Goal: Information Seeking & Learning: Learn about a topic

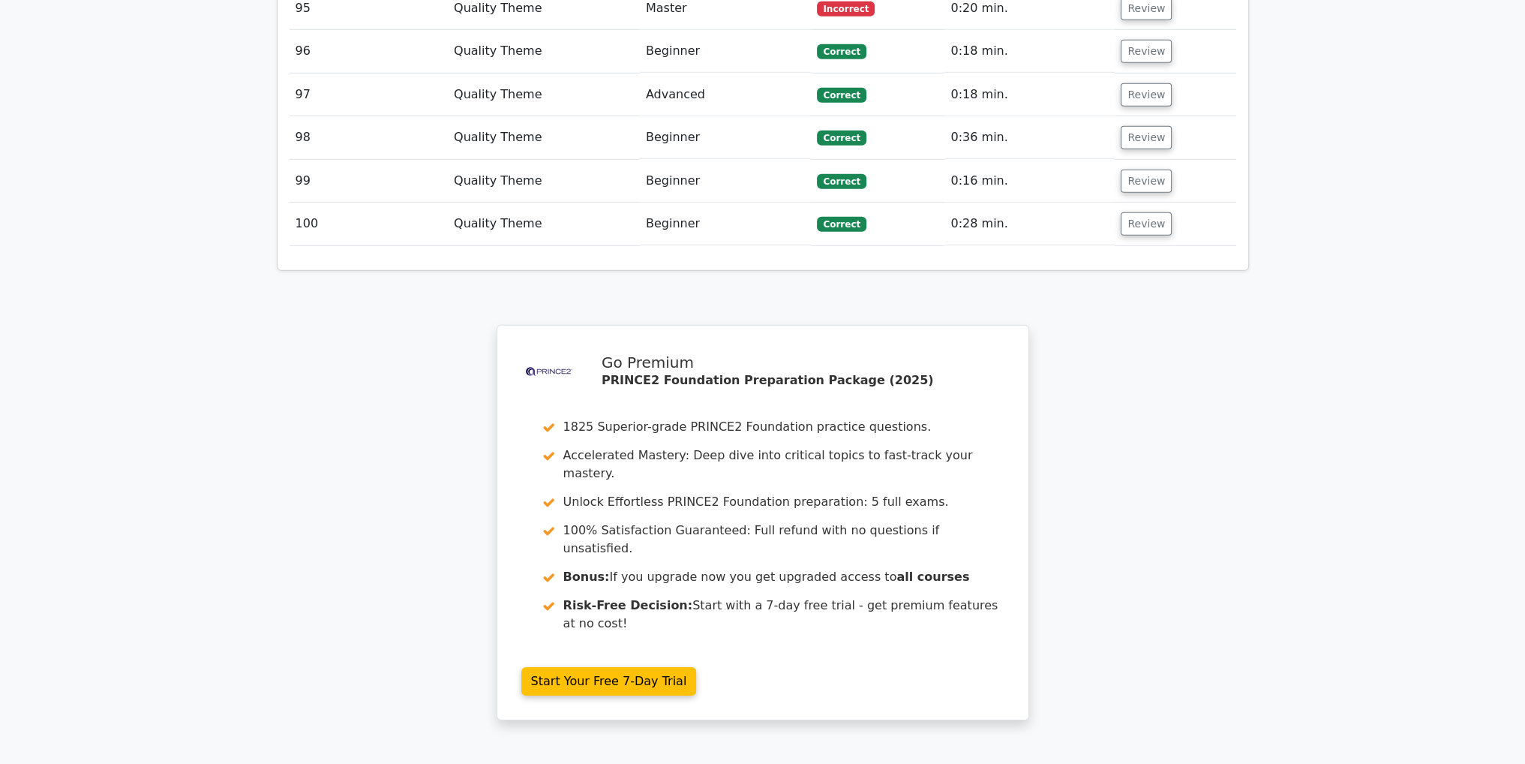
scroll to position [6192, 0]
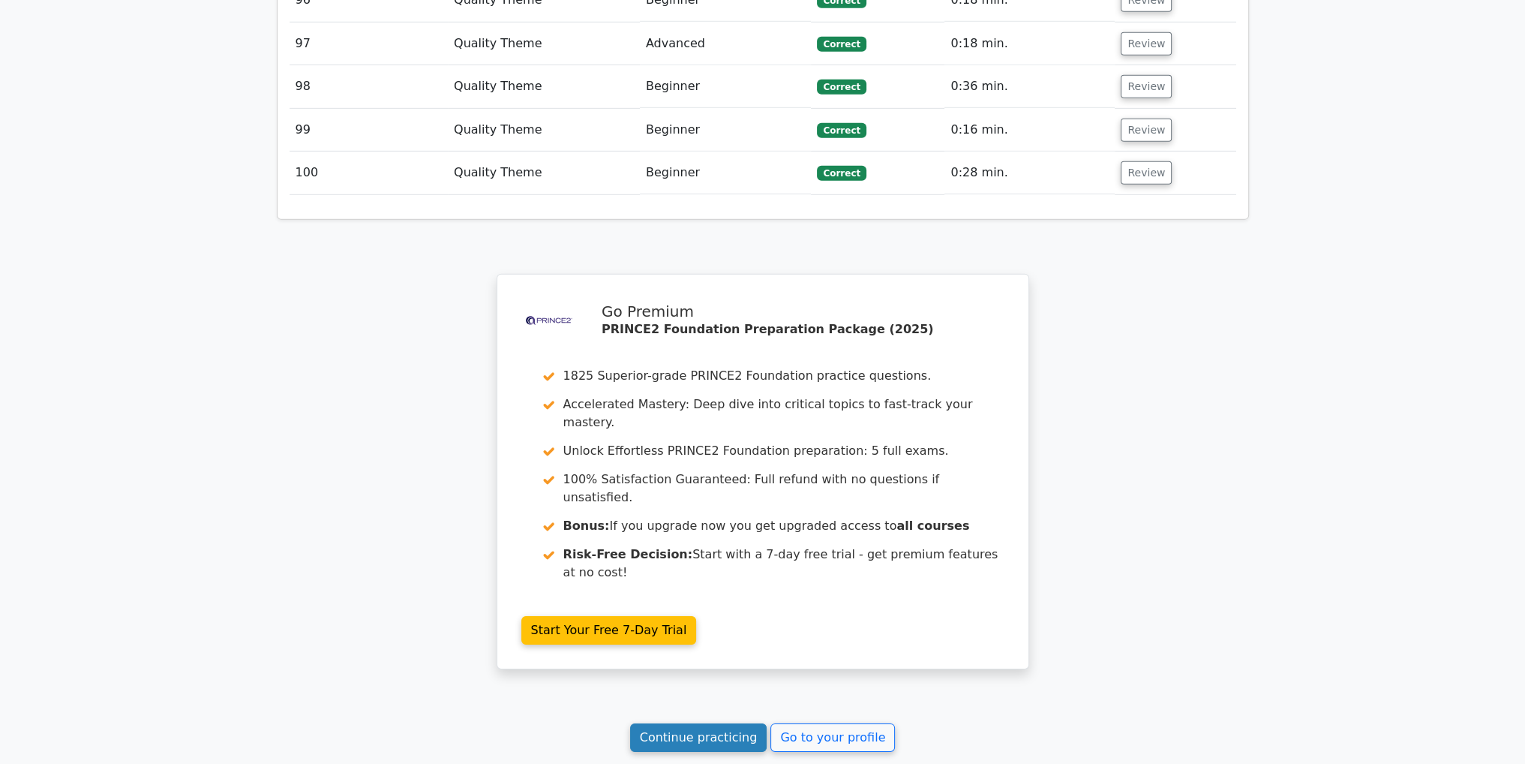
click at [713, 723] on link "Continue practicing" at bounding box center [698, 737] width 137 height 29
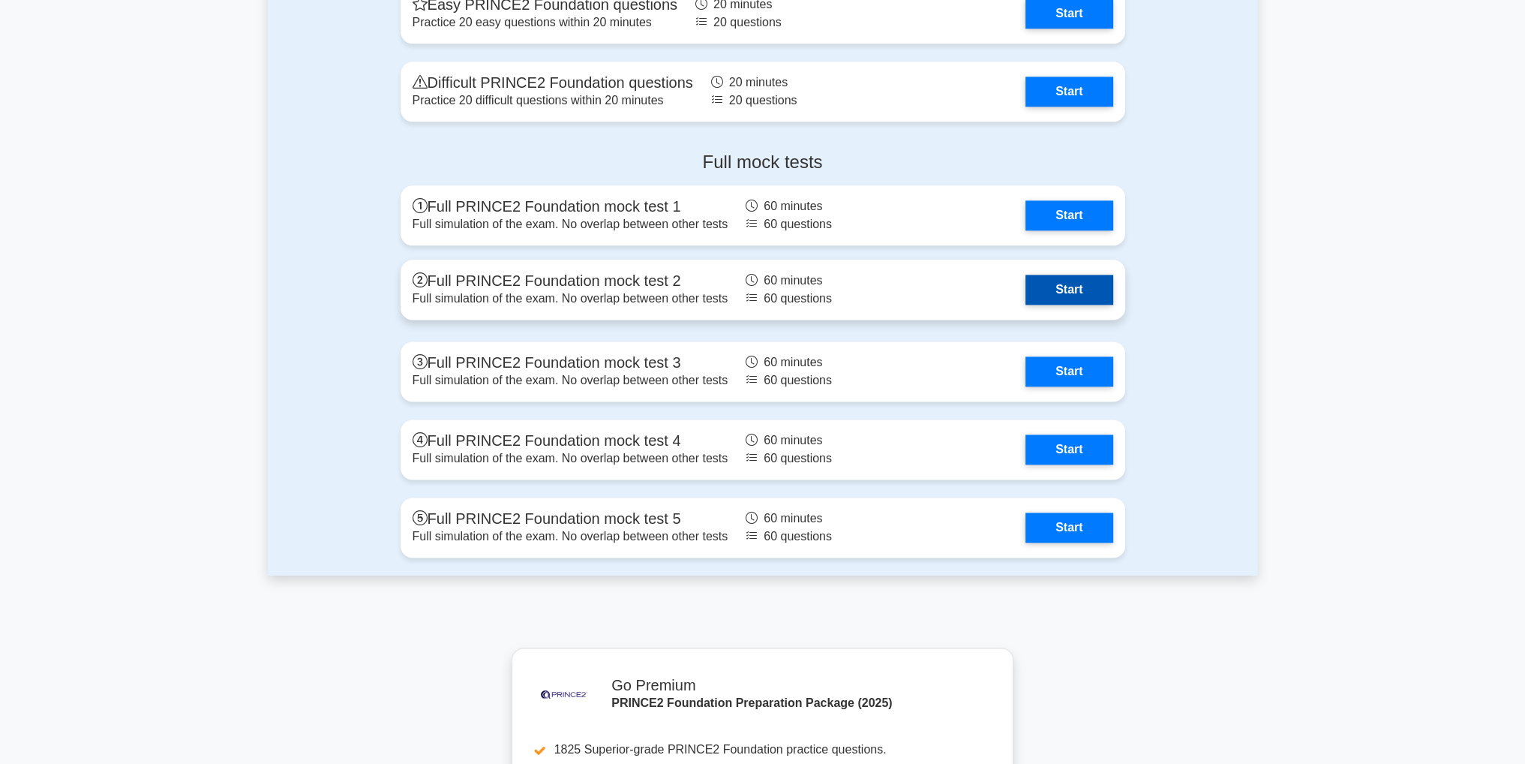
scroll to position [2475, 0]
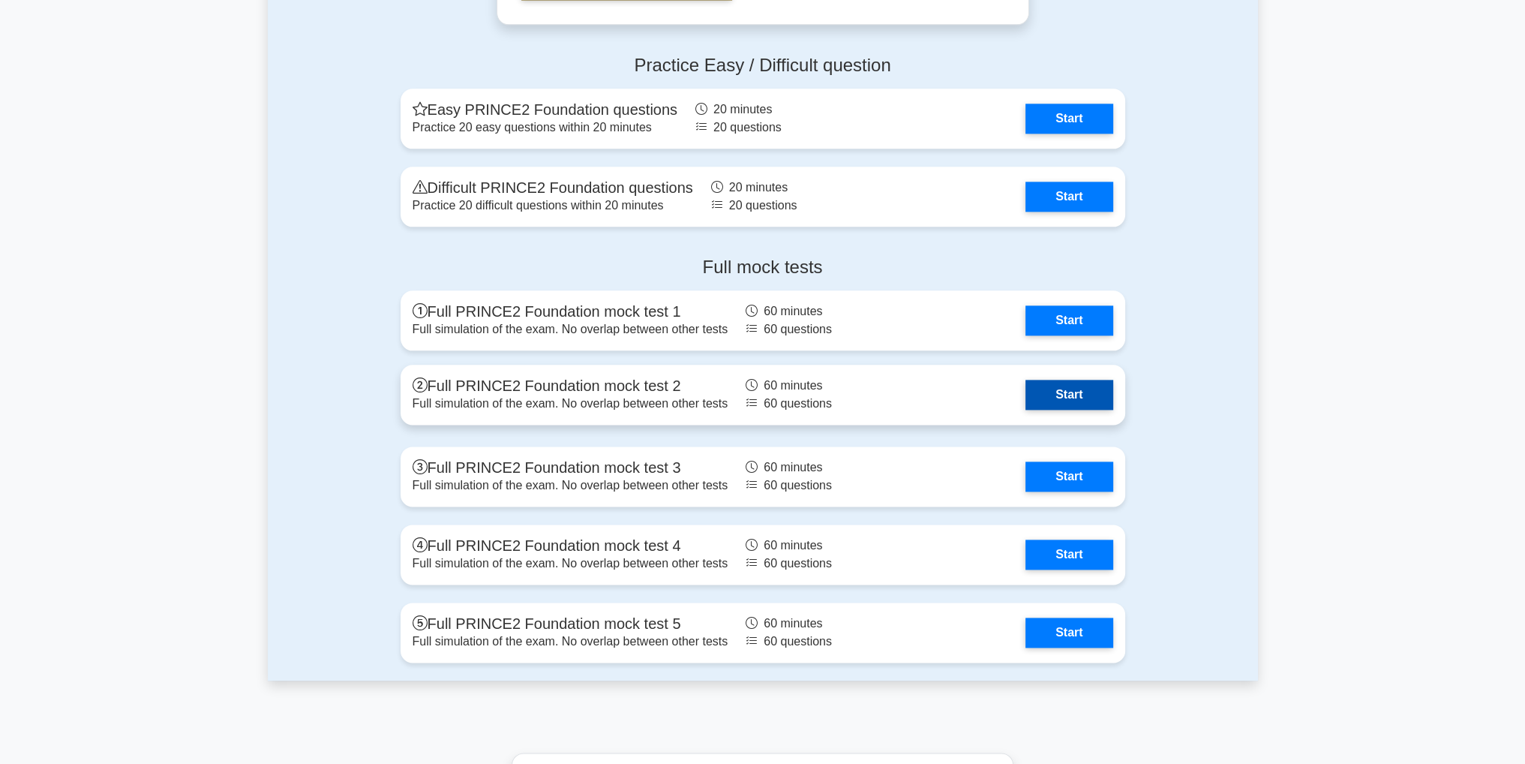
click at [1082, 390] on link "Start" at bounding box center [1068, 395] width 87 height 30
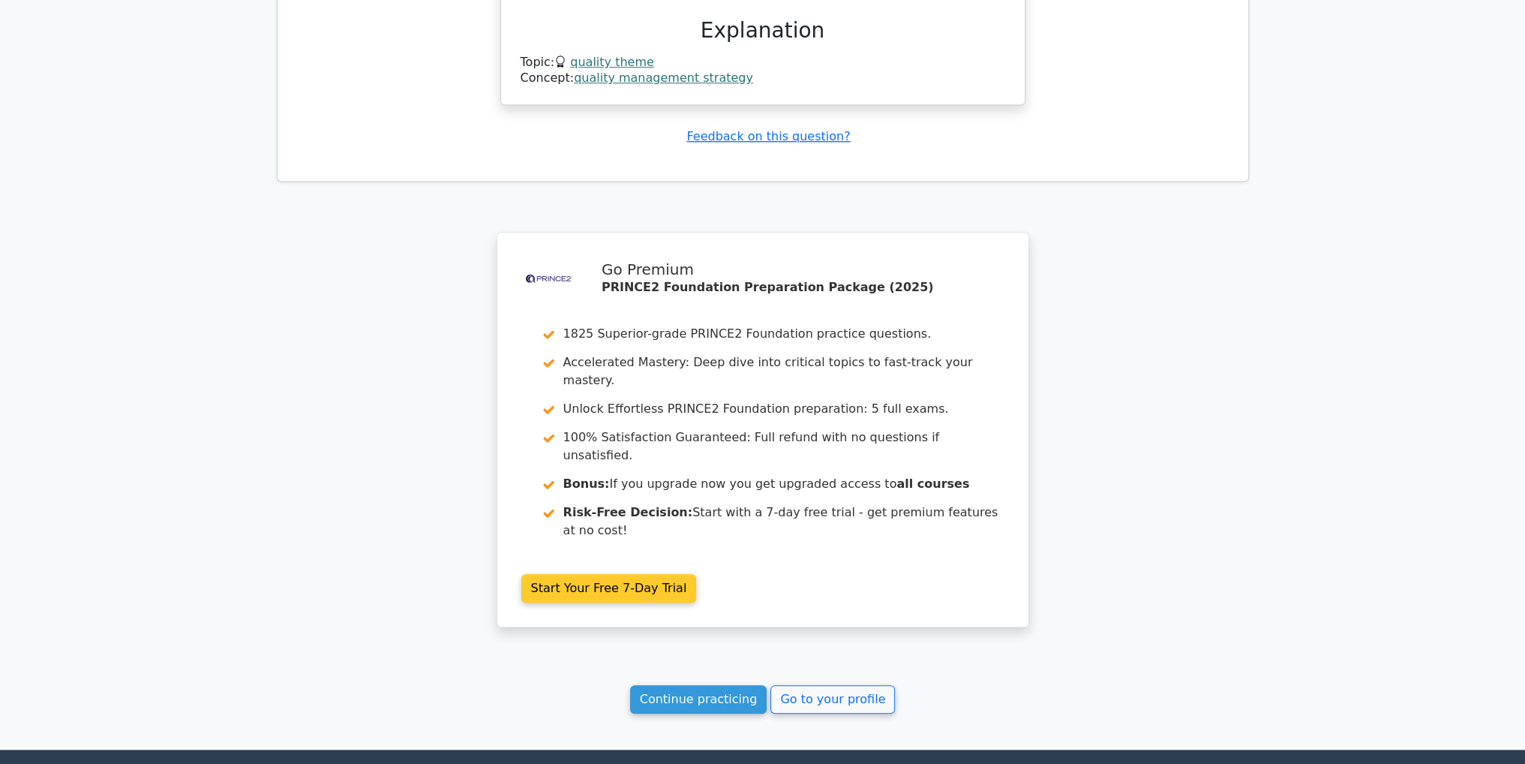
scroll to position [1574, 0]
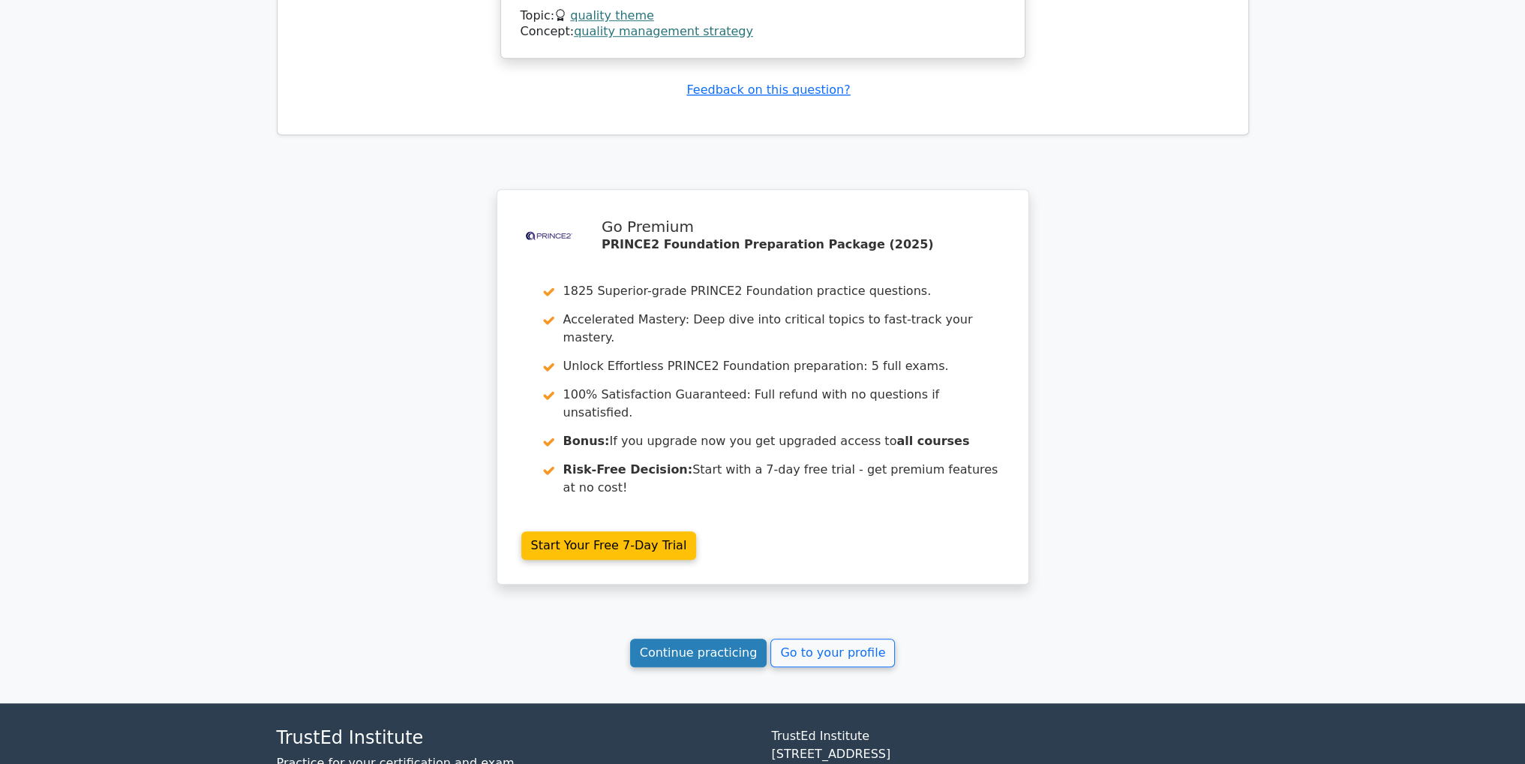
click at [726, 638] on link "Continue practicing" at bounding box center [698, 652] width 137 height 29
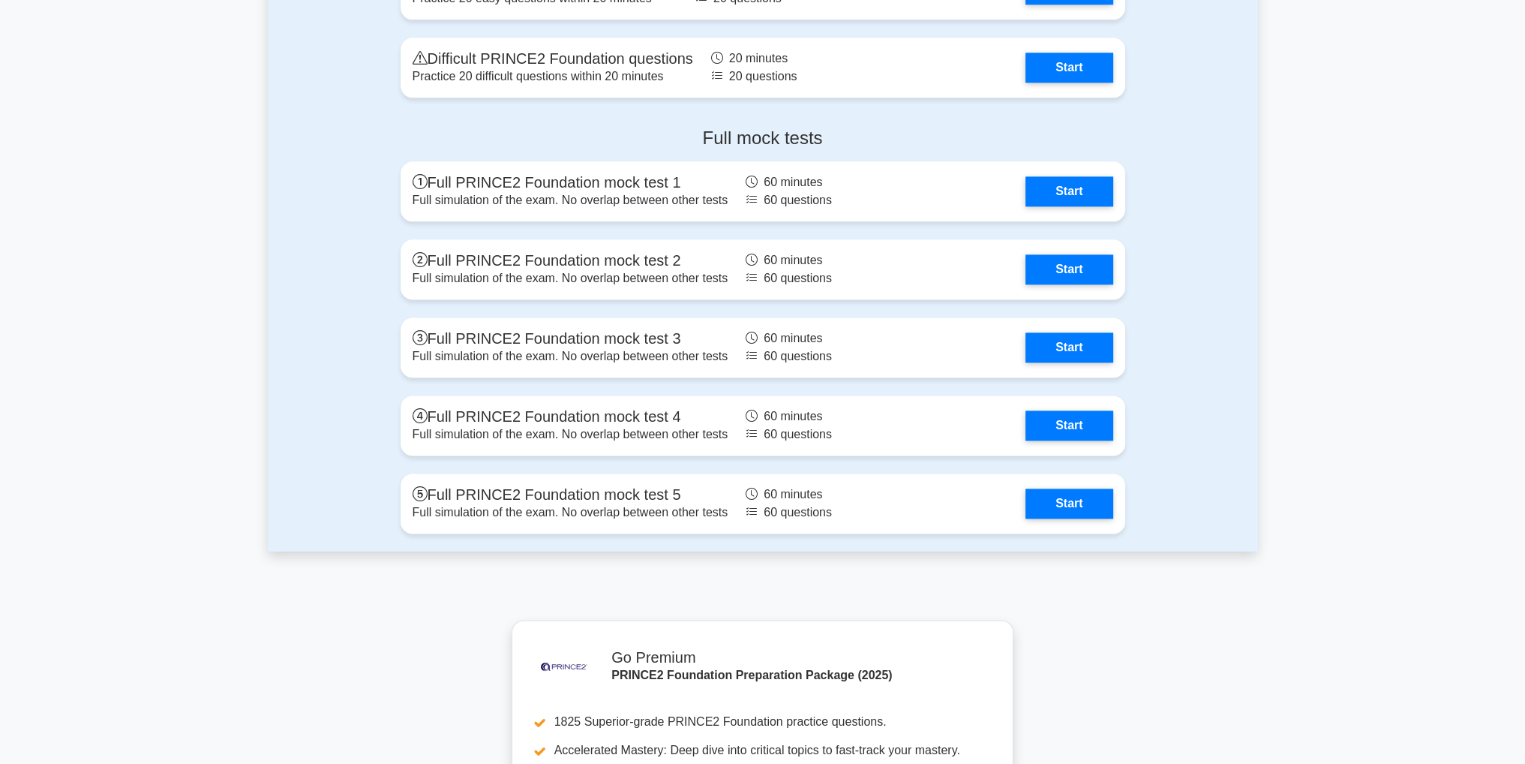
scroll to position [2475, 0]
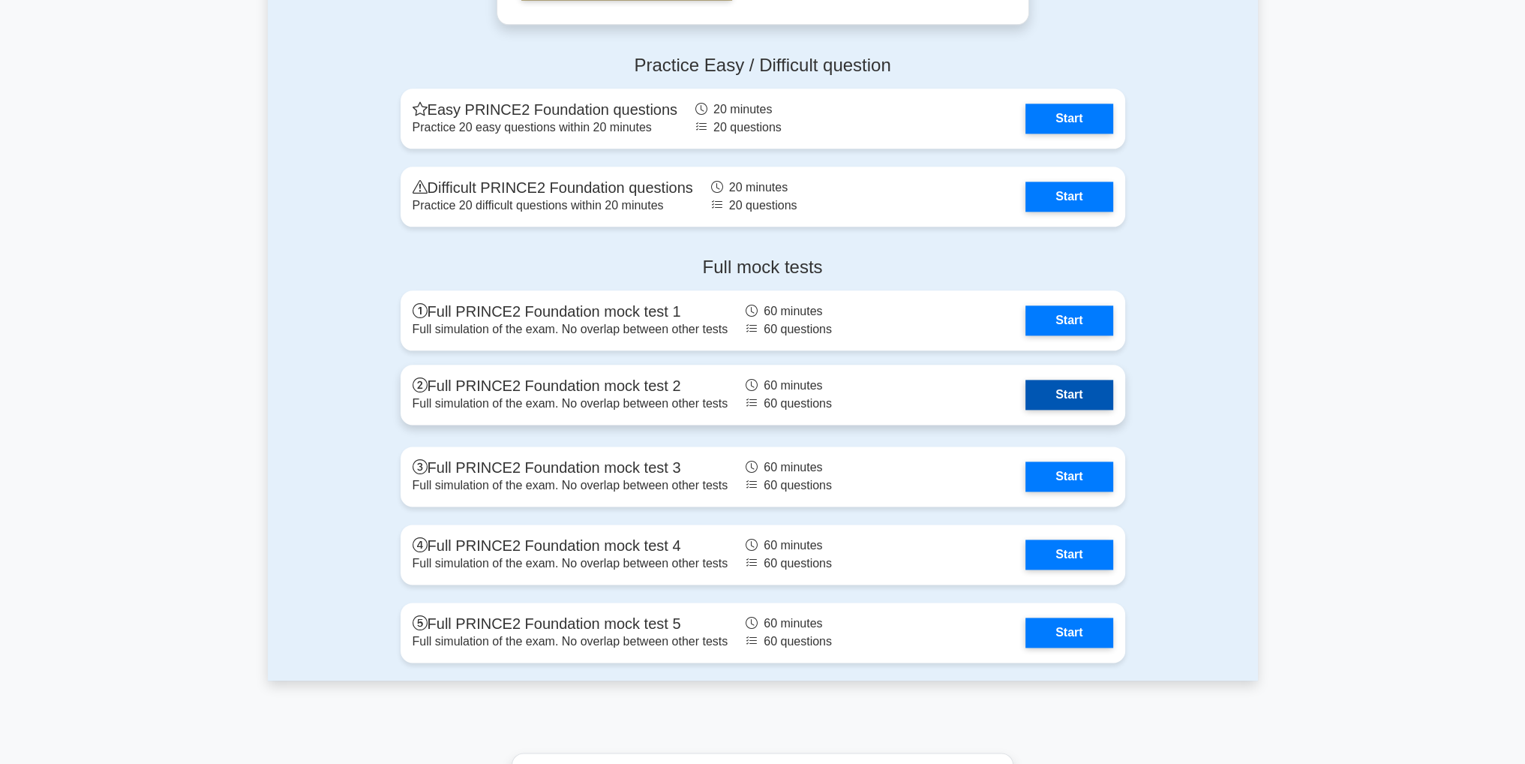
click at [1079, 395] on link "Start" at bounding box center [1068, 395] width 87 height 30
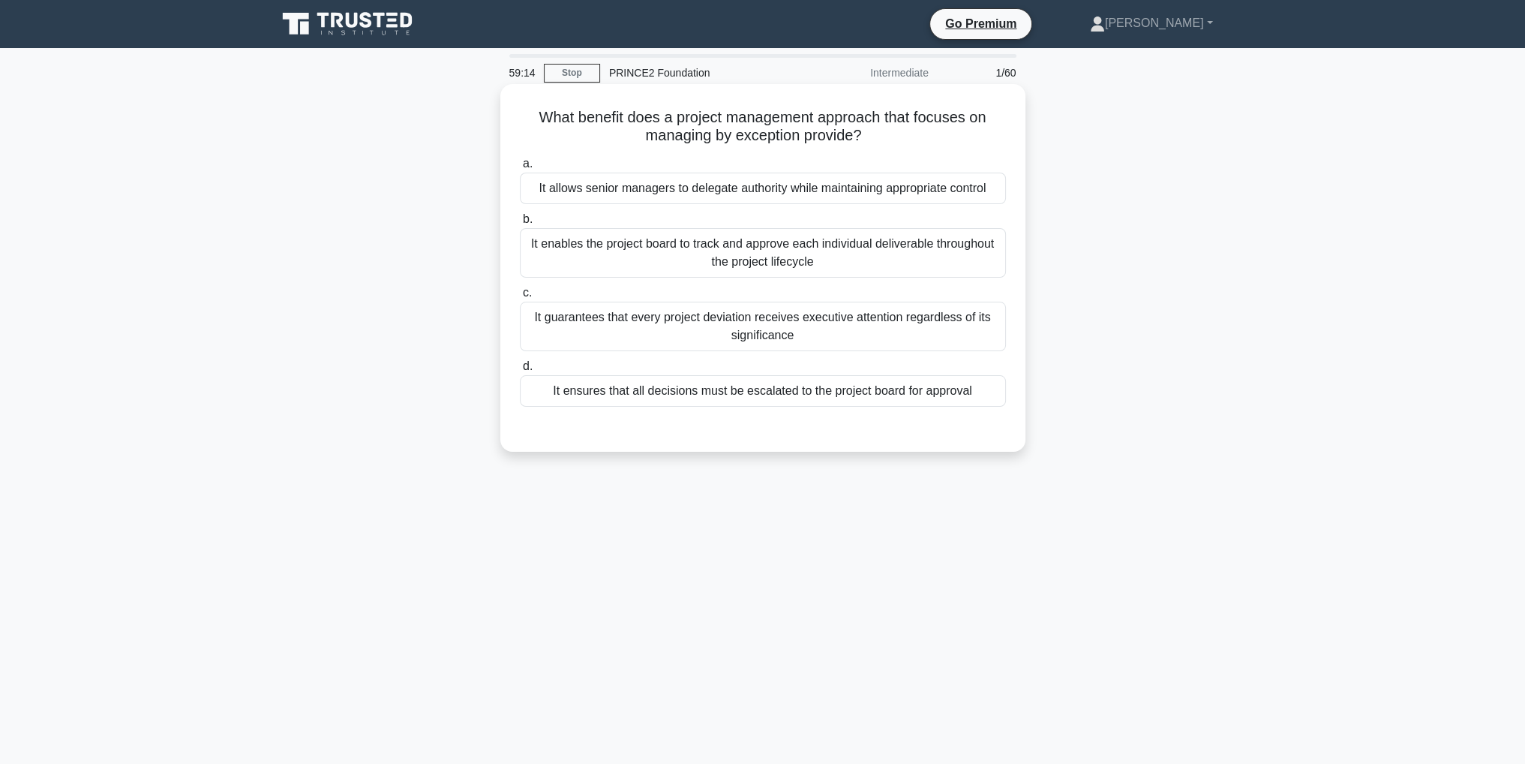
click at [832, 194] on div "It allows senior managers to delegate authority while maintaining appropriate c…" at bounding box center [763, 189] width 486 height 32
click at [520, 169] on input "a. It allows senior managers to delegate authority while maintaining appropriat…" at bounding box center [520, 164] width 0 height 10
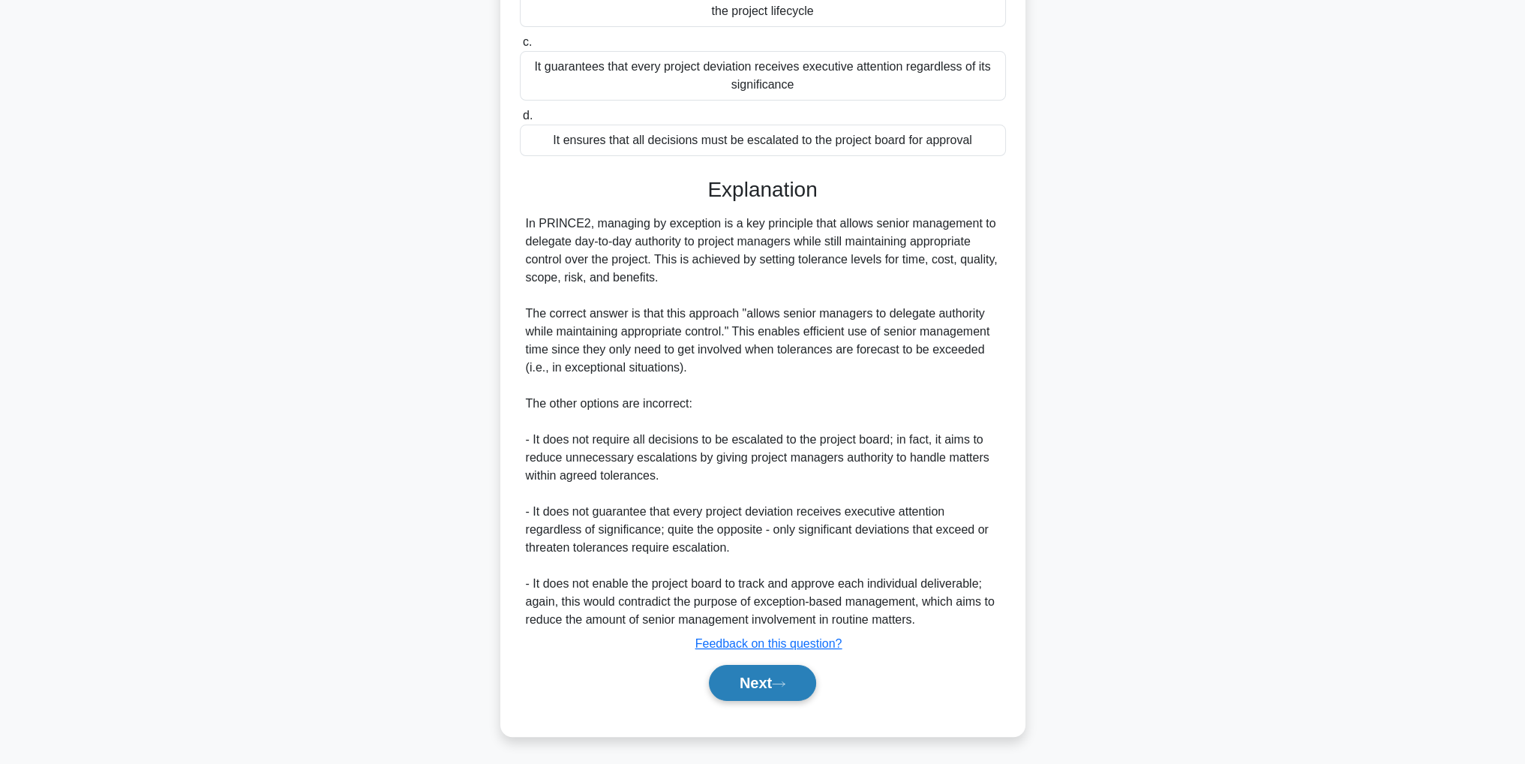
click at [776, 694] on button "Next" at bounding box center [762, 683] width 107 height 36
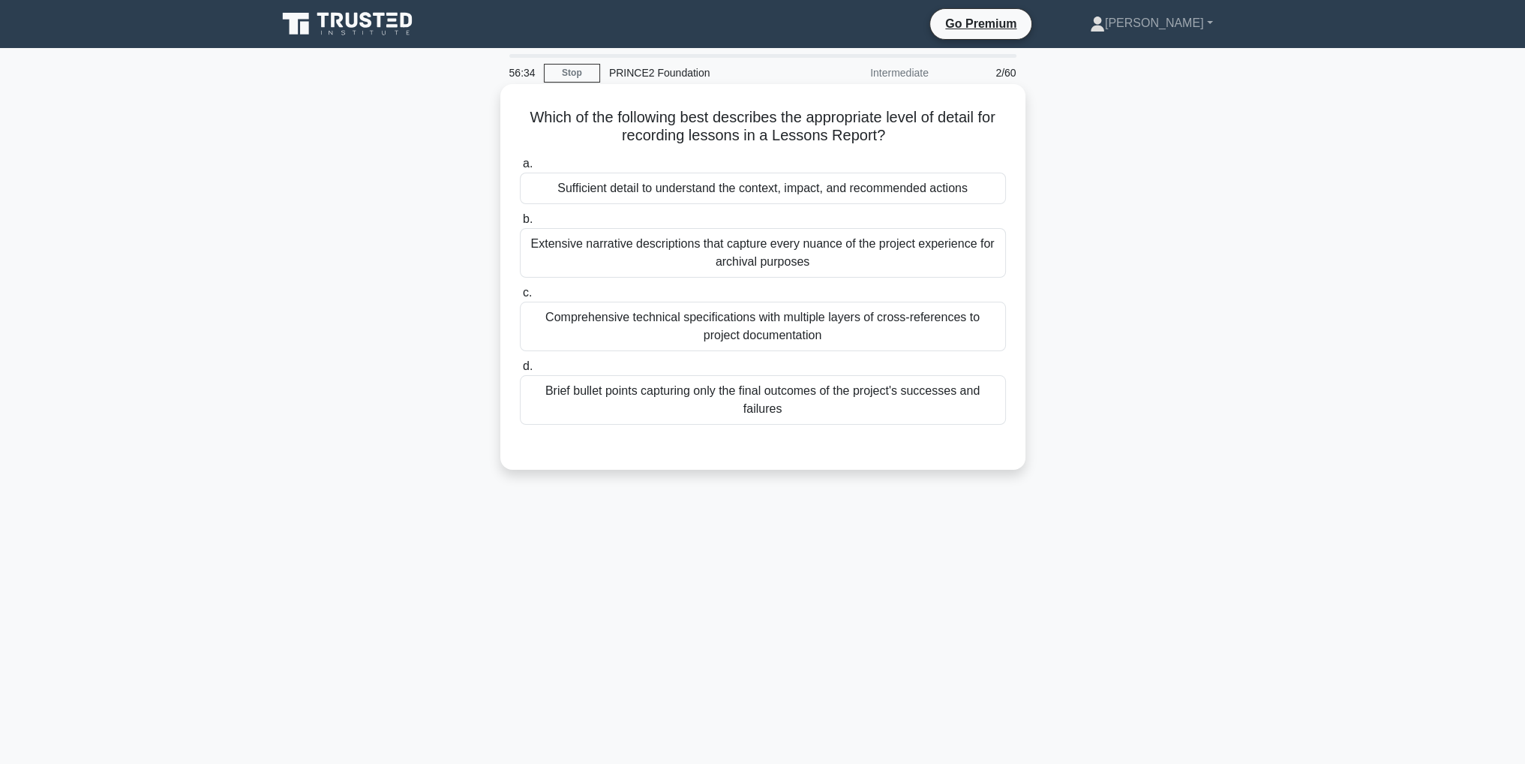
click at [984, 189] on div "Sufficient detail to understand the context, impact, and recommended actions" at bounding box center [763, 189] width 486 height 32
click at [520, 169] on input "a. Sufficient detail to understand the context, impact, and recommended actions" at bounding box center [520, 164] width 0 height 10
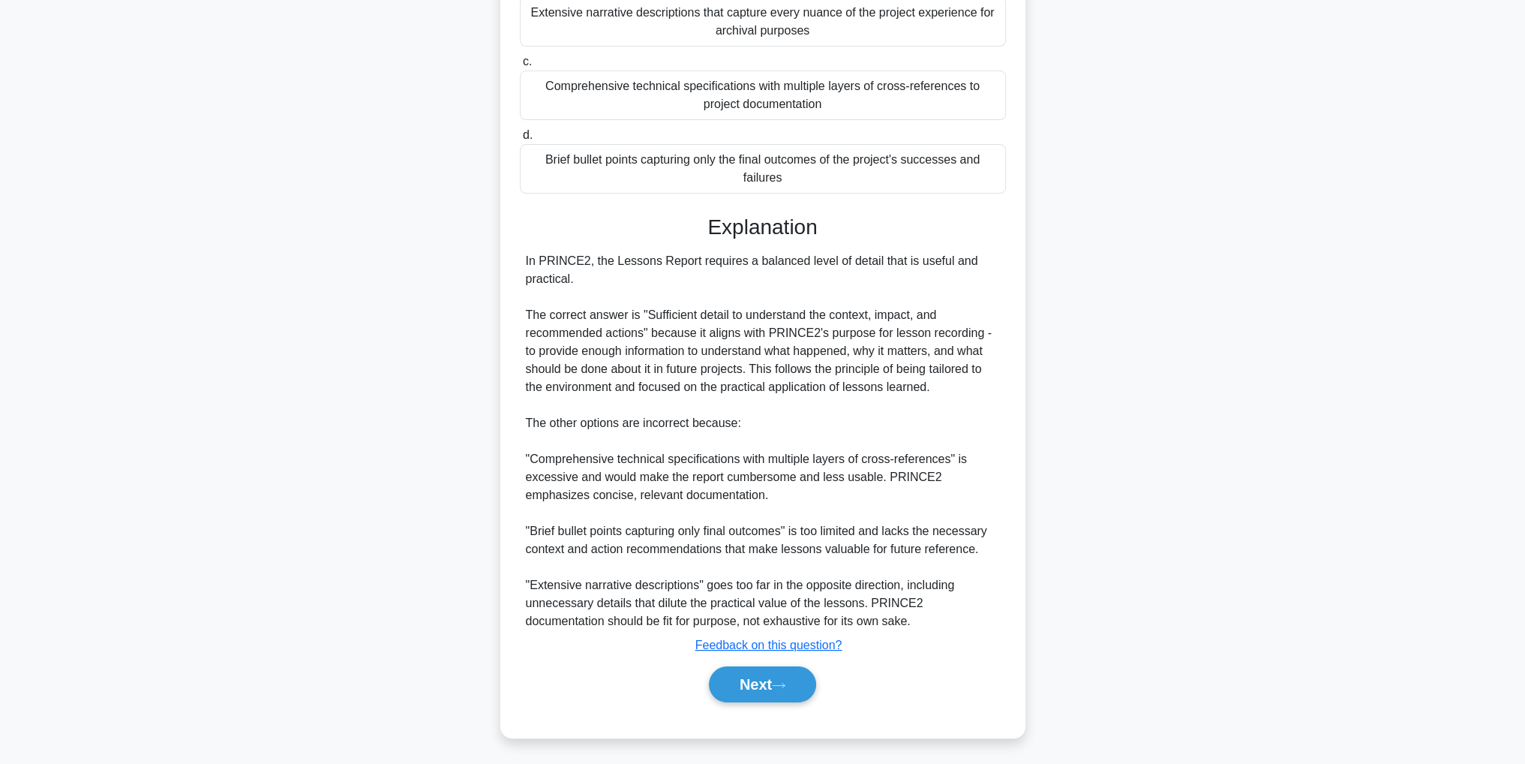
scroll to position [233, 0]
click at [798, 687] on button "Next" at bounding box center [762, 683] width 107 height 36
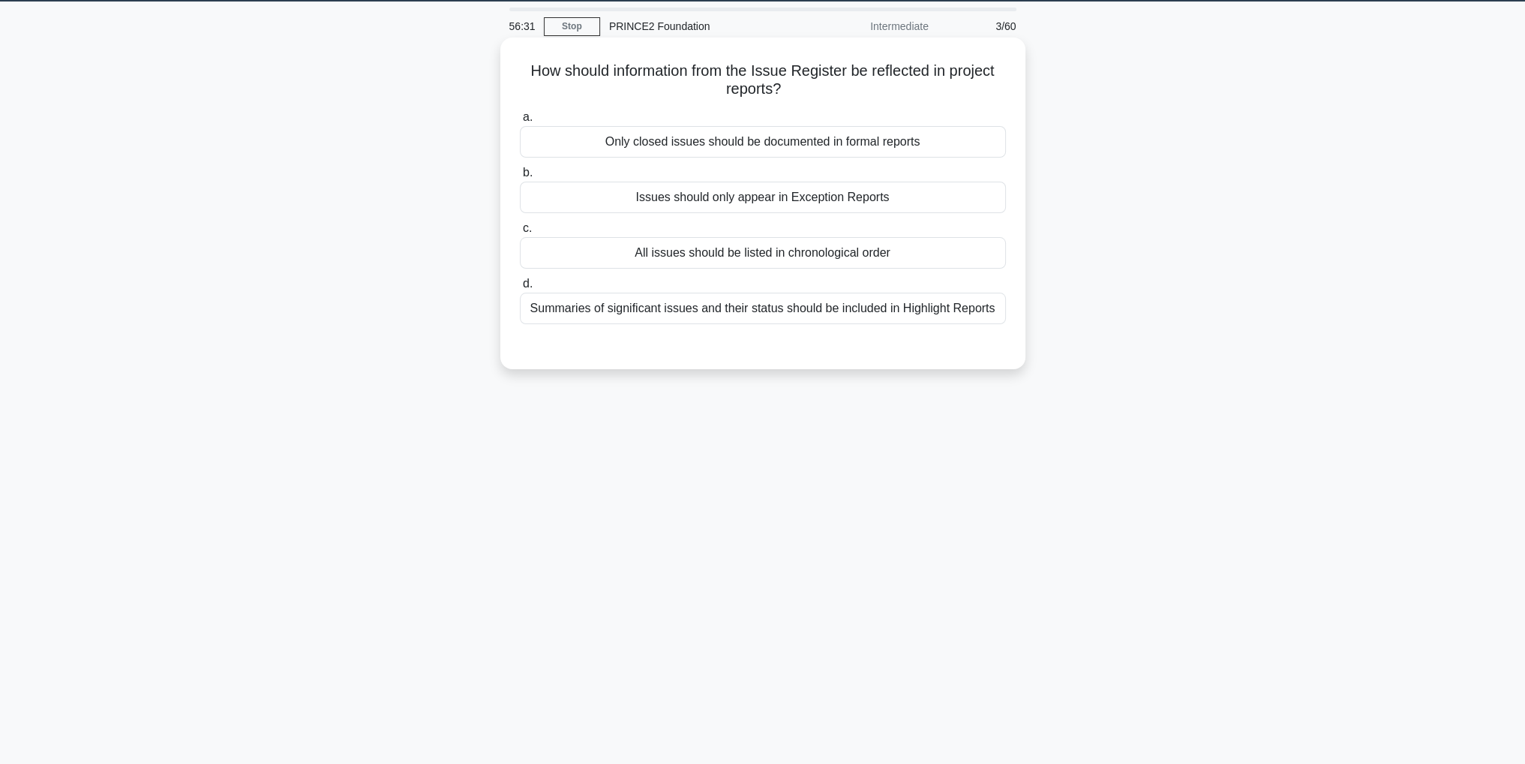
scroll to position [47, 0]
click at [798, 316] on div "Summaries of significant issues and their status should be included in Highligh…" at bounding box center [763, 309] width 486 height 32
click at [520, 289] on input "d. Summaries of significant issues and their status should be included in Highl…" at bounding box center [520, 284] width 0 height 10
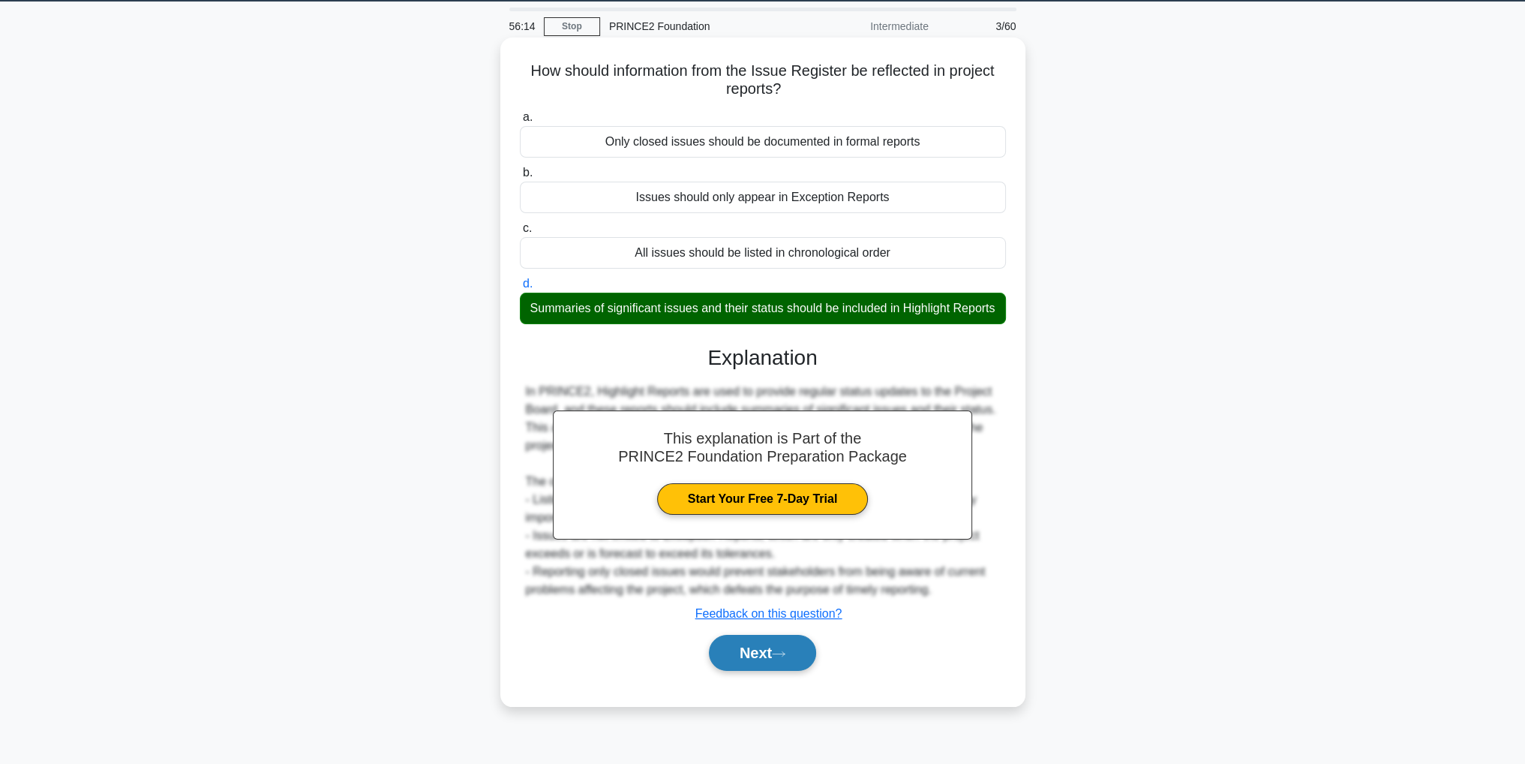
click at [776, 670] on button "Next" at bounding box center [762, 653] width 107 height 36
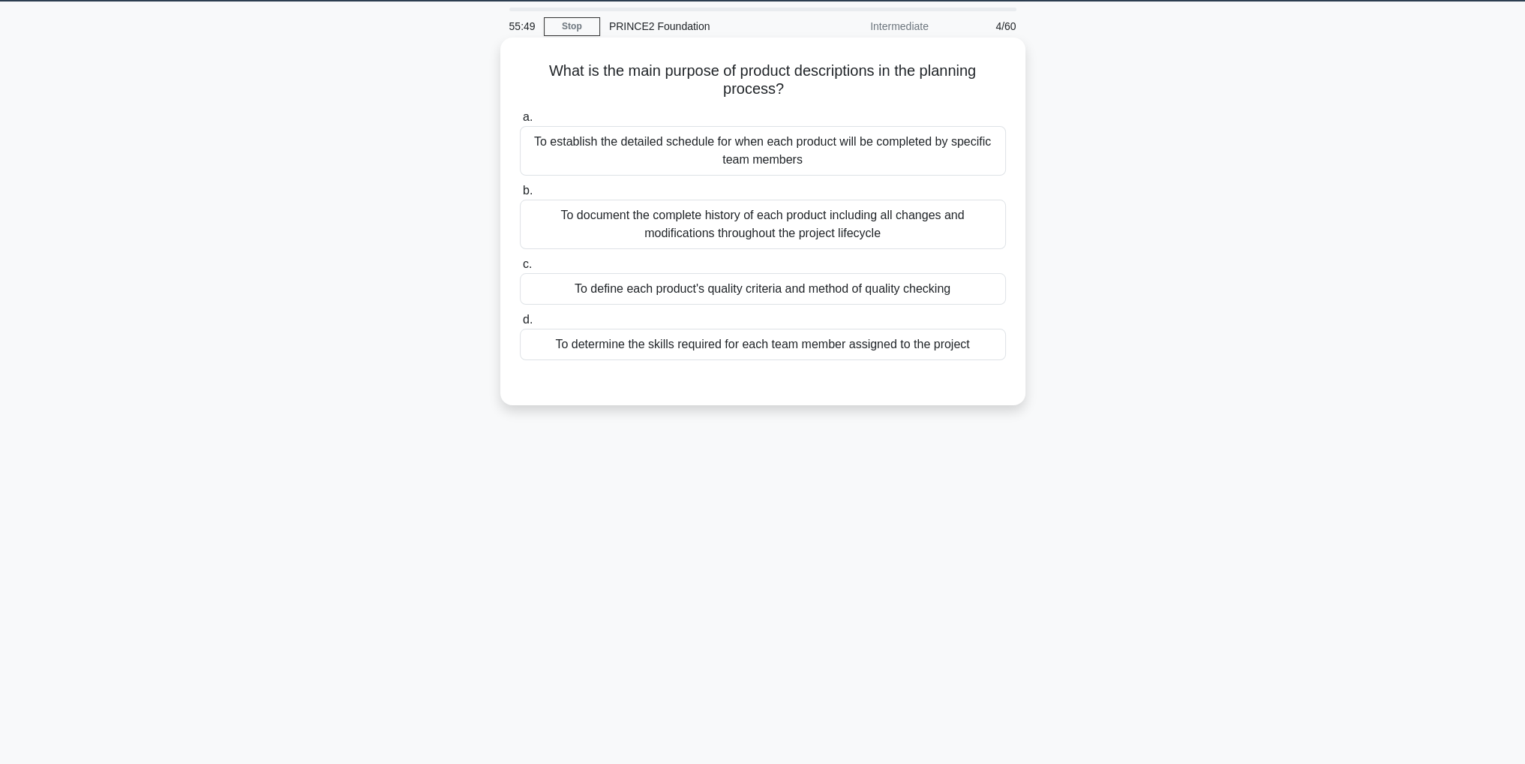
click at [859, 292] on div "To define each product's quality criteria and method of quality checking" at bounding box center [763, 289] width 486 height 32
click at [520, 269] on input "c. To define each product's quality criteria and method of quality checking" at bounding box center [520, 265] width 0 height 10
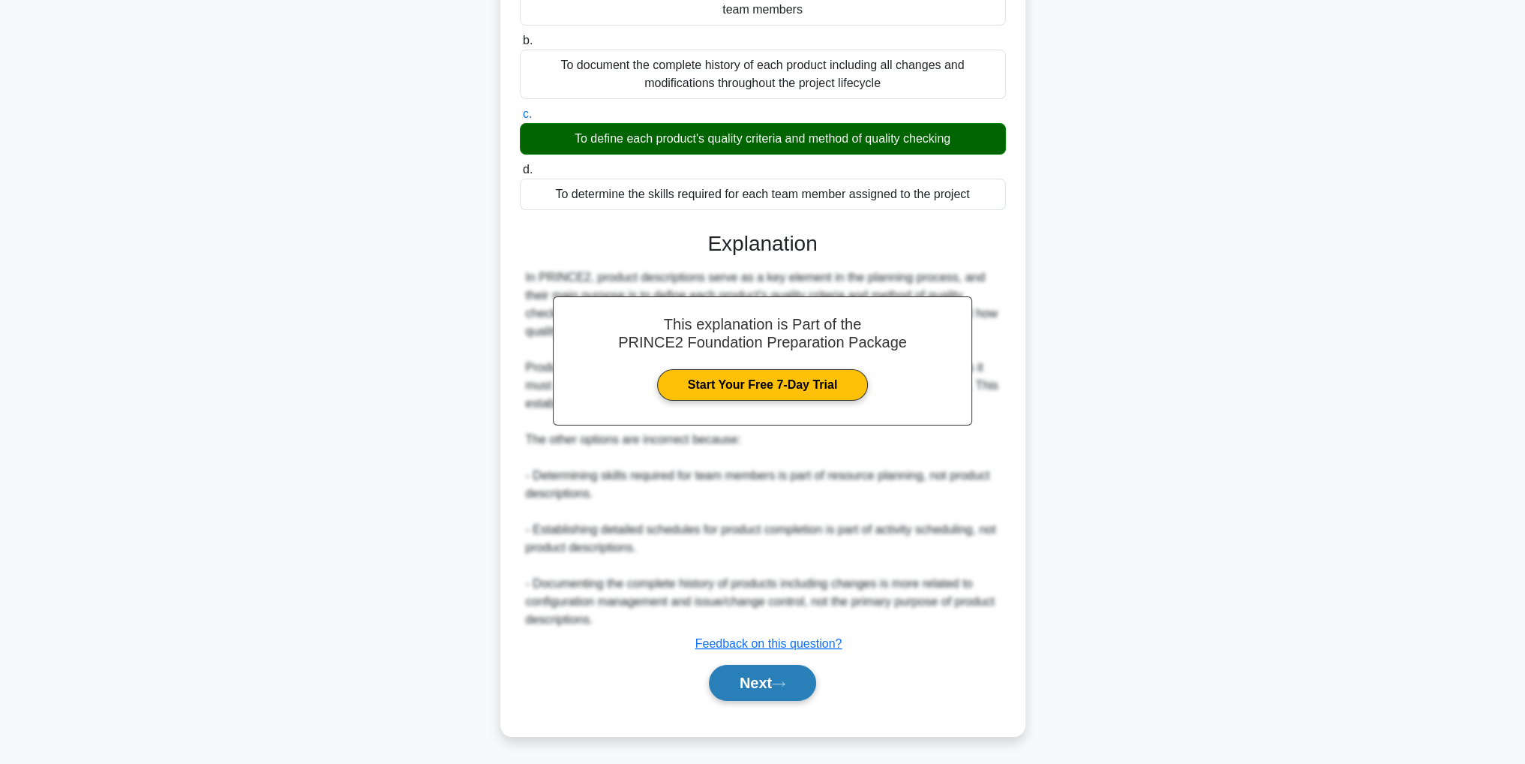
click at [786, 676] on button "Next" at bounding box center [762, 683] width 107 height 36
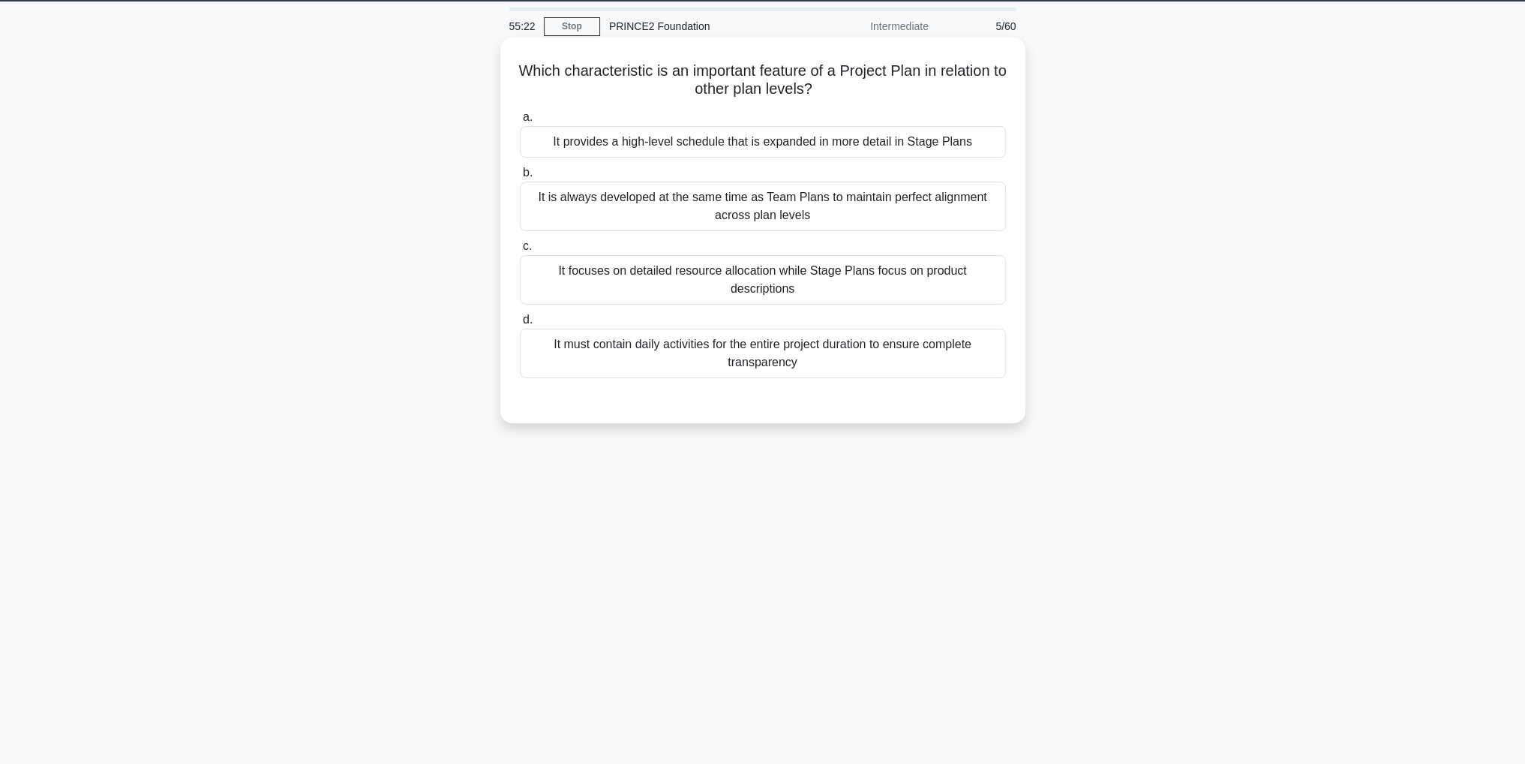
click at [937, 143] on div "It provides a high-level schedule that is expanded in more detail in Stage Plans" at bounding box center [763, 142] width 486 height 32
click at [520, 122] on input "a. It provides a high-level schedule that is expanded in more detail in Stage P…" at bounding box center [520, 118] width 0 height 10
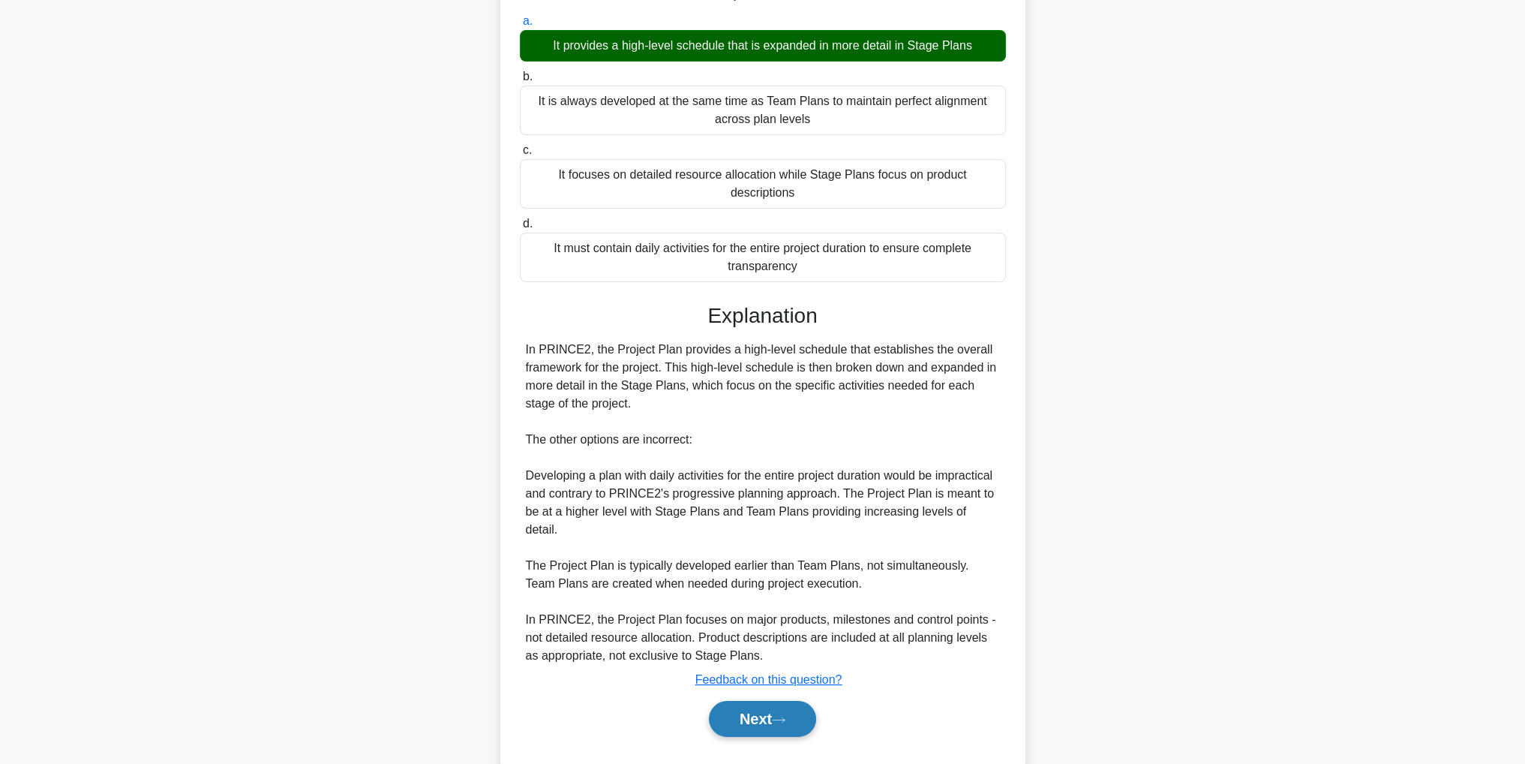
click at [797, 701] on button "Next" at bounding box center [762, 719] width 107 height 36
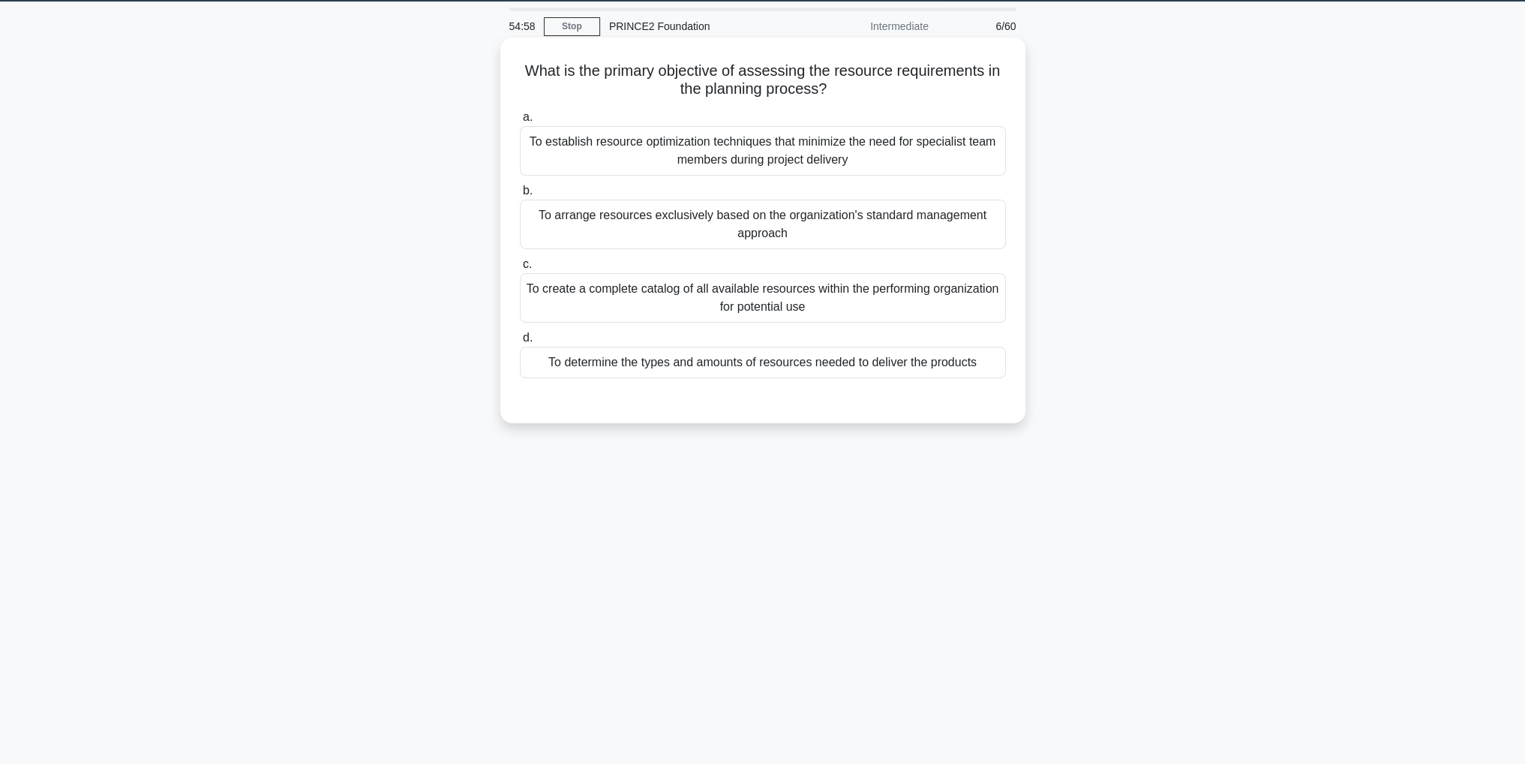
click at [858, 367] on div "To determine the types and amounts of resources needed to deliver the products" at bounding box center [763, 363] width 486 height 32
click at [520, 343] on input "d. To determine the types and amounts of resources needed to deliver the produc…" at bounding box center [520, 338] width 0 height 10
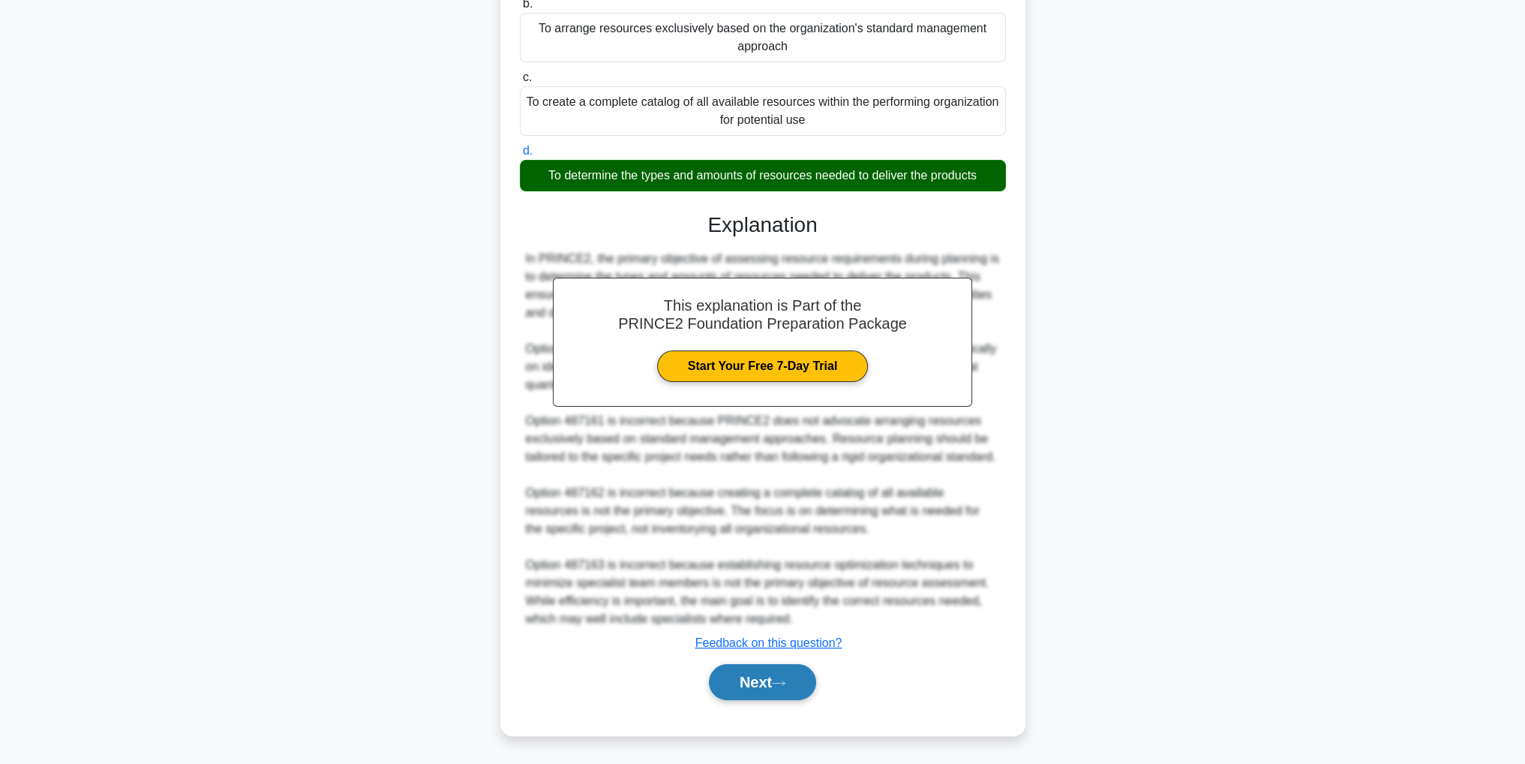
click at [769, 685] on button "Next" at bounding box center [762, 682] width 107 height 36
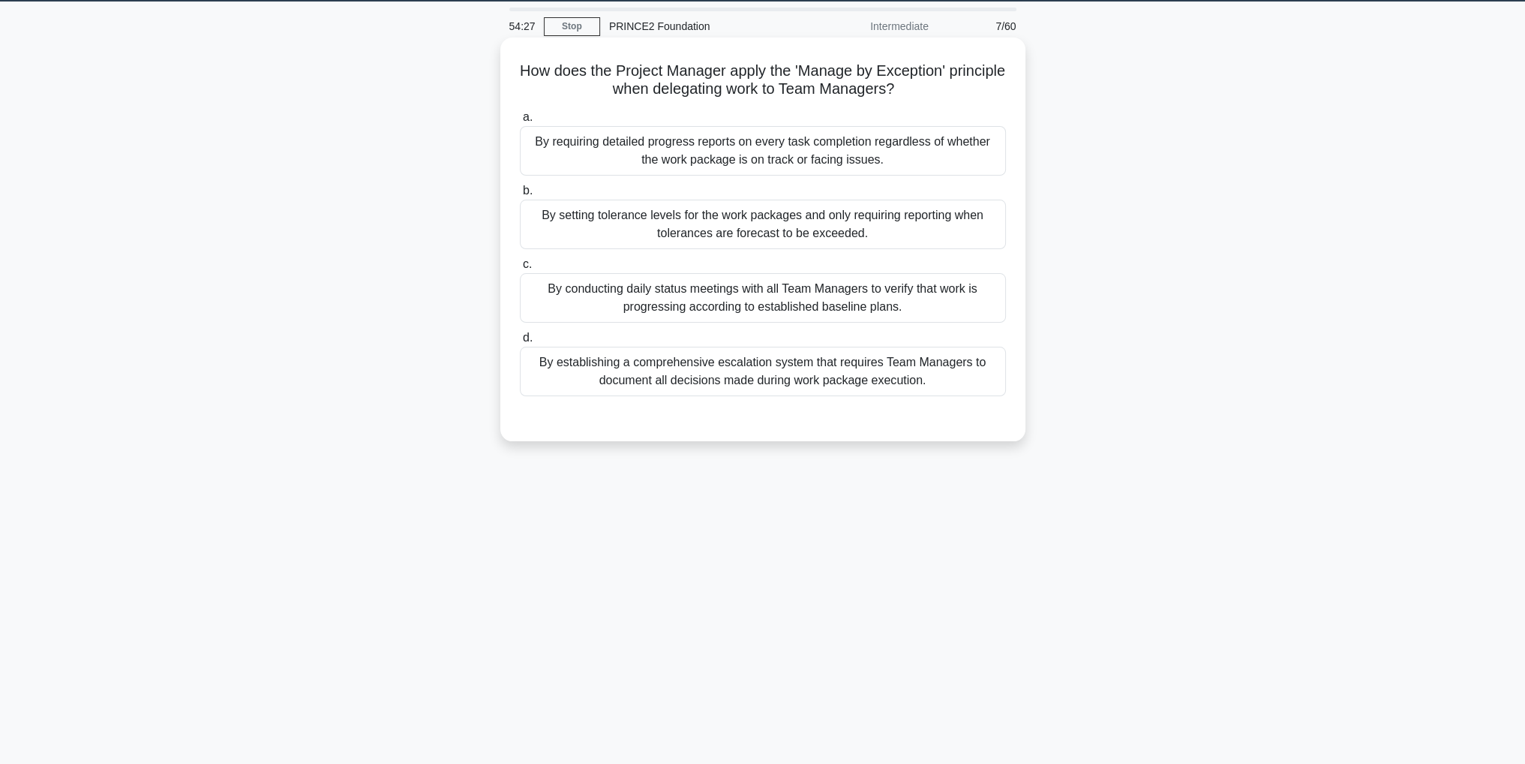
click at [904, 376] on div "By establishing a comprehensive escalation system that requires Team Managers t…" at bounding box center [763, 372] width 486 height 50
click at [520, 343] on input "d. By establishing a comprehensive escalation system that requires Team Manager…" at bounding box center [520, 338] width 0 height 10
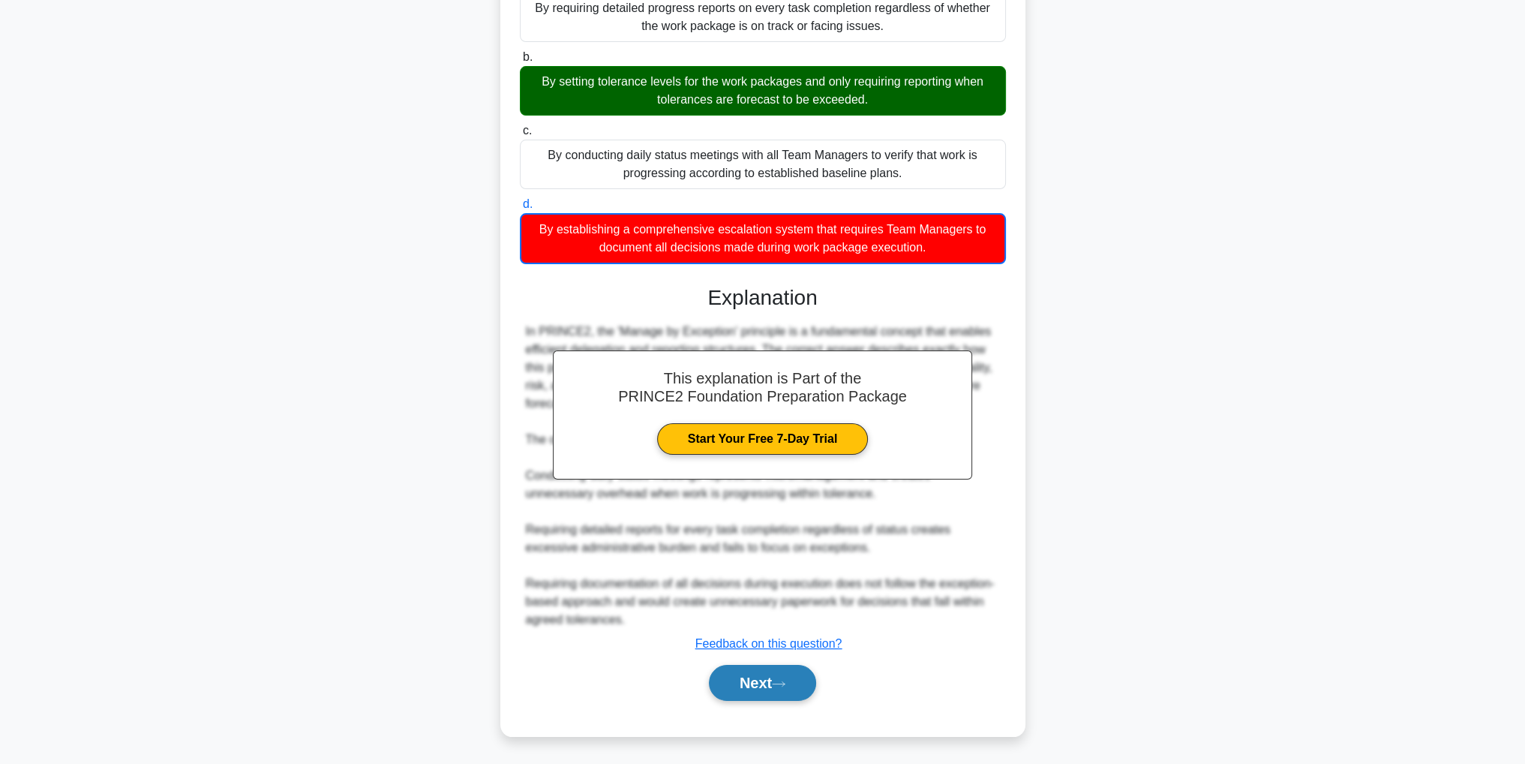
click at [795, 688] on button "Next" at bounding box center [762, 683] width 107 height 36
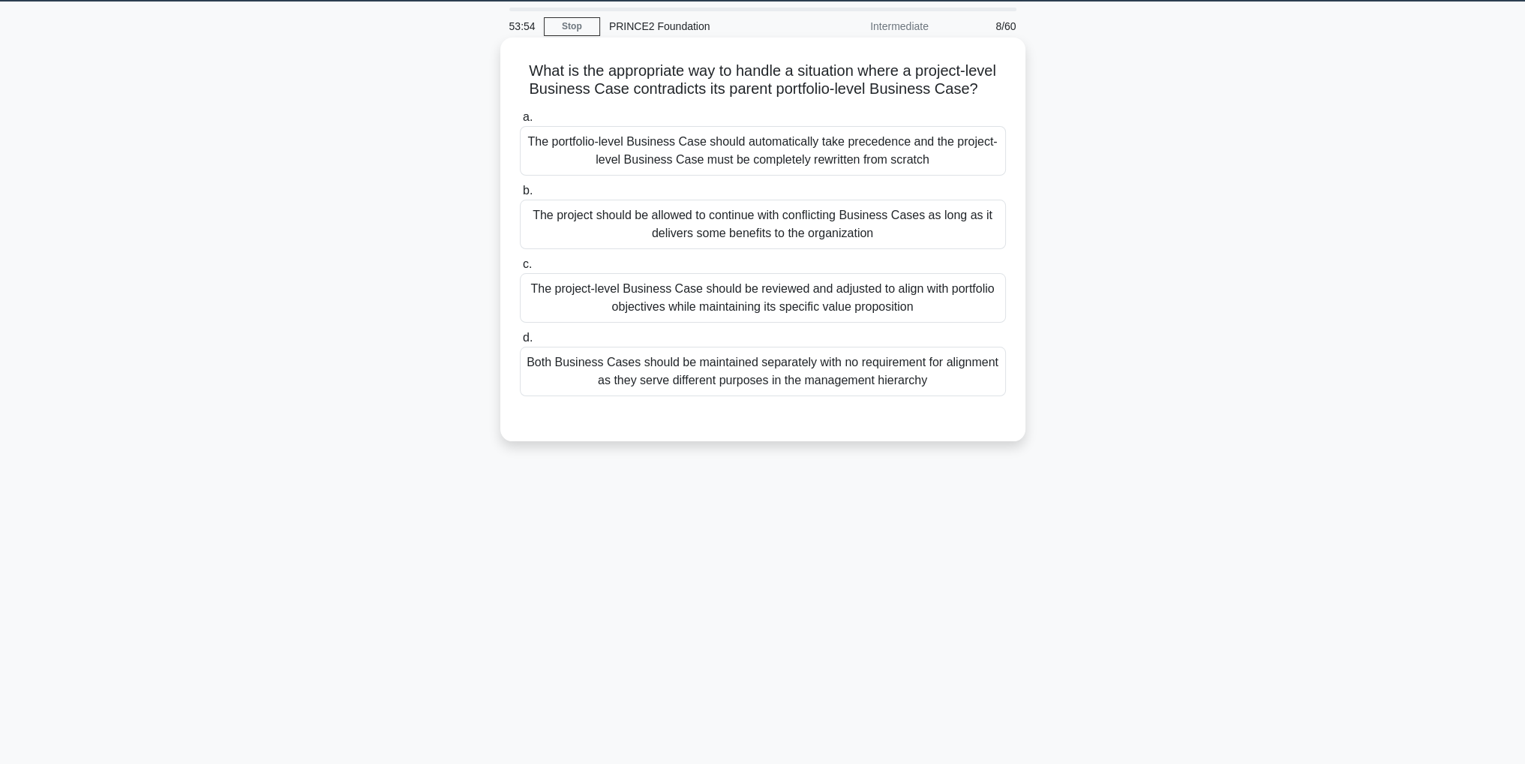
click at [856, 311] on div "The project-level Business Case should be reviewed and adjusted to align with p…" at bounding box center [763, 298] width 486 height 50
click at [520, 269] on input "c. The project-level Business Case should be reviewed and adjusted to align wit…" at bounding box center [520, 265] width 0 height 10
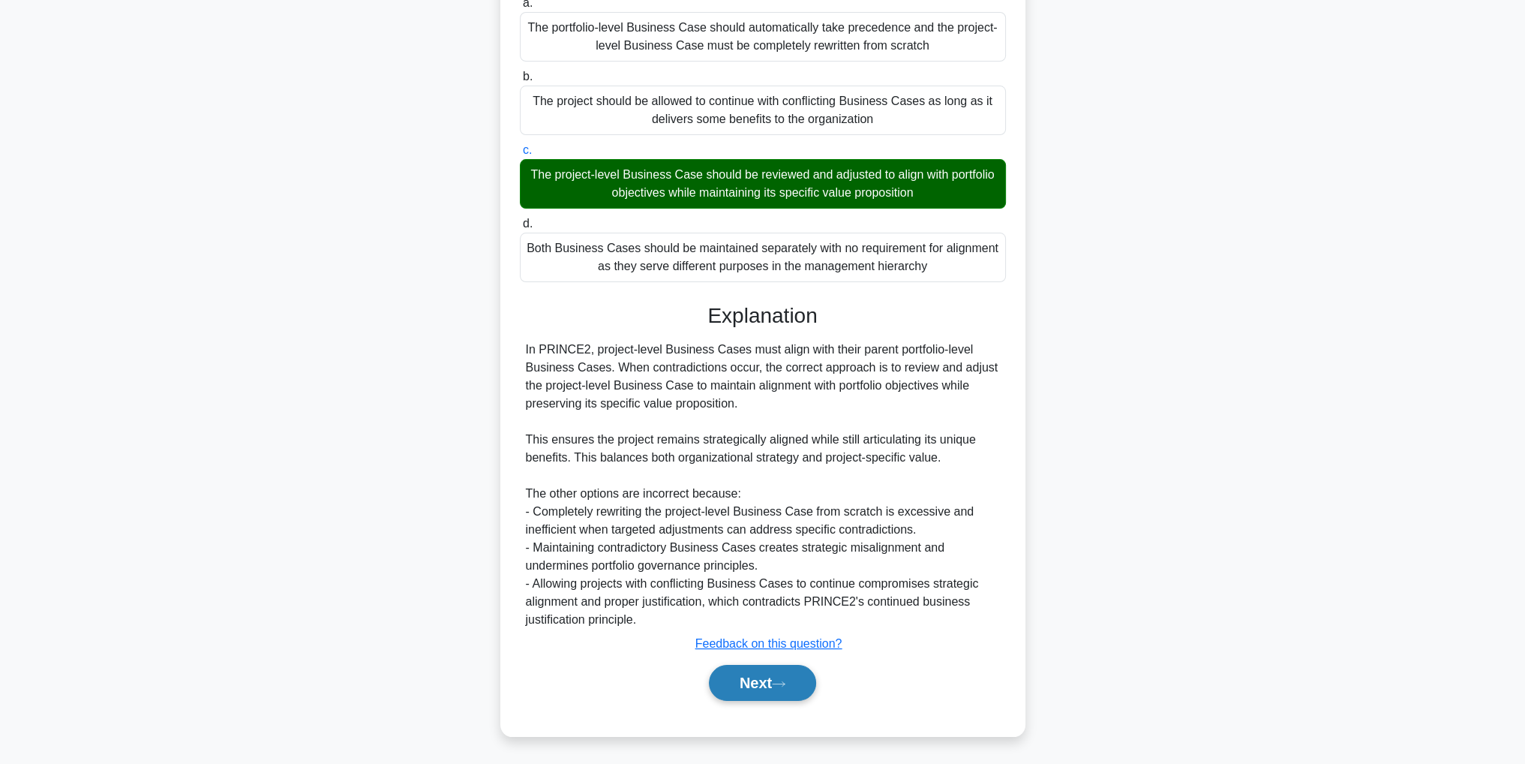
click at [780, 680] on icon at bounding box center [779, 684] width 14 height 8
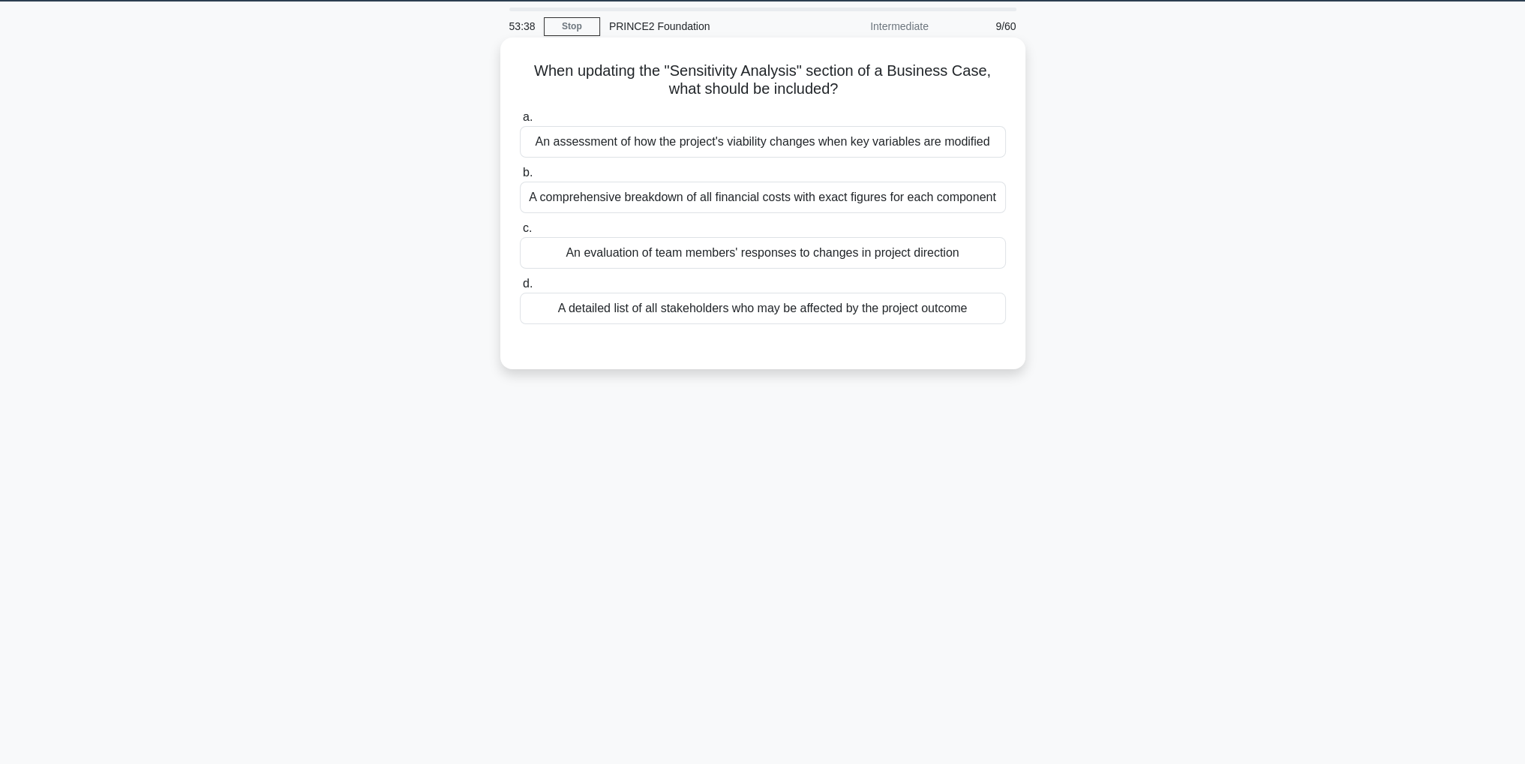
click at [963, 141] on div "An assessment of how the project's viability changes when key variables are mod…" at bounding box center [763, 142] width 486 height 32
click at [520, 122] on input "a. An assessment of how the project's viability changes when key variables are …" at bounding box center [520, 118] width 0 height 10
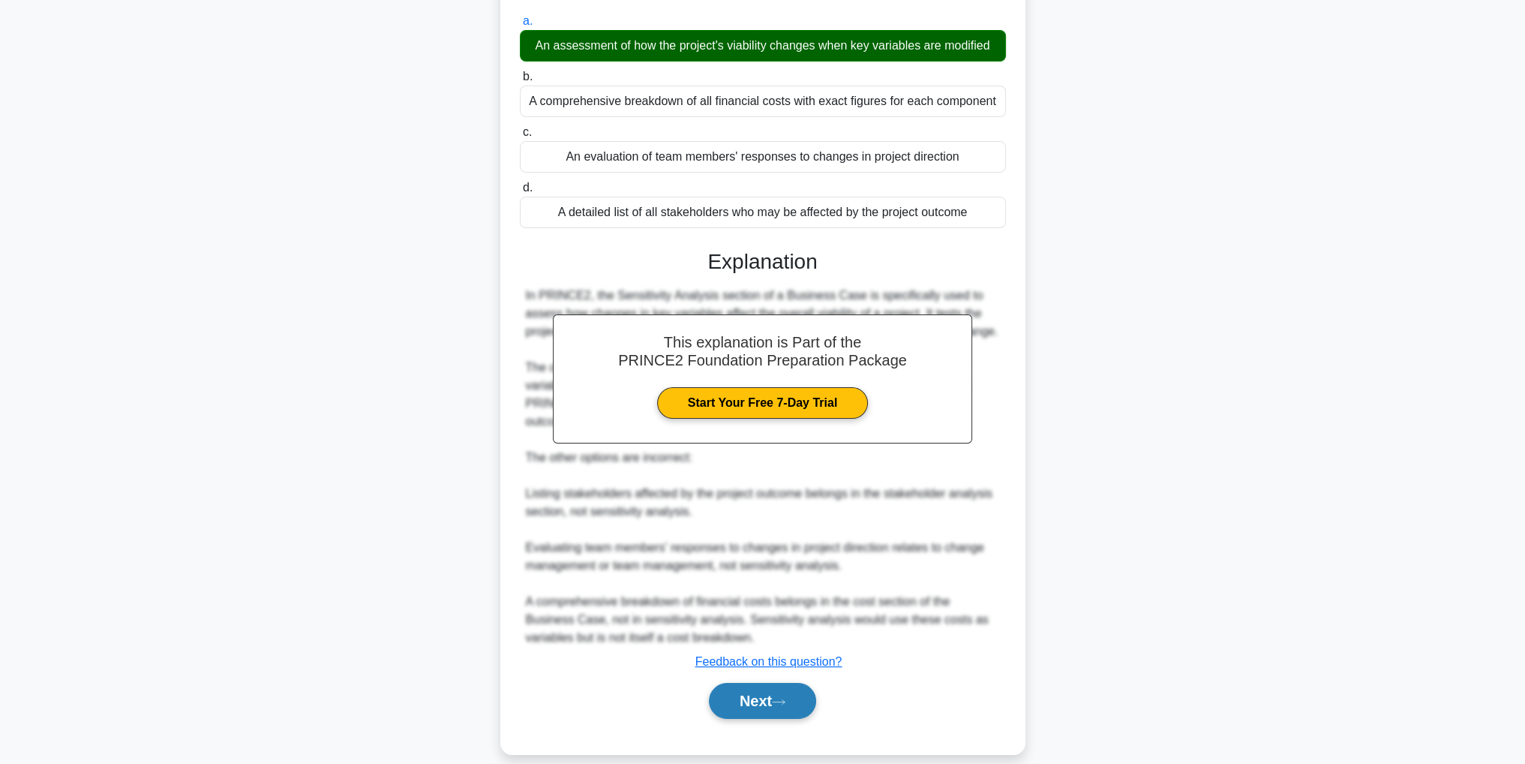
click at [766, 683] on button "Next" at bounding box center [762, 701] width 107 height 36
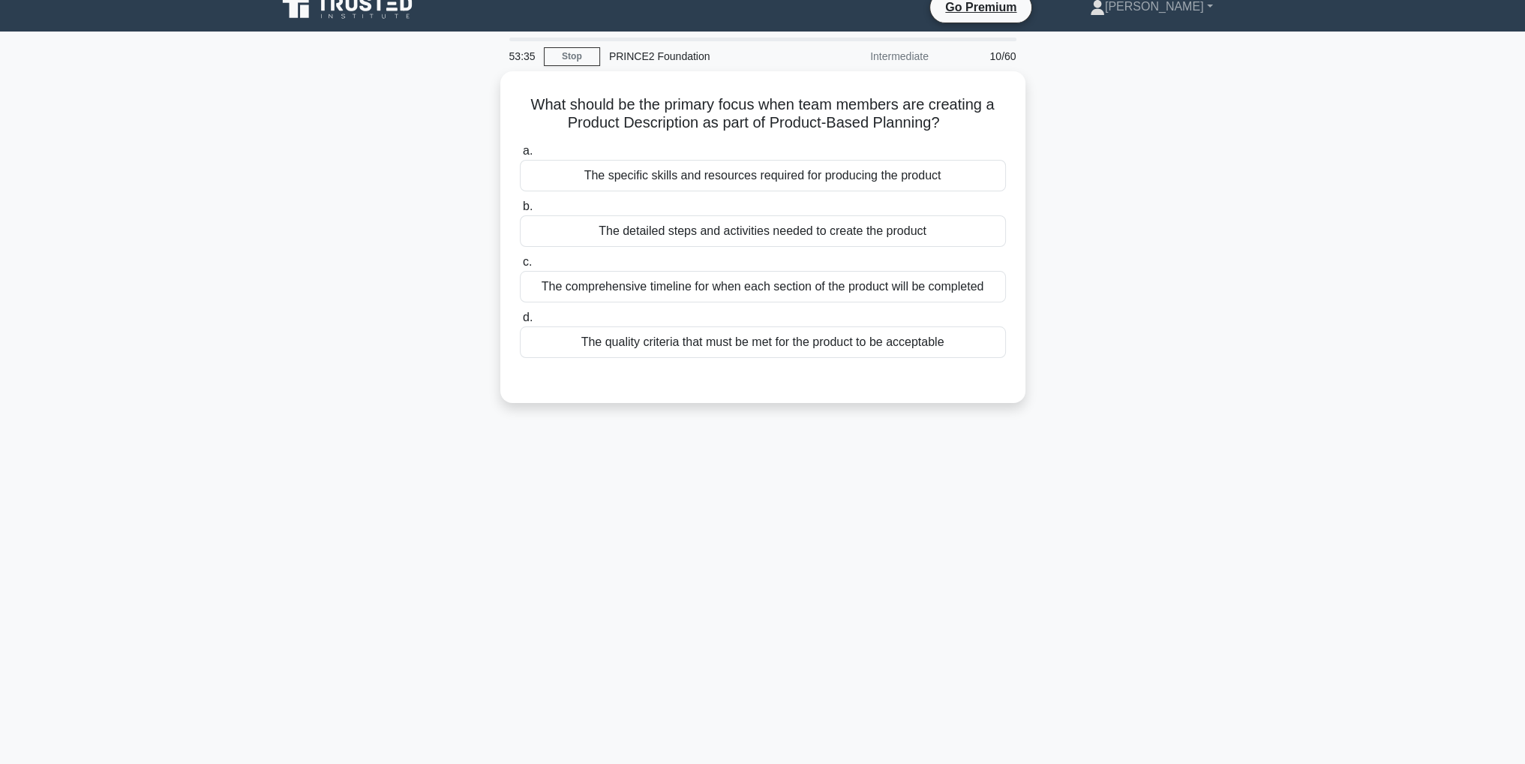
scroll to position [0, 0]
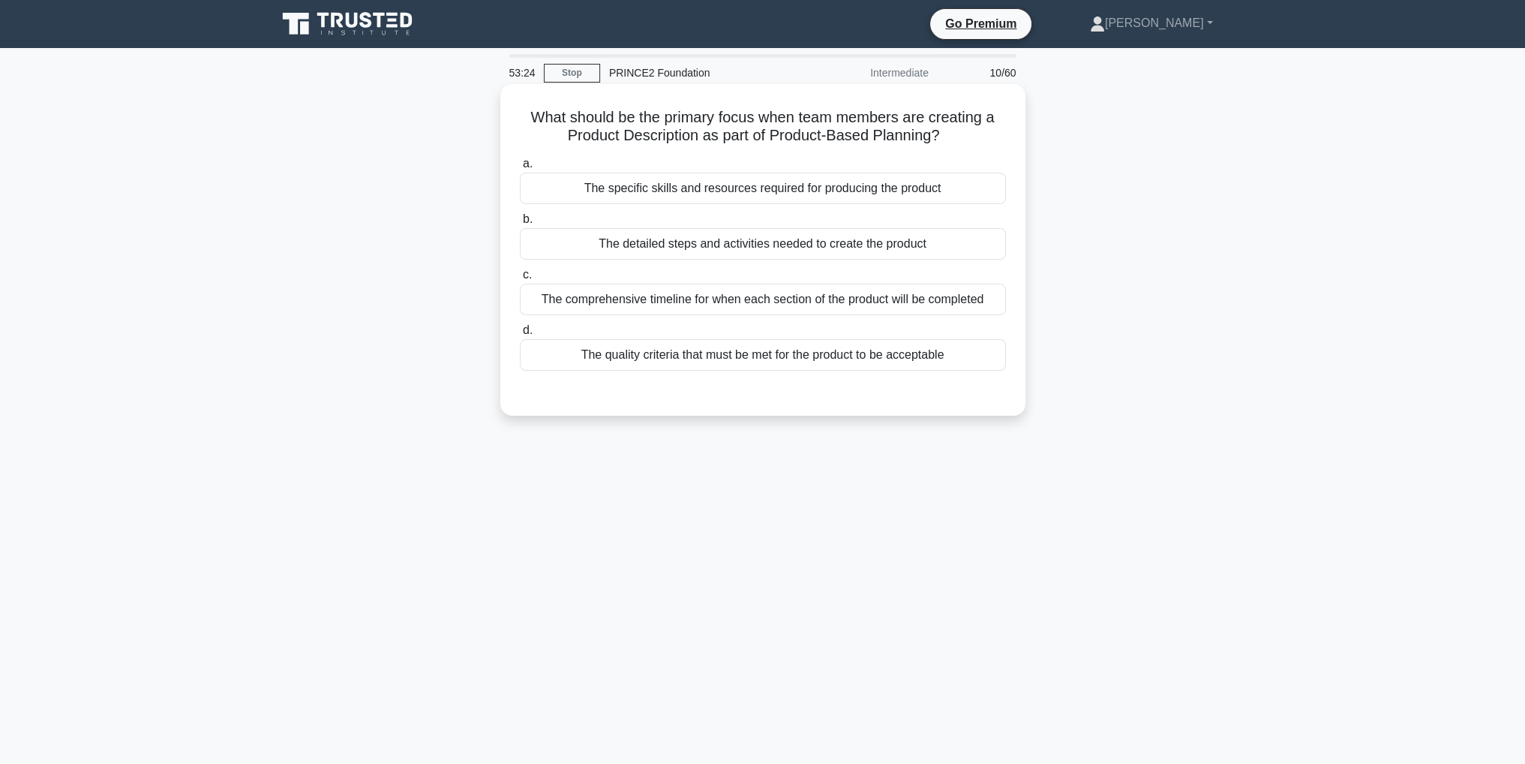
click at [867, 361] on div "The quality criteria that must be met for the product to be acceptable" at bounding box center [763, 355] width 486 height 32
click at [520, 335] on input "d. The quality criteria that must be met for the product to be acceptable" at bounding box center [520, 331] width 0 height 10
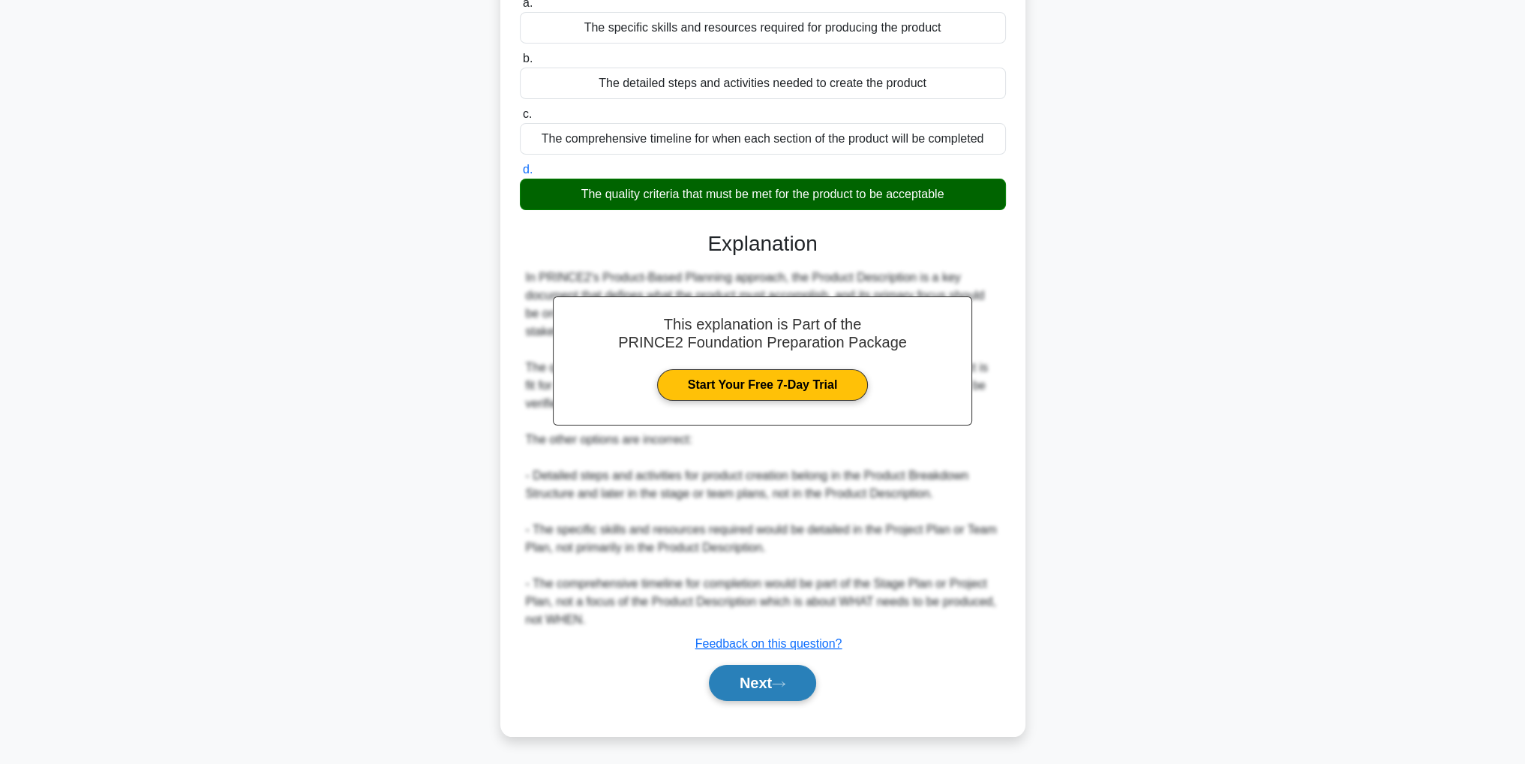
click at [746, 686] on button "Next" at bounding box center [762, 683] width 107 height 36
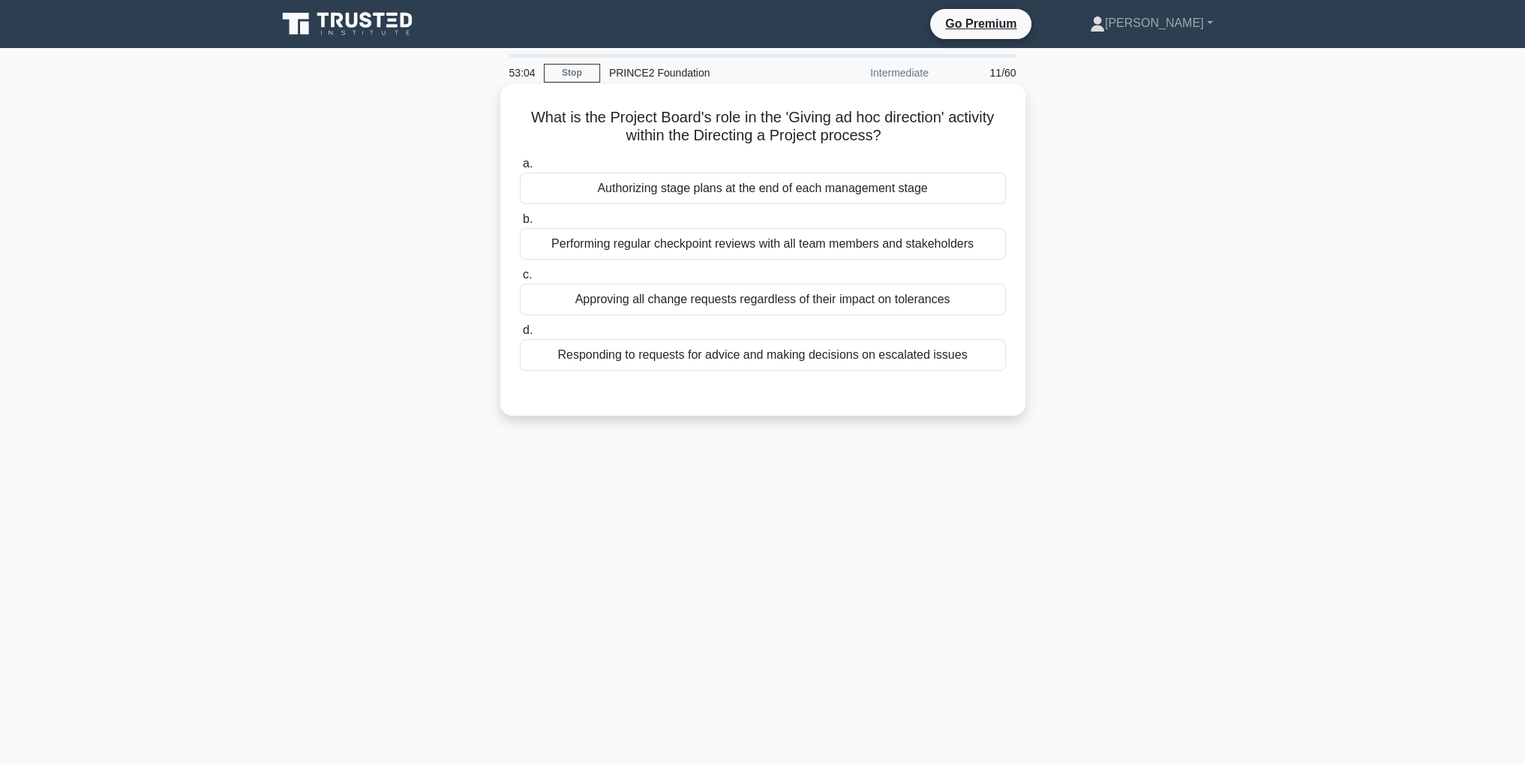
click at [734, 358] on div "Responding to requests for advice and making decisions on escalated issues" at bounding box center [763, 355] width 486 height 32
click at [520, 335] on input "d. Responding to requests for advice and making decisions on escalated issues" at bounding box center [520, 331] width 0 height 10
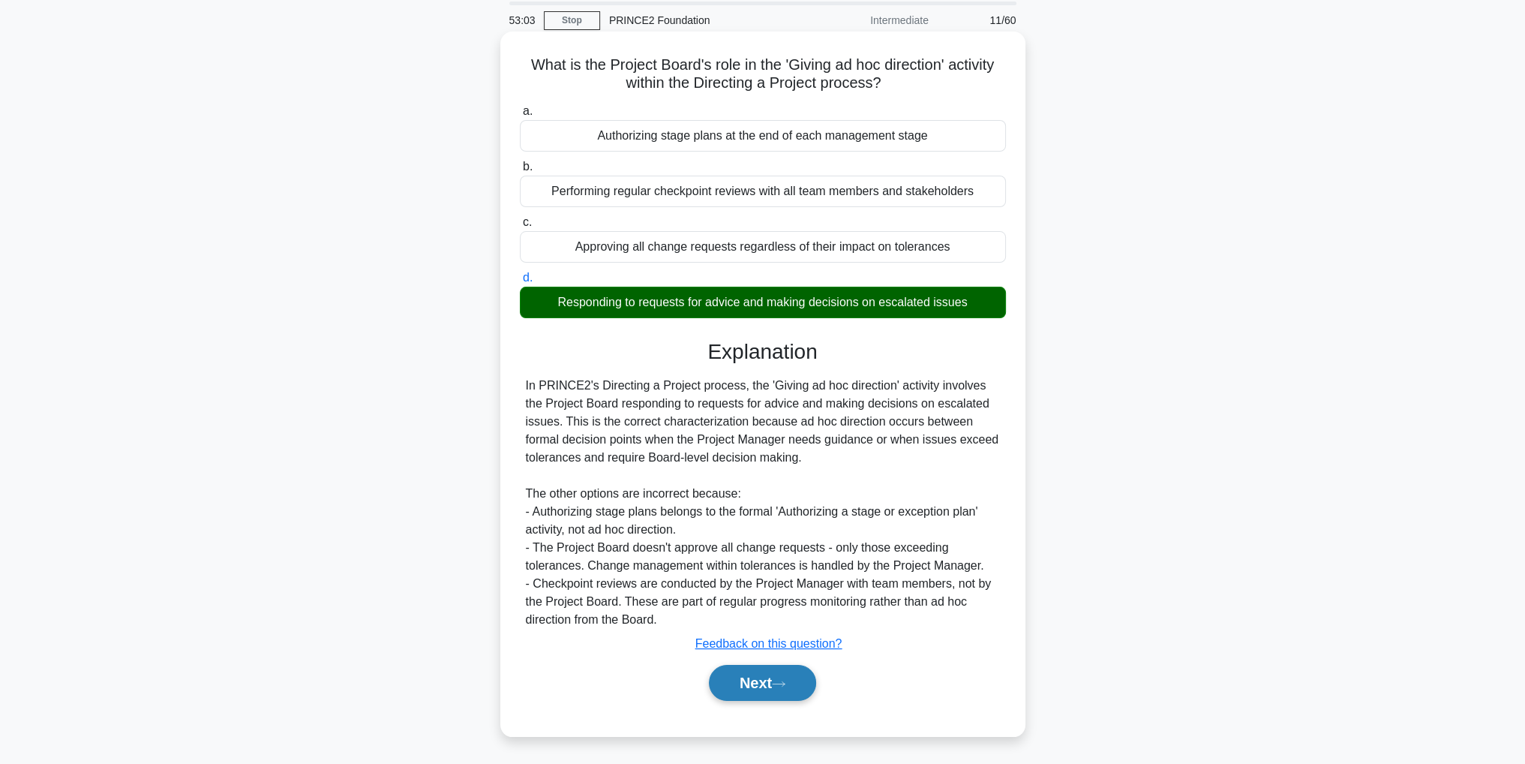
click at [792, 688] on button "Next" at bounding box center [762, 683] width 107 height 36
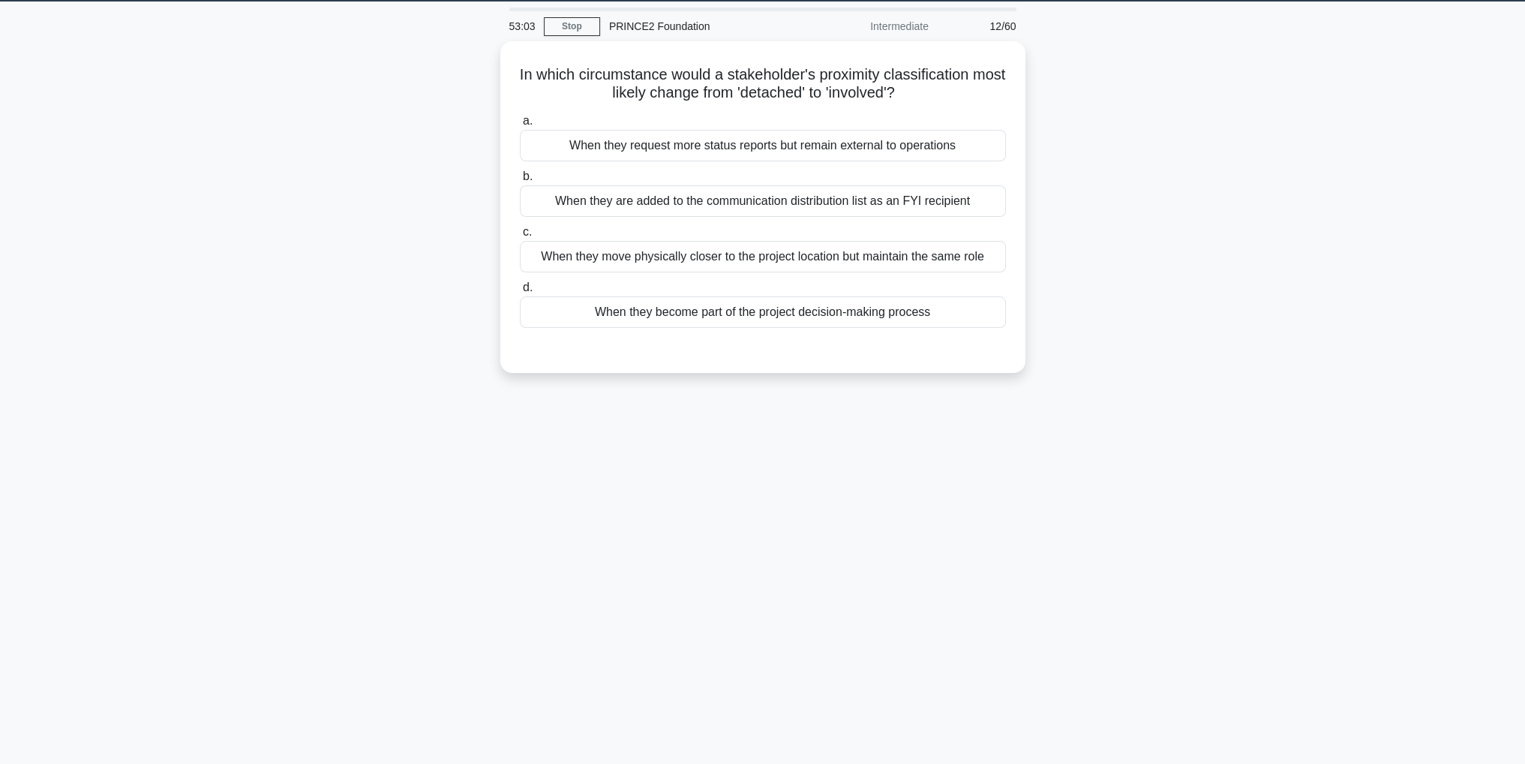
scroll to position [47, 0]
click at [902, 313] on div "When they become part of the project decision-making process" at bounding box center [763, 309] width 486 height 32
click at [520, 289] on input "d. When they become part of the project decision-making process" at bounding box center [520, 284] width 0 height 10
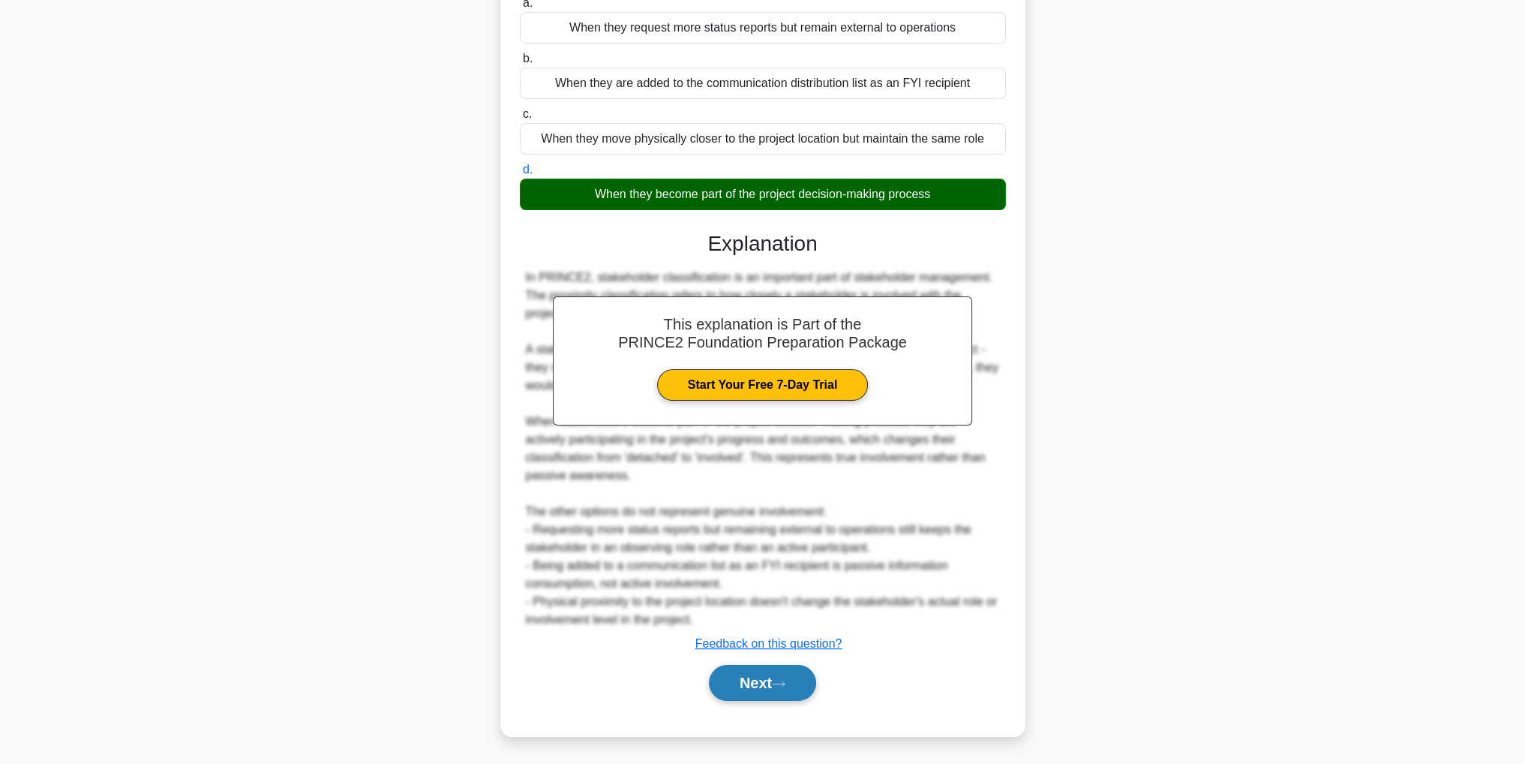
click at [779, 695] on button "Next" at bounding box center [762, 683] width 107 height 36
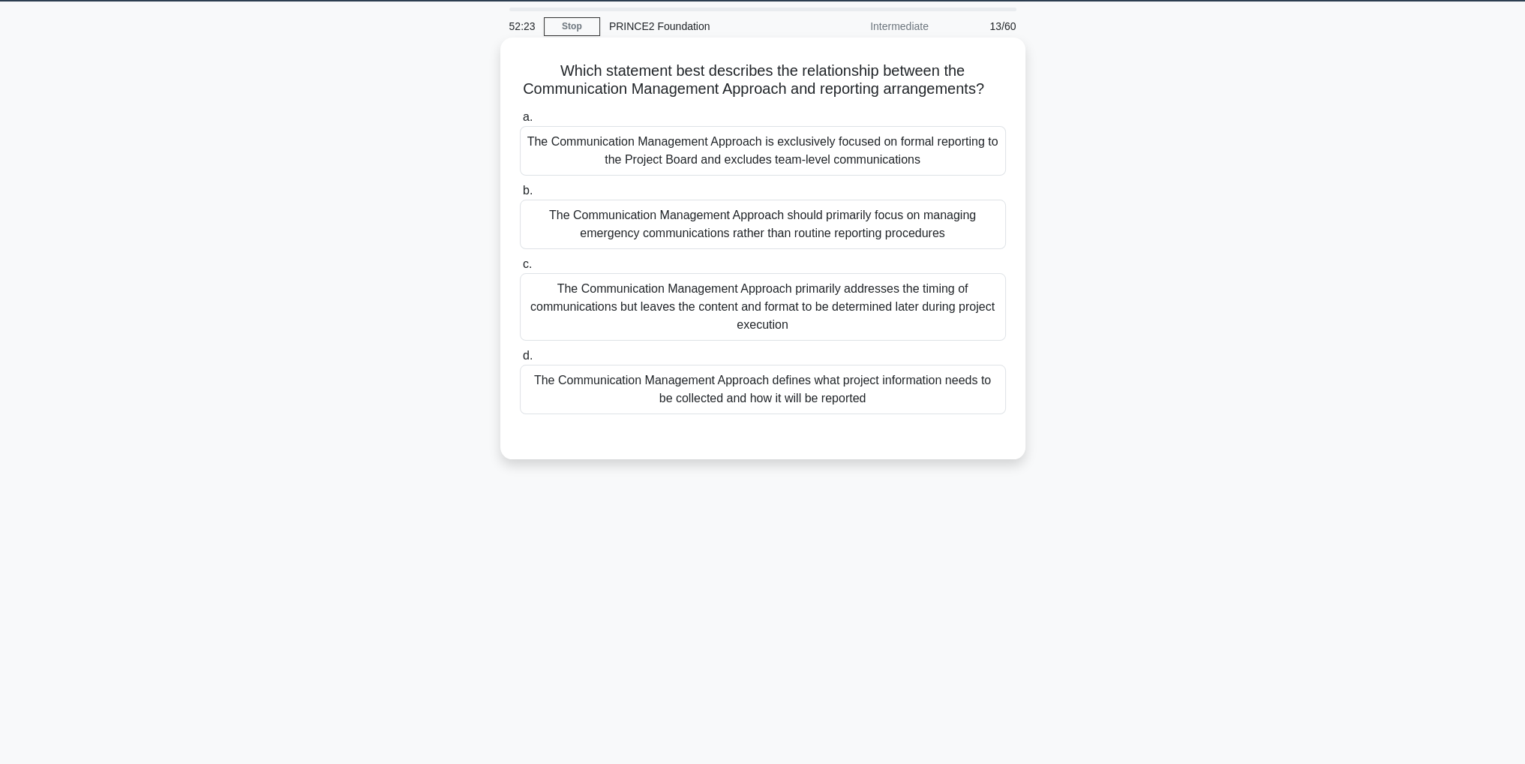
click at [896, 414] on div "The Communication Management Approach defines what project information needs to…" at bounding box center [763, 390] width 486 height 50
click at [520, 361] on input "d. The Communication Management Approach defines what project information needs…" at bounding box center [520, 356] width 0 height 10
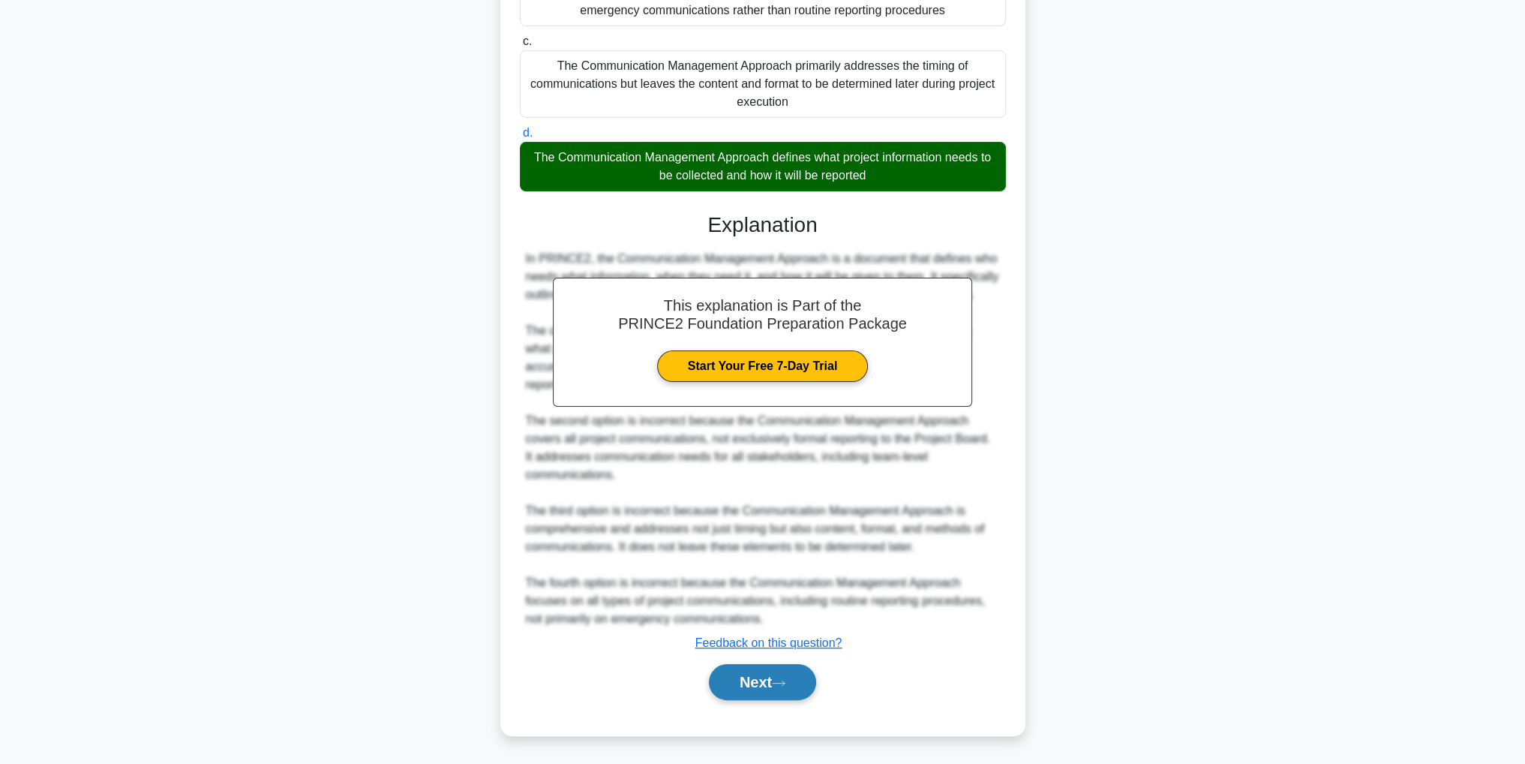
click at [756, 683] on button "Next" at bounding box center [762, 682] width 107 height 36
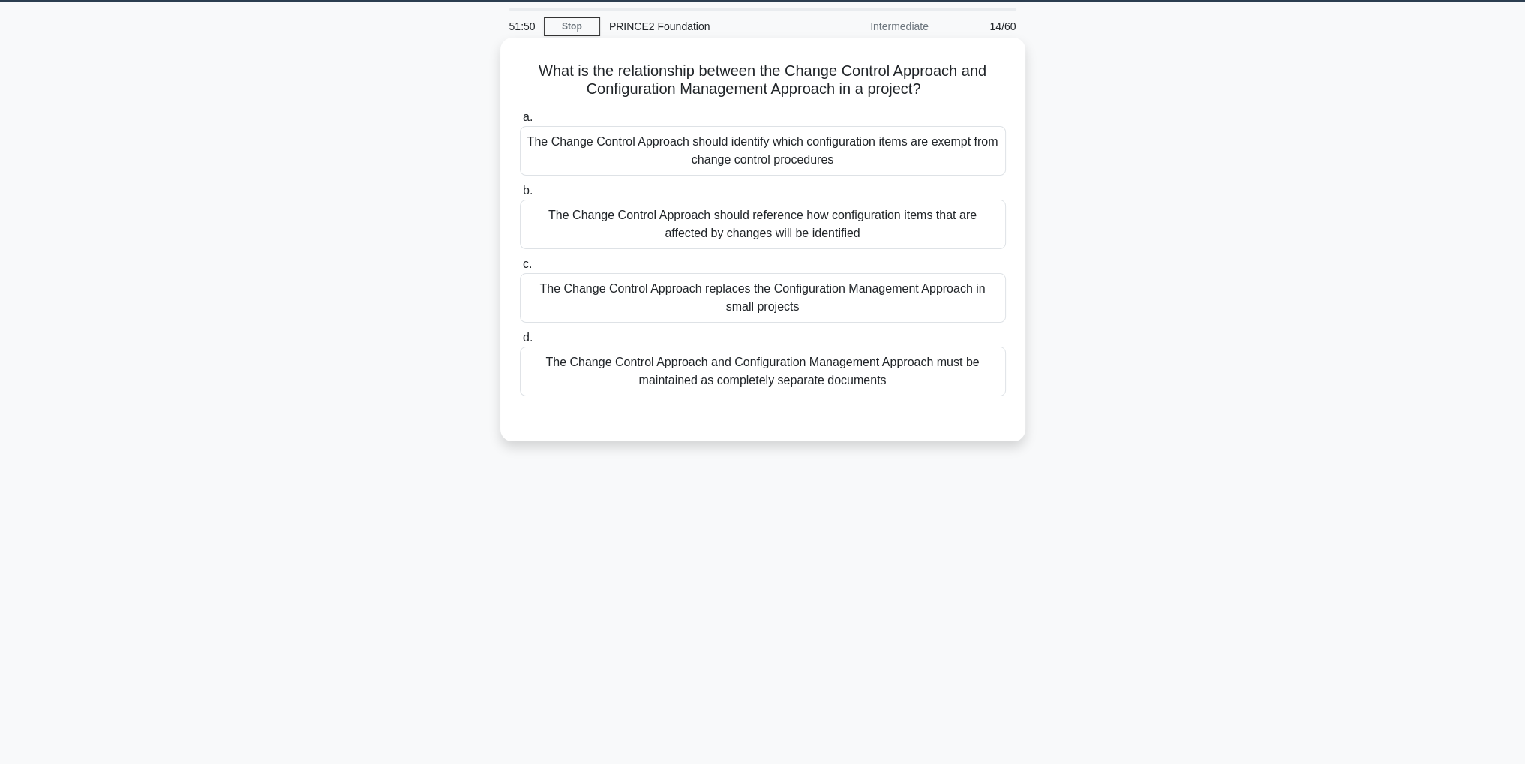
click at [899, 229] on div "The Change Control Approach should reference how configuration items that are a…" at bounding box center [763, 225] width 486 height 50
click at [520, 196] on input "b. The Change Control Approach should reference how configuration items that ar…" at bounding box center [520, 191] width 0 height 10
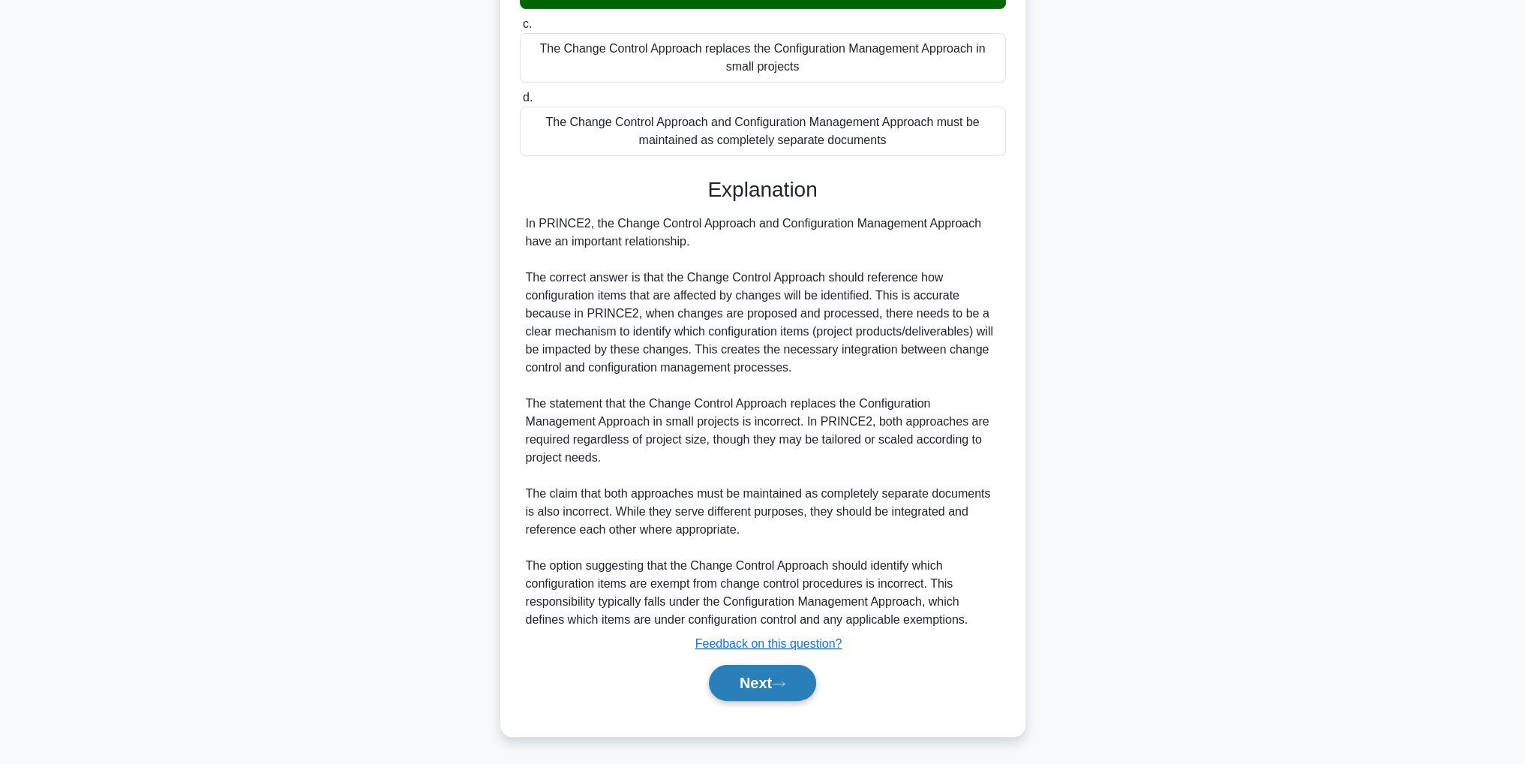
click at [804, 675] on button "Next" at bounding box center [762, 683] width 107 height 36
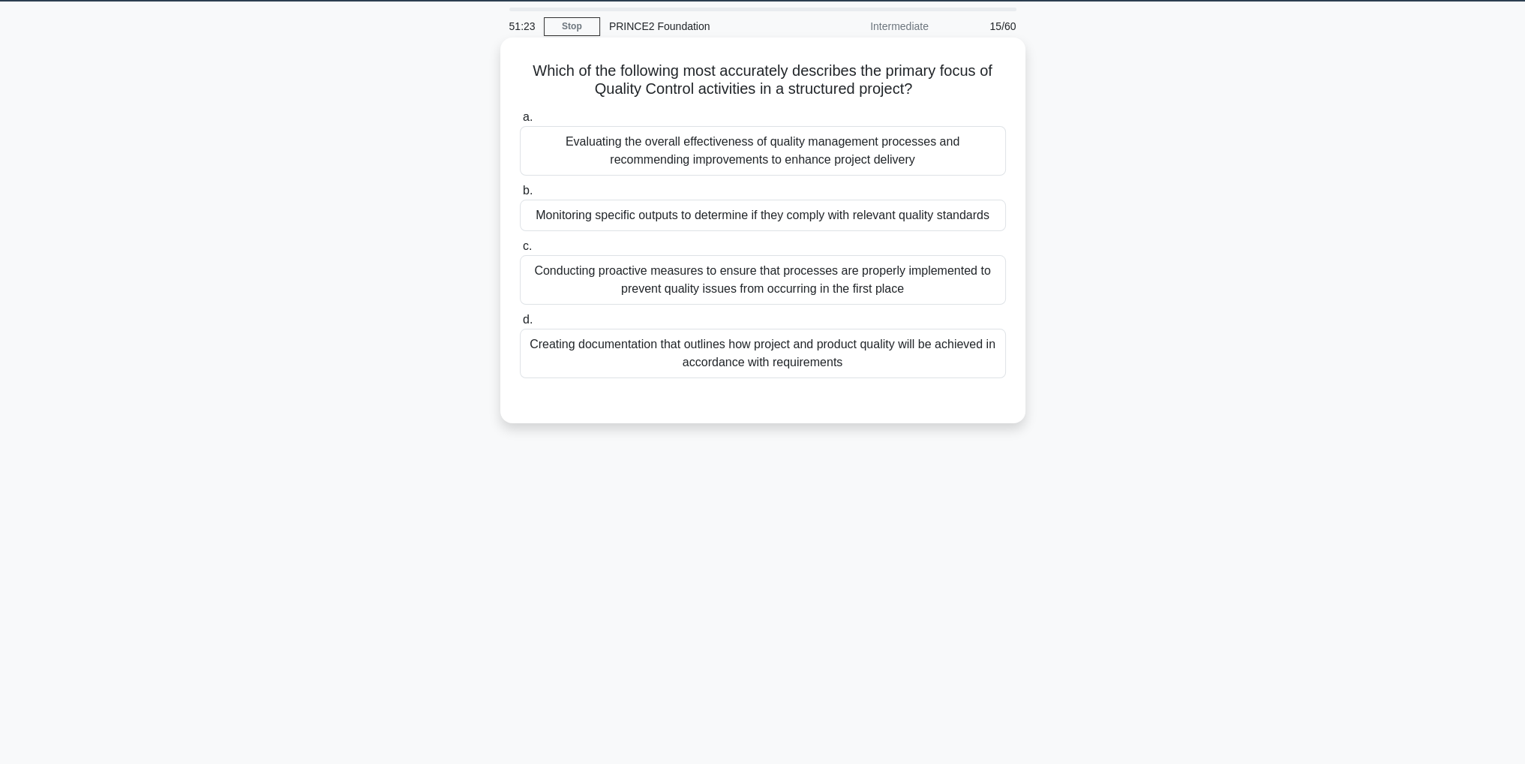
click at [857, 361] on div "Creating documentation that outlines how project and product quality will be ac…" at bounding box center [763, 354] width 486 height 50
click at [520, 325] on input "d. Creating documentation that outlines how project and product quality will be…" at bounding box center [520, 320] width 0 height 10
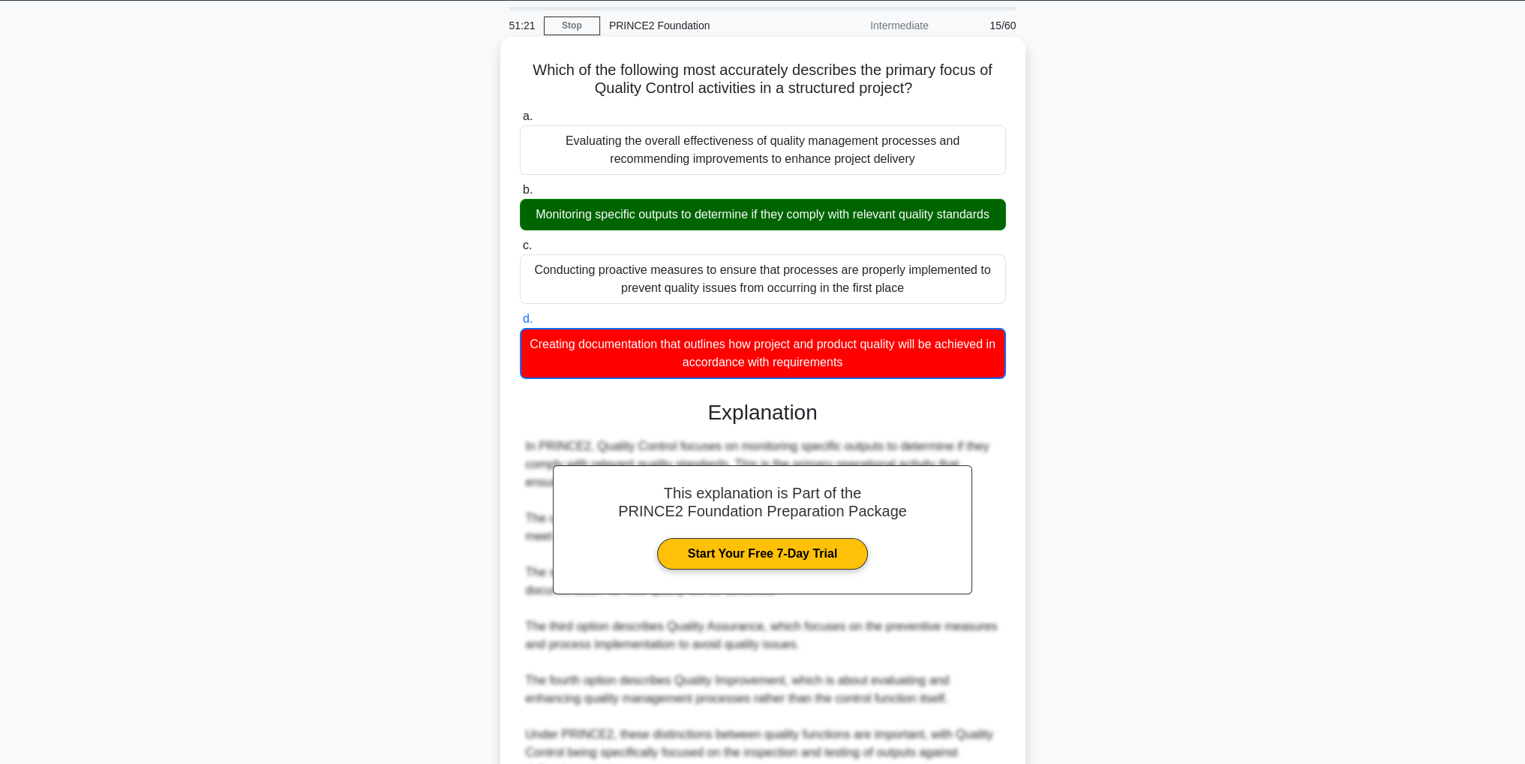
click at [882, 230] on div "Monitoring specific outputs to determine if they comply with relevant quality s…" at bounding box center [763, 215] width 486 height 32
click at [520, 195] on input "b. Monitoring specific outputs to determine if they comply with relevant qualit…" at bounding box center [520, 190] width 0 height 10
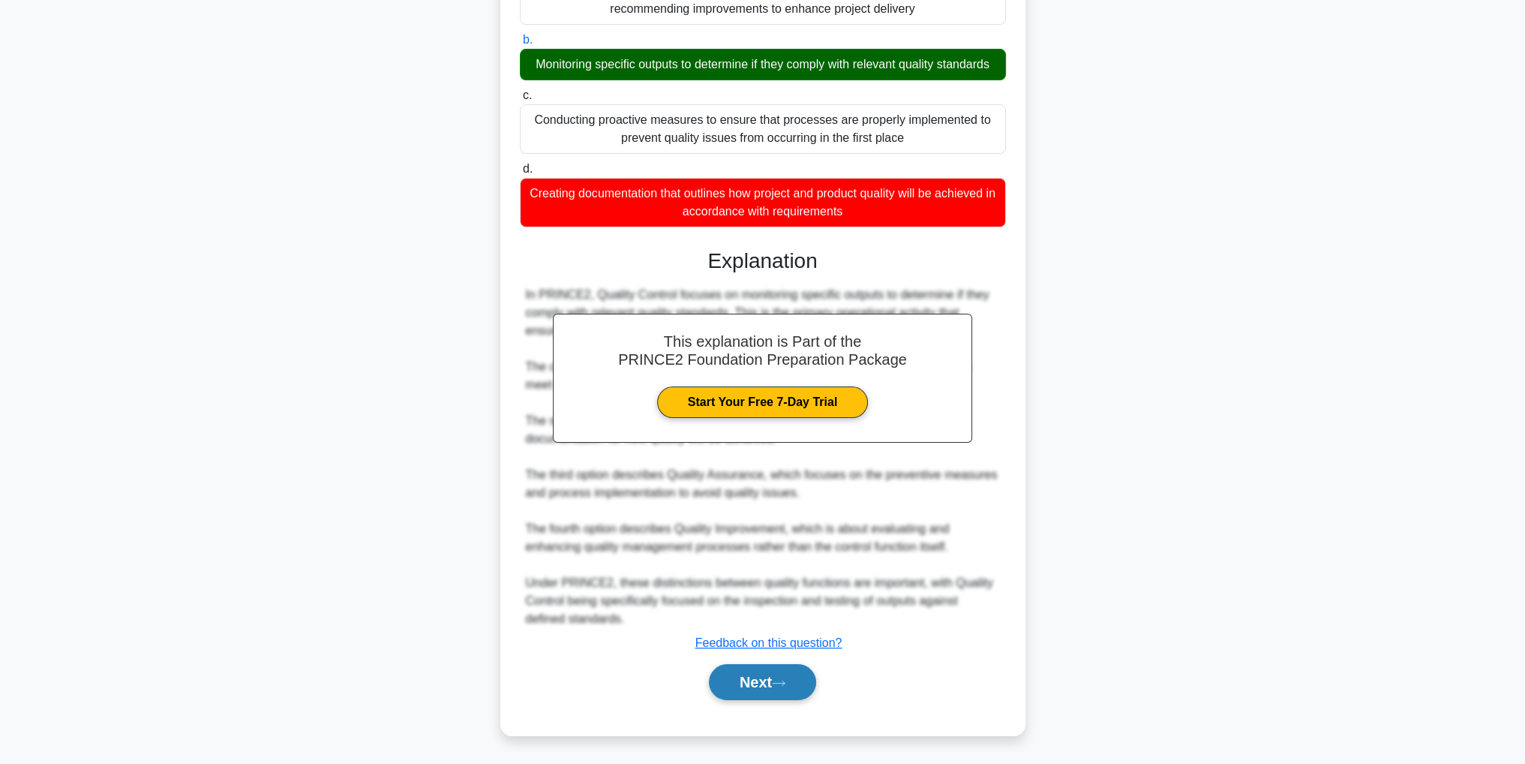
click at [781, 679] on icon at bounding box center [779, 683] width 14 height 8
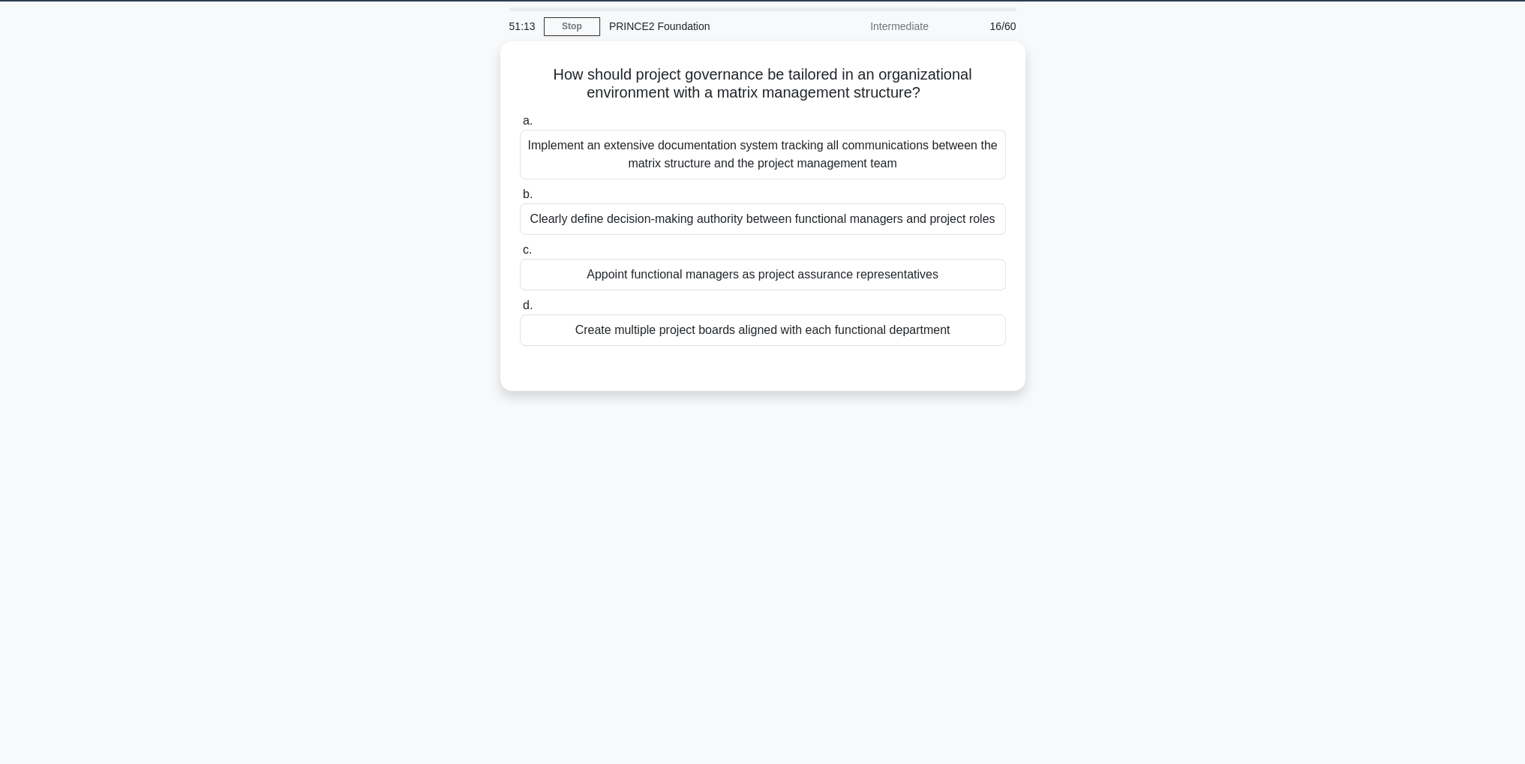
scroll to position [0, 0]
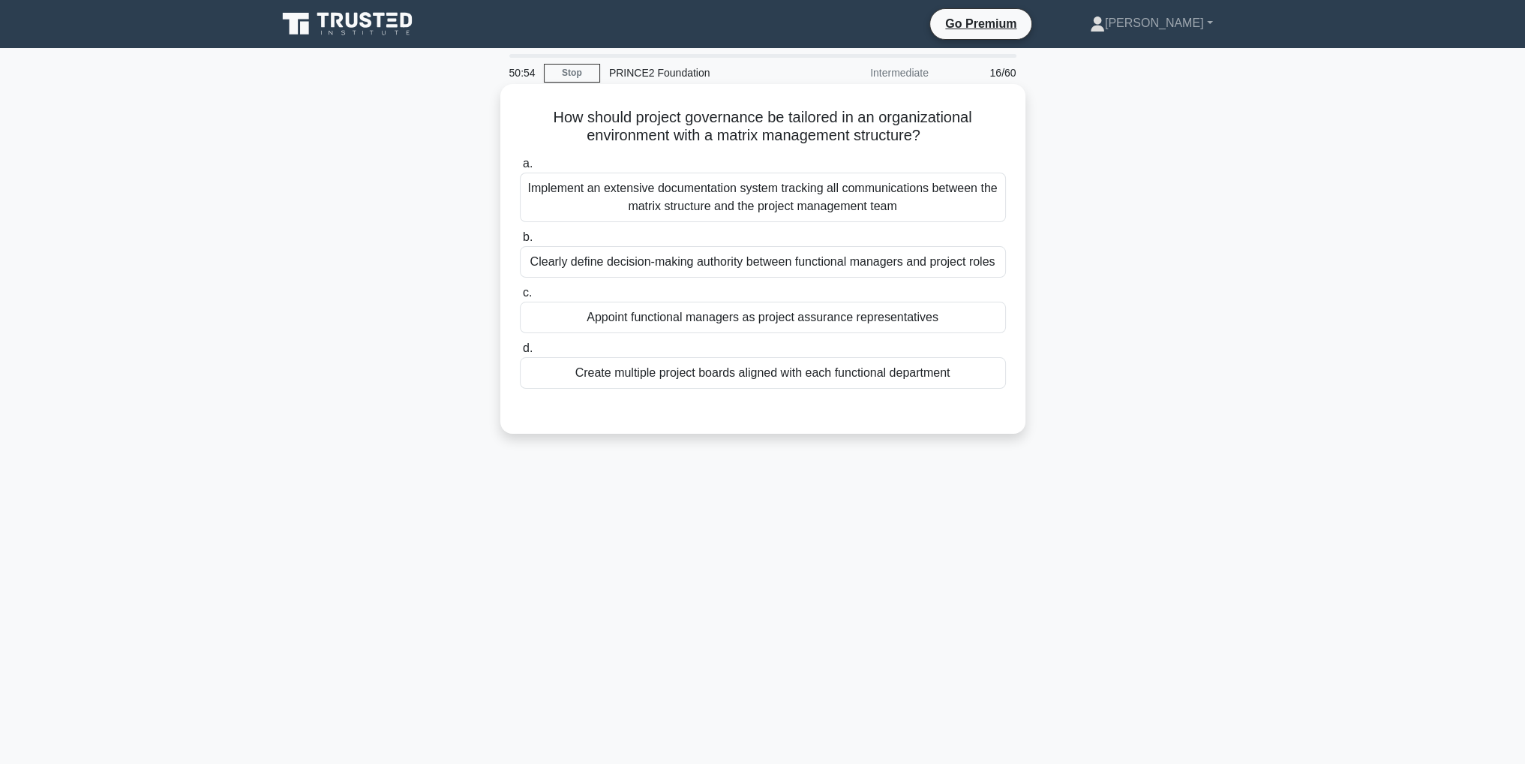
click at [861, 265] on div "Clearly define decision-making authority between functional managers and projec…" at bounding box center [763, 262] width 486 height 32
click at [520, 242] on input "b. Clearly define decision-making authority between functional managers and pro…" at bounding box center [520, 238] width 0 height 10
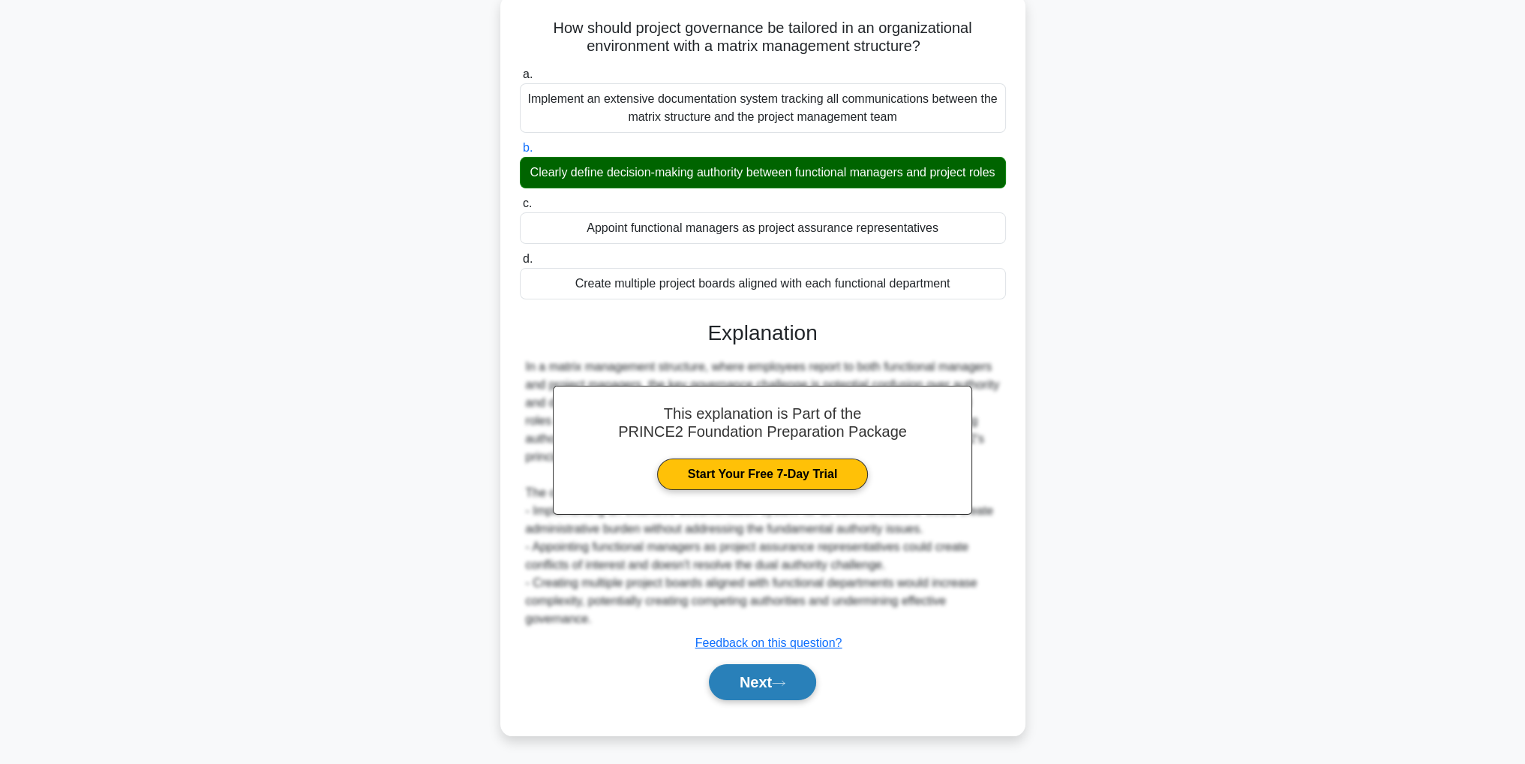
click at [755, 692] on button "Next" at bounding box center [762, 682] width 107 height 36
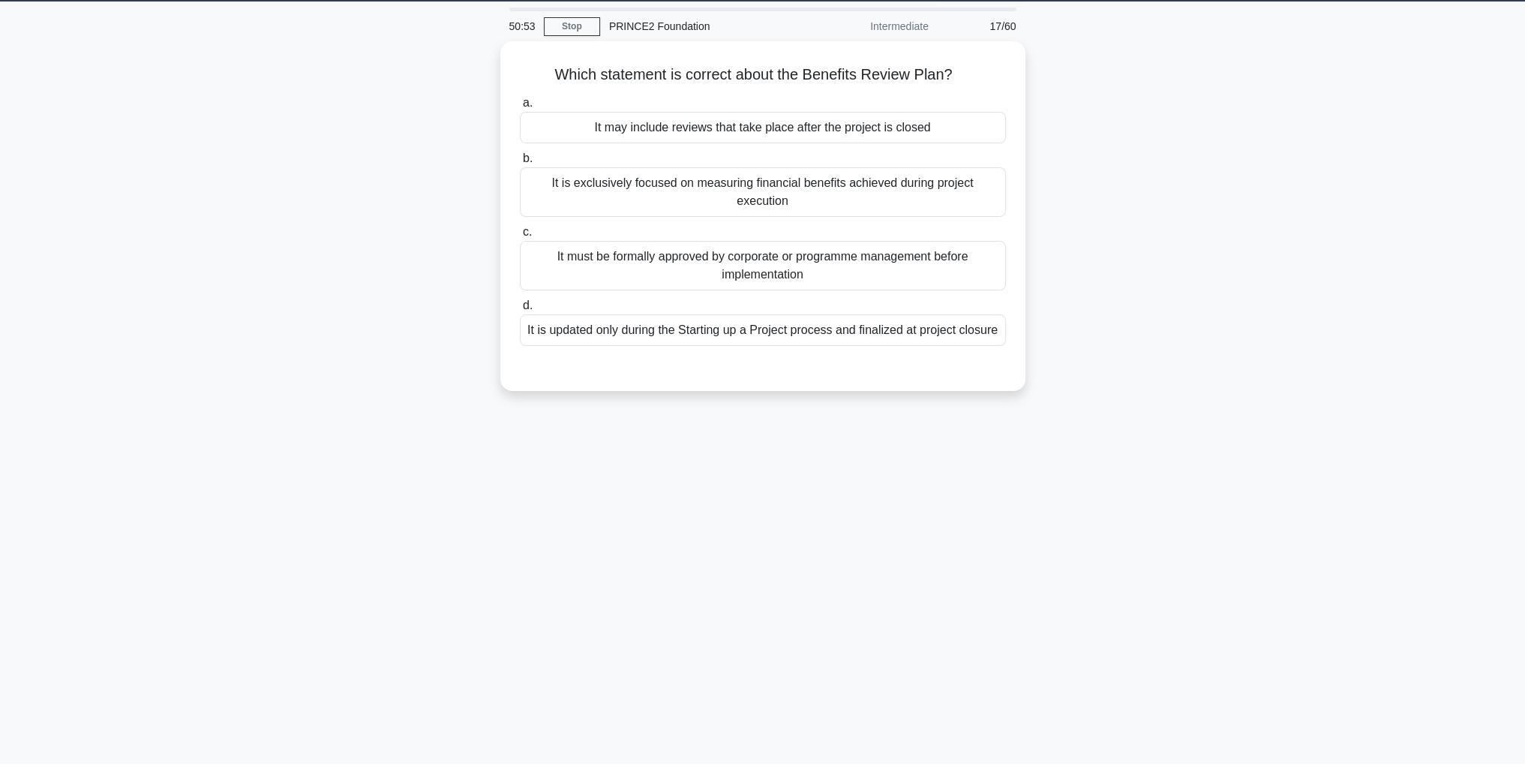
scroll to position [47, 0]
click at [815, 128] on div "It may include reviews that take place after the project is closed" at bounding box center [763, 124] width 486 height 32
click at [520, 104] on input "a. It may include reviews that take place after the project is closed" at bounding box center [520, 100] width 0 height 10
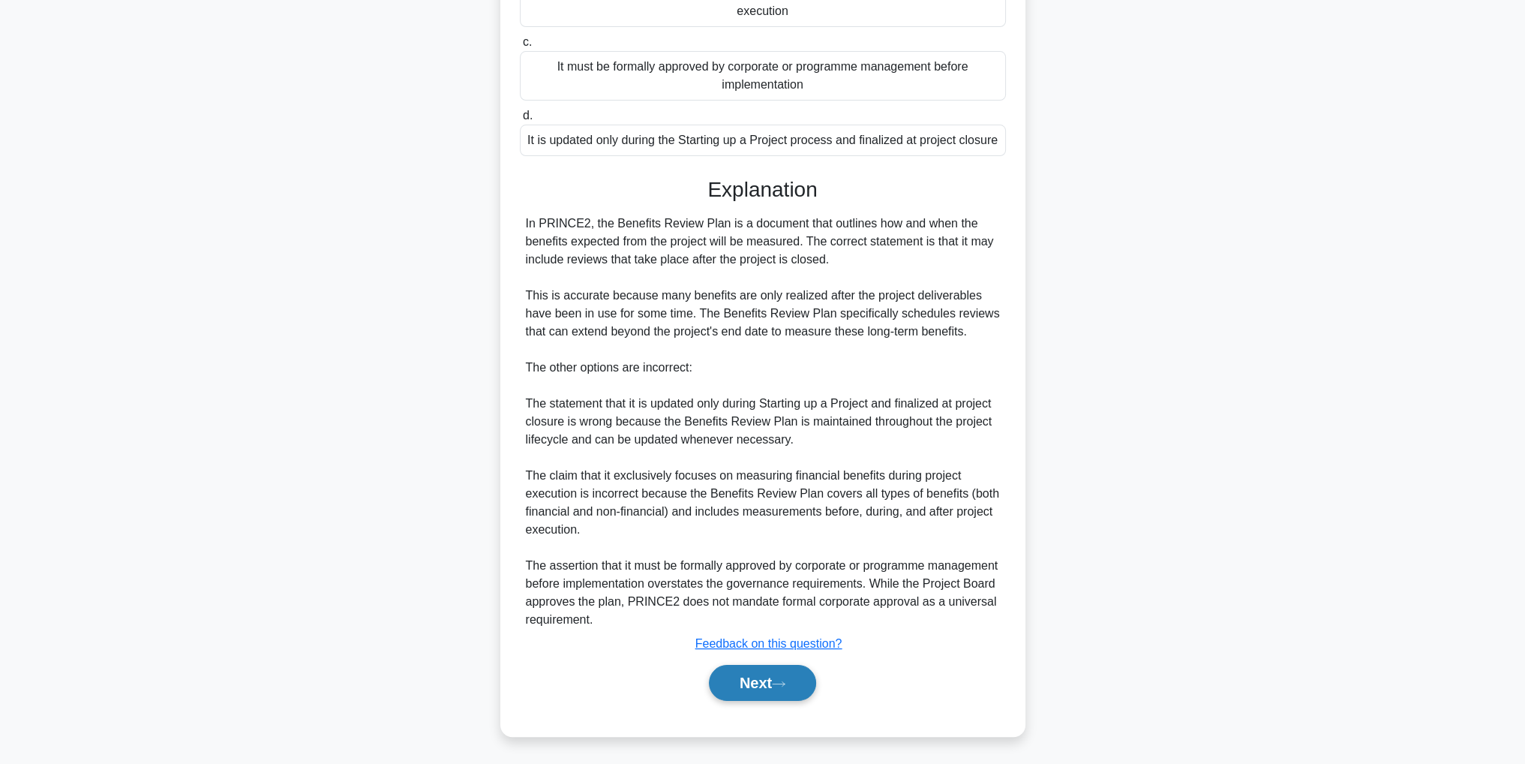
click at [785, 686] on icon at bounding box center [779, 684] width 14 height 8
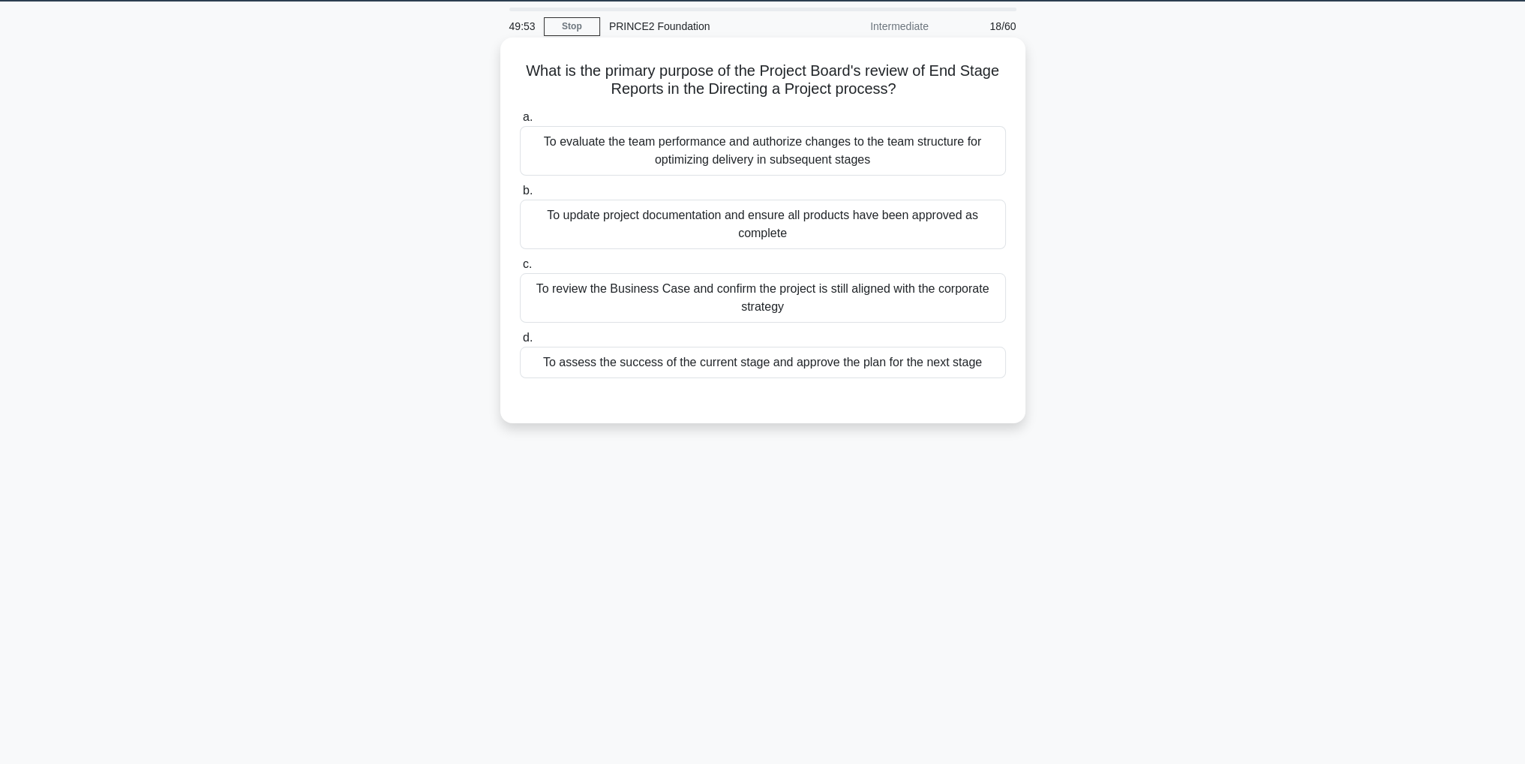
click at [890, 366] on div "To assess the success of the current stage and approve the plan for the next st…" at bounding box center [763, 363] width 486 height 32
click at [520, 343] on input "d. To assess the success of the current stage and approve the plan for the next…" at bounding box center [520, 338] width 0 height 10
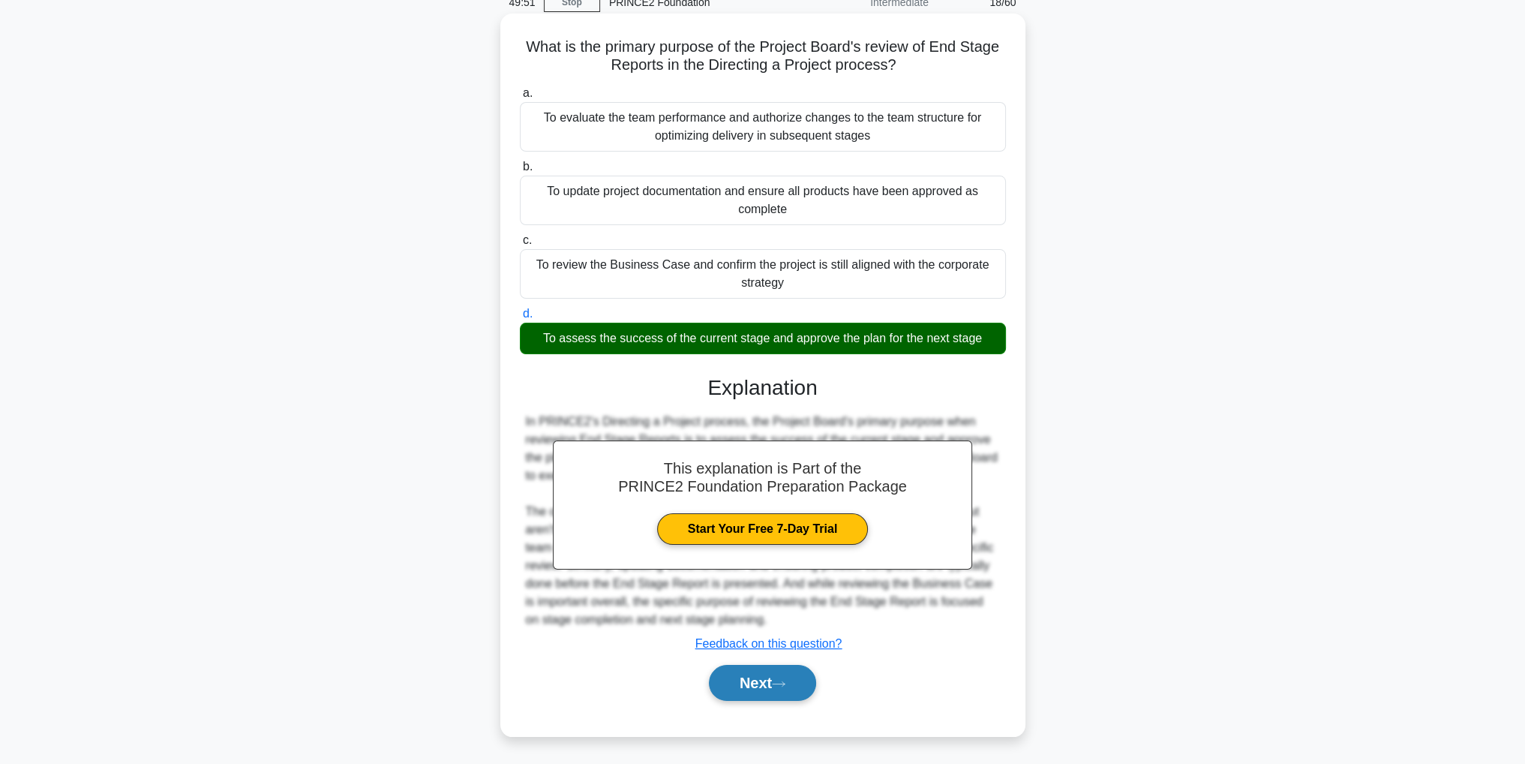
click at [759, 680] on button "Next" at bounding box center [762, 683] width 107 height 36
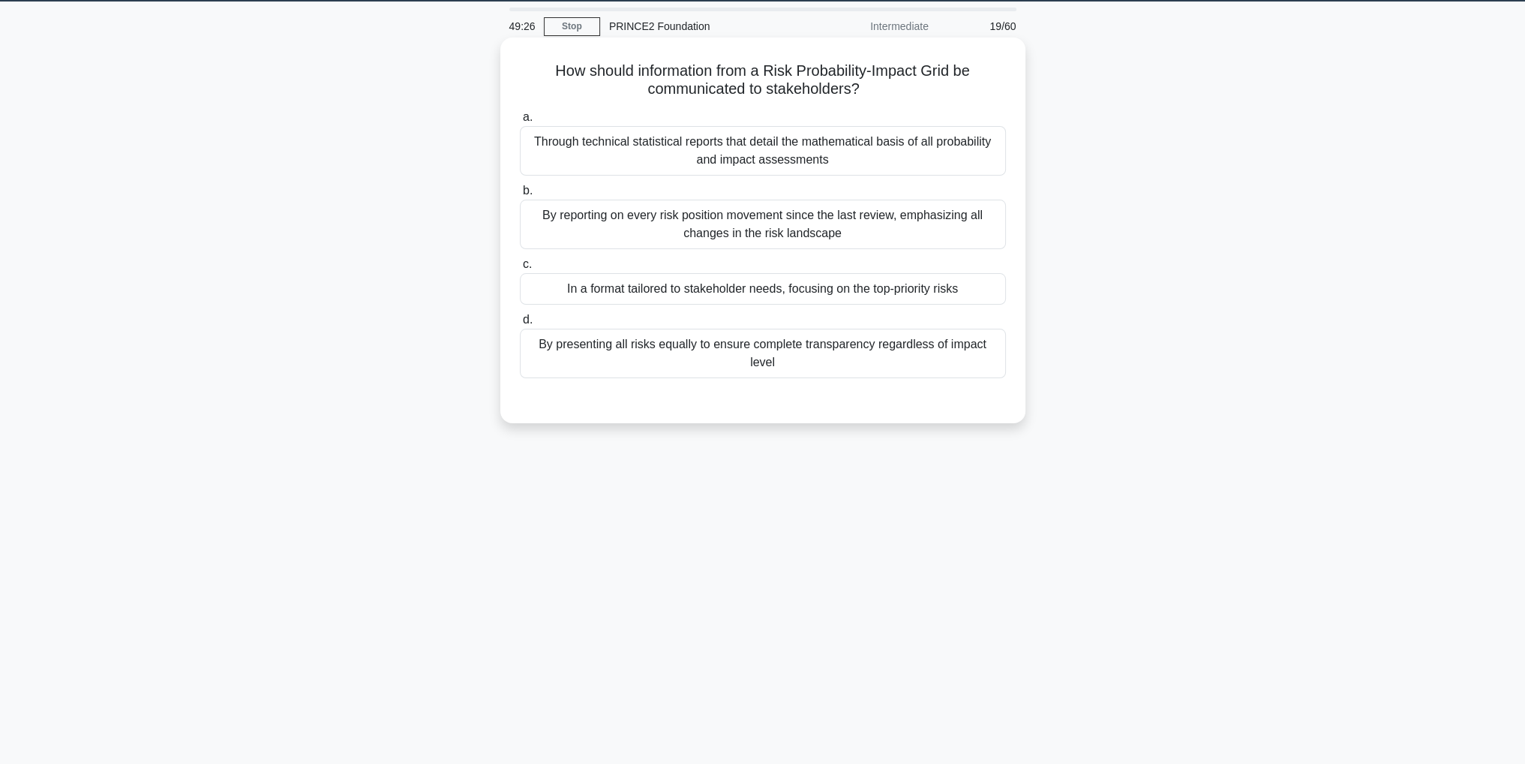
click at [930, 290] on div "In a format tailored to stakeholder needs, focusing on the top-priority risks" at bounding box center [763, 289] width 486 height 32
click at [520, 269] on input "c. In a format tailored to stakeholder needs, focusing on the top-priority risks" at bounding box center [520, 265] width 0 height 10
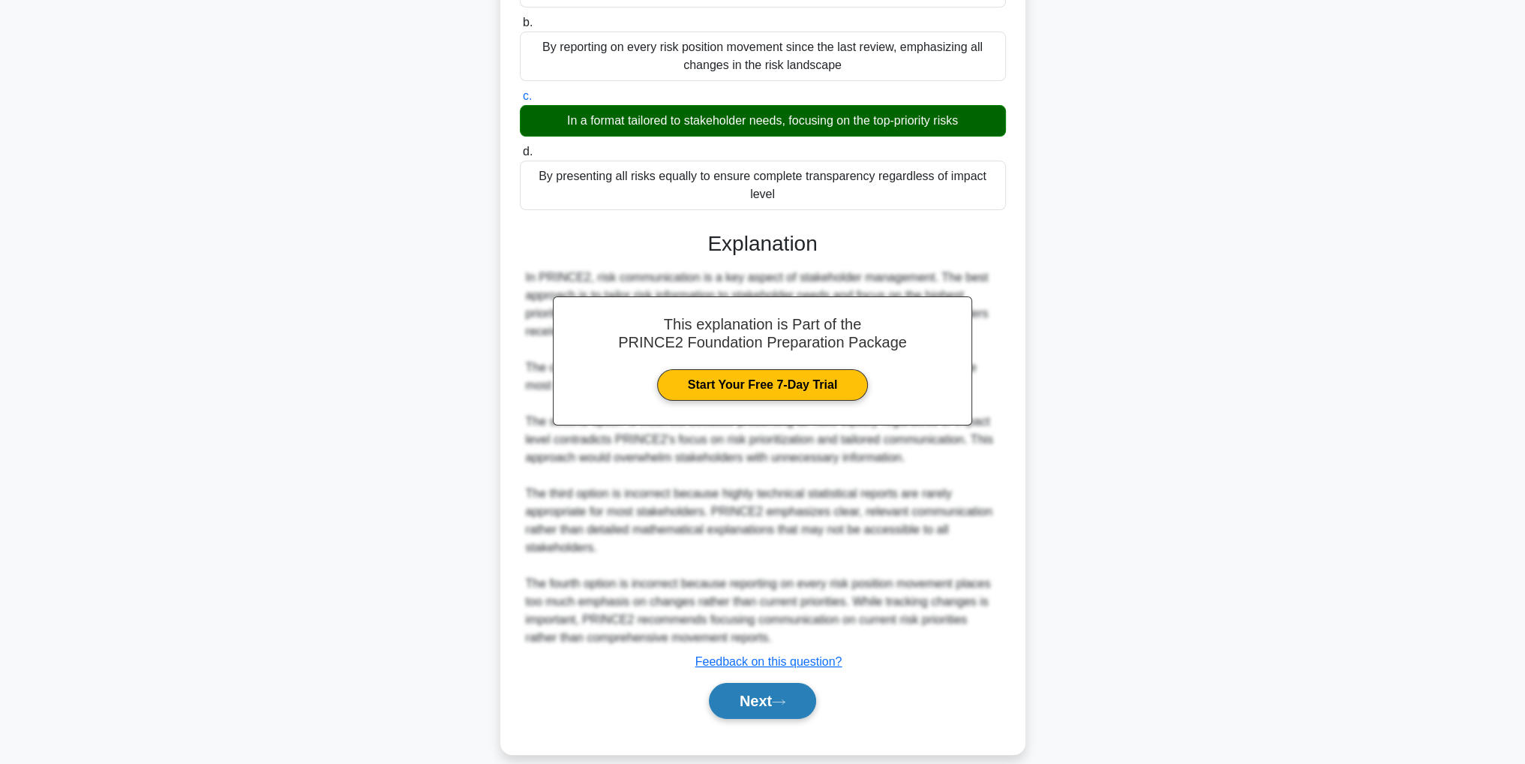
click at [766, 689] on button "Next" at bounding box center [762, 701] width 107 height 36
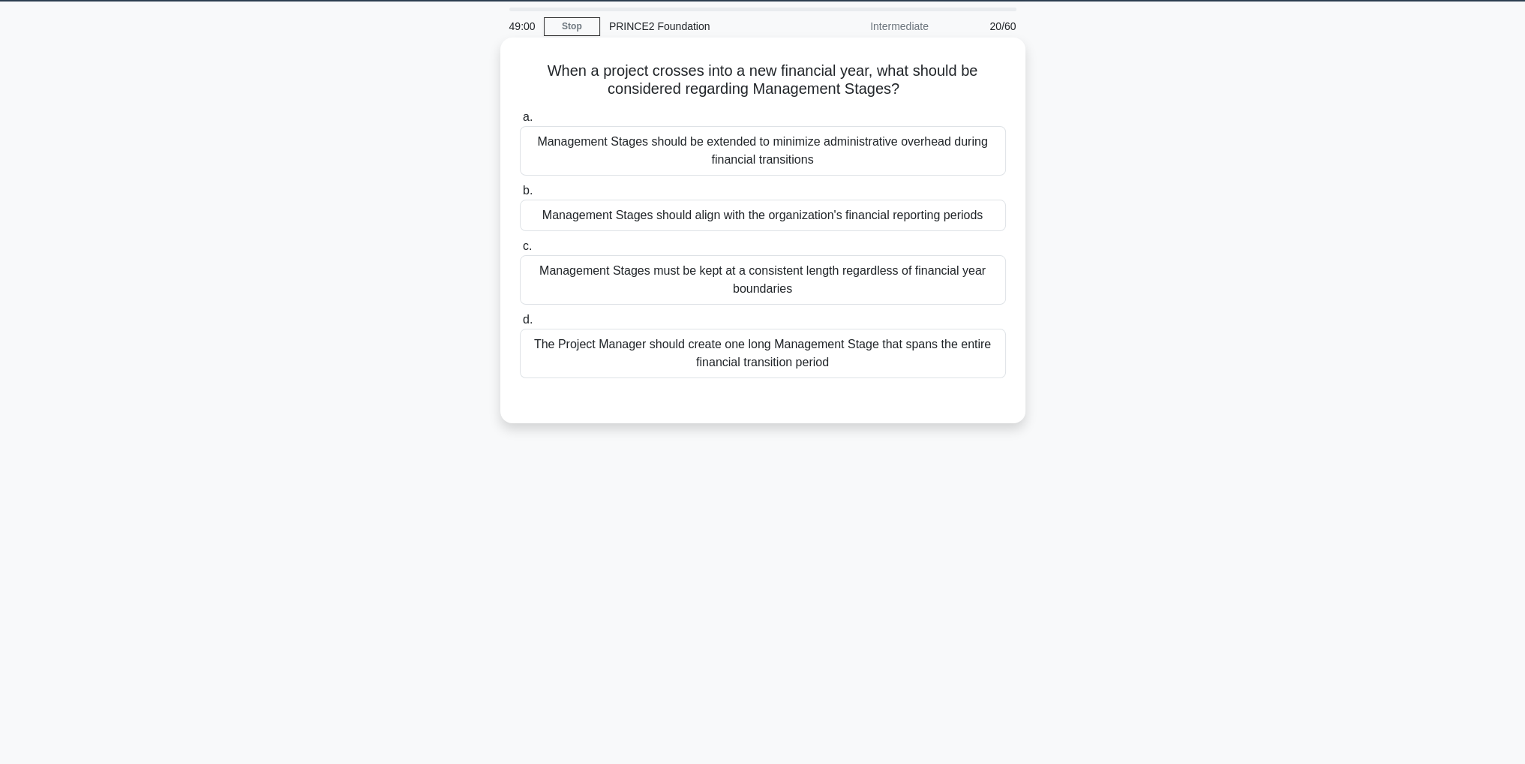
click at [962, 218] on div "Management Stages should align with the organization's financial reporting peri…" at bounding box center [763, 216] width 486 height 32
click at [520, 196] on input "b. Management Stages should align with the organization's financial reporting p…" at bounding box center [520, 191] width 0 height 10
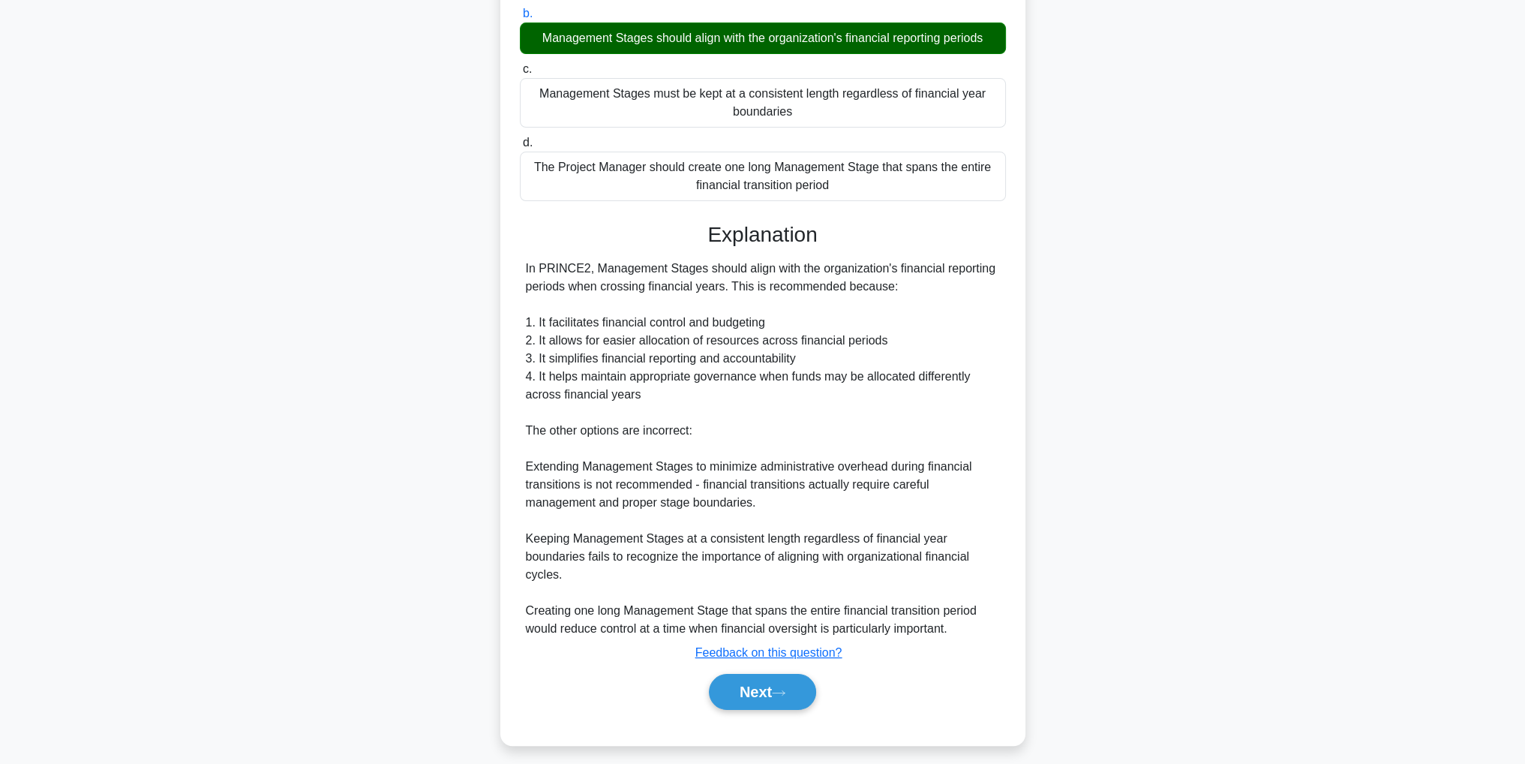
scroll to position [233, 0]
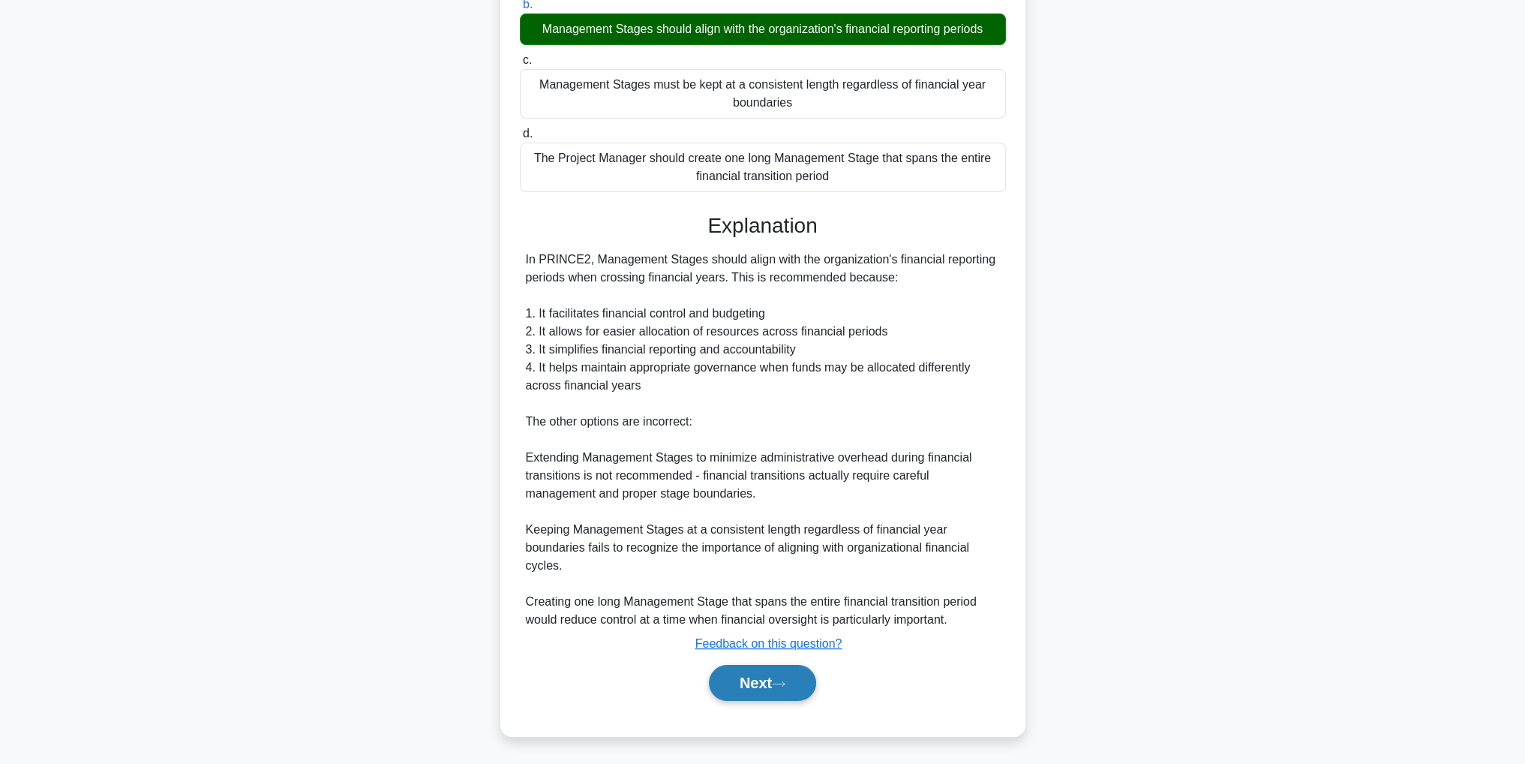
click at [764, 688] on button "Next" at bounding box center [762, 683] width 107 height 36
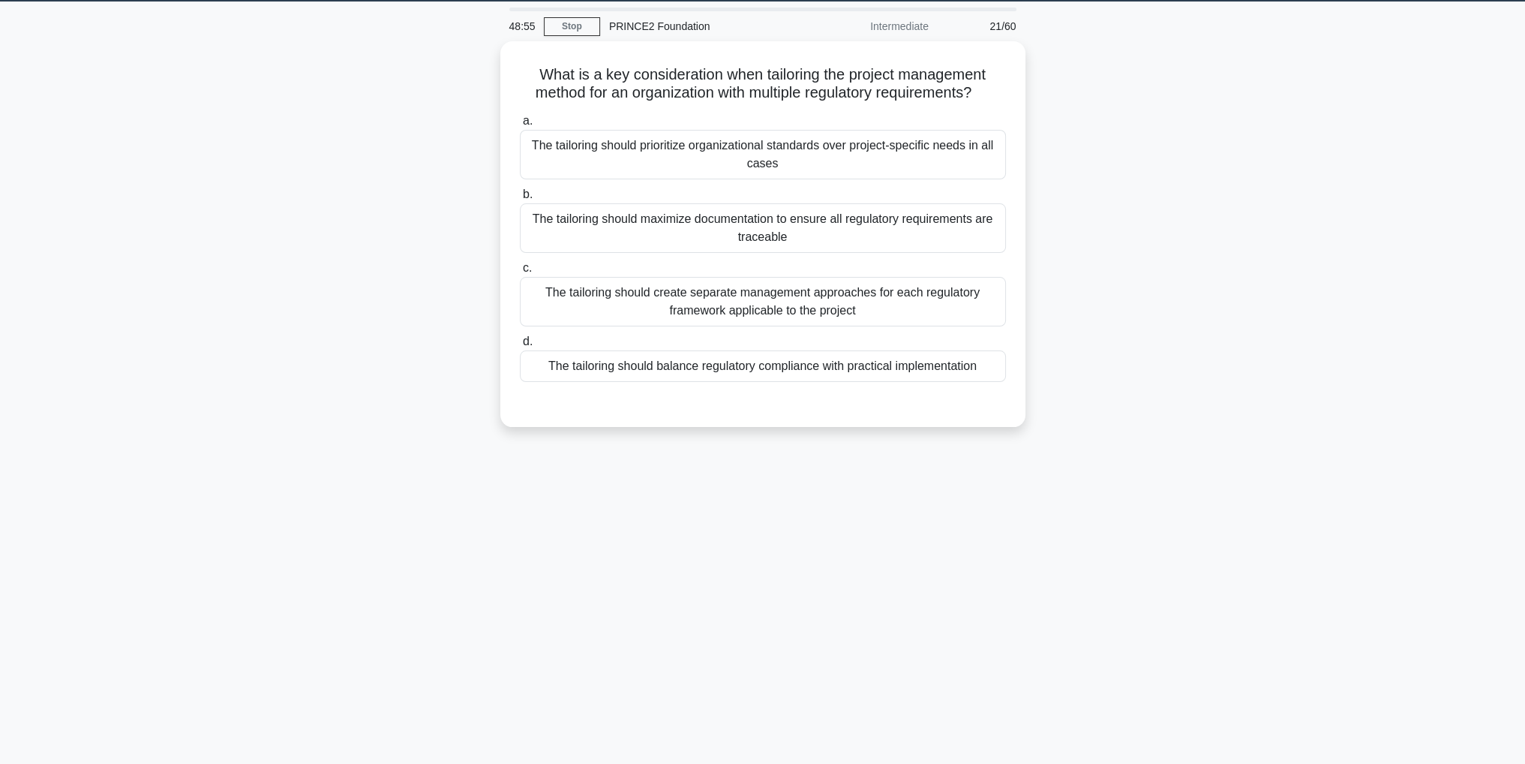
scroll to position [47, 0]
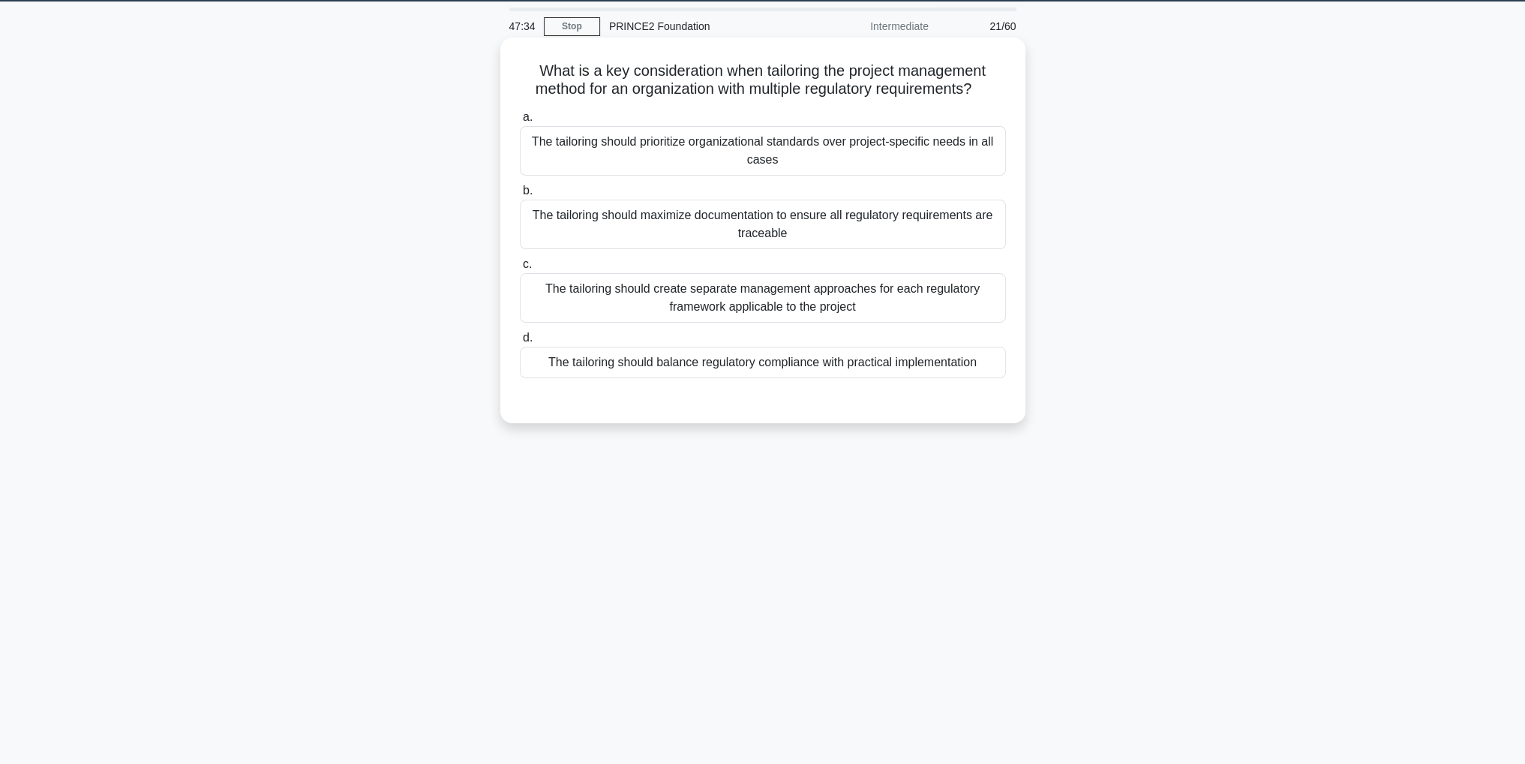
click at [954, 359] on div "The tailoring should balance regulatory compliance with practical implementation" at bounding box center [763, 363] width 486 height 32
click at [520, 343] on input "d. The tailoring should balance regulatory compliance with practical implementa…" at bounding box center [520, 338] width 0 height 10
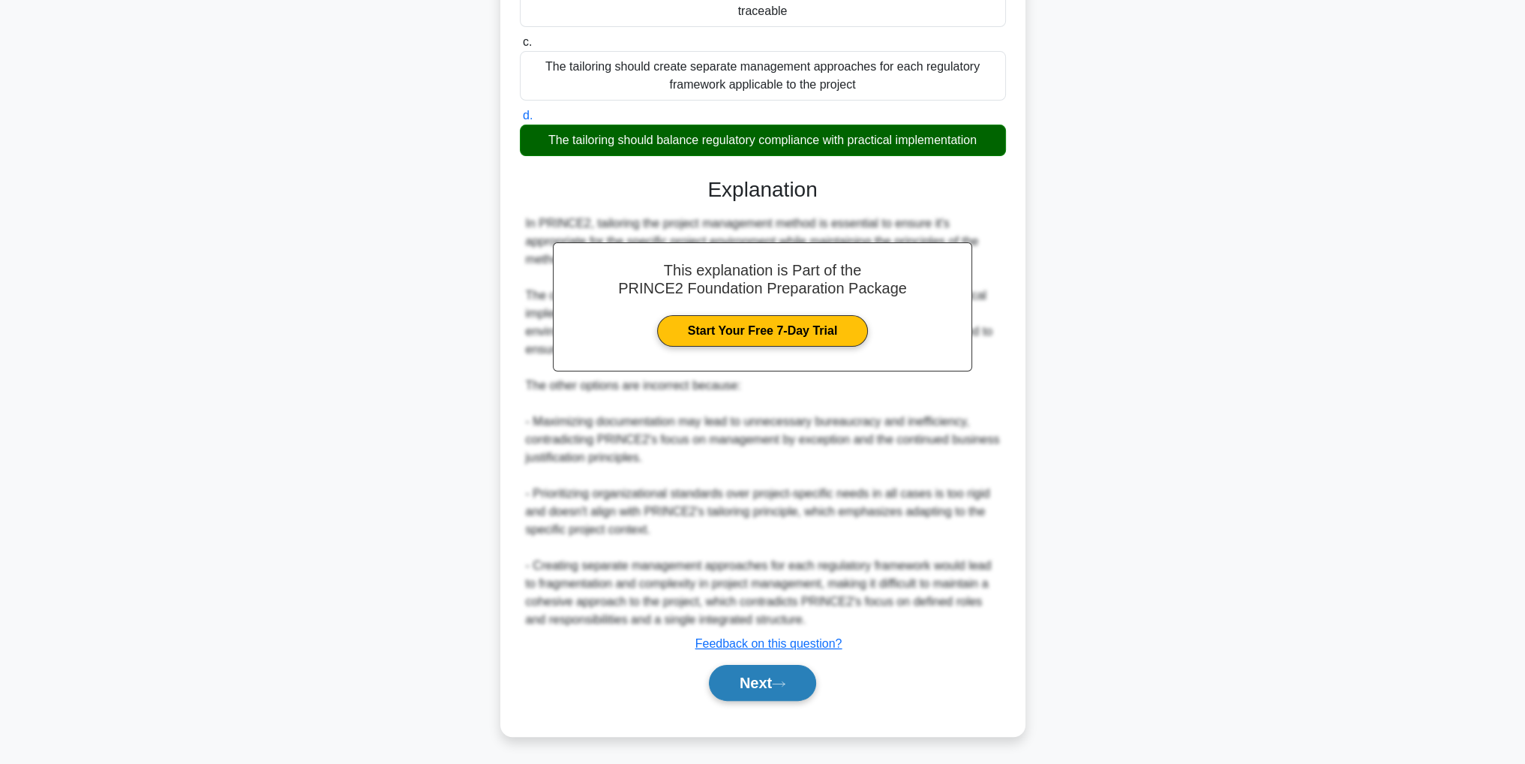
click at [785, 680] on icon at bounding box center [779, 684] width 14 height 8
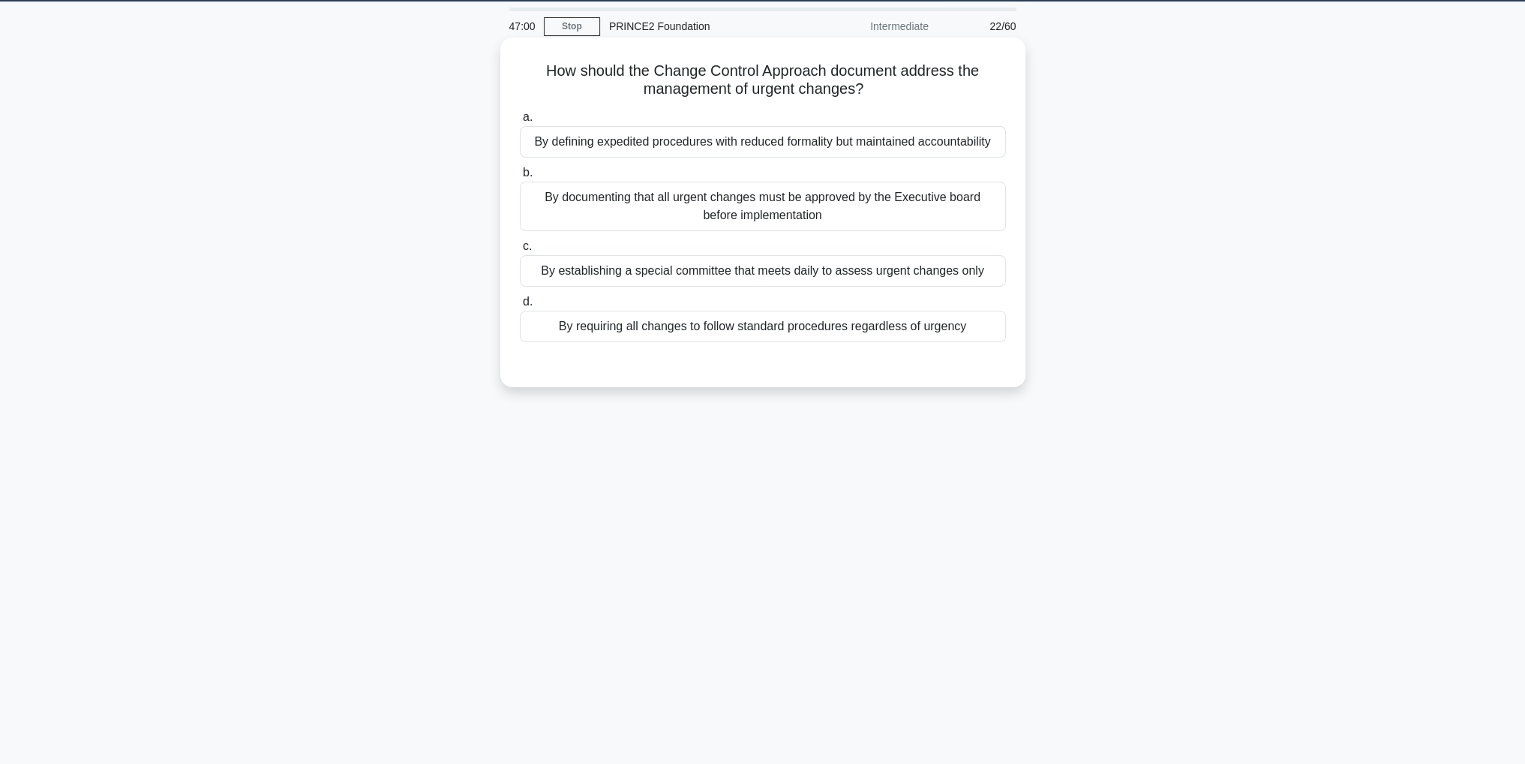
click at [839, 215] on div "By documenting that all urgent changes must be approved by the Executive board …" at bounding box center [763, 207] width 486 height 50
click at [520, 178] on input "b. By documenting that all urgent changes must be approved by the Executive boa…" at bounding box center [520, 173] width 0 height 10
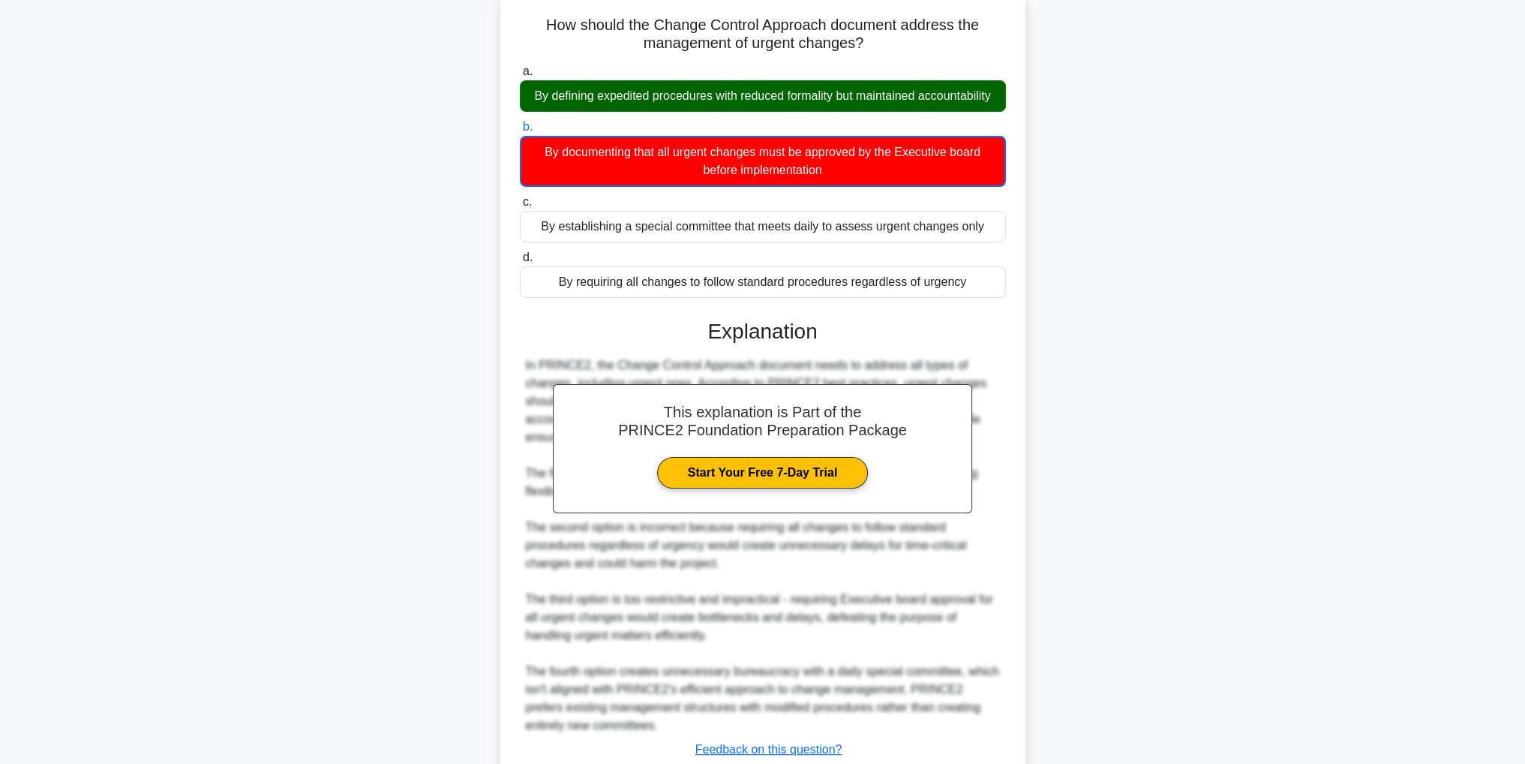
scroll to position [122, 0]
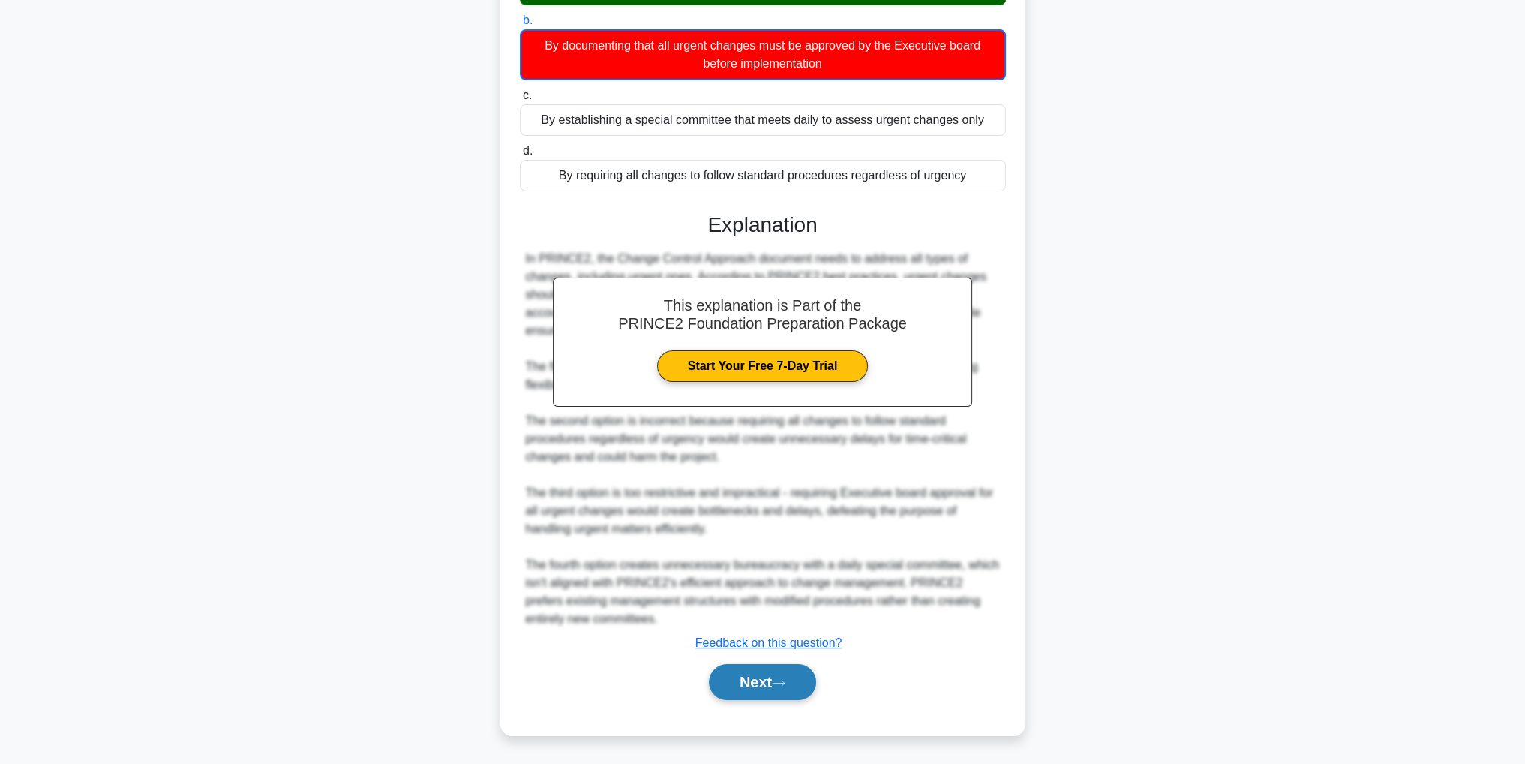
click at [803, 692] on button "Next" at bounding box center [762, 682] width 107 height 36
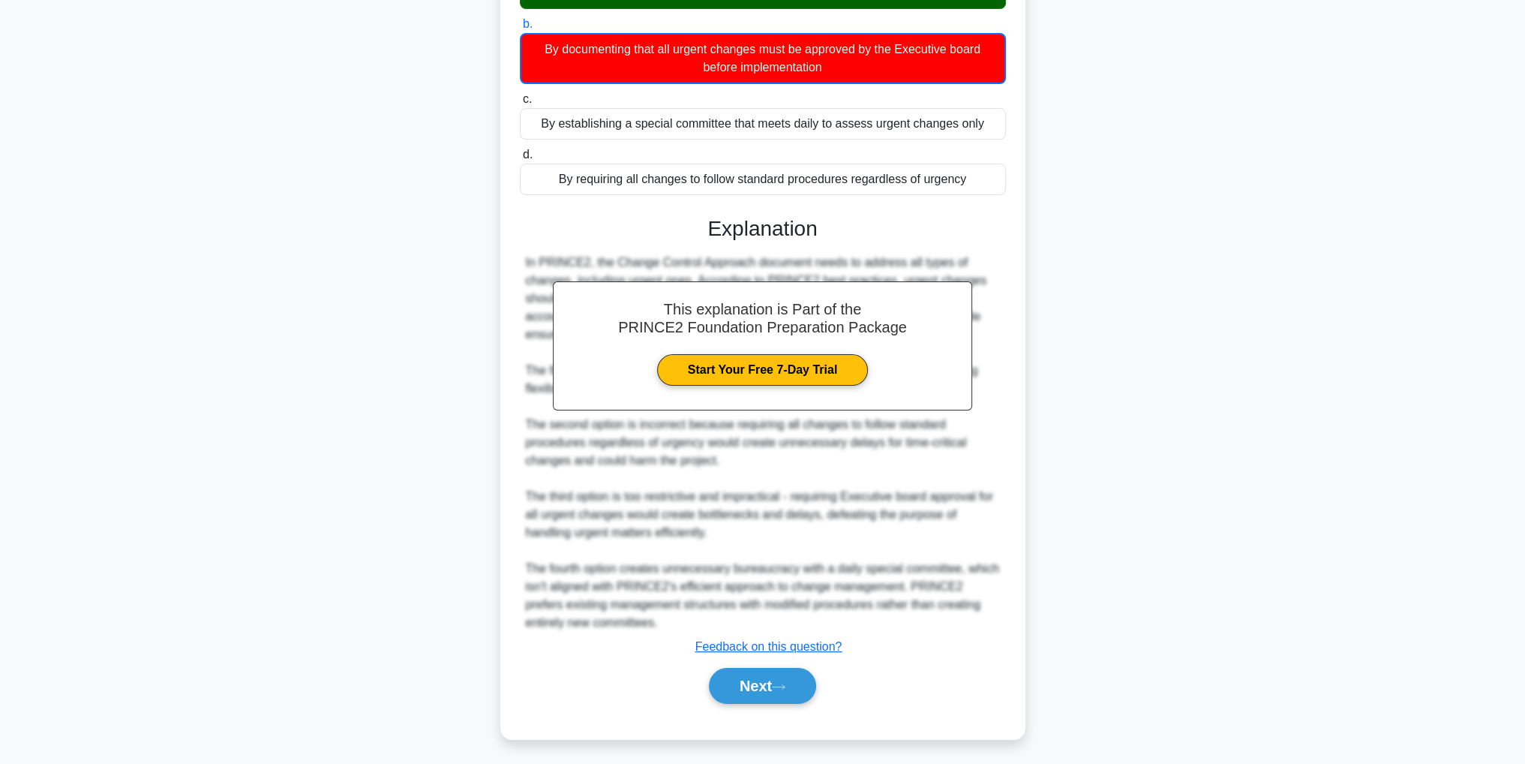
scroll to position [47, 0]
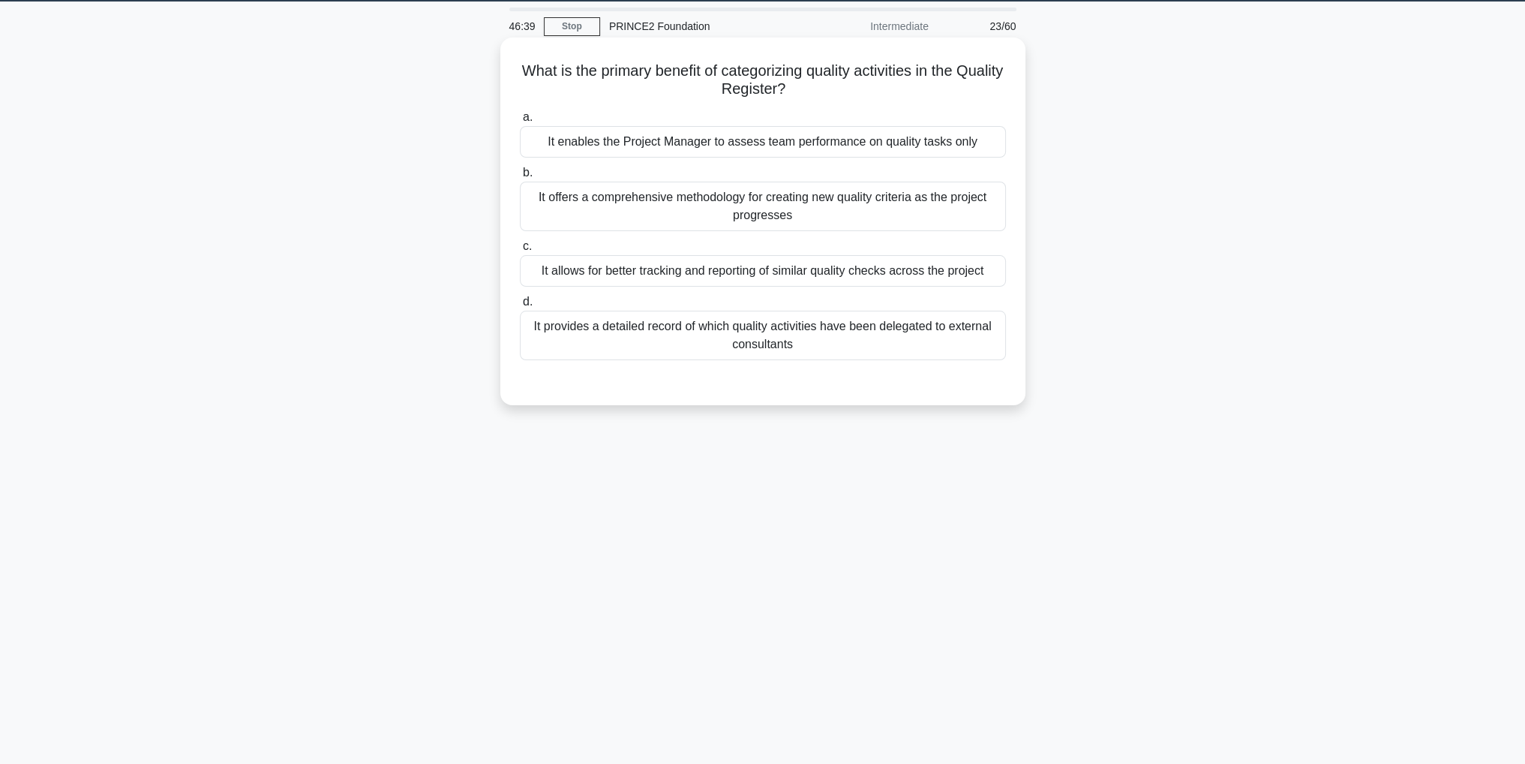
click at [896, 272] on div "It allows for better tracking and reporting of similar quality checks across th…" at bounding box center [763, 271] width 486 height 32
click at [520, 251] on input "c. It allows for better tracking and reporting of similar quality checks across…" at bounding box center [520, 247] width 0 height 10
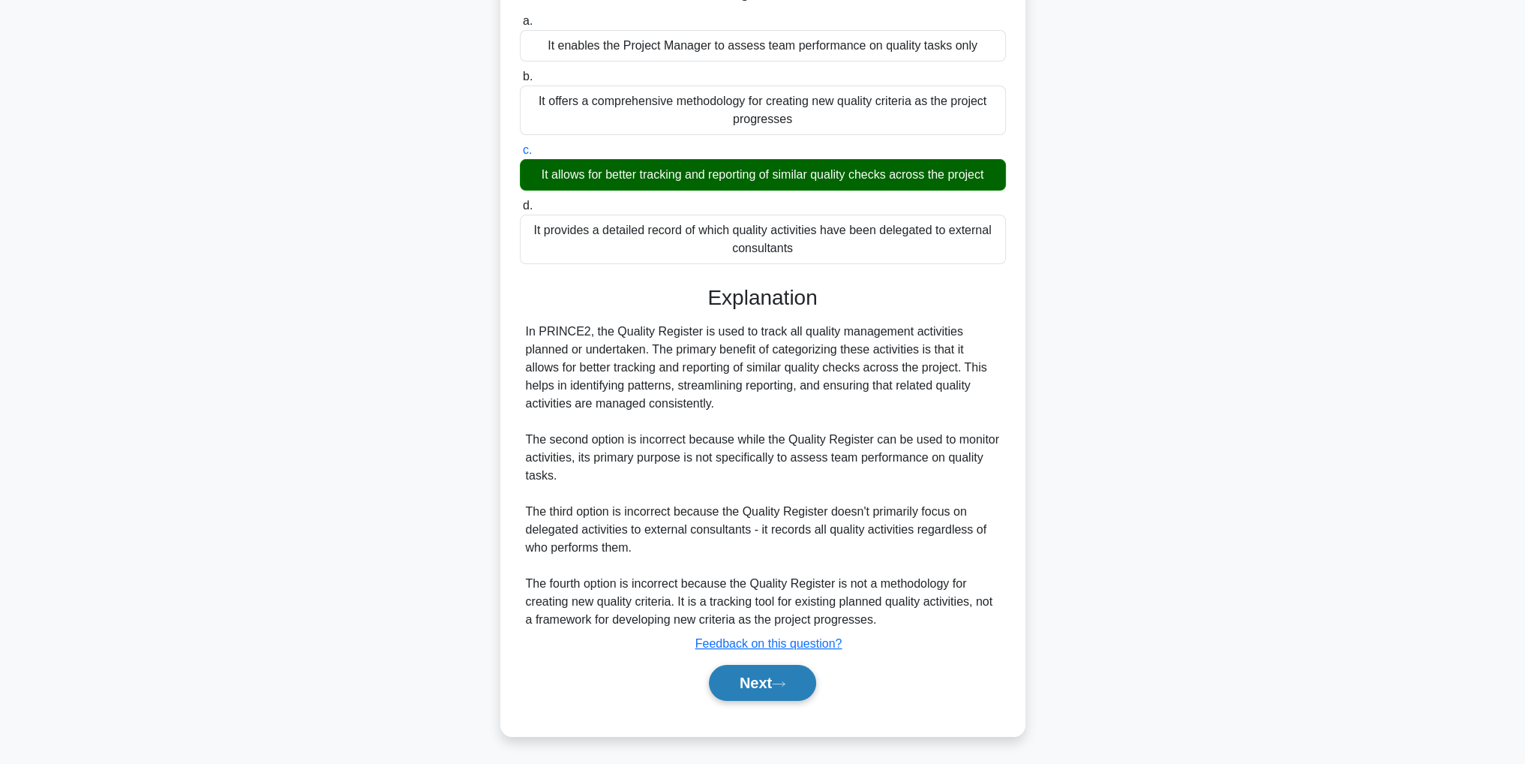
click at [763, 685] on button "Next" at bounding box center [762, 683] width 107 height 36
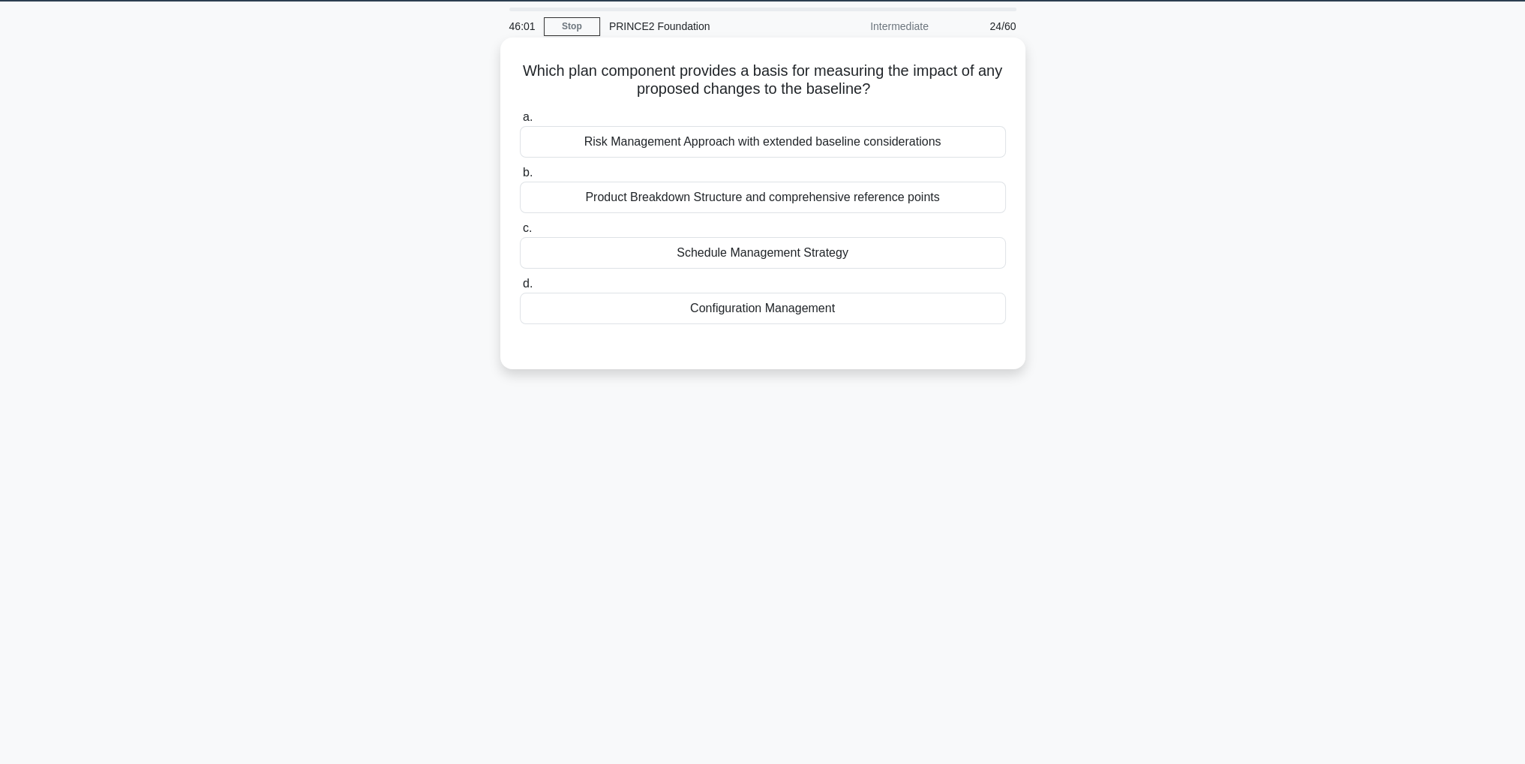
click at [908, 145] on div "Risk Management Approach with extended baseline considerations" at bounding box center [763, 142] width 486 height 32
click at [520, 122] on input "a. Risk Management Approach with extended baseline considerations" at bounding box center [520, 118] width 0 height 10
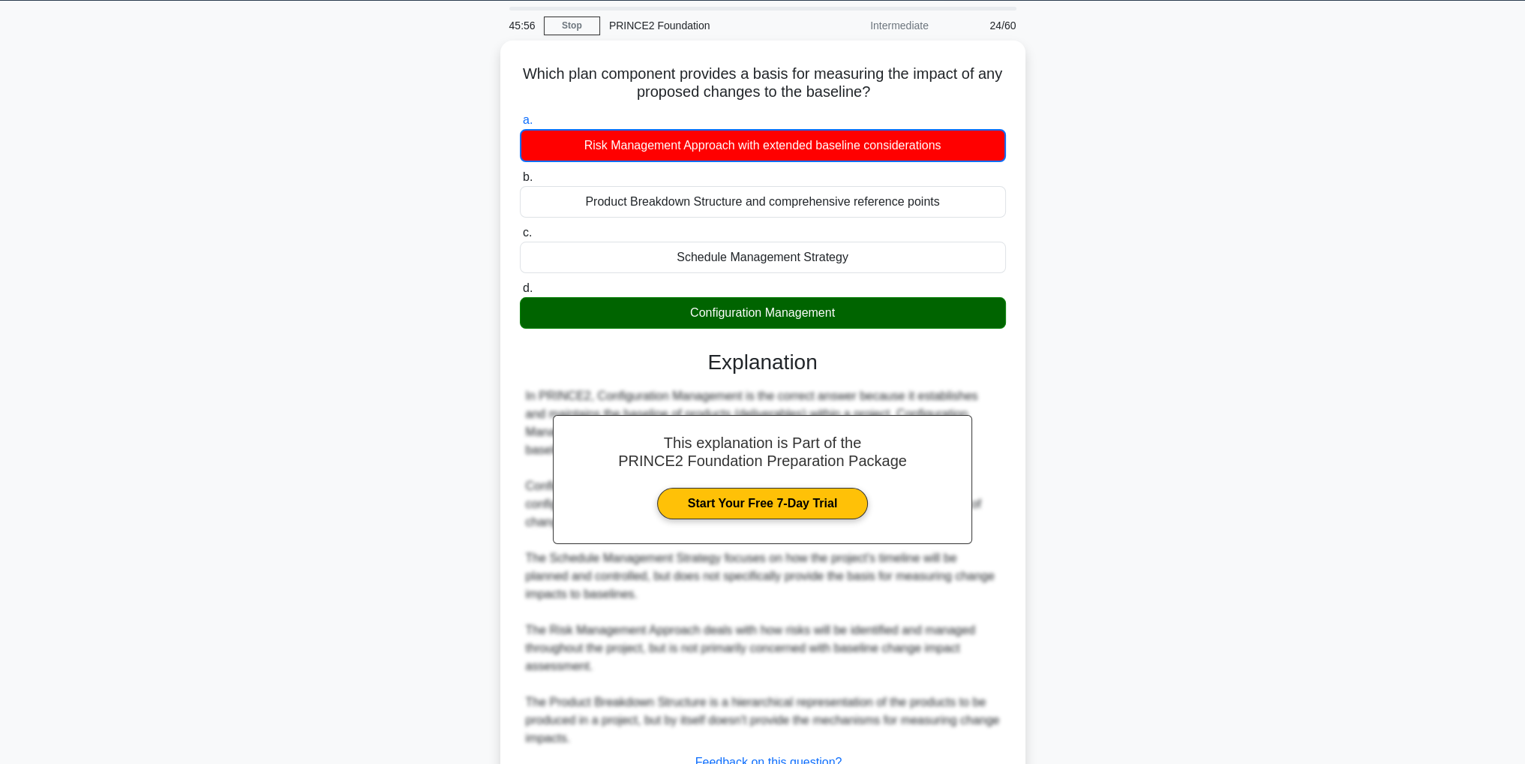
scroll to position [122, 0]
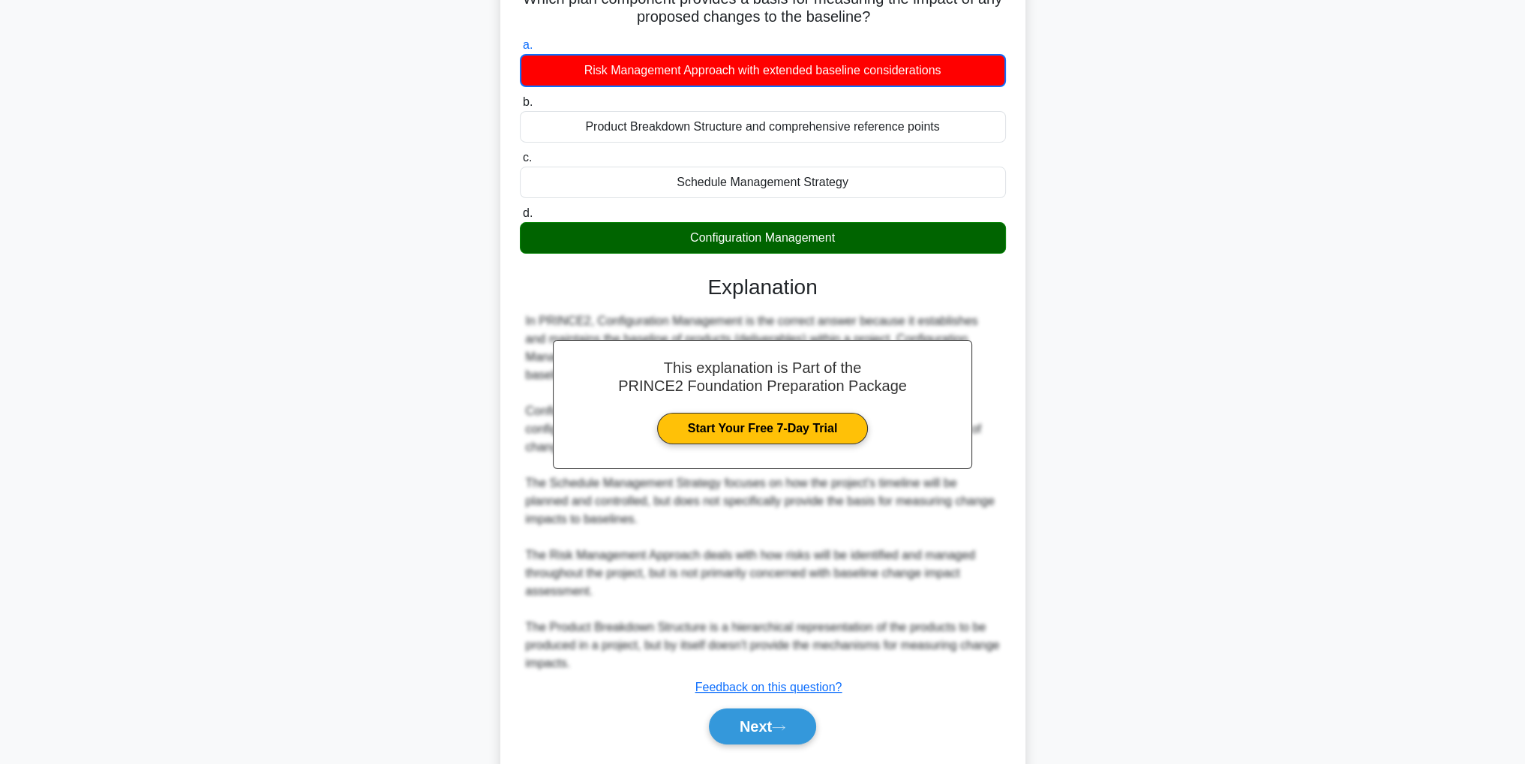
drag, startPoint x: 741, startPoint y: 722, endPoint x: 437, endPoint y: 689, distance: 305.6
click at [446, 695] on div "Which plan component provides a basis for measuring the impact of any proposed …" at bounding box center [763, 381] width 990 height 832
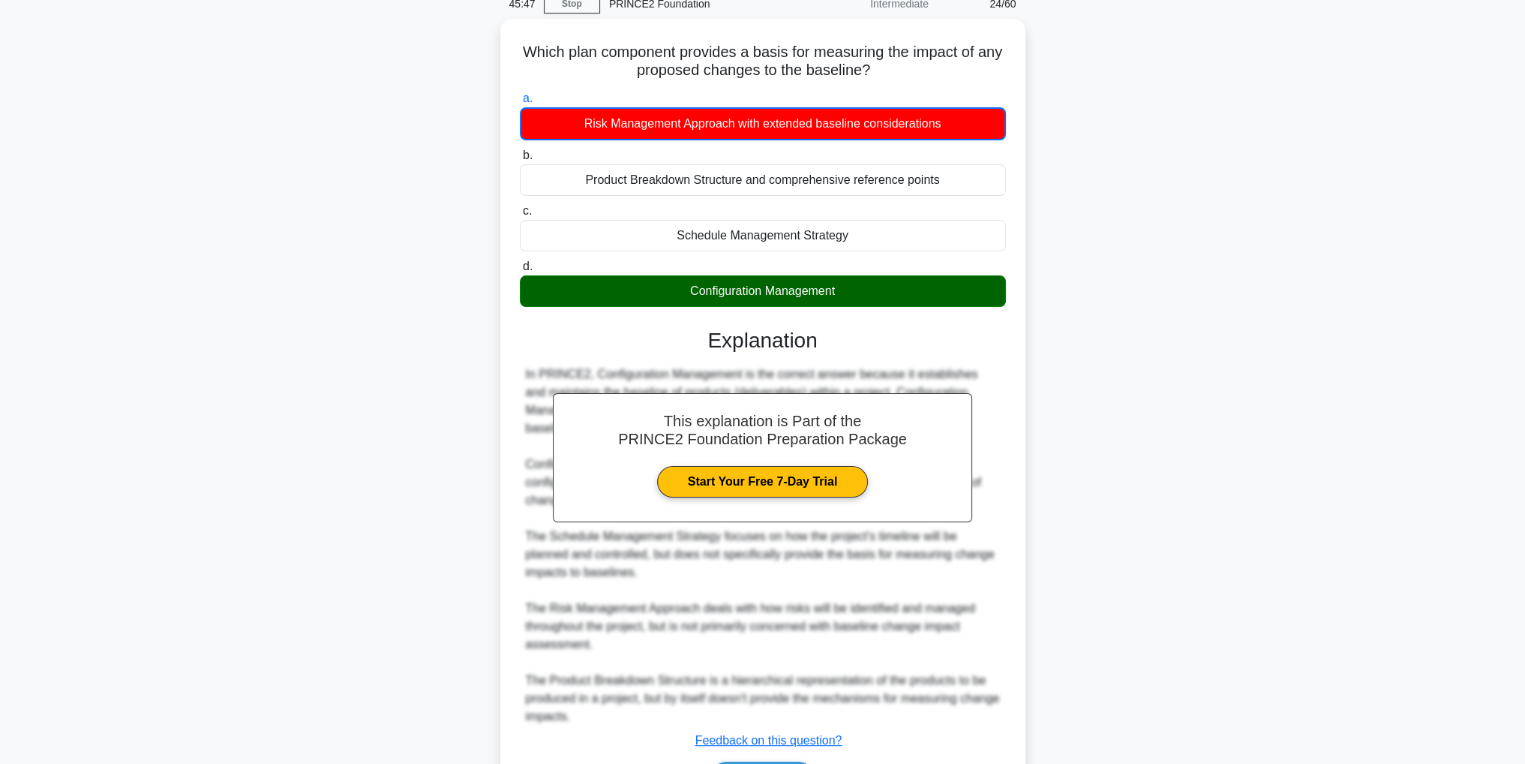
scroll to position [0, 0]
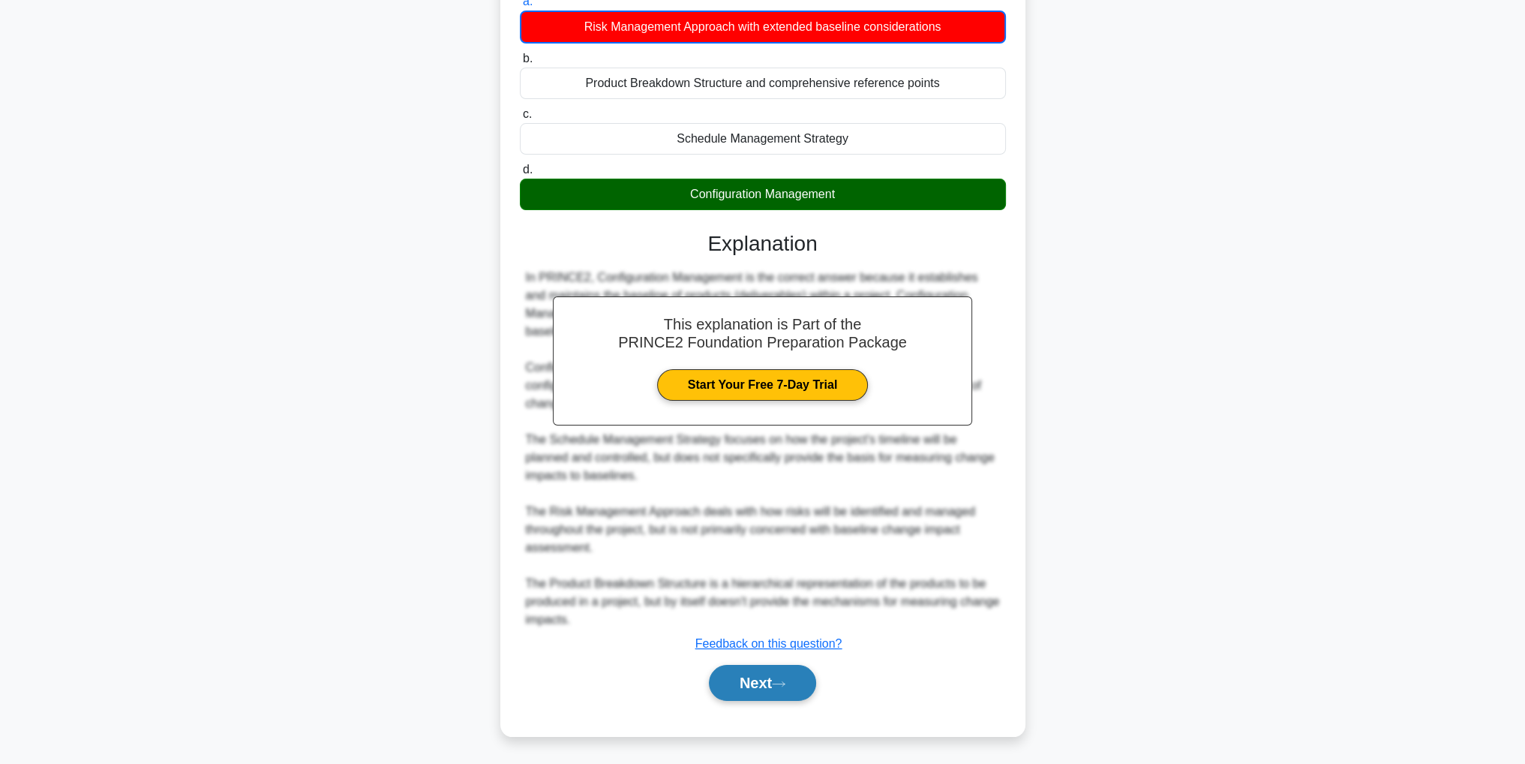
click at [794, 676] on button "Next" at bounding box center [762, 683] width 107 height 36
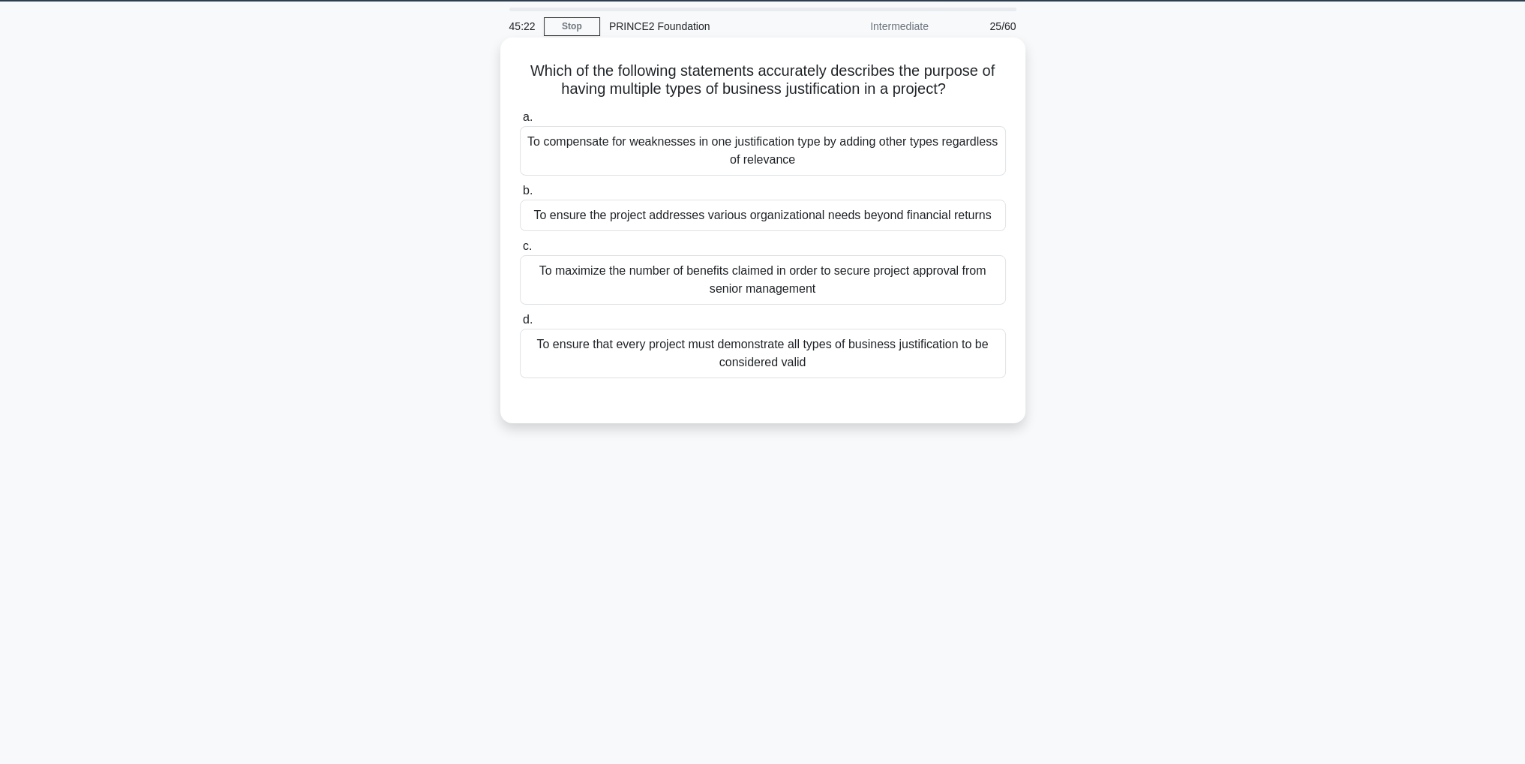
click at [906, 220] on div "To ensure the project addresses various organizational needs beyond financial r…" at bounding box center [763, 216] width 486 height 32
click at [520, 196] on input "b. To ensure the project addresses various organizational needs beyond financia…" at bounding box center [520, 191] width 0 height 10
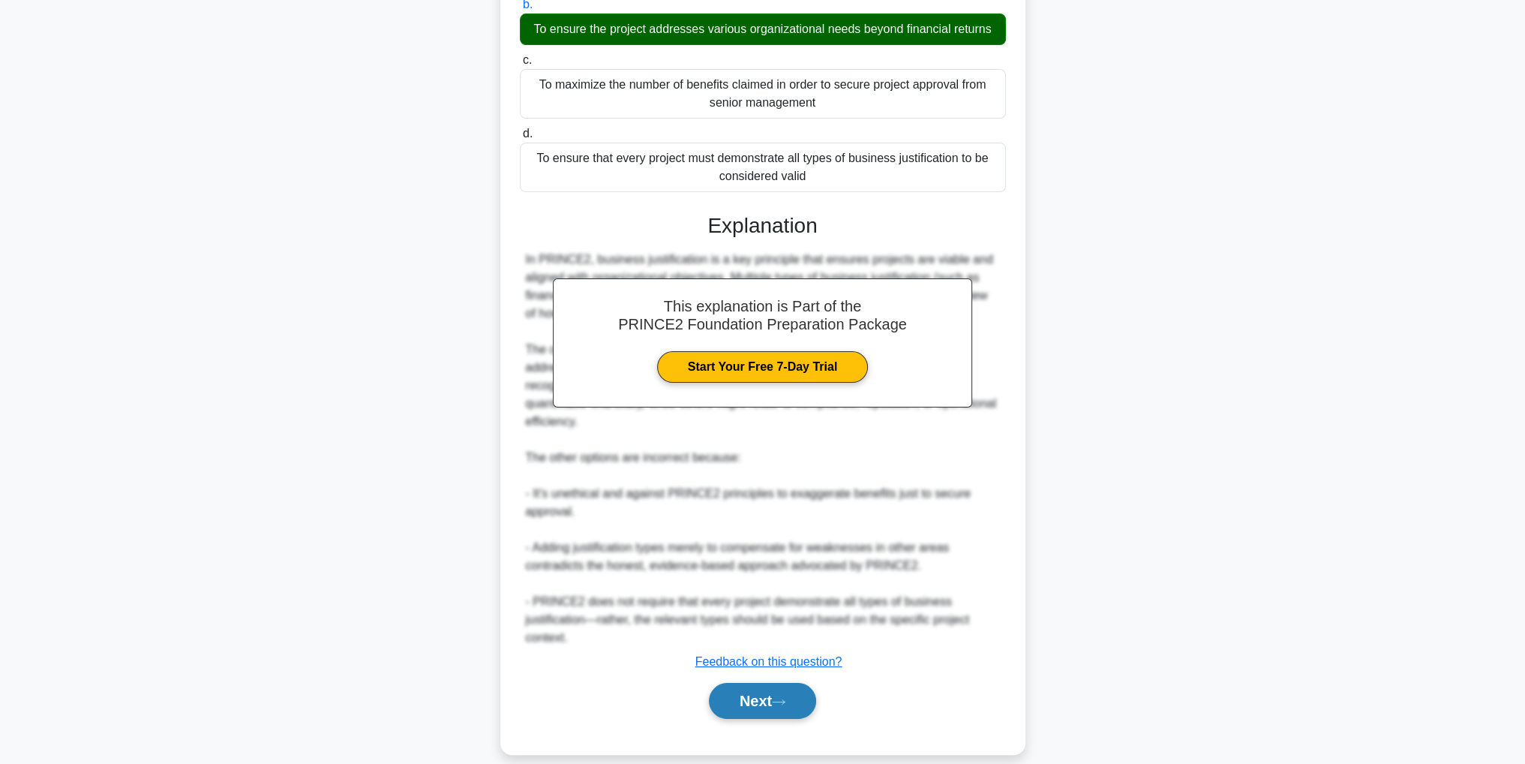
click at [795, 689] on button "Next" at bounding box center [762, 701] width 107 height 36
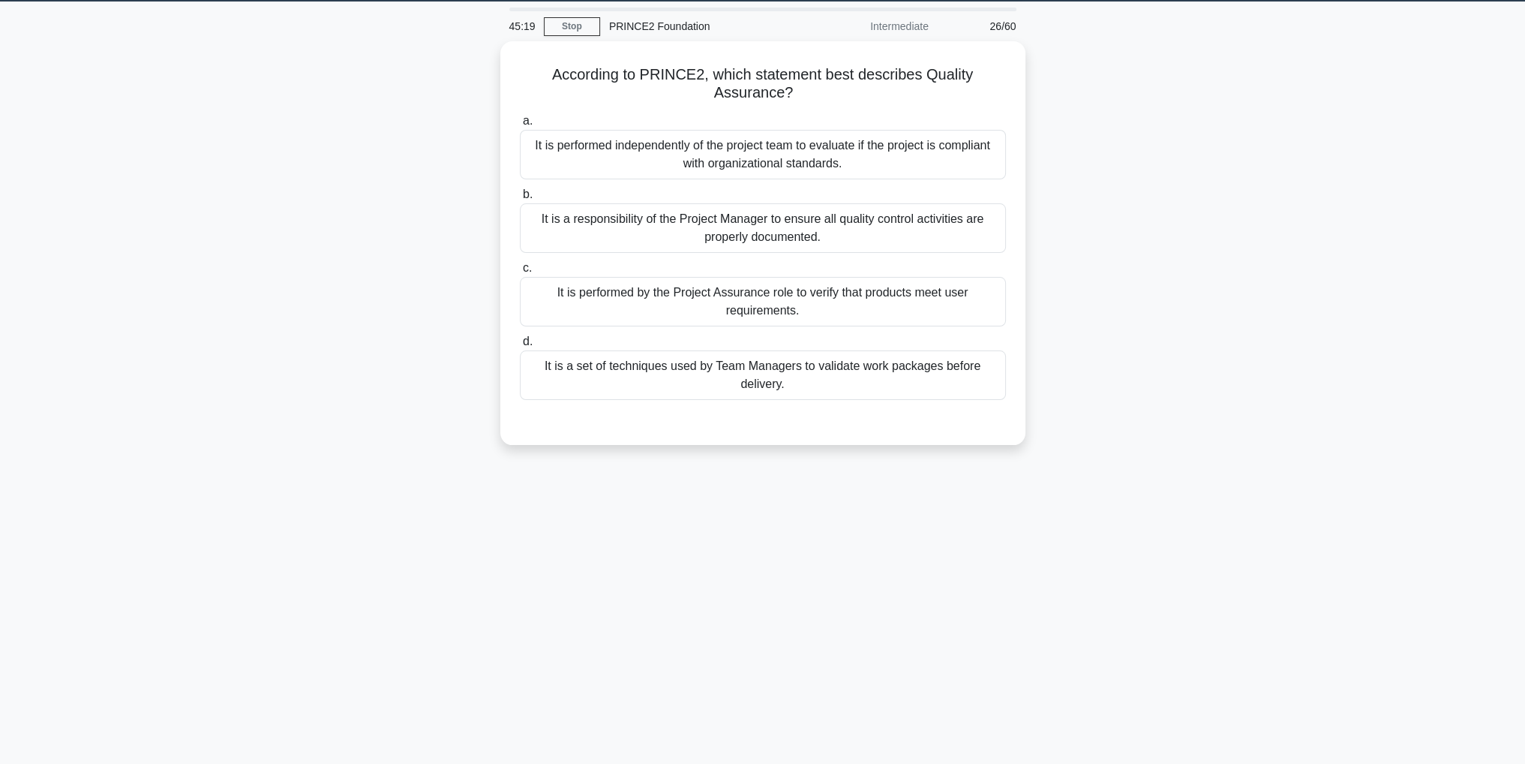
scroll to position [0, 0]
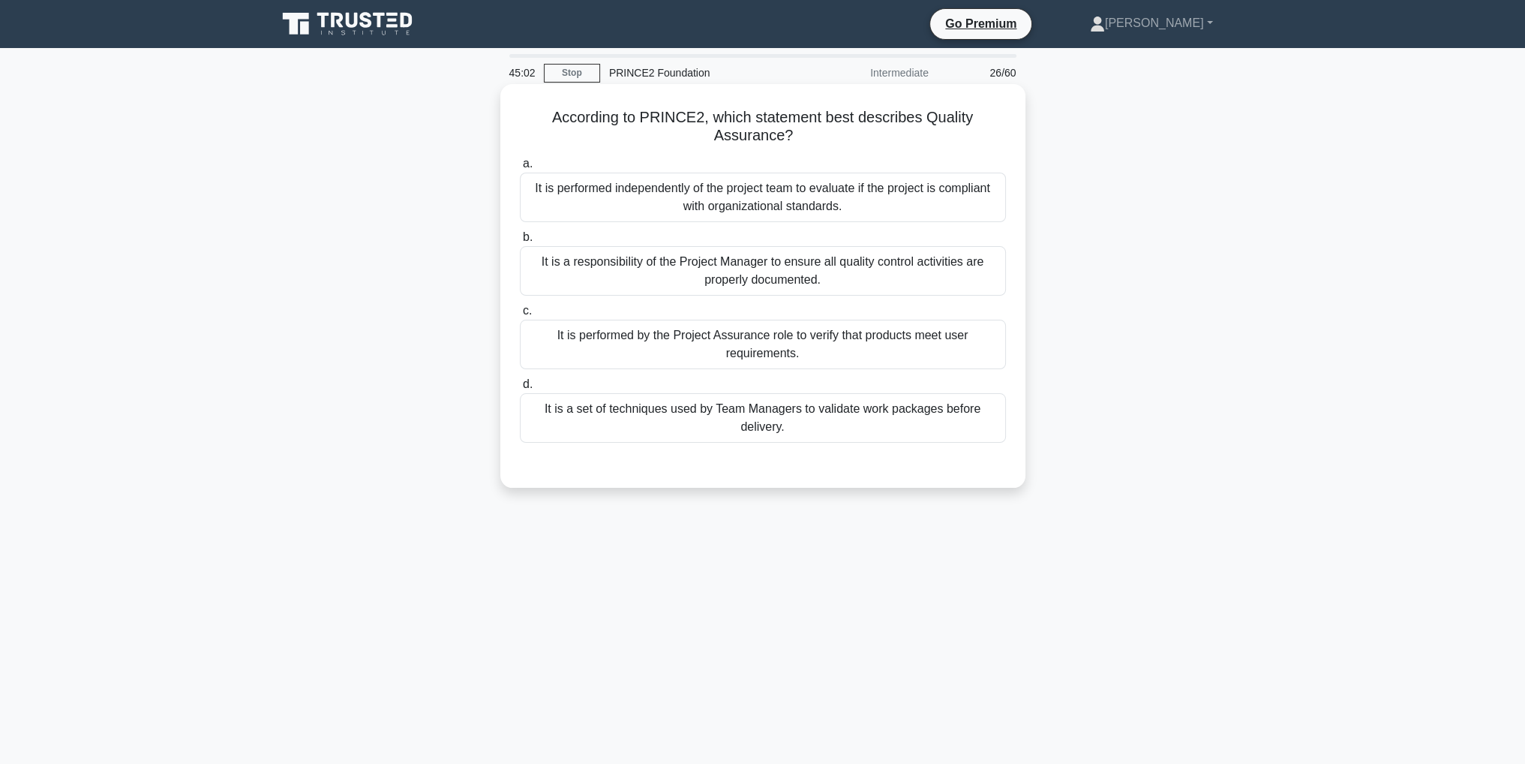
click at [753, 274] on div "It is a responsibility of the Project Manager to ensure all quality control act…" at bounding box center [763, 271] width 486 height 50
click at [520, 242] on input "b. It is a responsibility of the Project Manager to ensure all quality control …" at bounding box center [520, 238] width 0 height 10
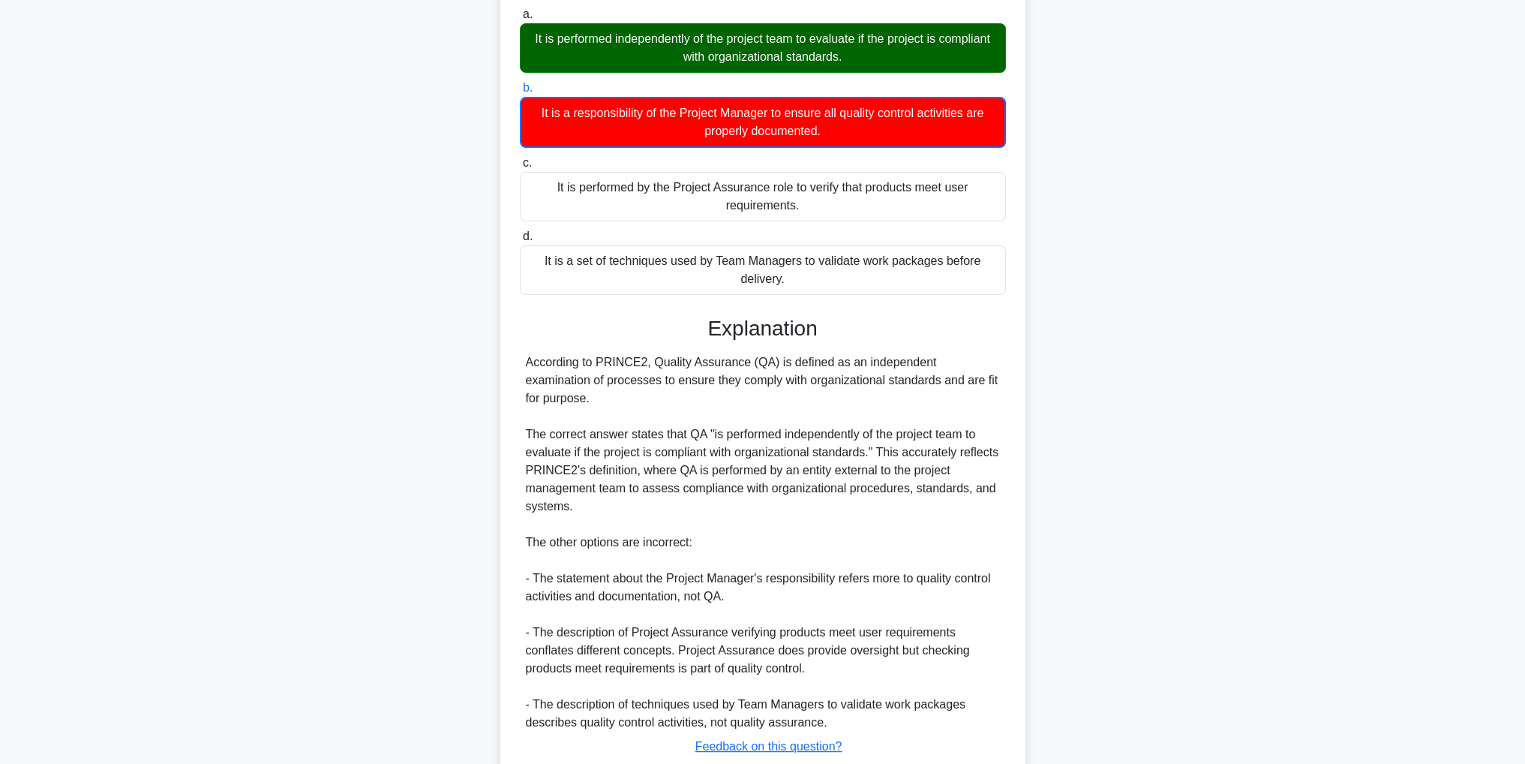
scroll to position [234, 0]
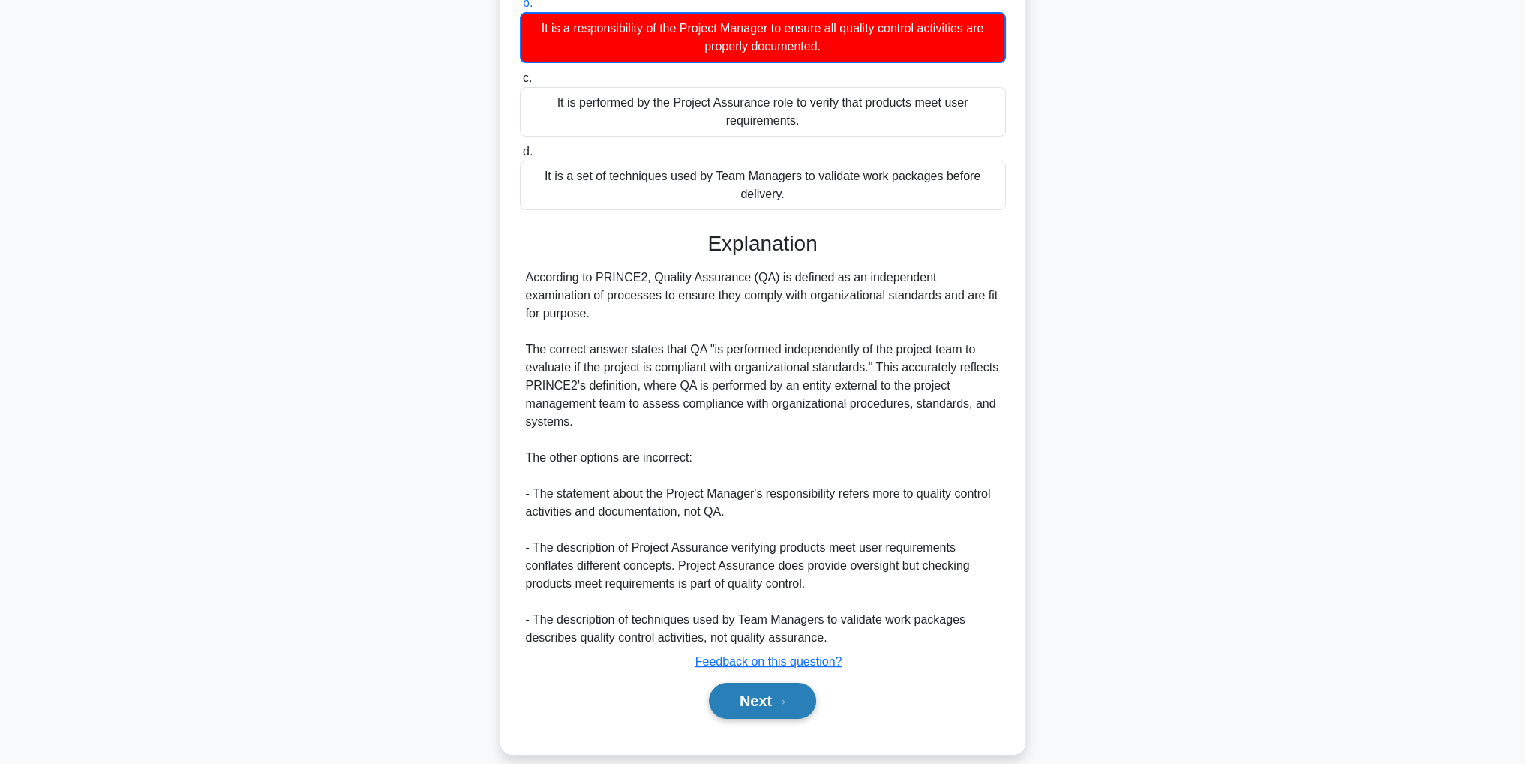
click at [785, 698] on icon at bounding box center [779, 702] width 14 height 8
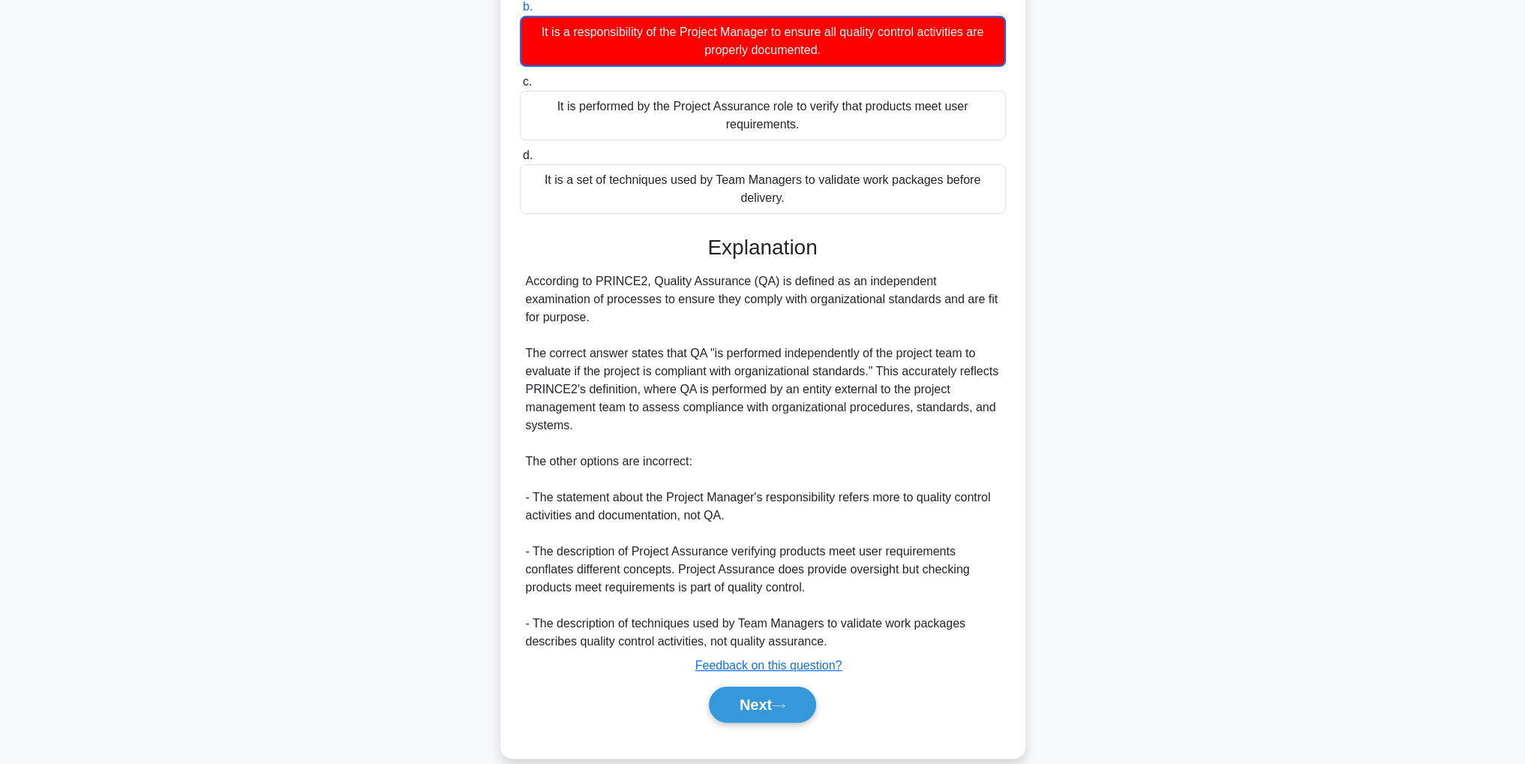
scroll to position [47, 0]
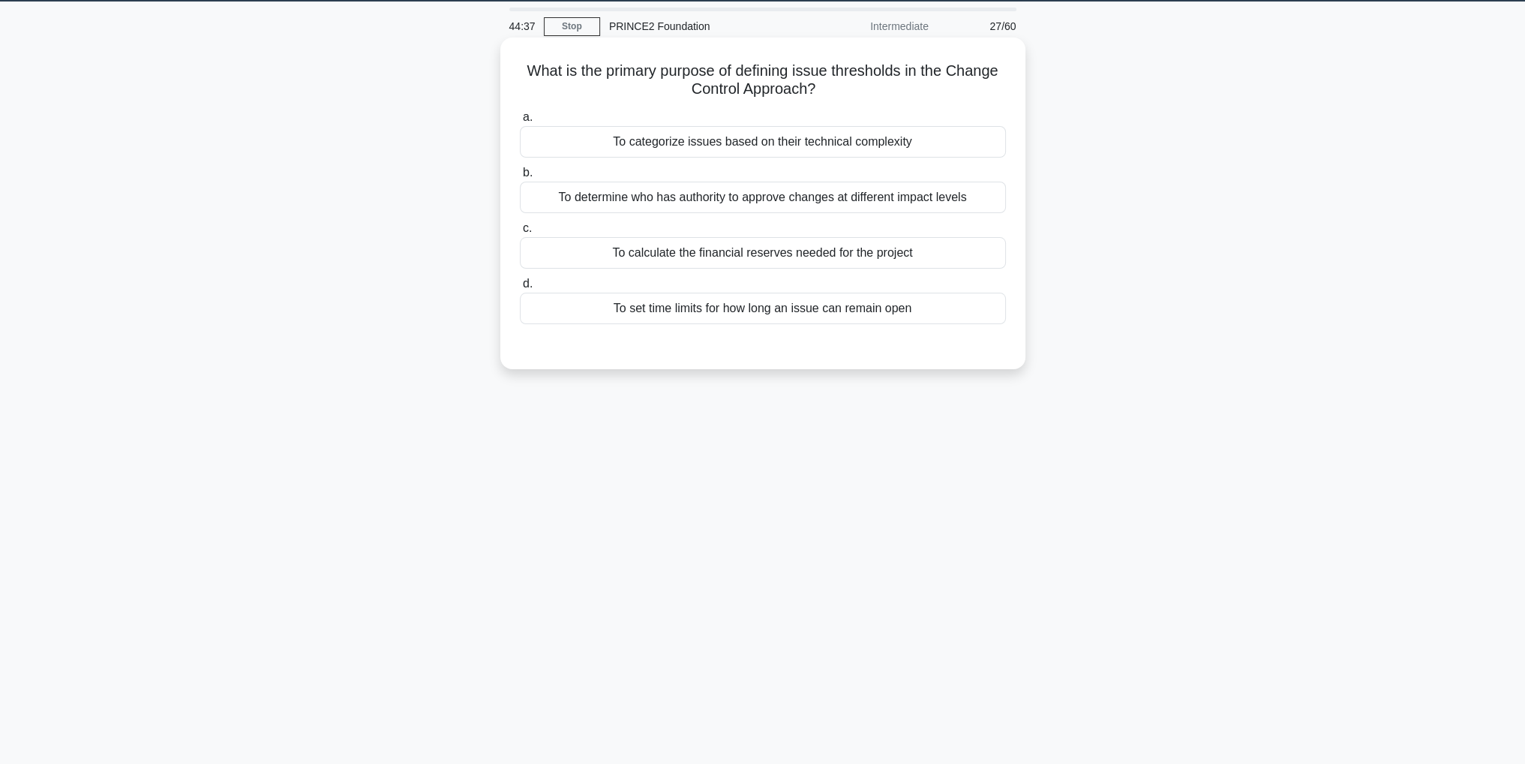
click at [844, 201] on div "To determine who has authority to approve changes at different impact levels" at bounding box center [763, 198] width 486 height 32
click at [520, 178] on input "b. To determine who has authority to approve changes at different impact levels" at bounding box center [520, 173] width 0 height 10
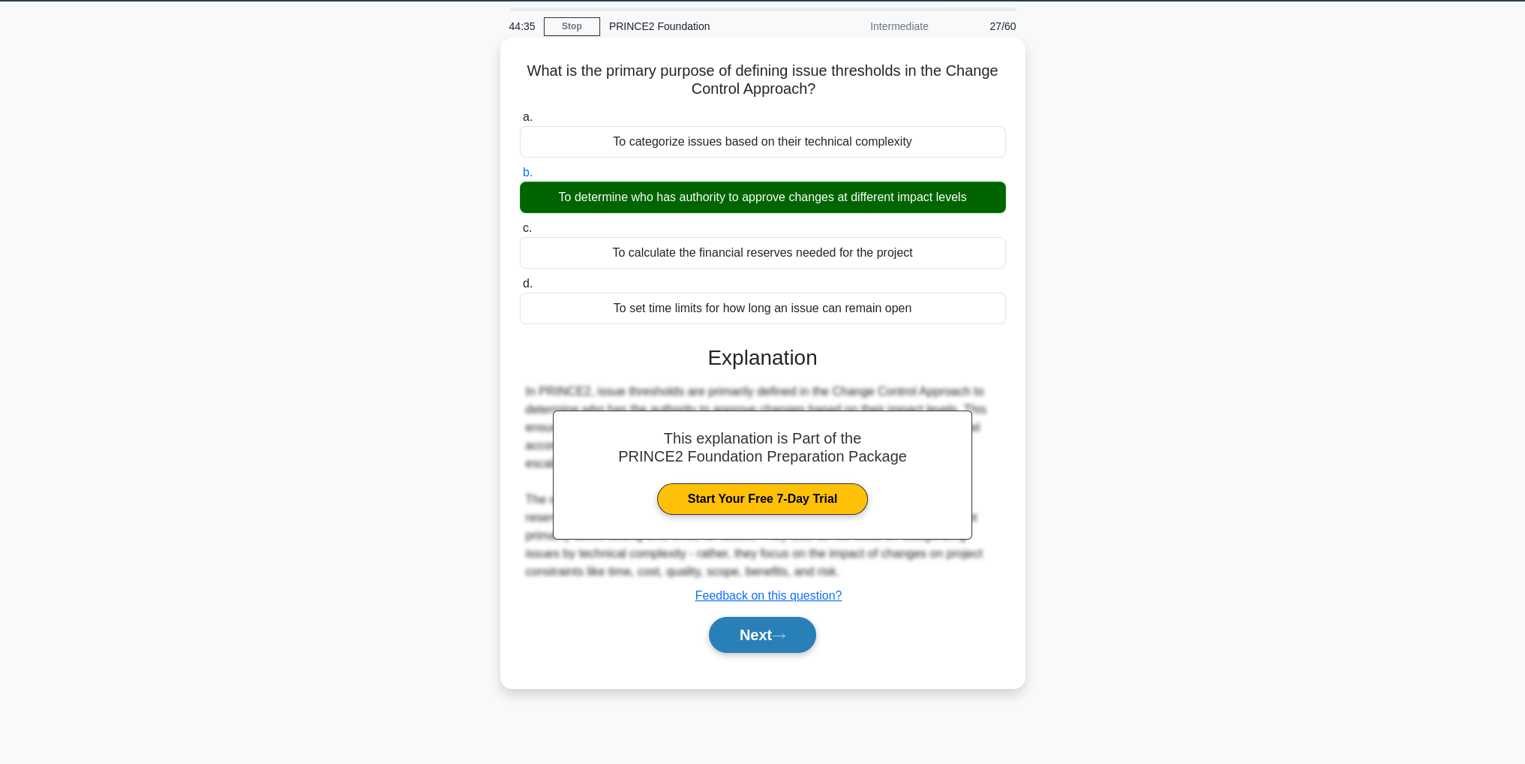
click at [742, 625] on button "Next" at bounding box center [762, 635] width 107 height 36
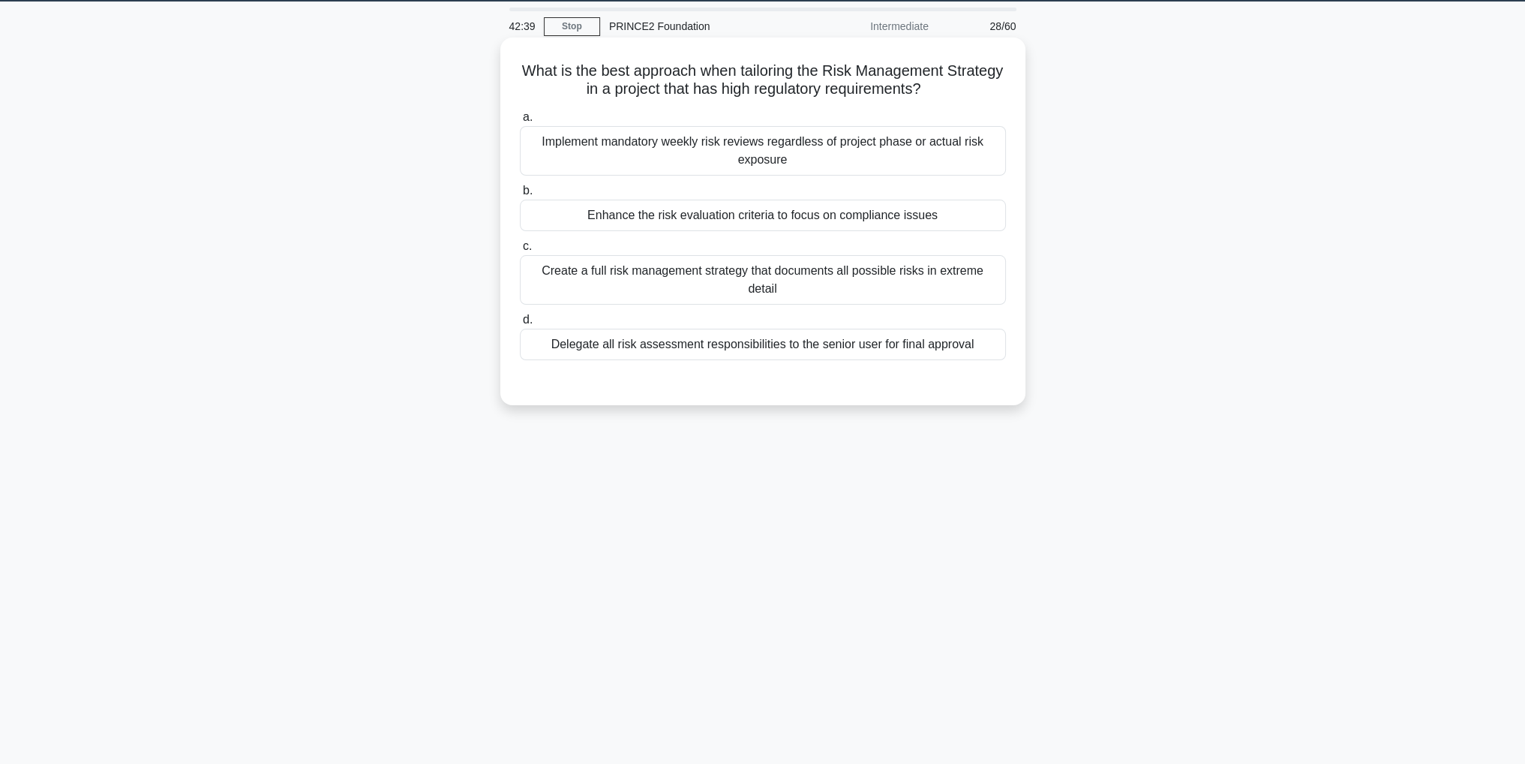
click at [891, 212] on div "Enhance the risk evaluation criteria to focus on compliance issues" at bounding box center [763, 216] width 486 height 32
click at [520, 196] on input "b. Enhance the risk evaluation criteria to focus on compliance issues" at bounding box center [520, 191] width 0 height 10
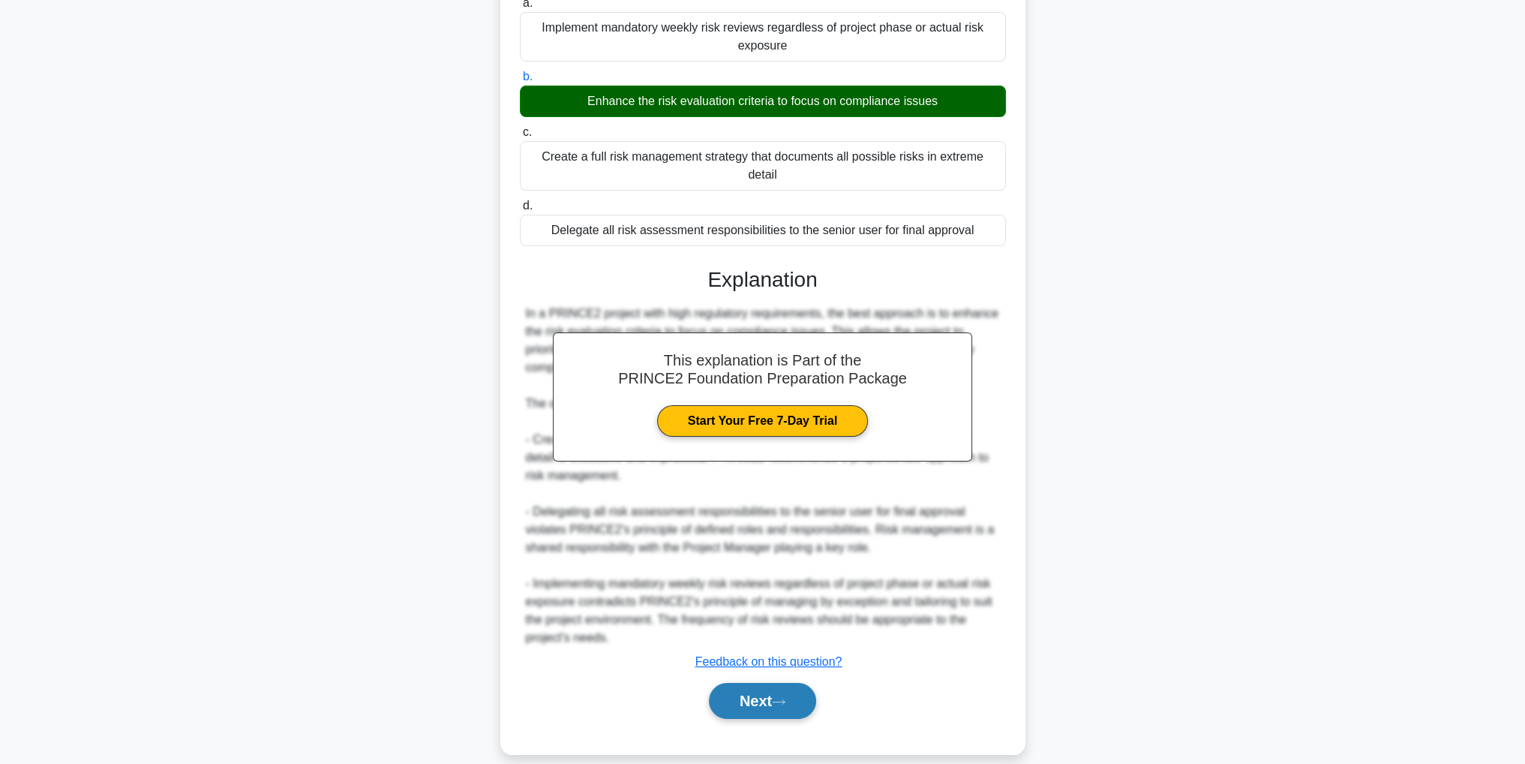
click at [798, 683] on button "Next" at bounding box center [762, 701] width 107 height 36
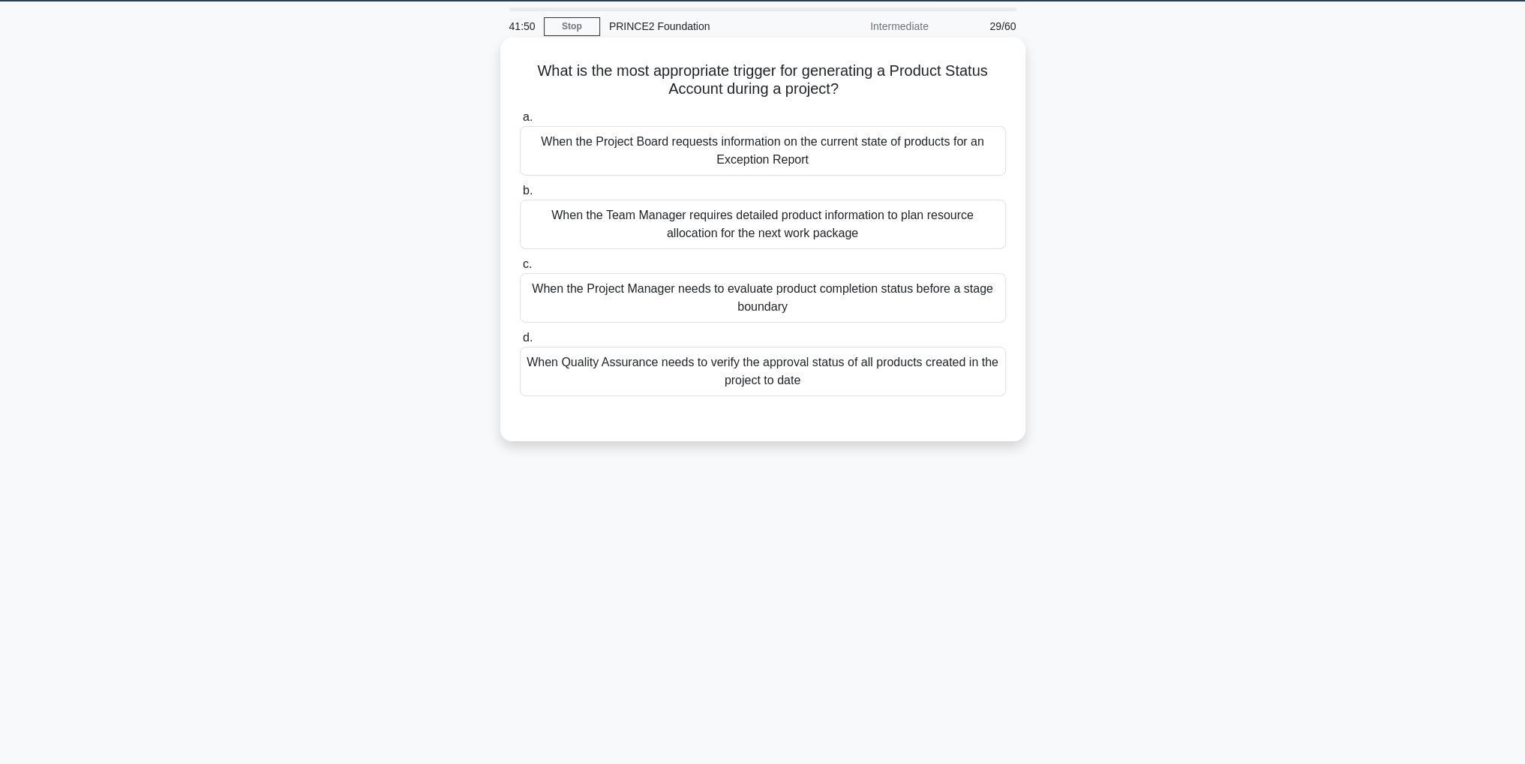
click at [813, 155] on div "When the Project Board requests information on the current state of products fo…" at bounding box center [763, 151] width 486 height 50
click at [520, 122] on input "a. When the Project Board requests information on the current state of products…" at bounding box center [520, 118] width 0 height 10
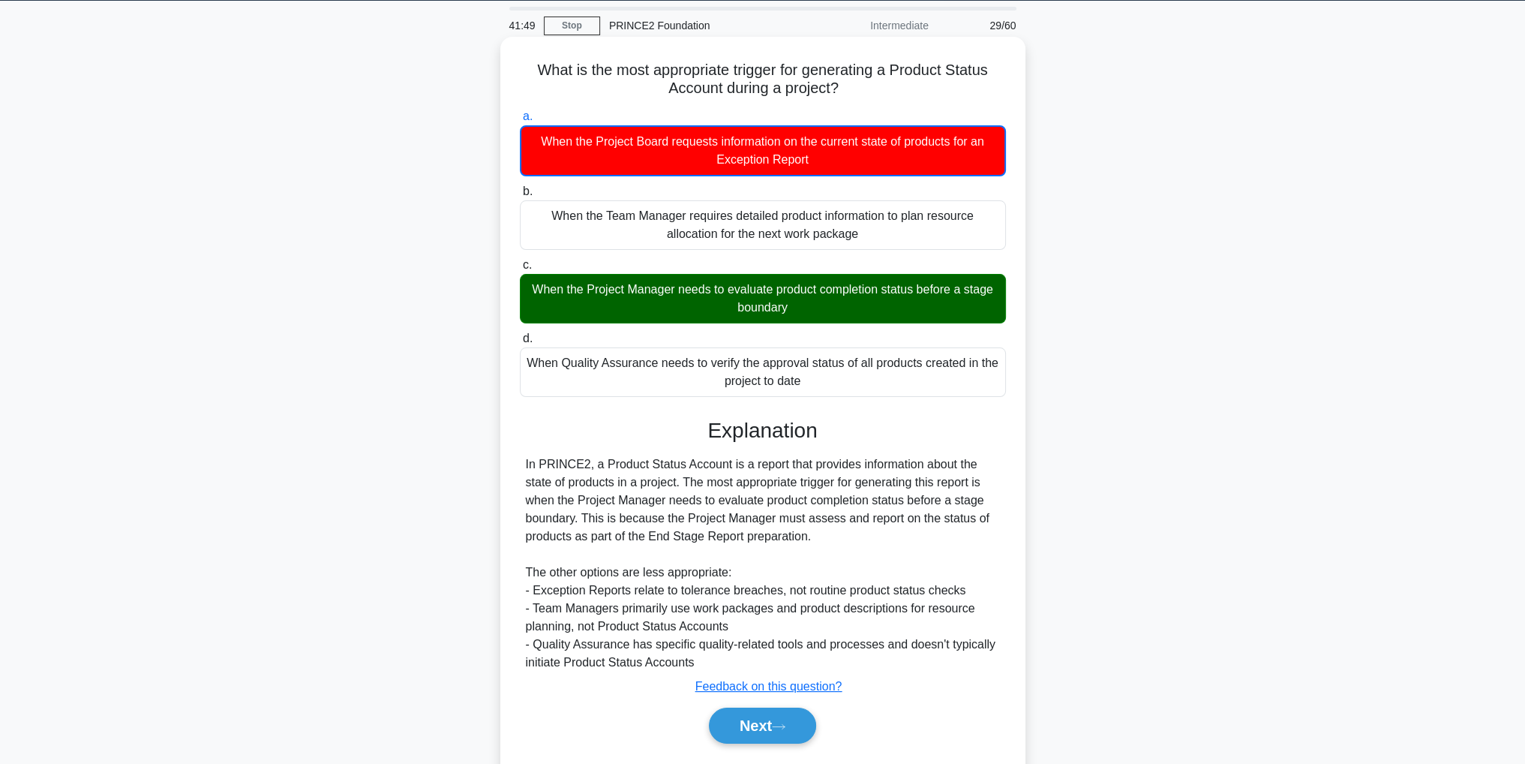
click at [843, 321] on div "When the Project Manager needs to evaluate product completion status before a s…" at bounding box center [763, 299] width 486 height 50
click at [520, 270] on input "c. When the Project Manager needs to evaluate product completion status before …" at bounding box center [520, 265] width 0 height 10
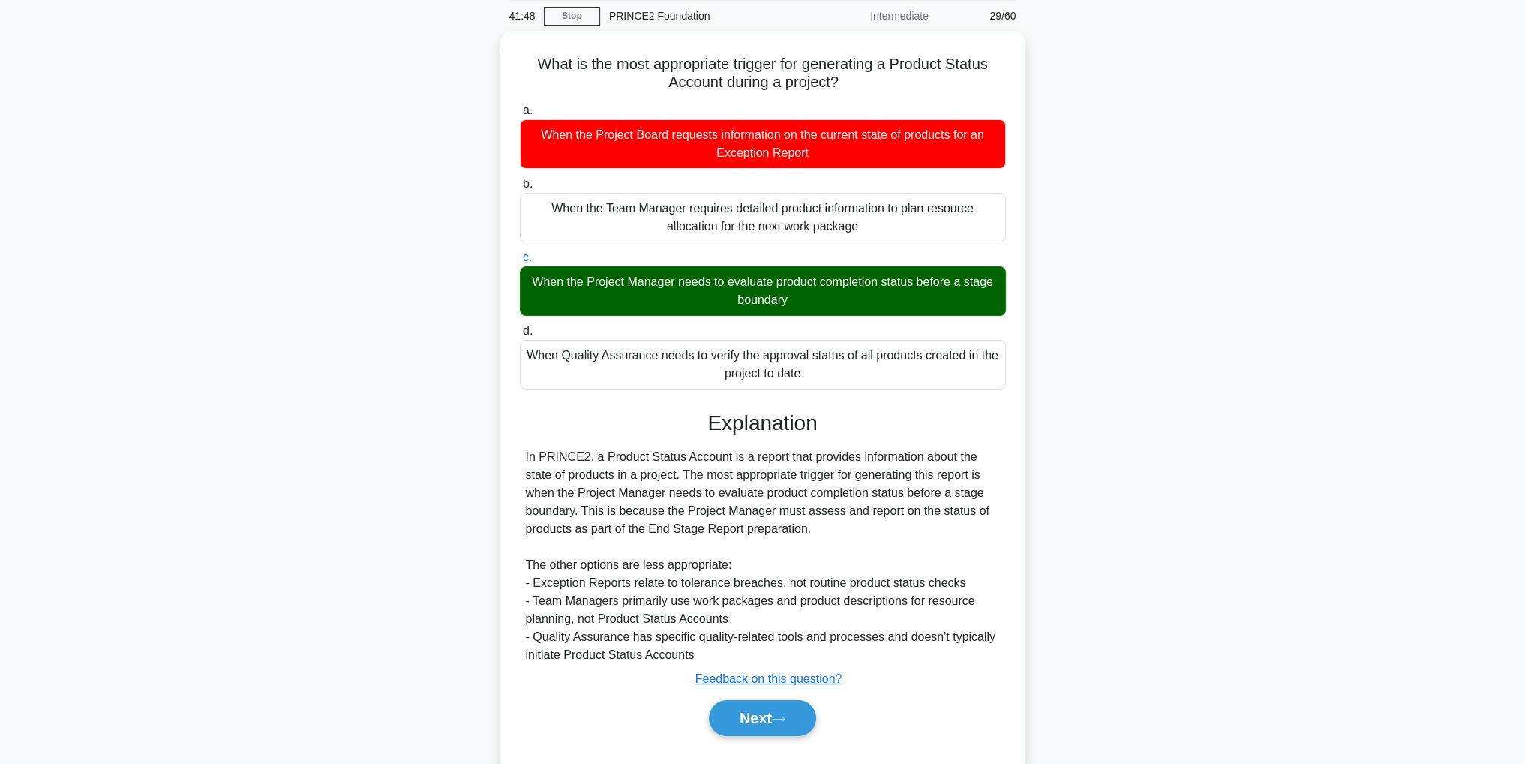
scroll to position [89, 0]
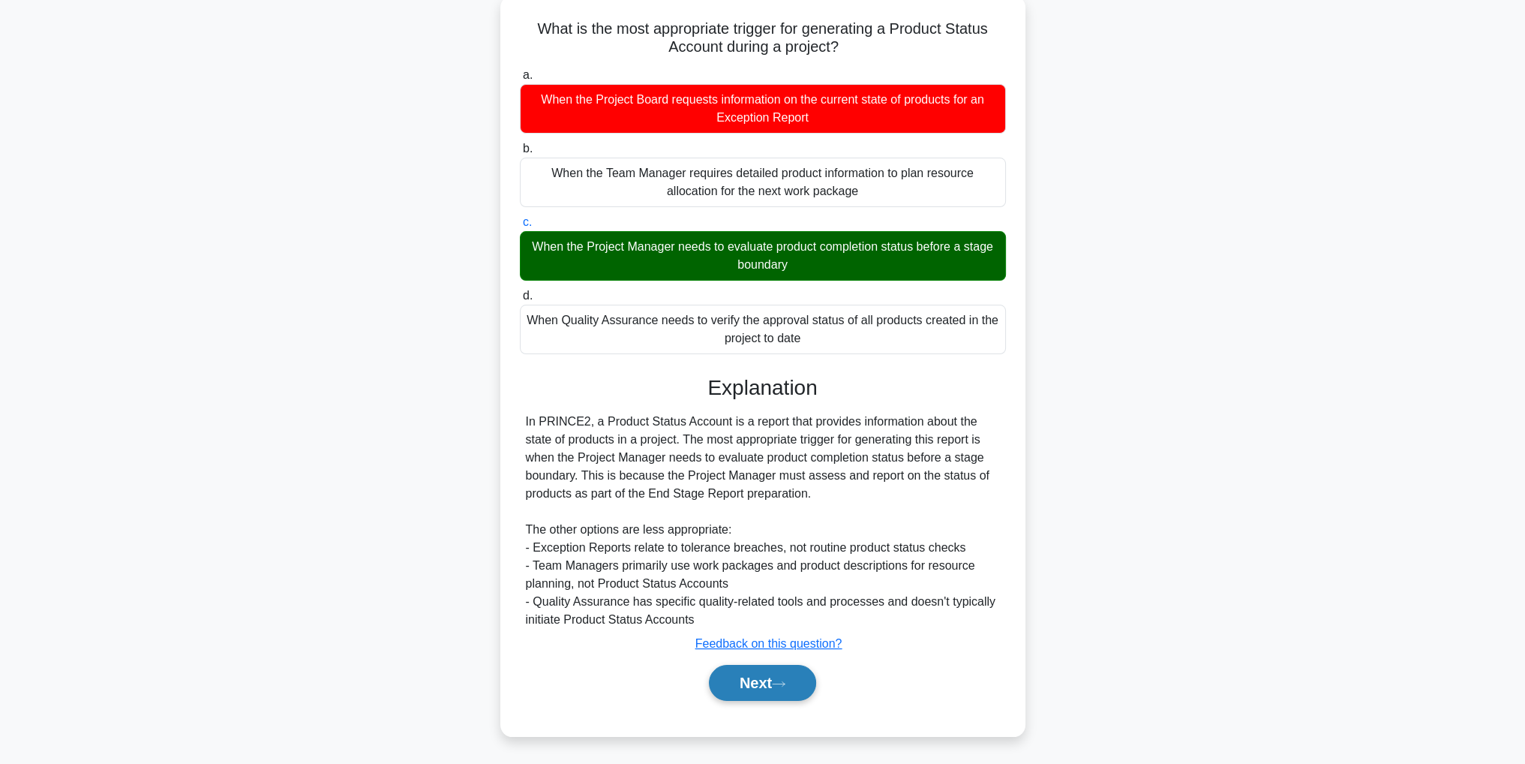
click at [777, 692] on button "Next" at bounding box center [762, 683] width 107 height 36
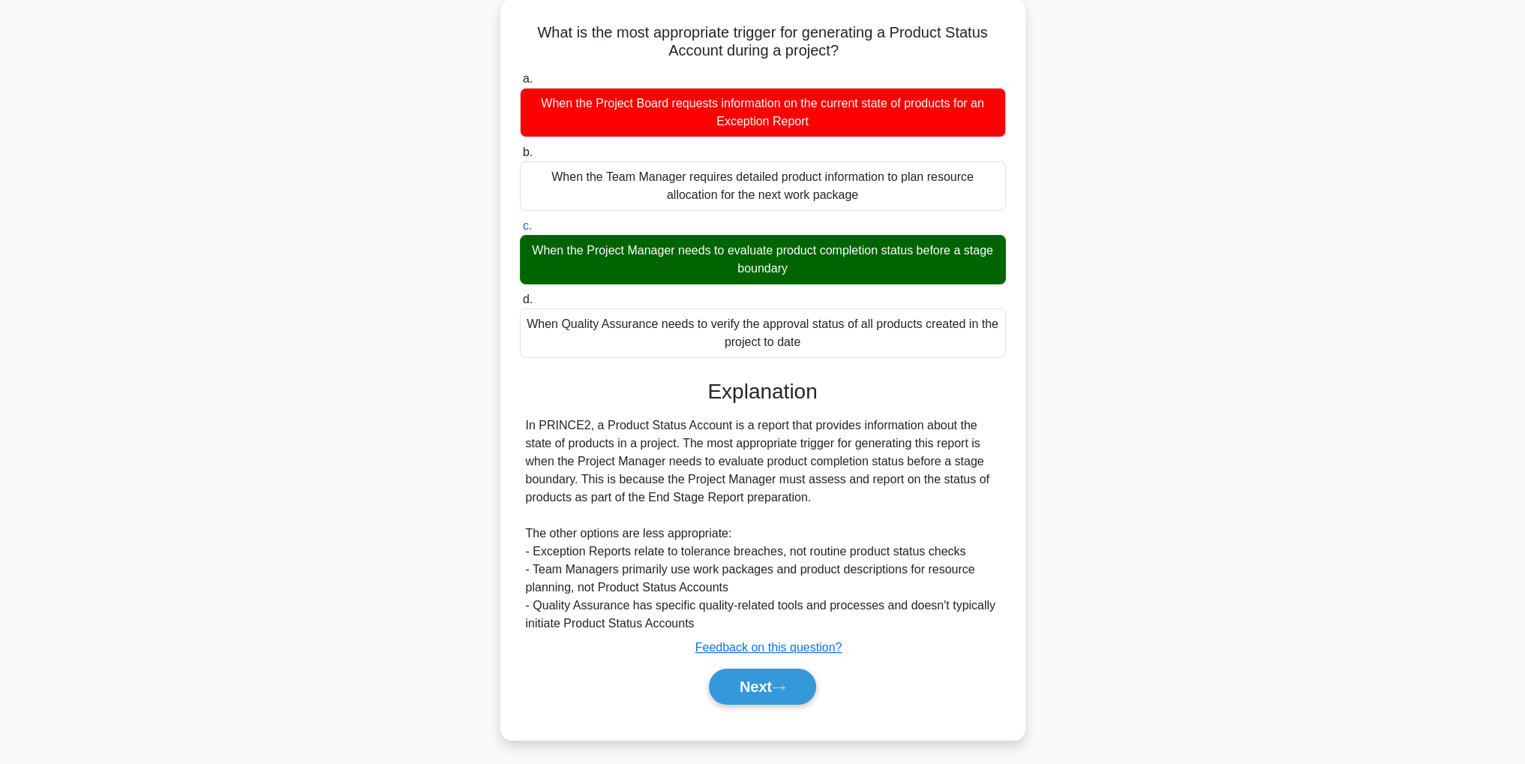
scroll to position [47, 0]
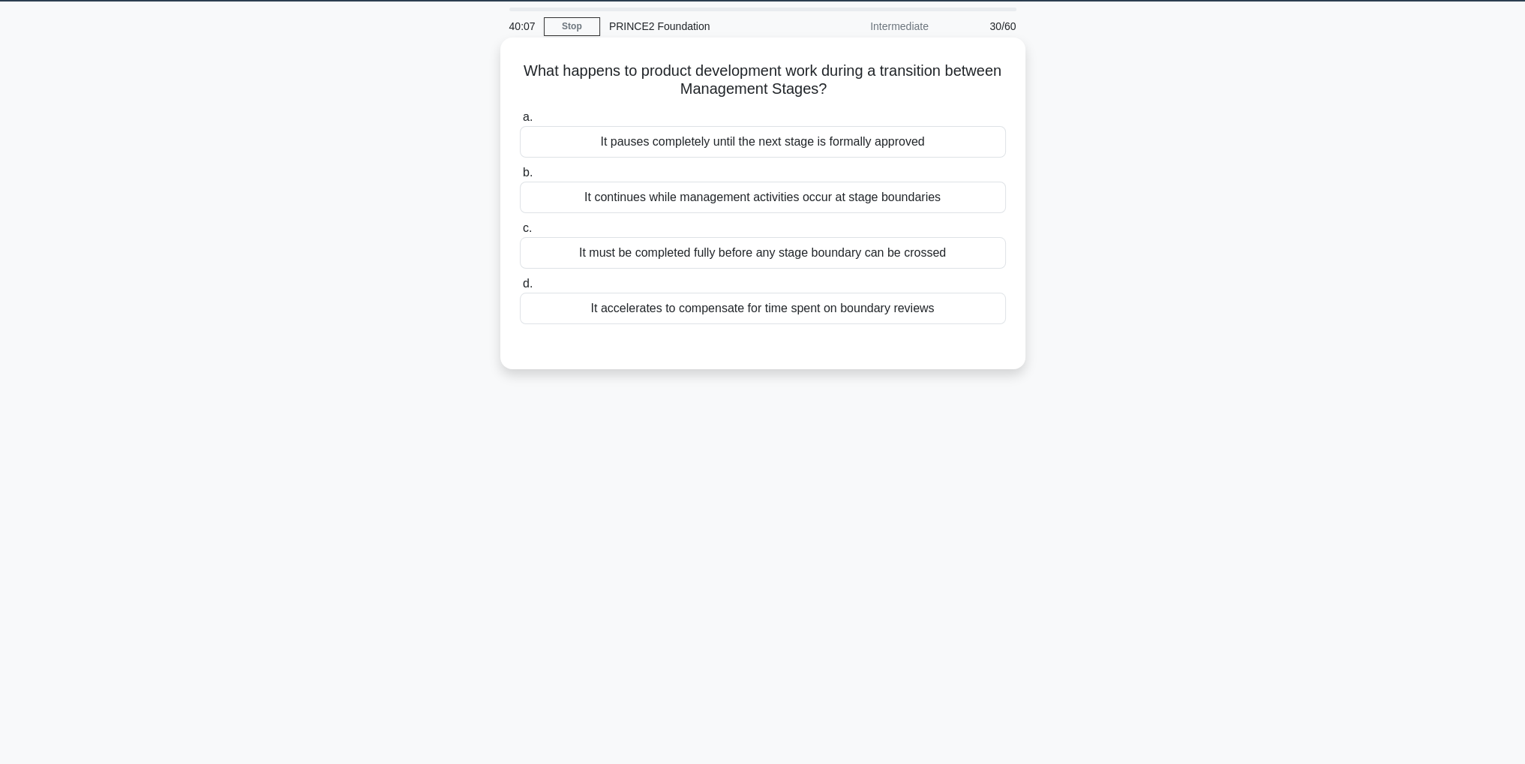
click at [881, 254] on div "It must be completed fully before any stage boundary can be crossed" at bounding box center [763, 253] width 486 height 32
click at [520, 233] on input "c. It must be completed fully before any stage boundary can be crossed" at bounding box center [520, 229] width 0 height 10
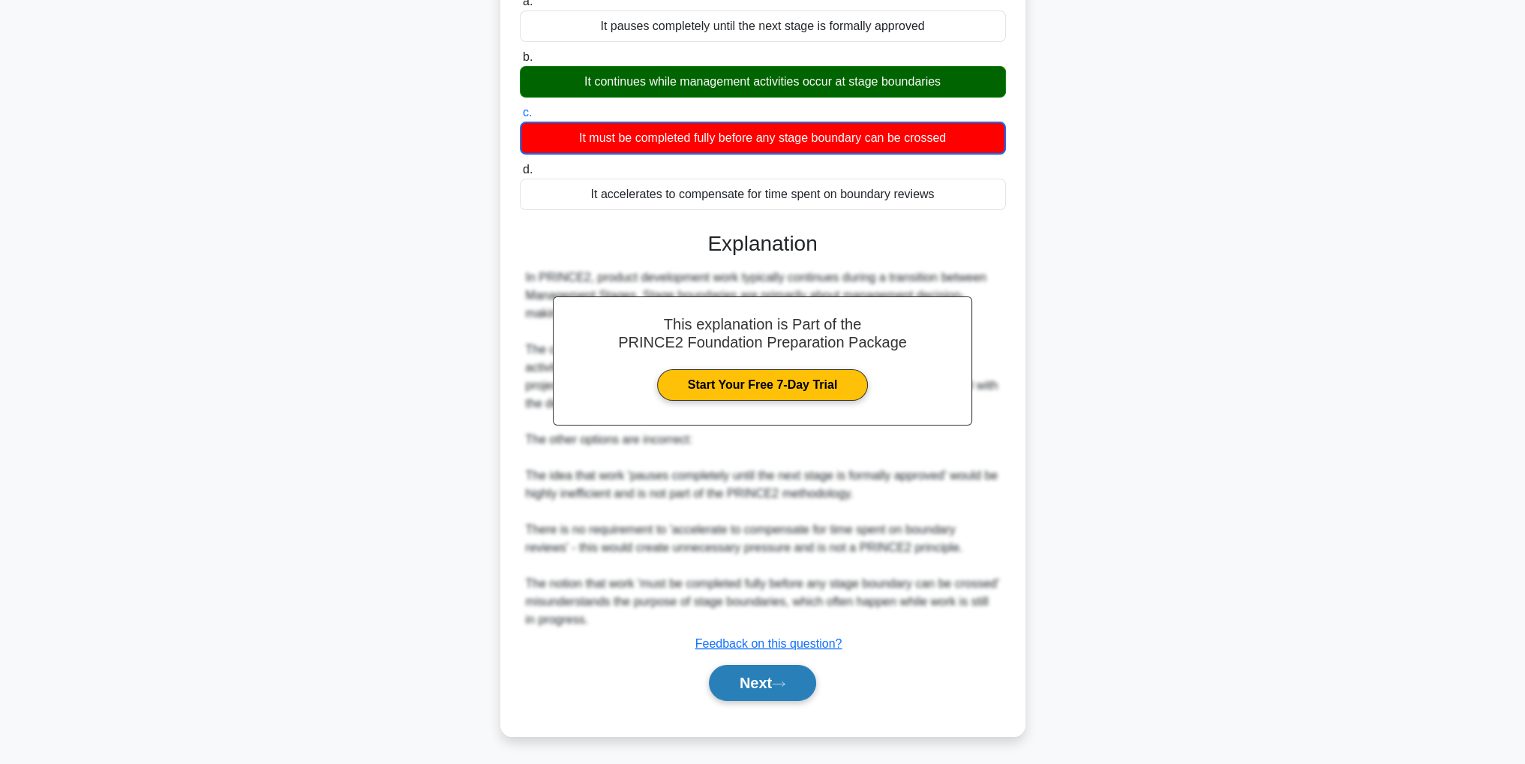
click at [784, 688] on button "Next" at bounding box center [762, 683] width 107 height 36
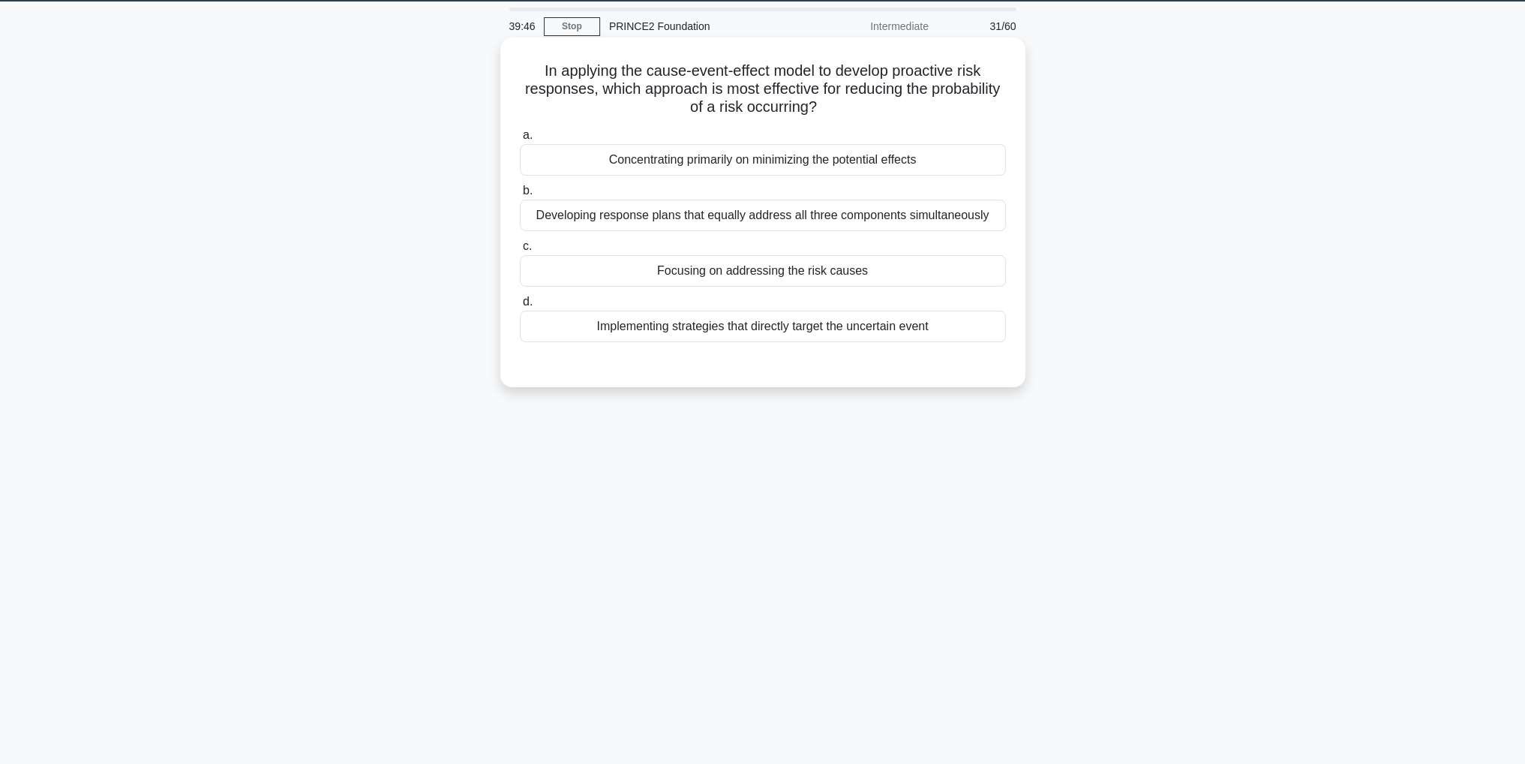
click at [870, 323] on div "Implementing strategies that directly target the uncertain event" at bounding box center [763, 327] width 486 height 32
click at [520, 307] on input "d. Implementing strategies that directly target the uncertain event" at bounding box center [520, 302] width 0 height 10
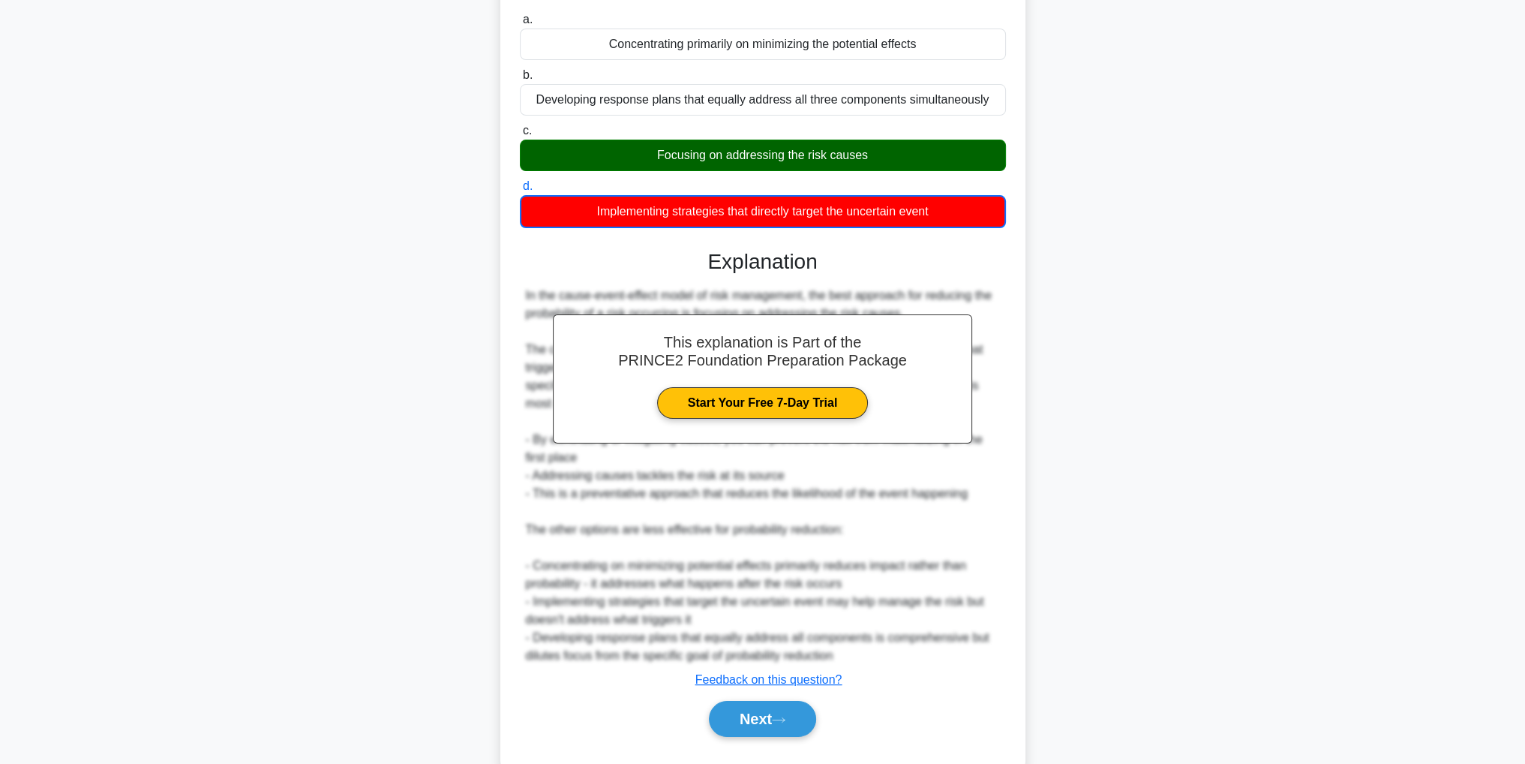
scroll to position [198, 0]
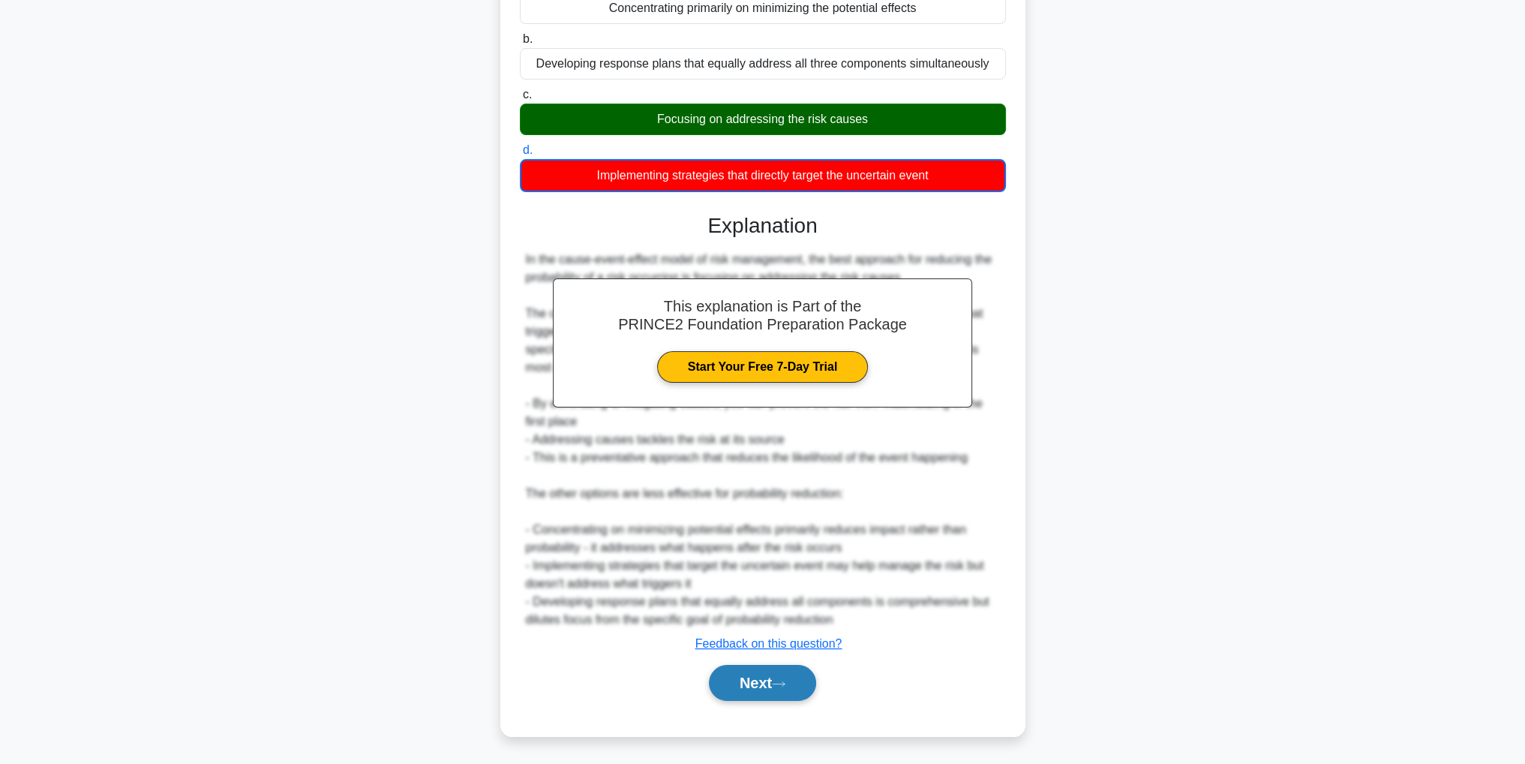
click at [785, 681] on icon at bounding box center [779, 684] width 14 height 8
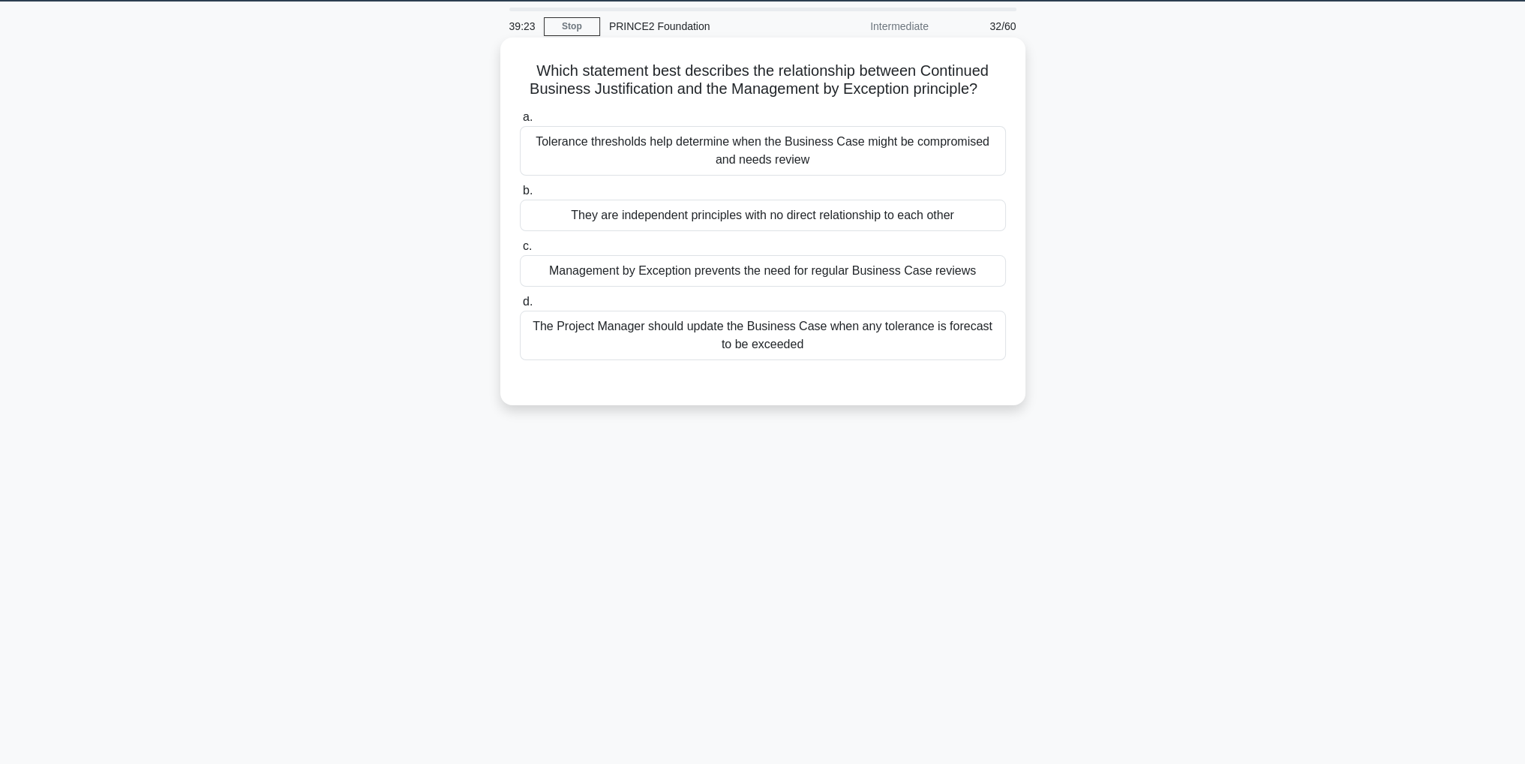
click at [829, 338] on div "The Project Manager should update the Business Case when any tolerance is forec…" at bounding box center [763, 336] width 486 height 50
click at [520, 307] on input "d. The Project Manager should update the Business Case when any tolerance is fo…" at bounding box center [520, 302] width 0 height 10
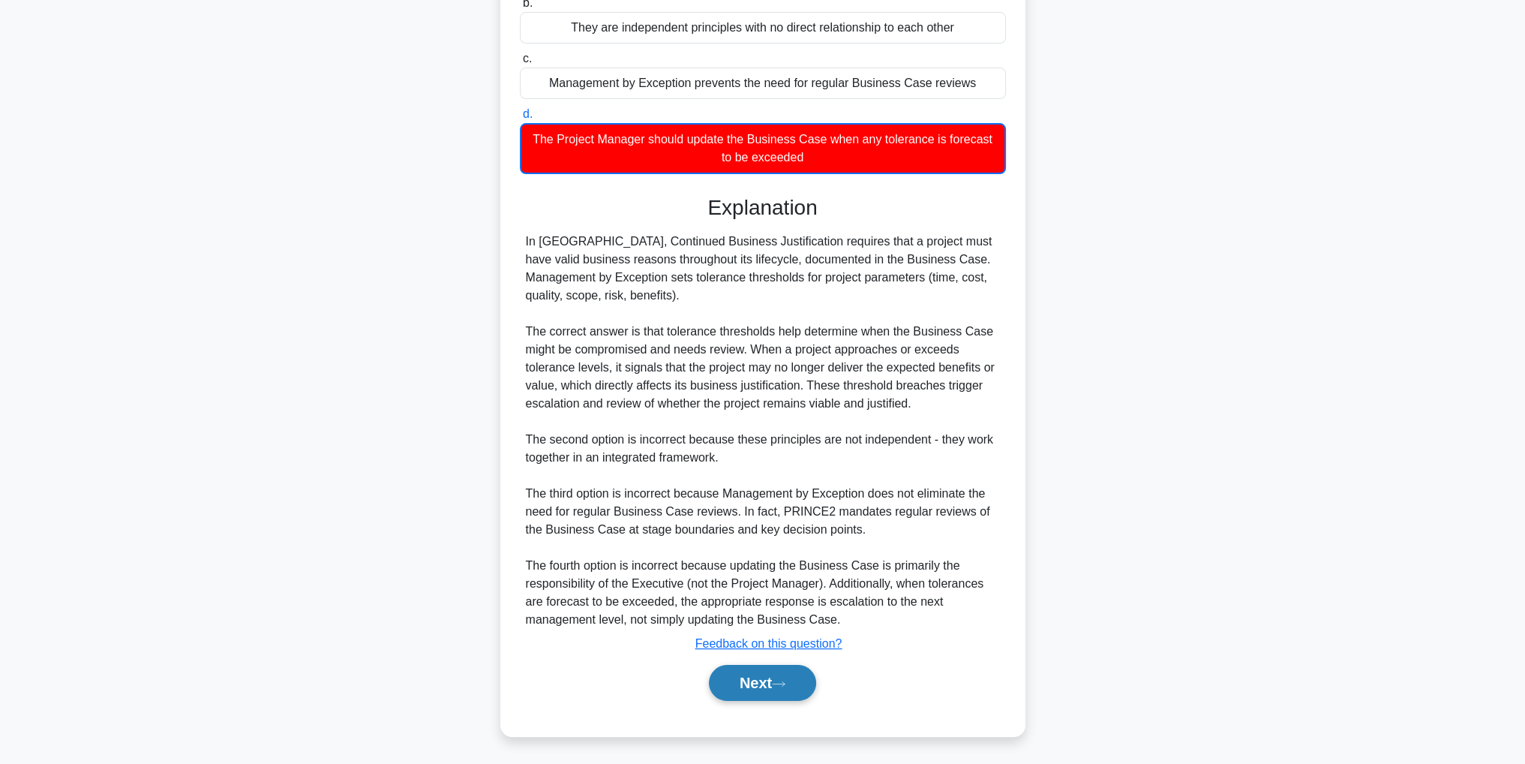
click at [768, 691] on button "Next" at bounding box center [762, 683] width 107 height 36
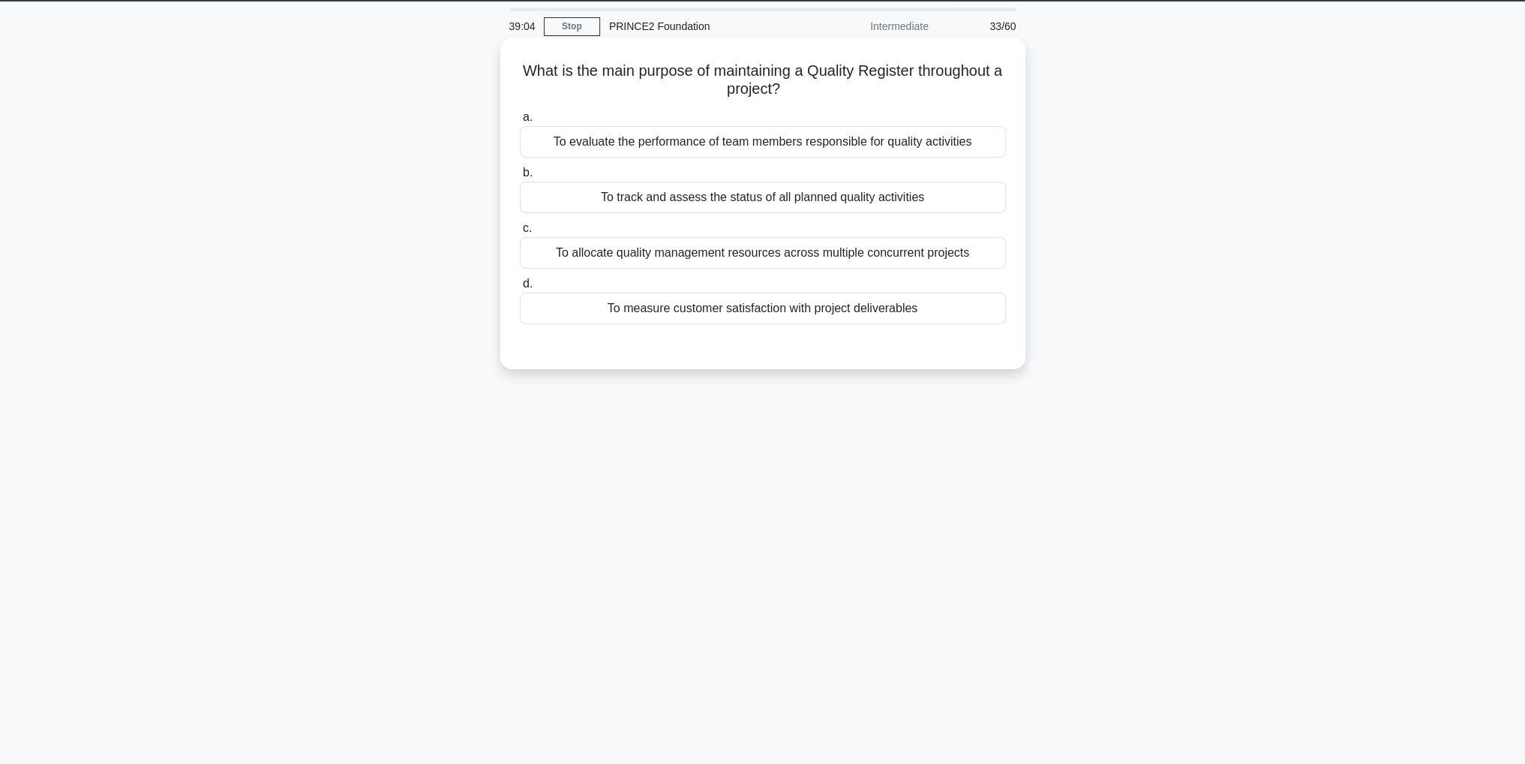
click at [914, 199] on div "To track and assess the status of all planned quality activities" at bounding box center [763, 198] width 486 height 32
click at [520, 178] on input "b. To track and assess the status of all planned quality activities" at bounding box center [520, 173] width 0 height 10
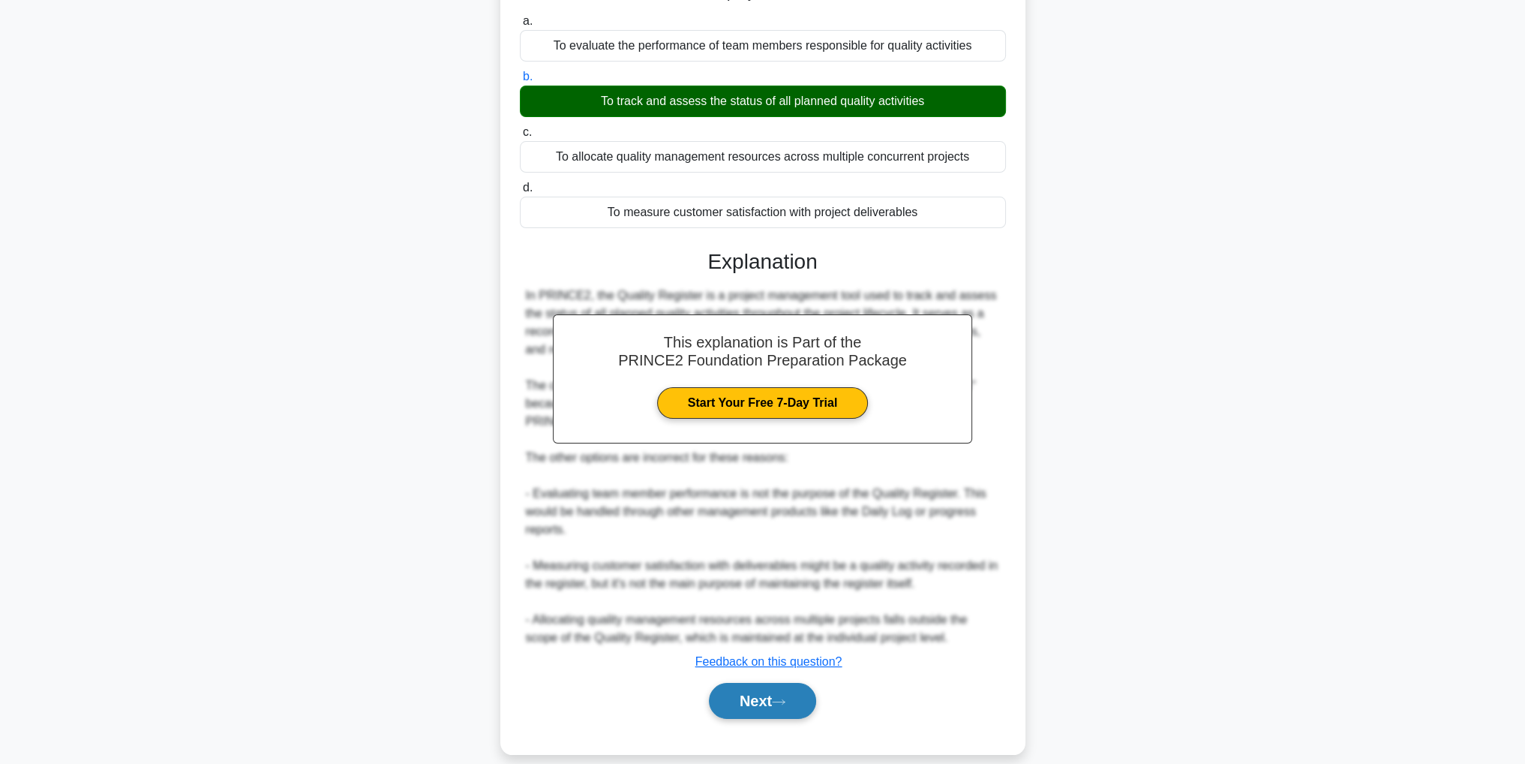
click at [774, 686] on button "Next" at bounding box center [762, 701] width 107 height 36
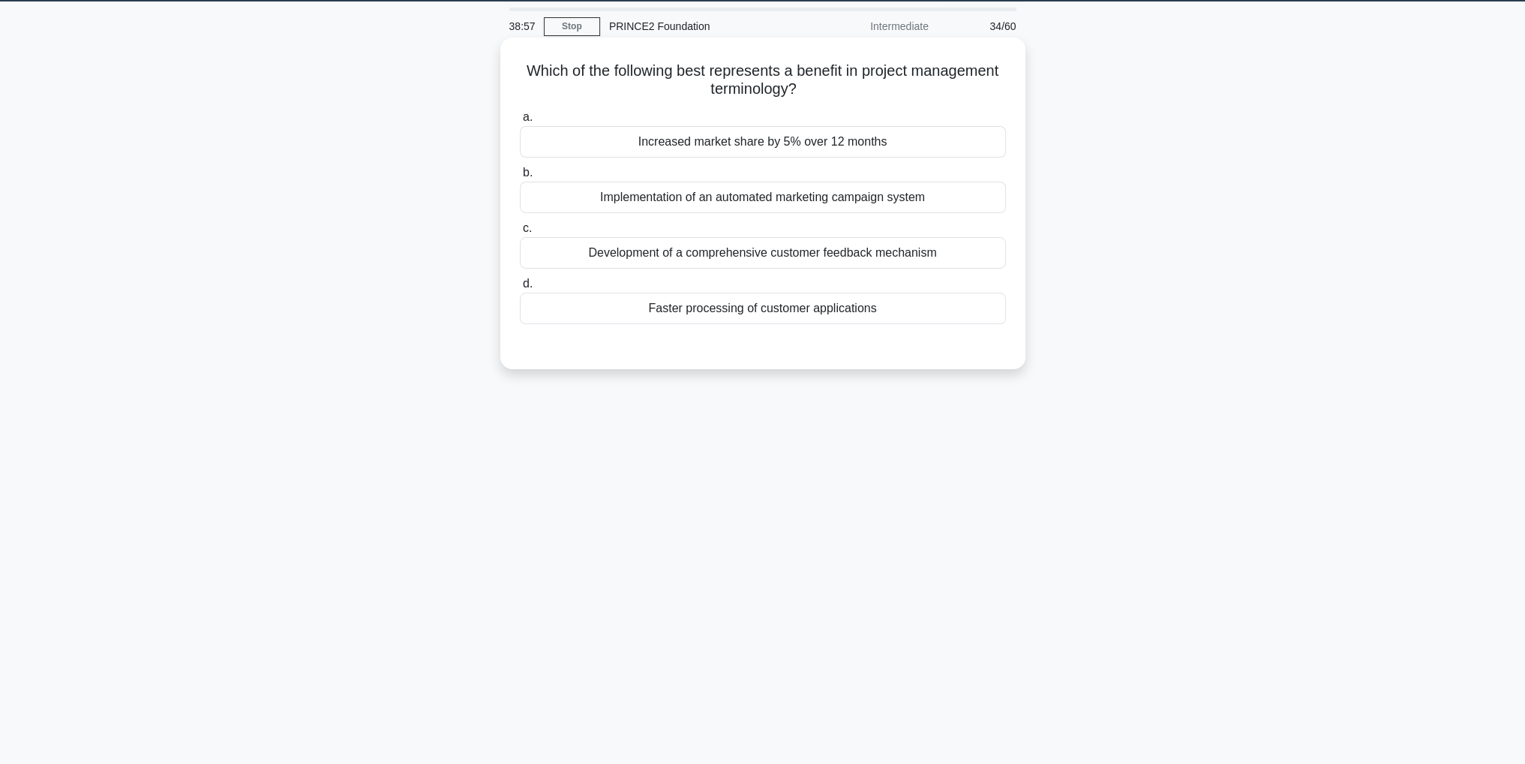
click at [842, 146] on div "Increased market share by 5% over 12 months" at bounding box center [763, 142] width 486 height 32
click at [520, 122] on input "a. Increased market share by 5% over 12 months" at bounding box center [520, 118] width 0 height 10
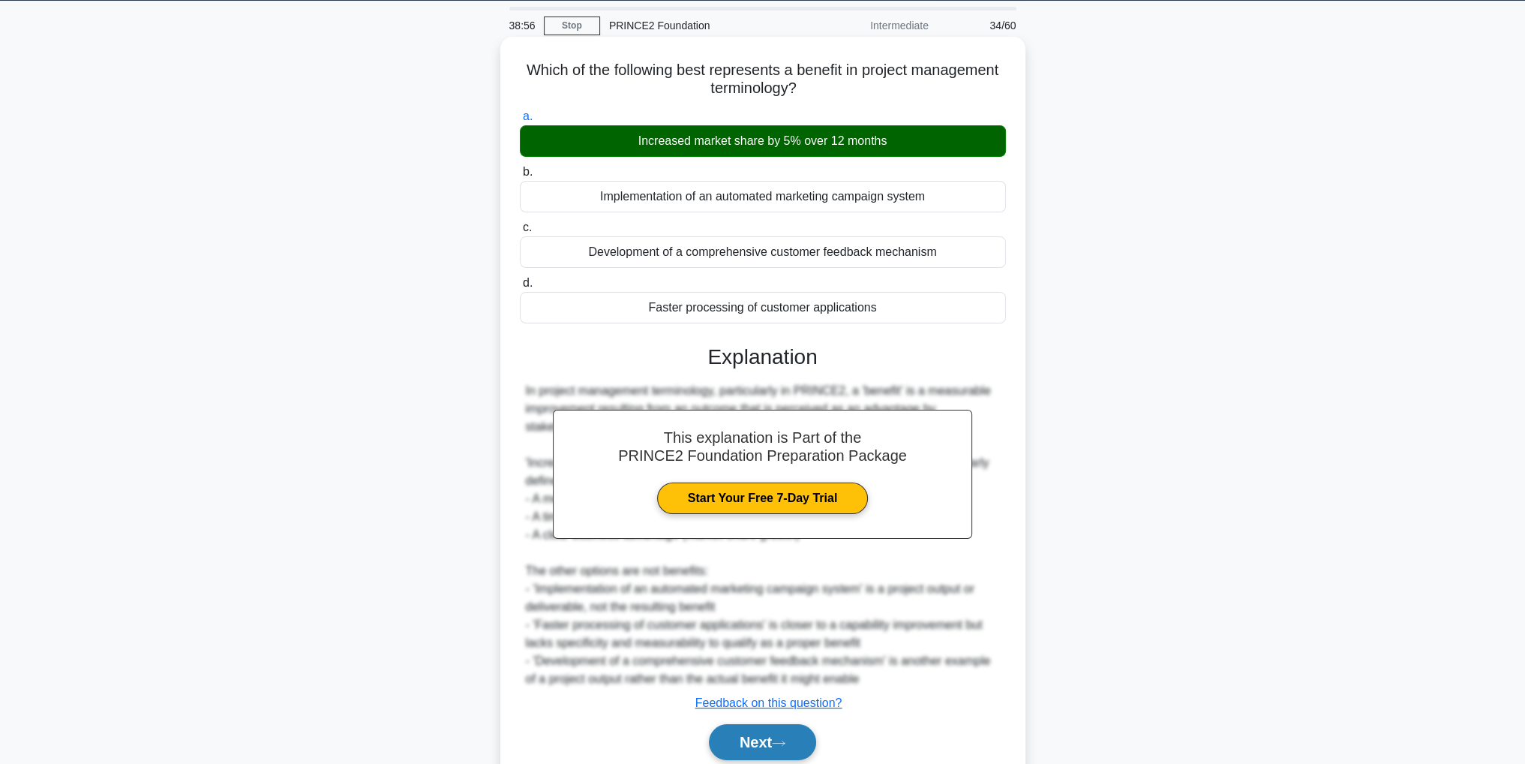
click at [761, 737] on button "Next" at bounding box center [762, 742] width 107 height 36
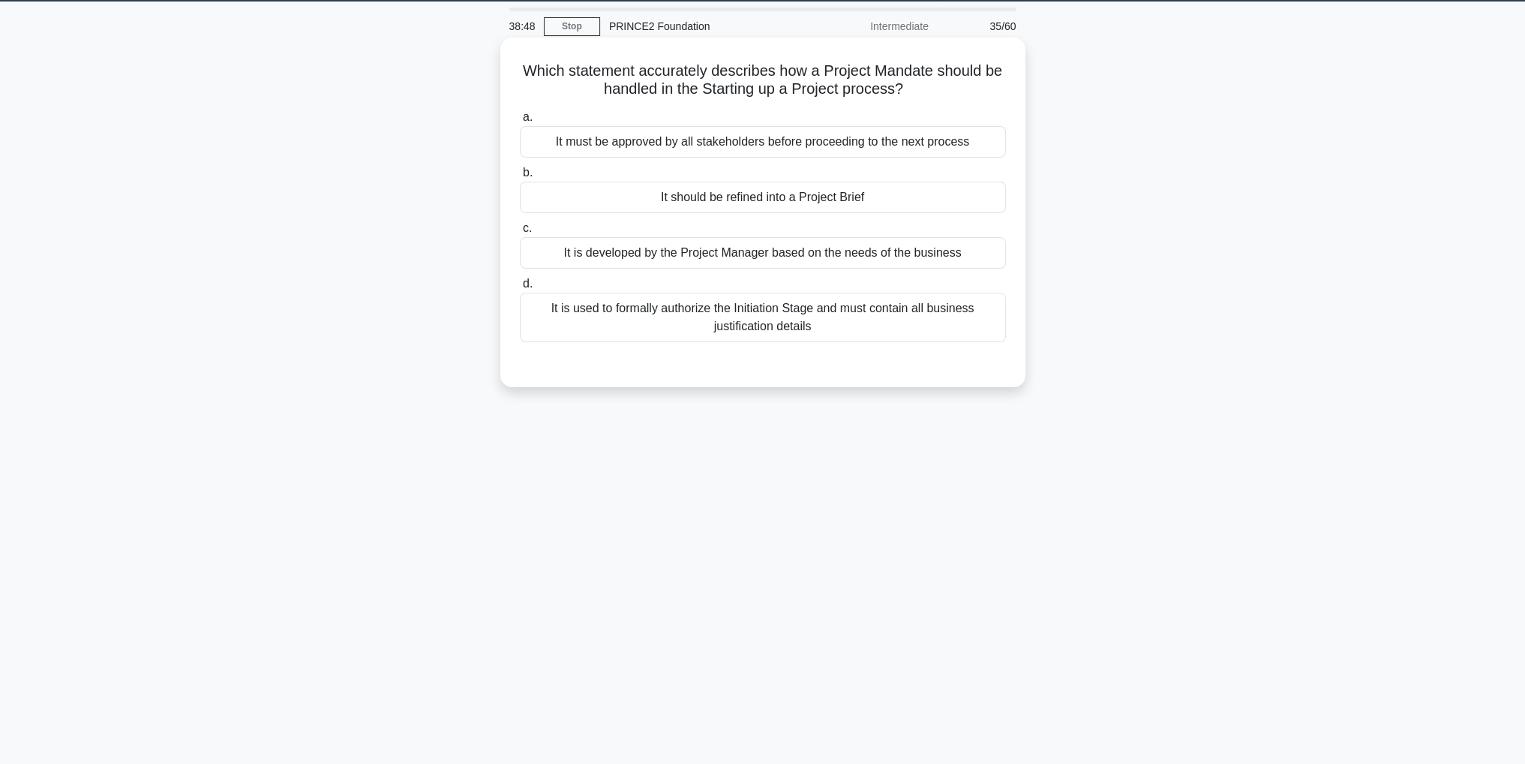
click at [828, 208] on div "It should be refined into a Project Brief" at bounding box center [763, 198] width 486 height 32
click at [520, 178] on input "b. It should be refined into a Project Brief" at bounding box center [520, 173] width 0 height 10
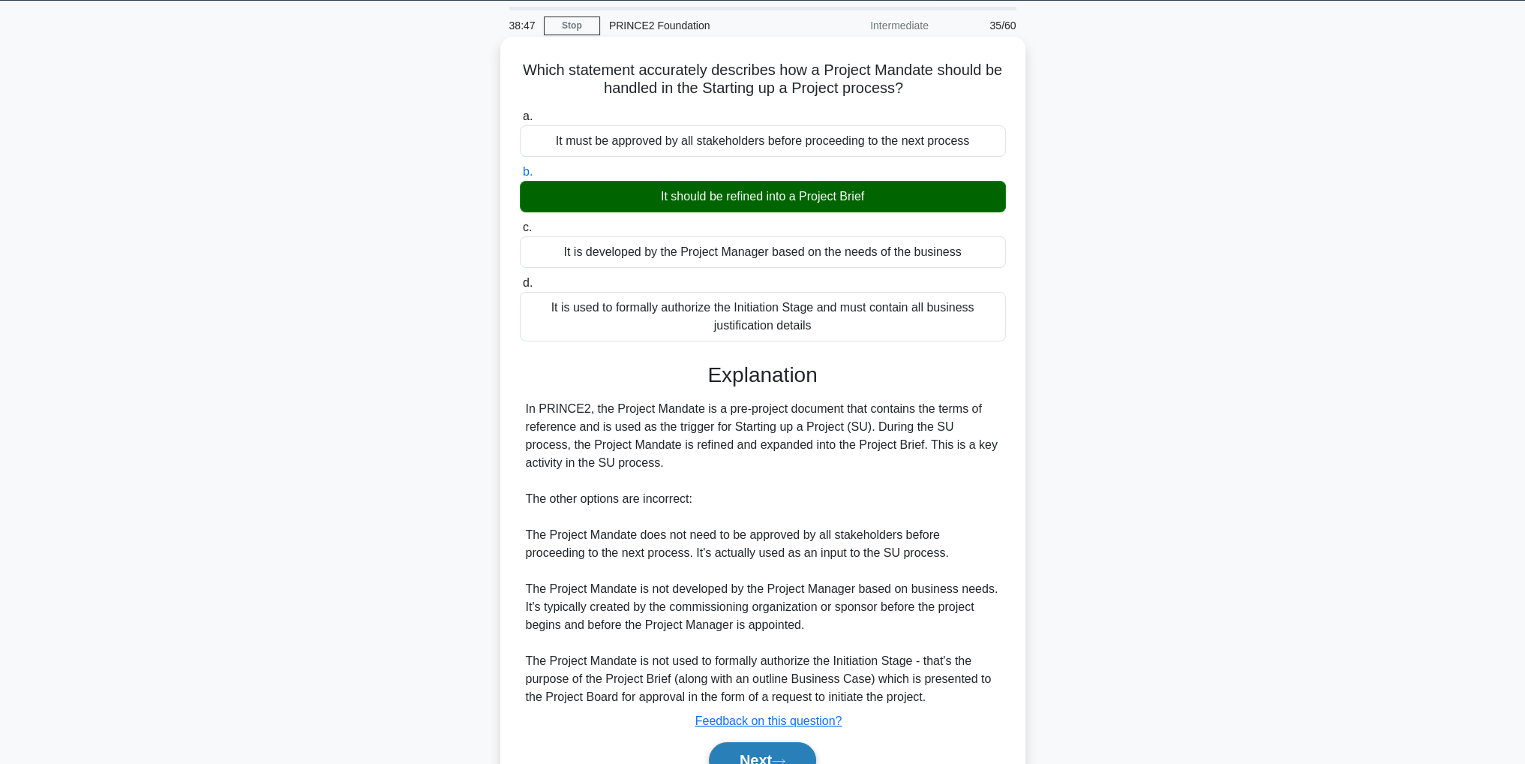
click at [787, 758] on button "Next" at bounding box center [762, 760] width 107 height 36
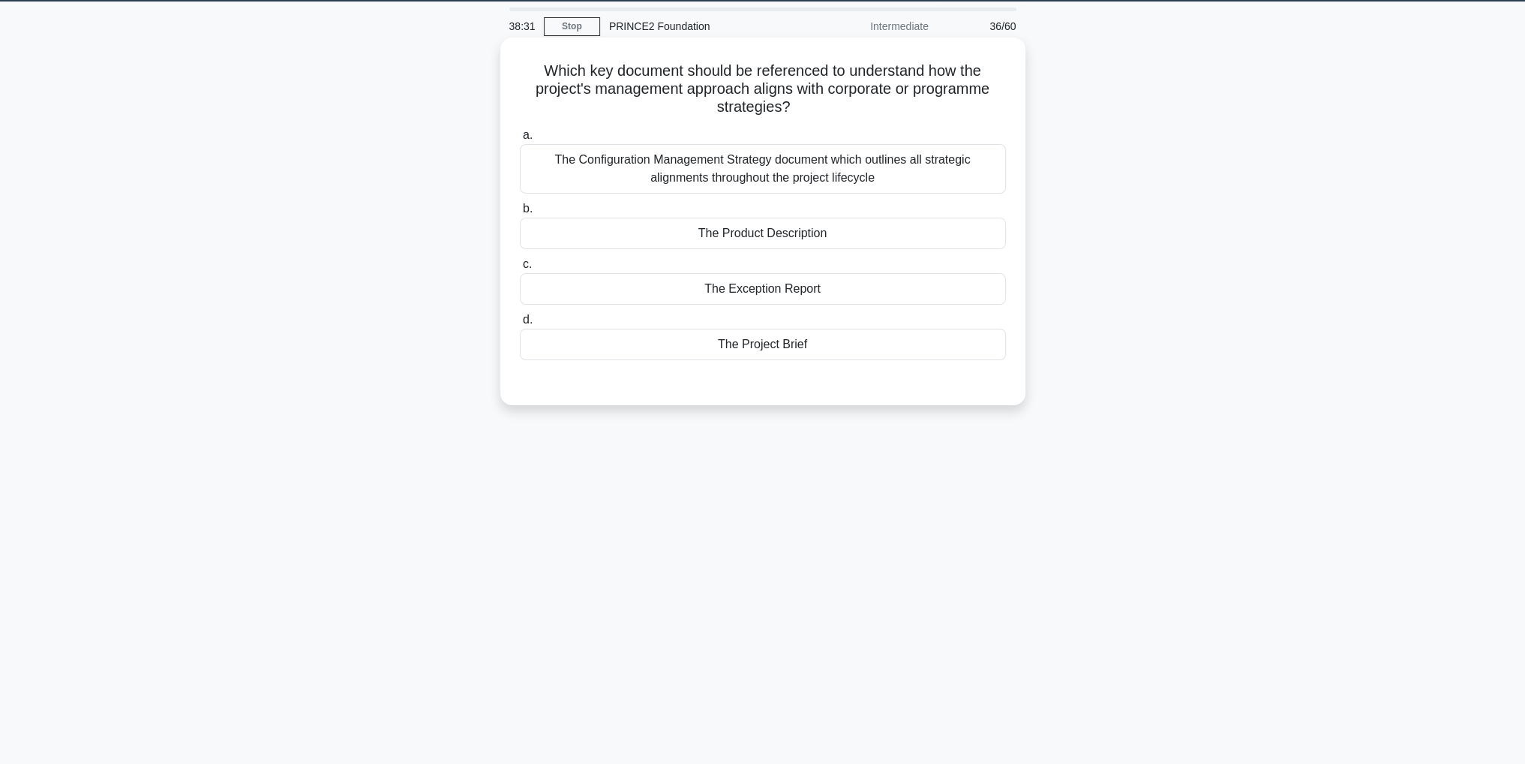
click at [807, 346] on div "The Project Brief" at bounding box center [763, 345] width 486 height 32
click at [520, 325] on input "d. The Project Brief" at bounding box center [520, 320] width 0 height 10
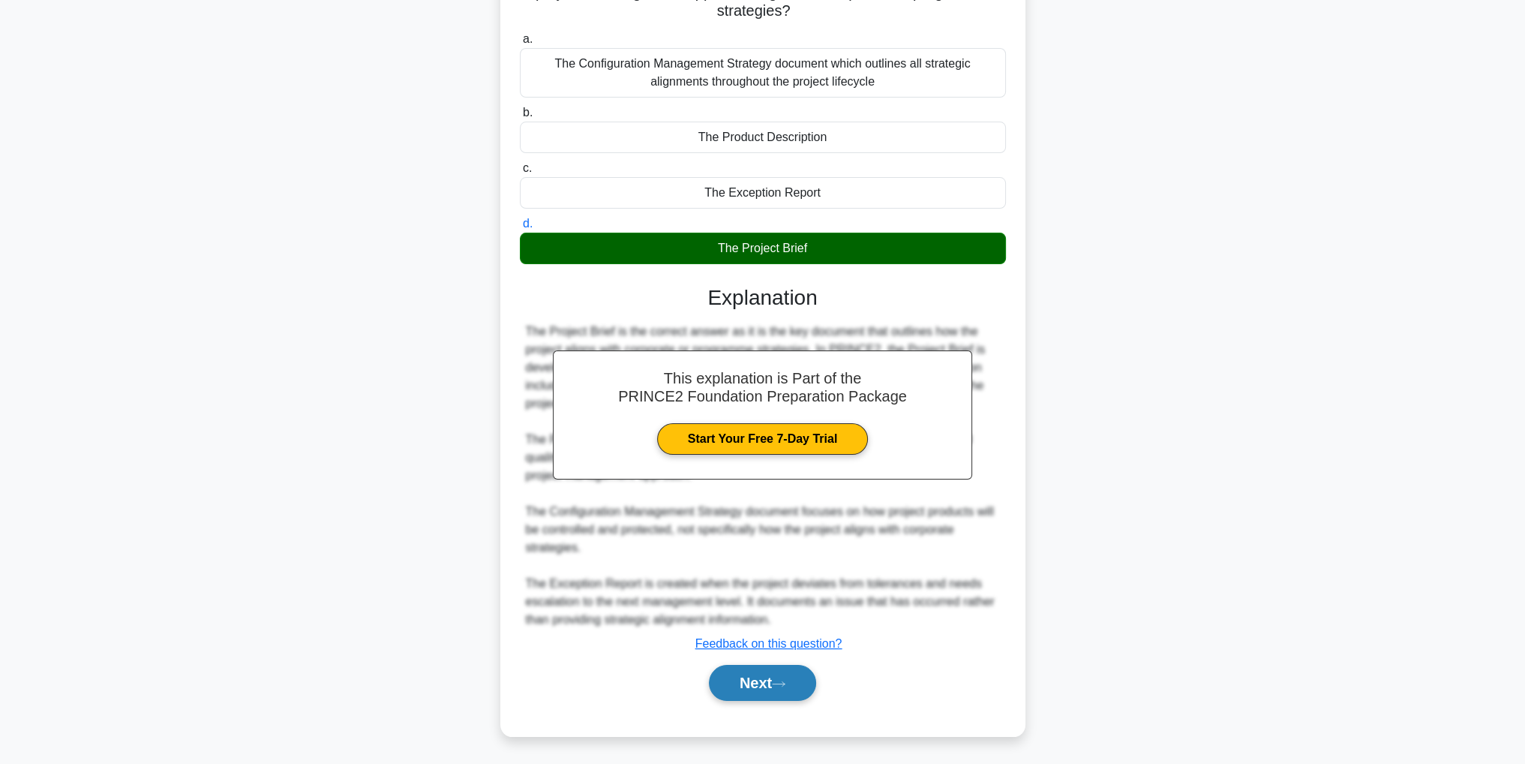
click at [773, 688] on button "Next" at bounding box center [762, 683] width 107 height 36
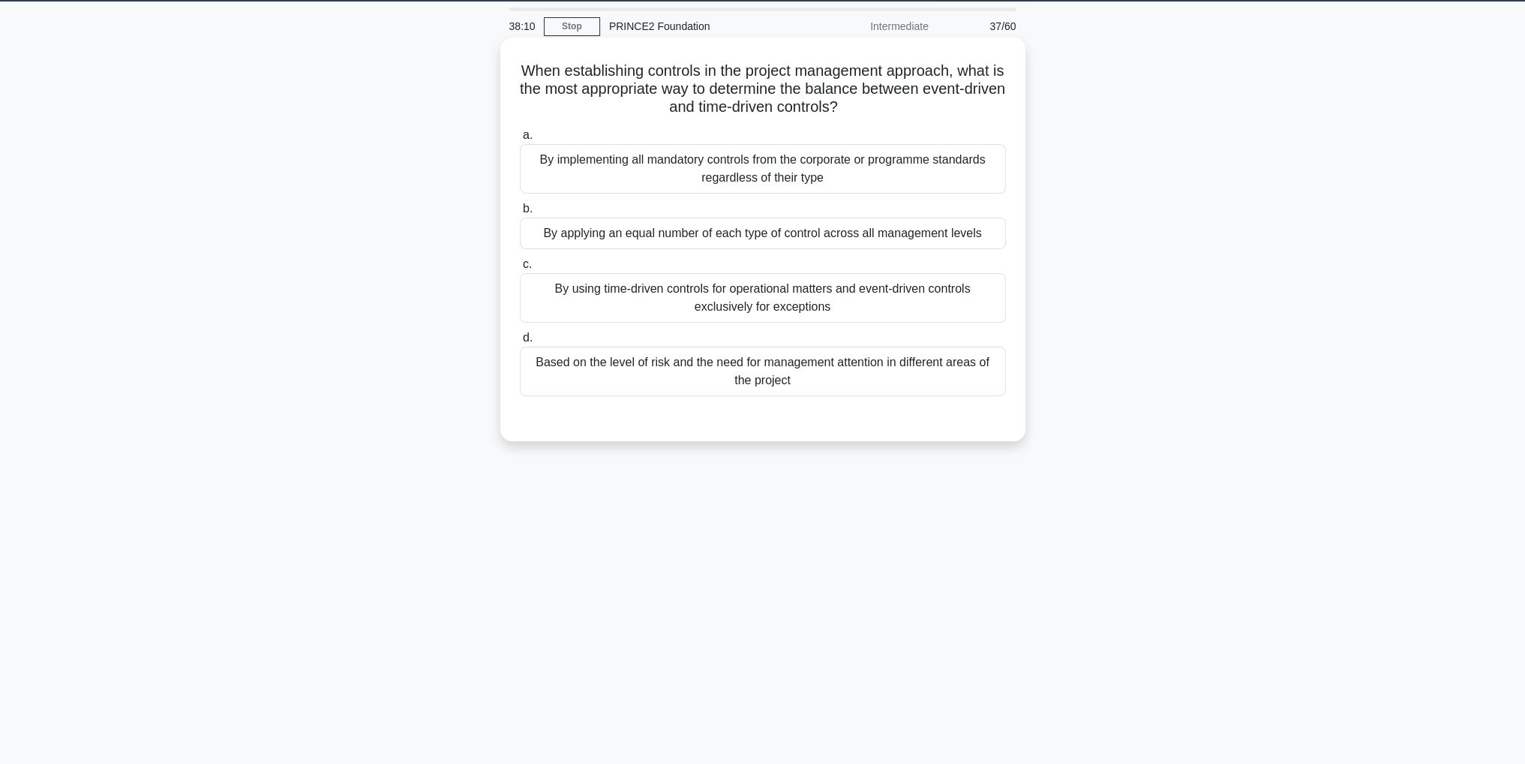
click at [873, 370] on div "Based on the level of risk and the need for management attention in different a…" at bounding box center [763, 372] width 486 height 50
click at [520, 343] on input "d. Based on the level of risk and the need for management attention in differen…" at bounding box center [520, 338] width 0 height 10
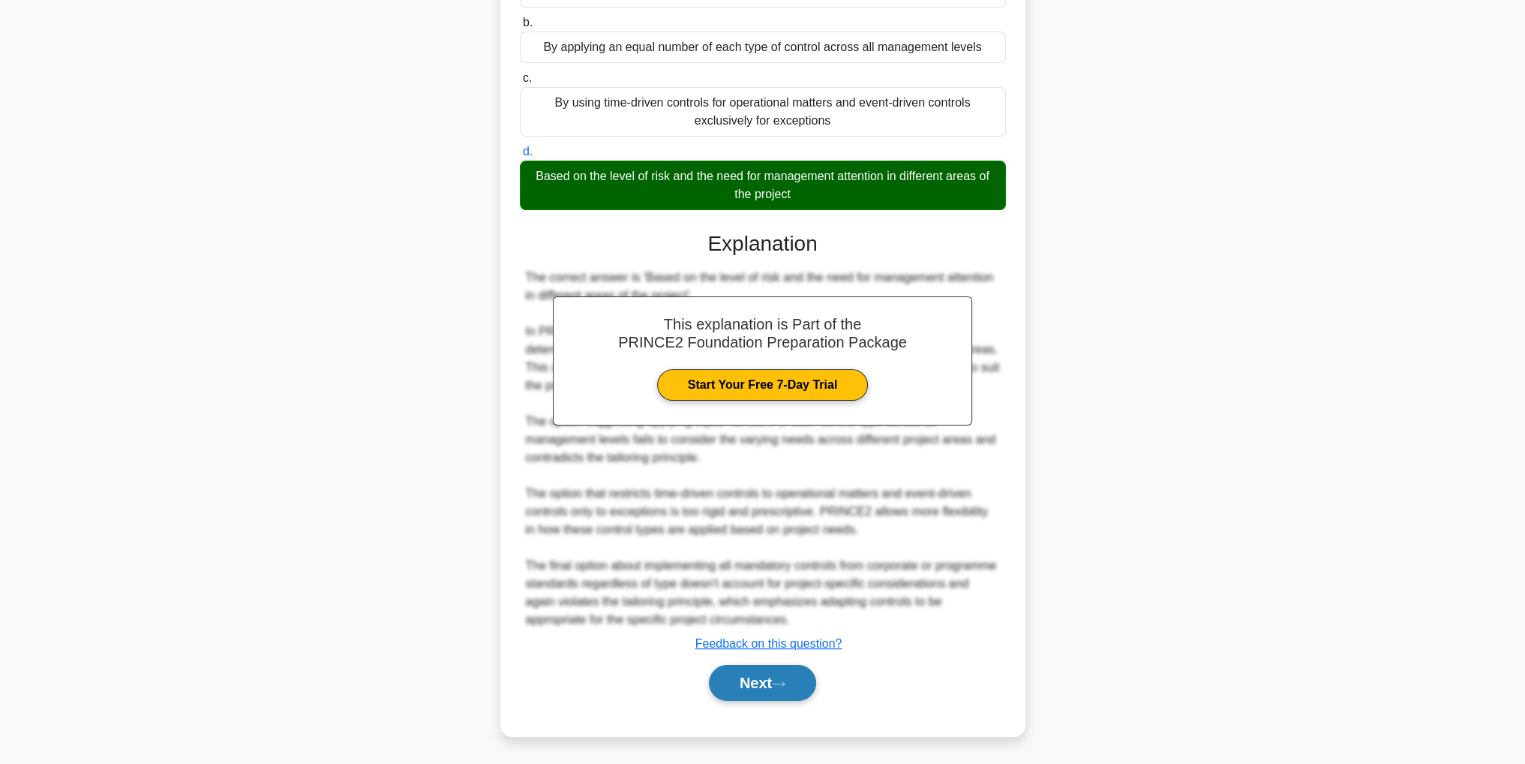
click at [776, 682] on button "Next" at bounding box center [762, 683] width 107 height 36
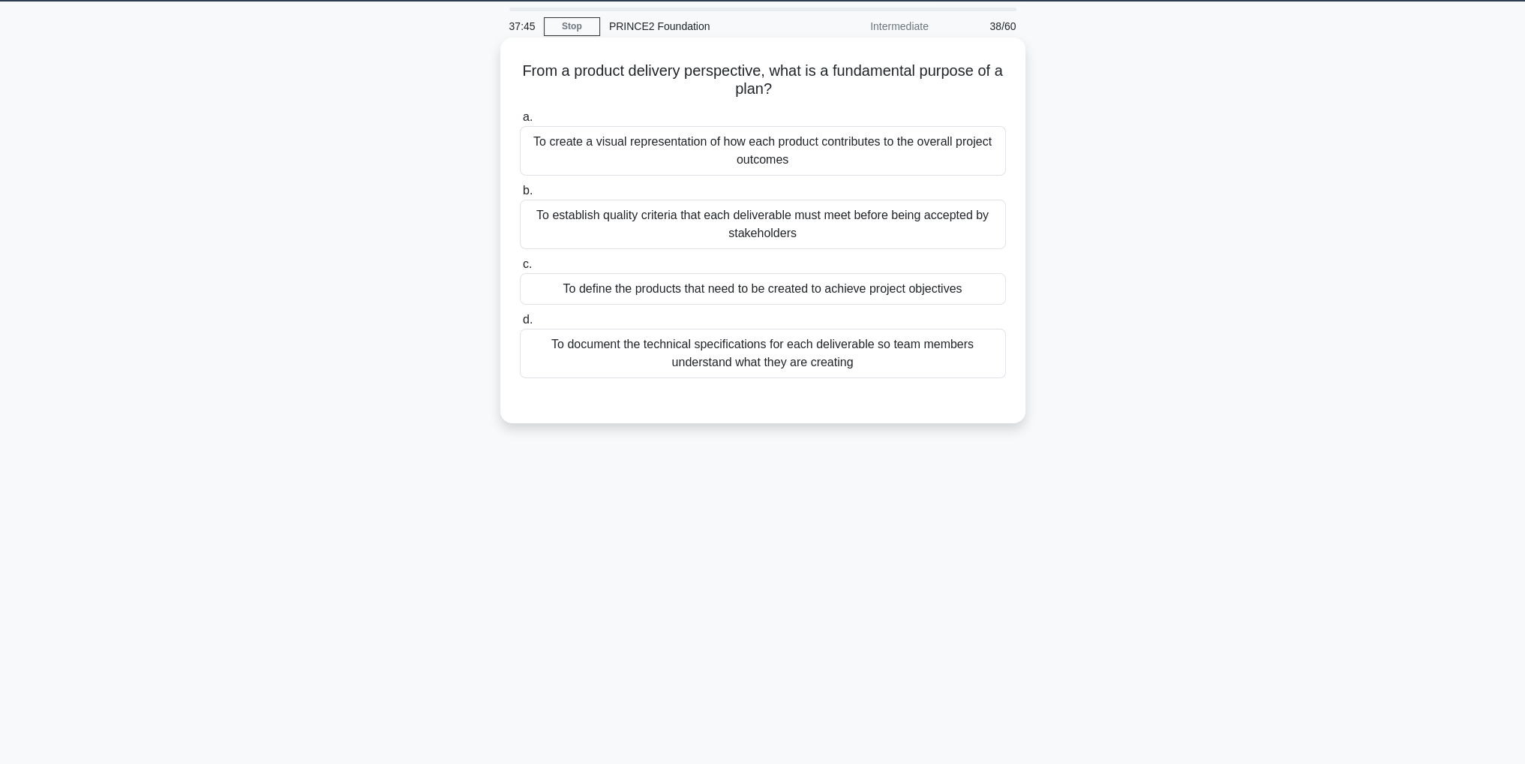
click at [839, 288] on div "To define the products that need to be created to achieve project objectives" at bounding box center [763, 289] width 486 height 32
click at [520, 269] on input "c. To define the products that need to be created to achieve project objectives" at bounding box center [520, 265] width 0 height 10
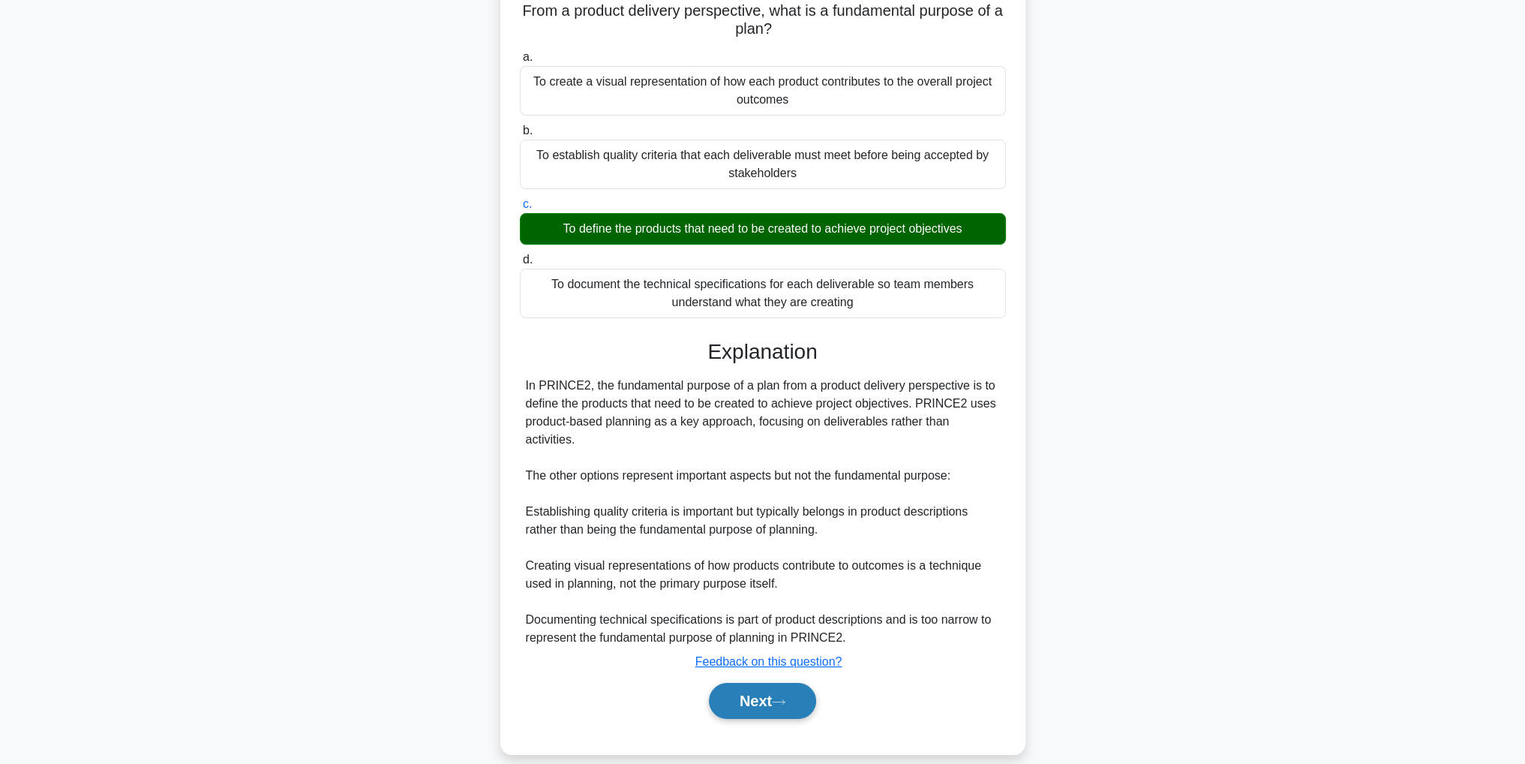
click at [762, 684] on button "Next" at bounding box center [762, 701] width 107 height 36
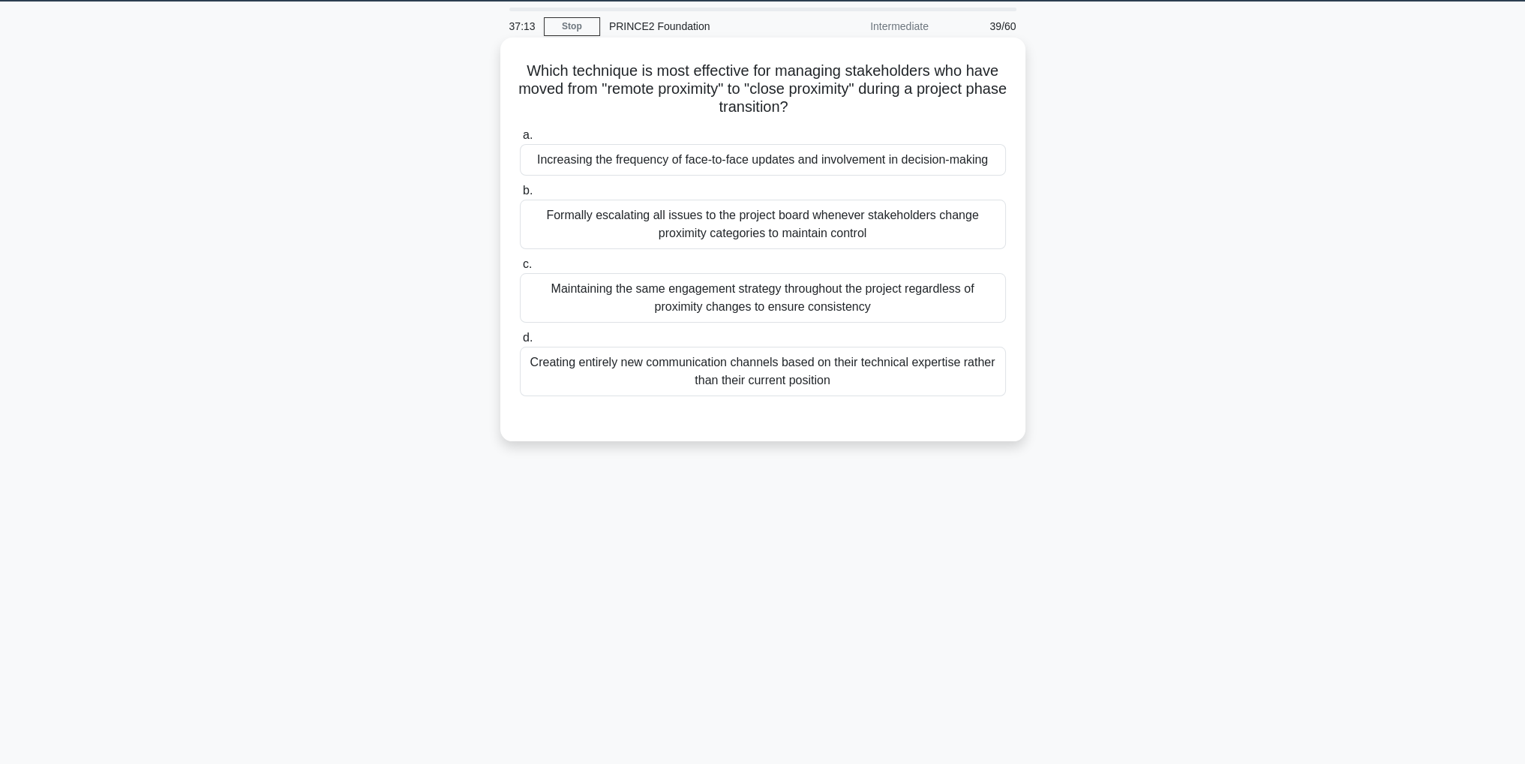
click at [862, 230] on div "Formally escalating all issues to the project board whenever stakeholders chang…" at bounding box center [763, 225] width 486 height 50
click at [520, 196] on input "b. Formally escalating all issues to the project board whenever stakeholders ch…" at bounding box center [520, 191] width 0 height 10
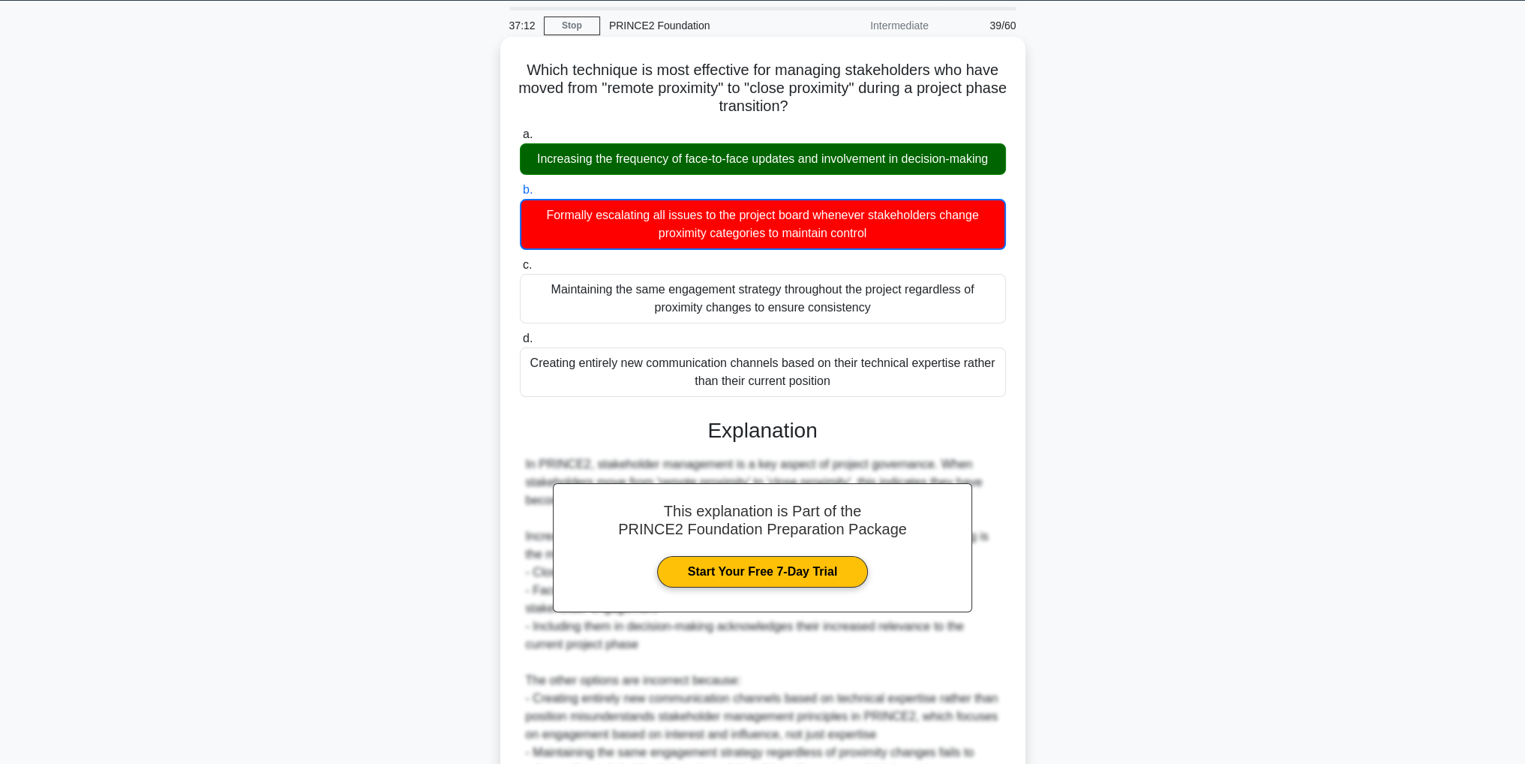
scroll to position [270, 0]
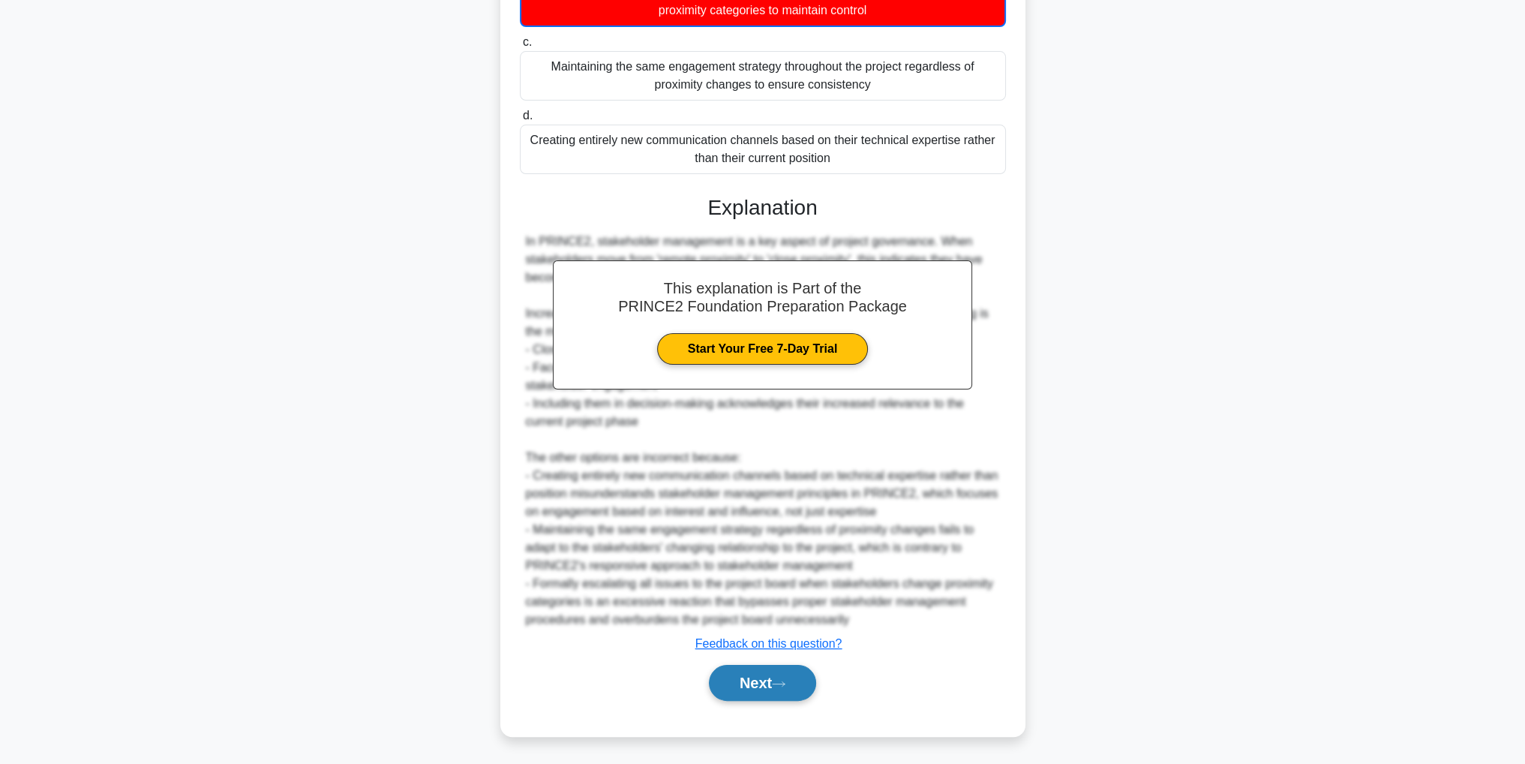
click at [791, 691] on button "Next" at bounding box center [762, 683] width 107 height 36
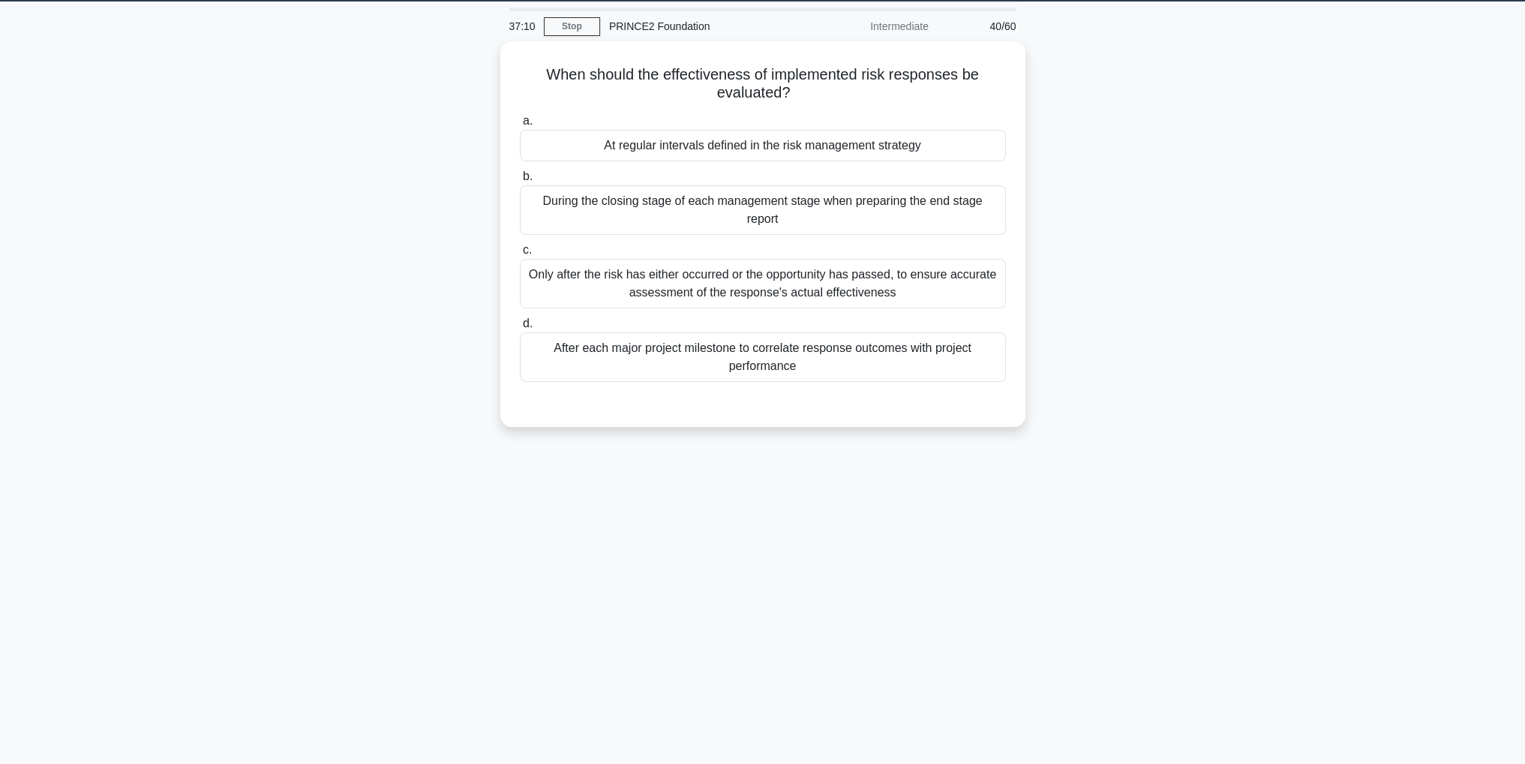
scroll to position [47, 0]
click at [821, 143] on div "At regular intervals defined in the risk management strategy" at bounding box center [763, 142] width 486 height 32
click at [520, 122] on input "a. At regular intervals defined in the risk management strategy" at bounding box center [520, 118] width 0 height 10
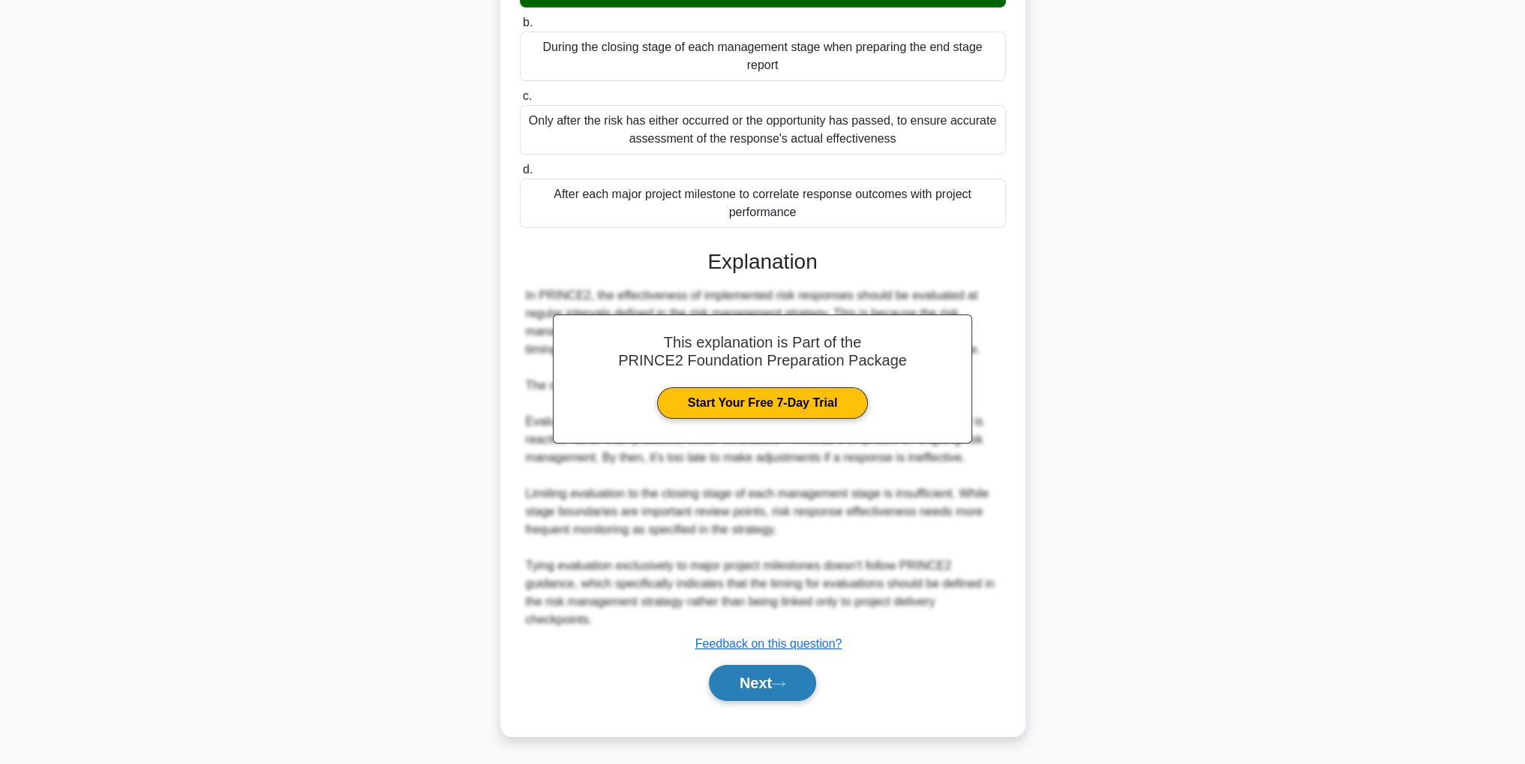
click at [785, 682] on icon at bounding box center [779, 684] width 14 height 8
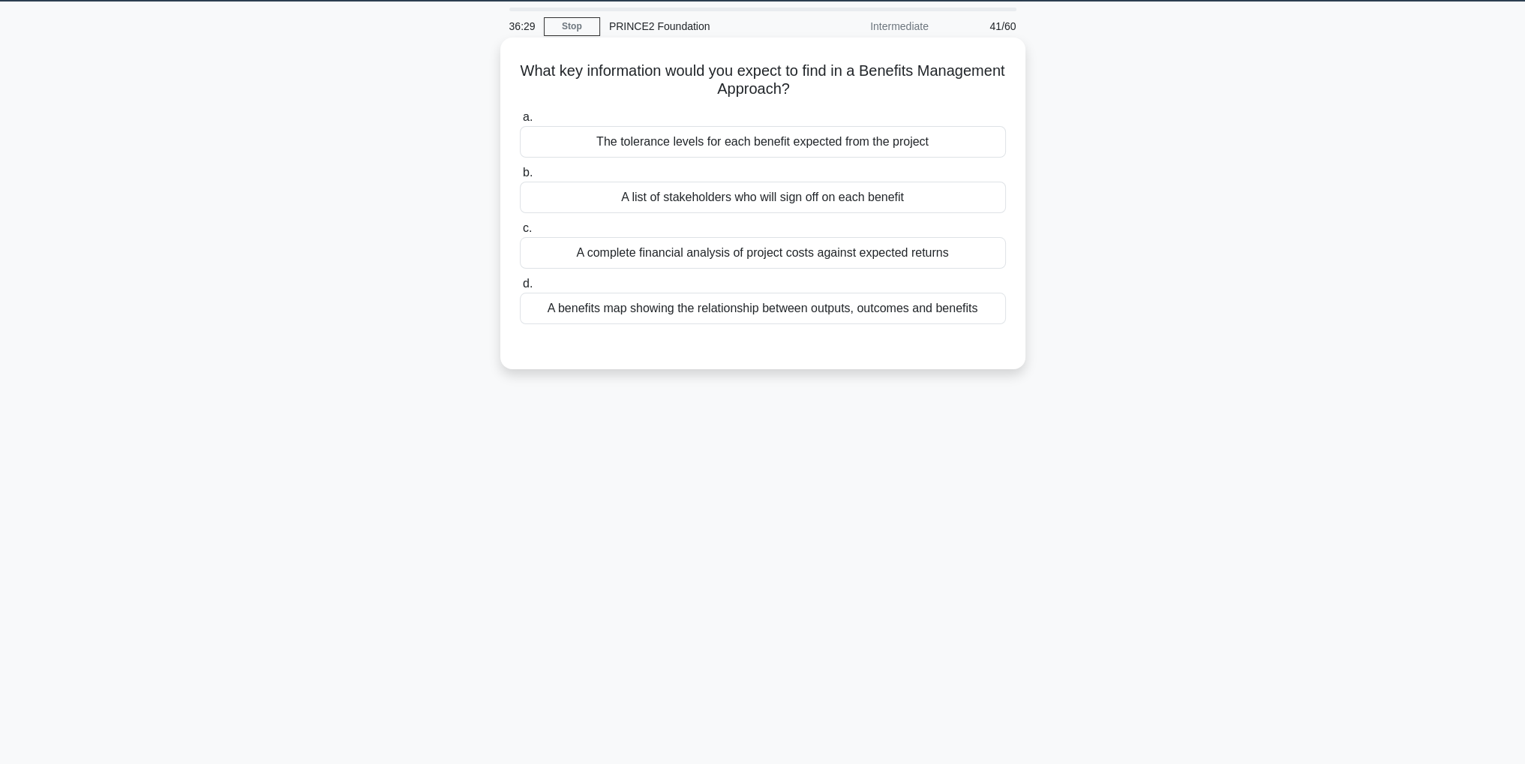
click at [792, 141] on div "The tolerance levels for each benefit expected from the project" at bounding box center [763, 142] width 486 height 32
click at [520, 122] on input "a. The tolerance levels for each benefit expected from the project" at bounding box center [520, 118] width 0 height 10
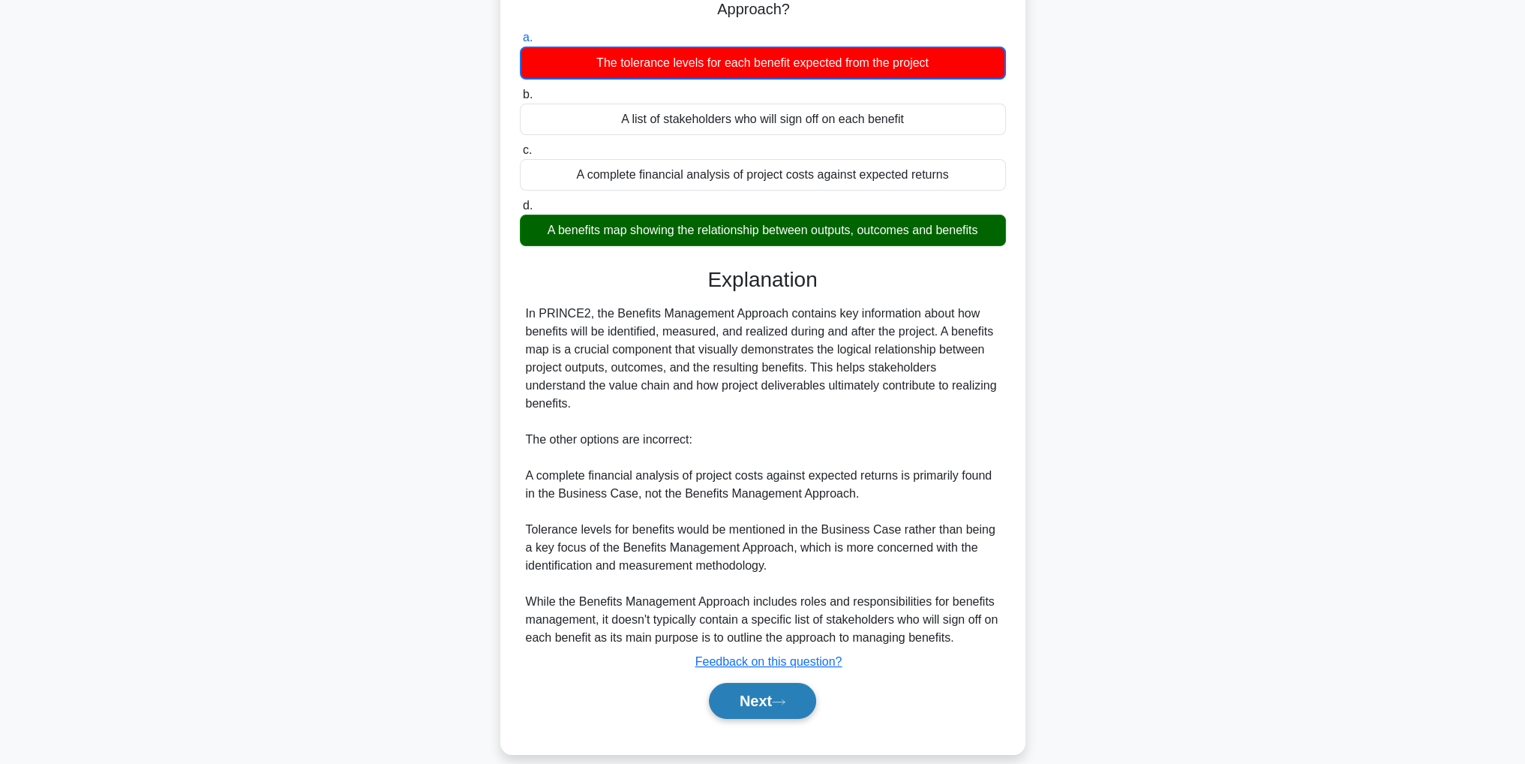
click at [770, 683] on button "Next" at bounding box center [762, 701] width 107 height 36
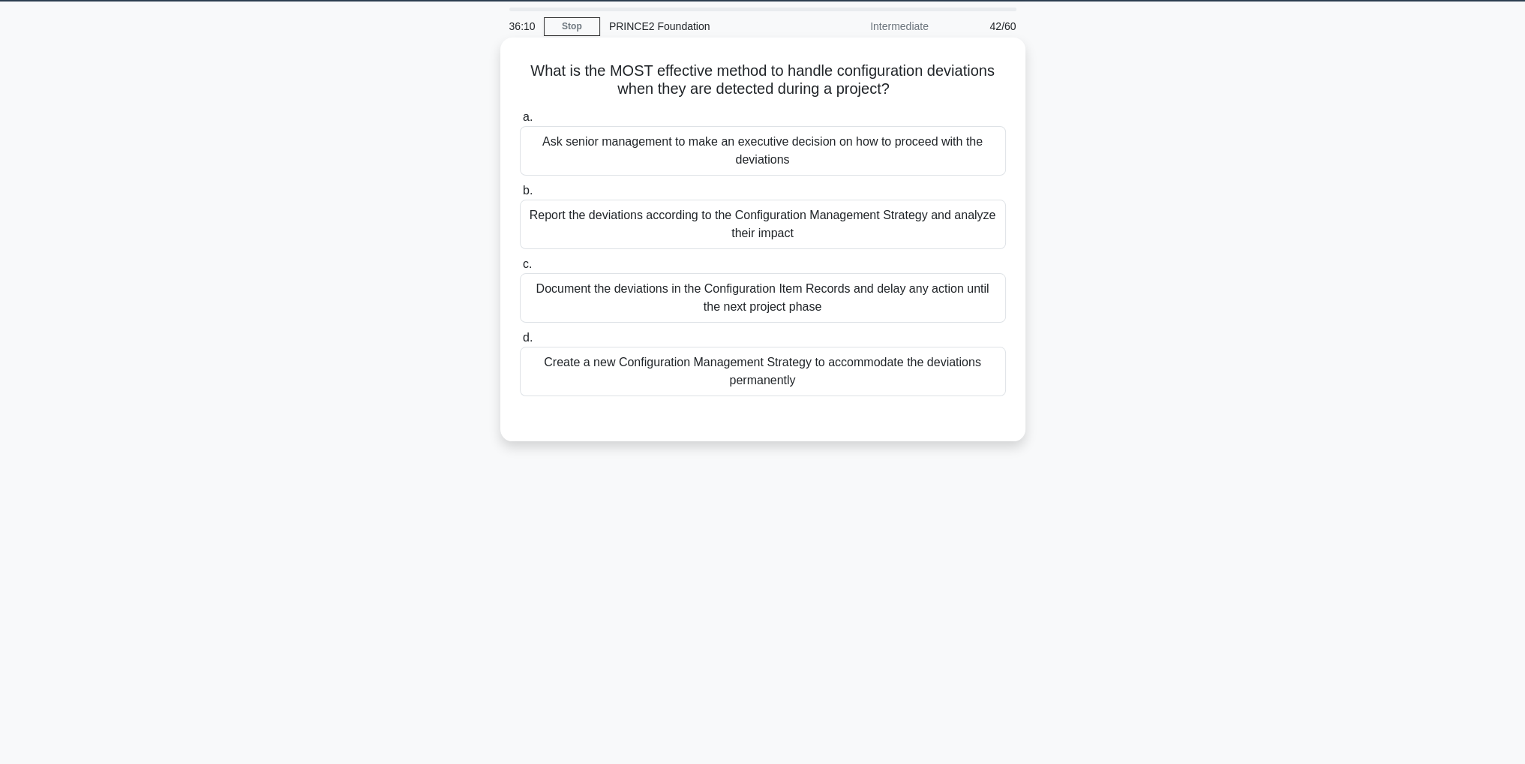
click at [849, 226] on div "Report the deviations according to the Configuration Management Strategy and an…" at bounding box center [763, 225] width 486 height 50
click at [520, 196] on input "b. Report the deviations according to the Configuration Management Strategy and…" at bounding box center [520, 191] width 0 height 10
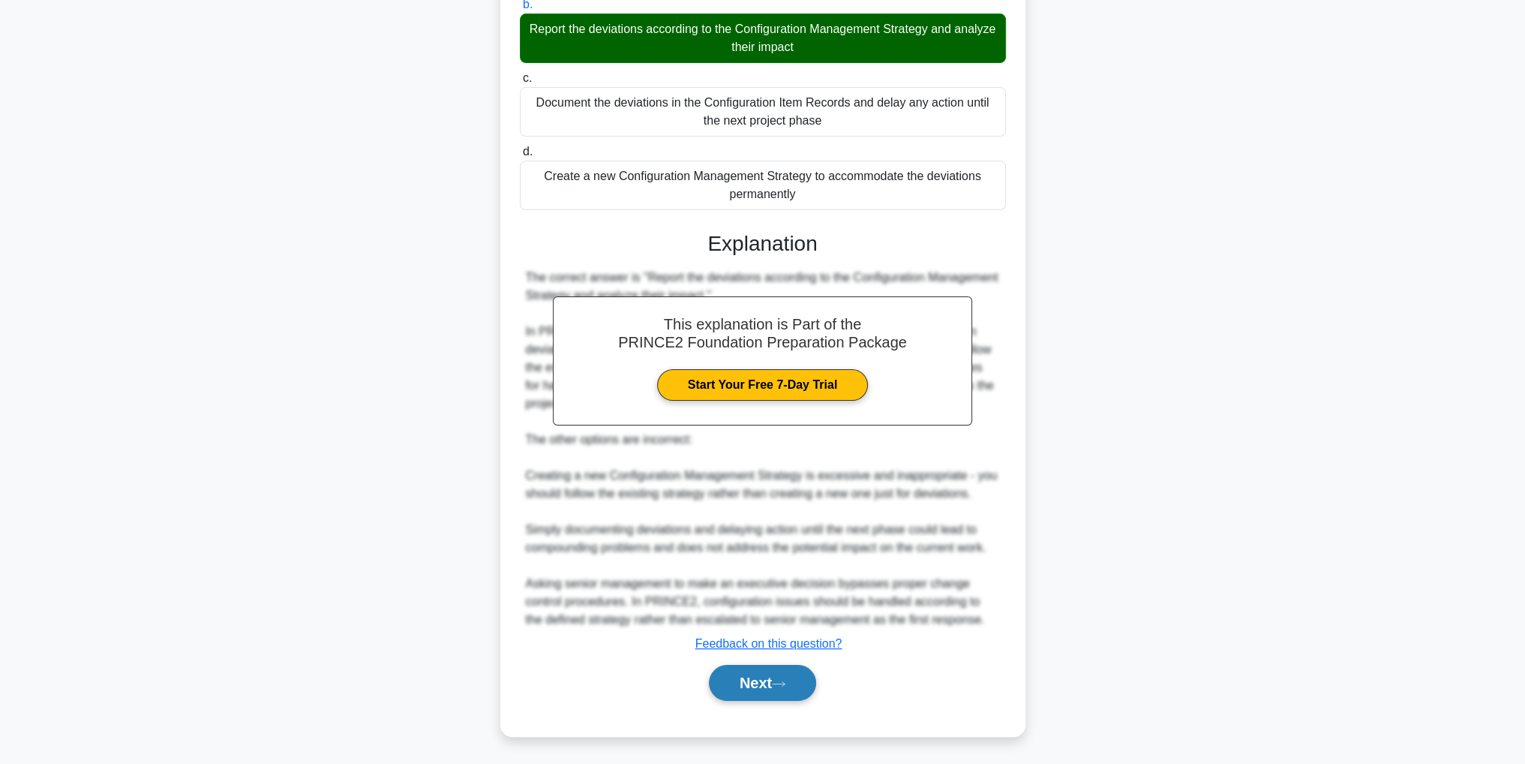
click at [791, 695] on button "Next" at bounding box center [762, 683] width 107 height 36
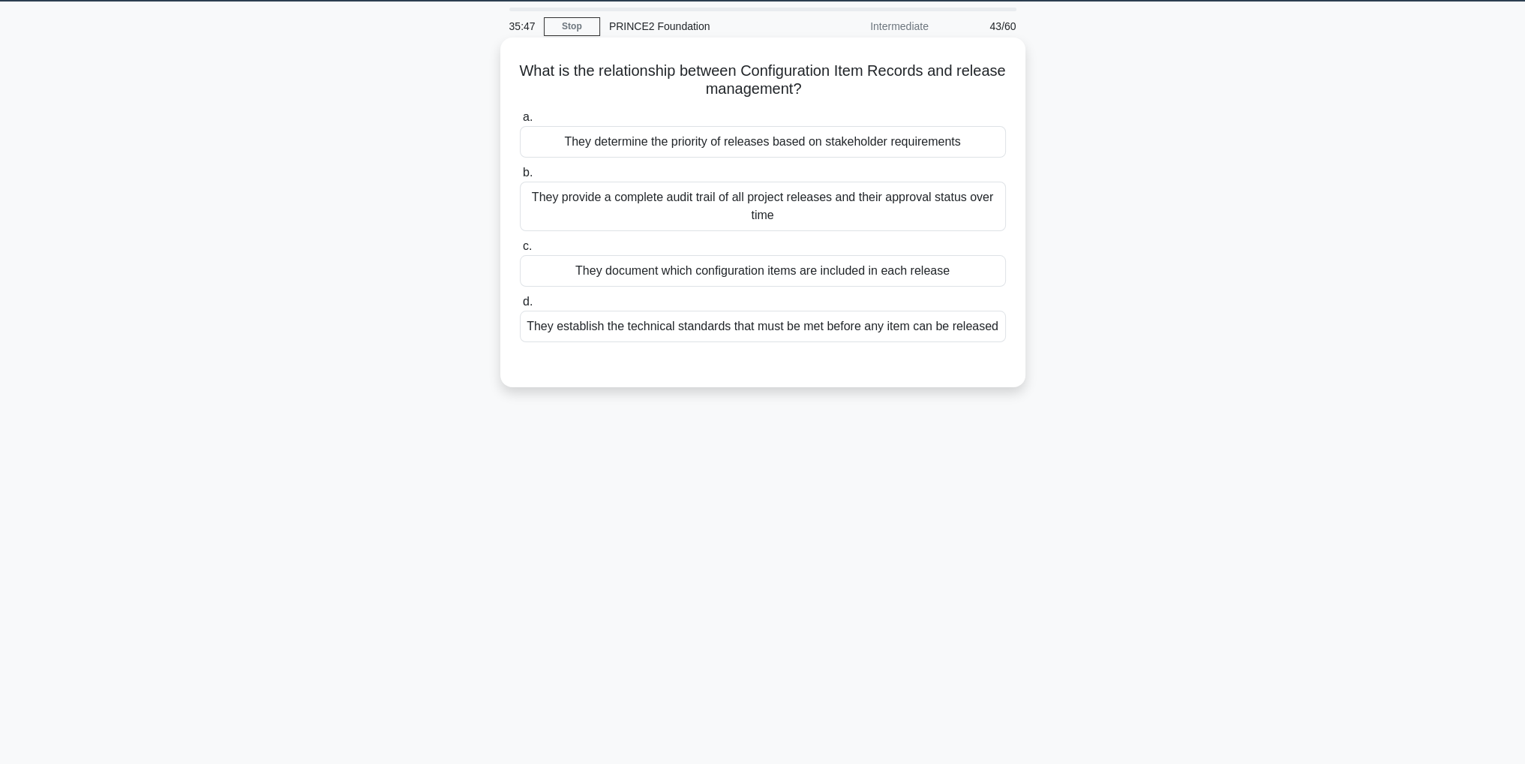
click at [885, 146] on div "They determine the priority of releases based on stakeholder requirements" at bounding box center [763, 142] width 486 height 32
click at [520, 122] on input "a. They determine the priority of releases based on stakeholder requirements" at bounding box center [520, 118] width 0 height 10
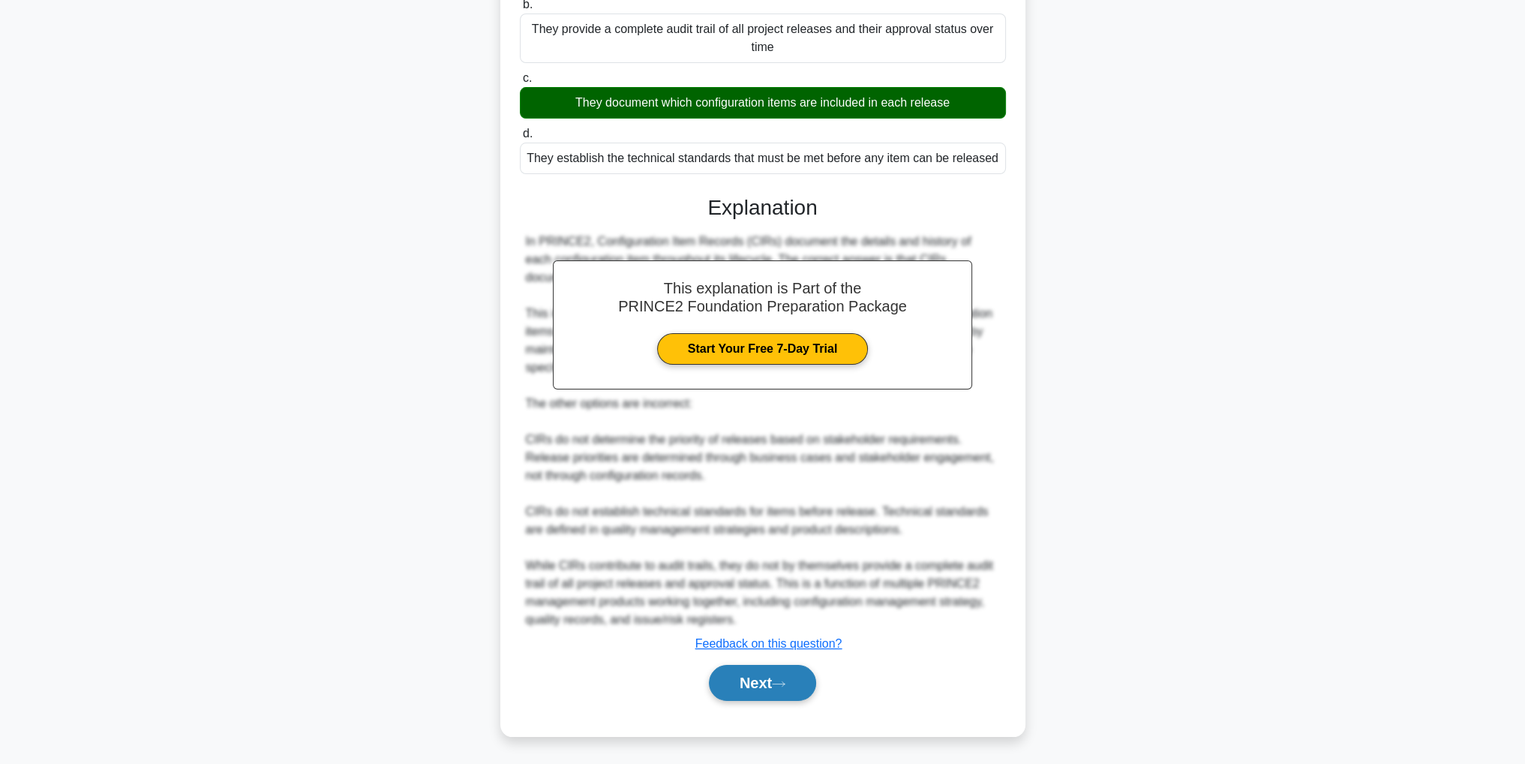
click at [800, 688] on button "Next" at bounding box center [762, 683] width 107 height 36
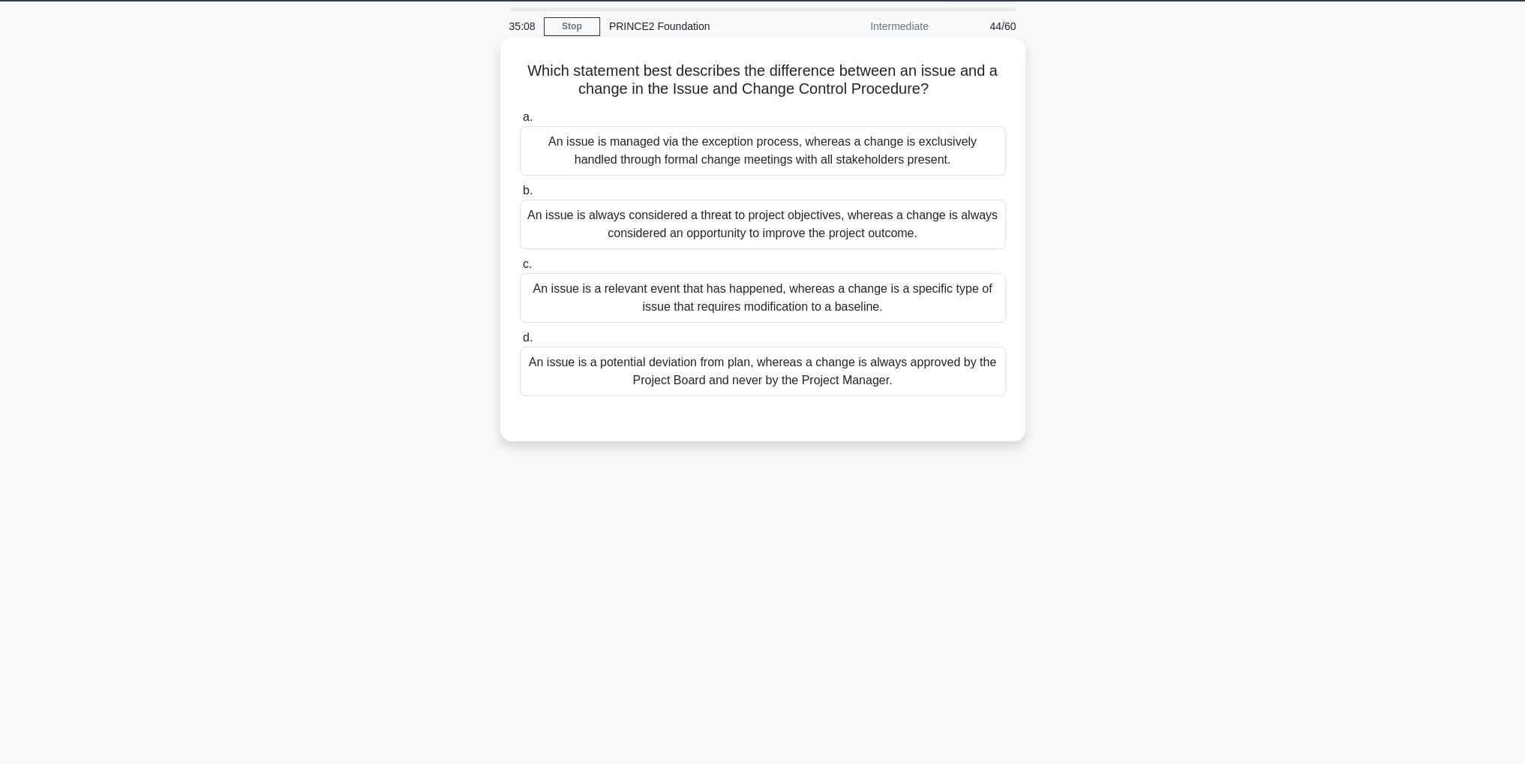
click at [854, 304] on div "An issue is a relevant event that has happened, whereas a change is a specific …" at bounding box center [763, 298] width 486 height 50
click at [520, 269] on input "c. An issue is a relevant event that has happened, whereas a change is a specif…" at bounding box center [520, 265] width 0 height 10
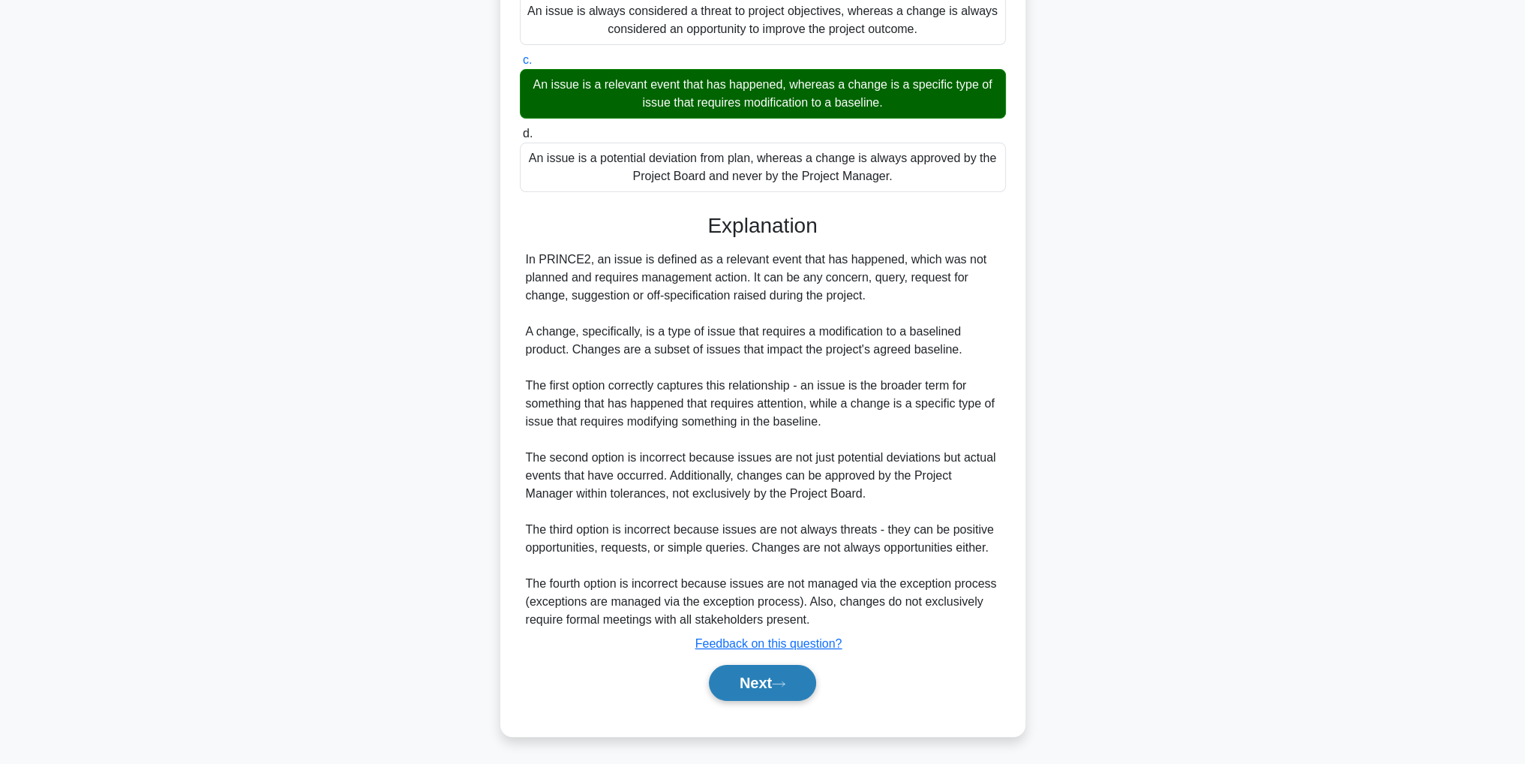
click at [768, 677] on button "Next" at bounding box center [762, 683] width 107 height 36
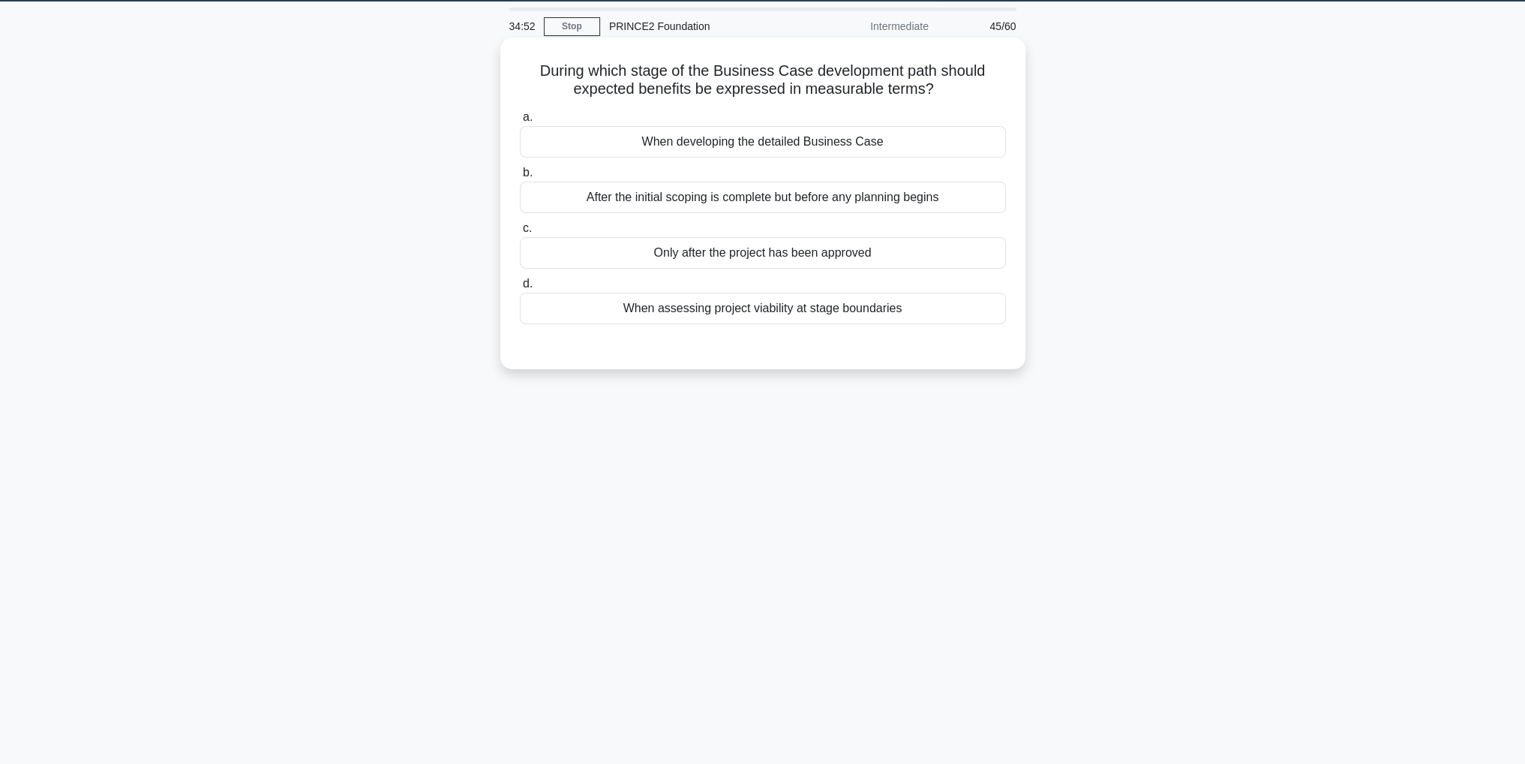
click at [830, 310] on div "When assessing project viability at stage boundaries" at bounding box center [763, 309] width 486 height 32
click at [520, 289] on input "d. When assessing project viability at stage boundaries" at bounding box center [520, 284] width 0 height 10
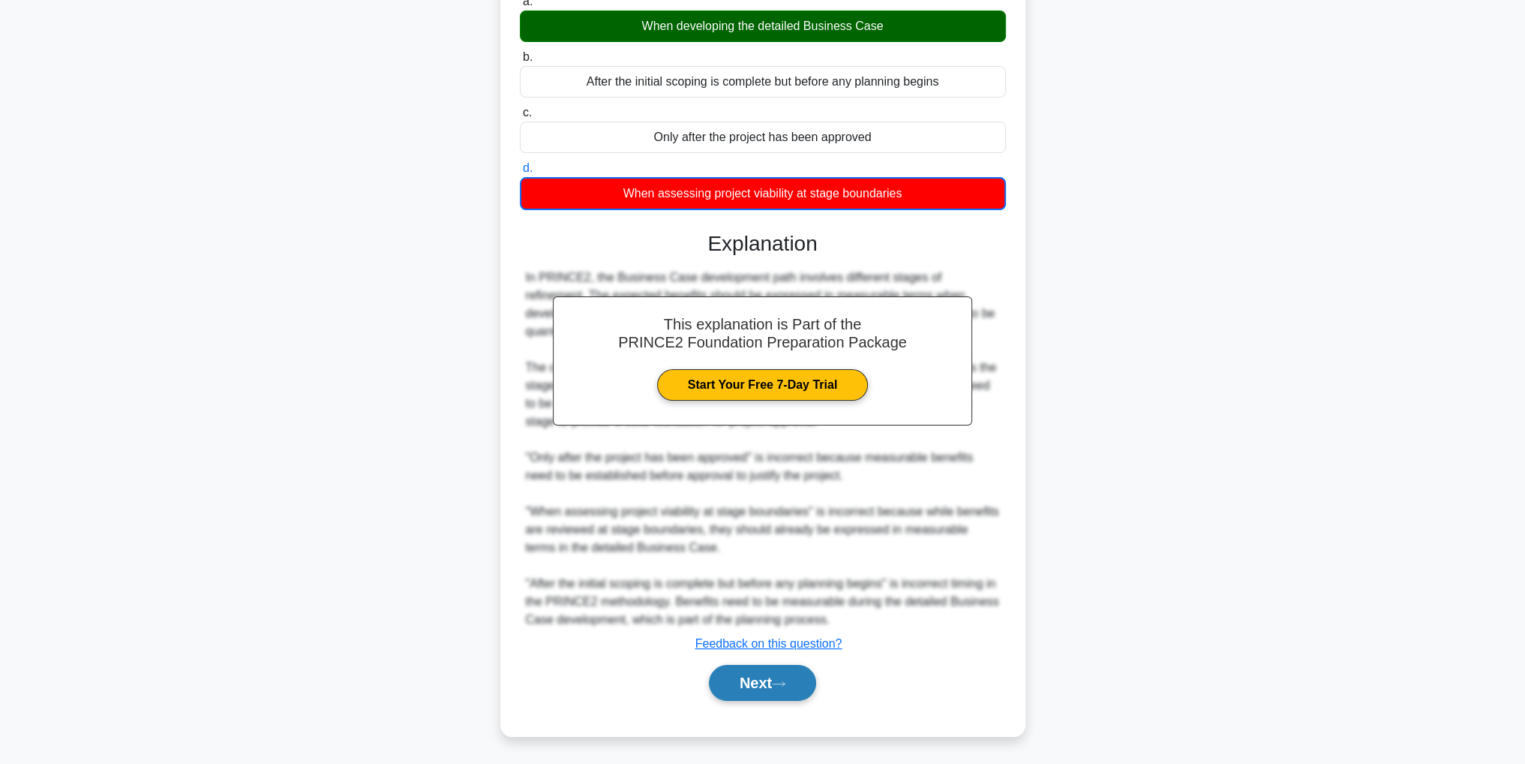
click at [795, 691] on button "Next" at bounding box center [762, 683] width 107 height 36
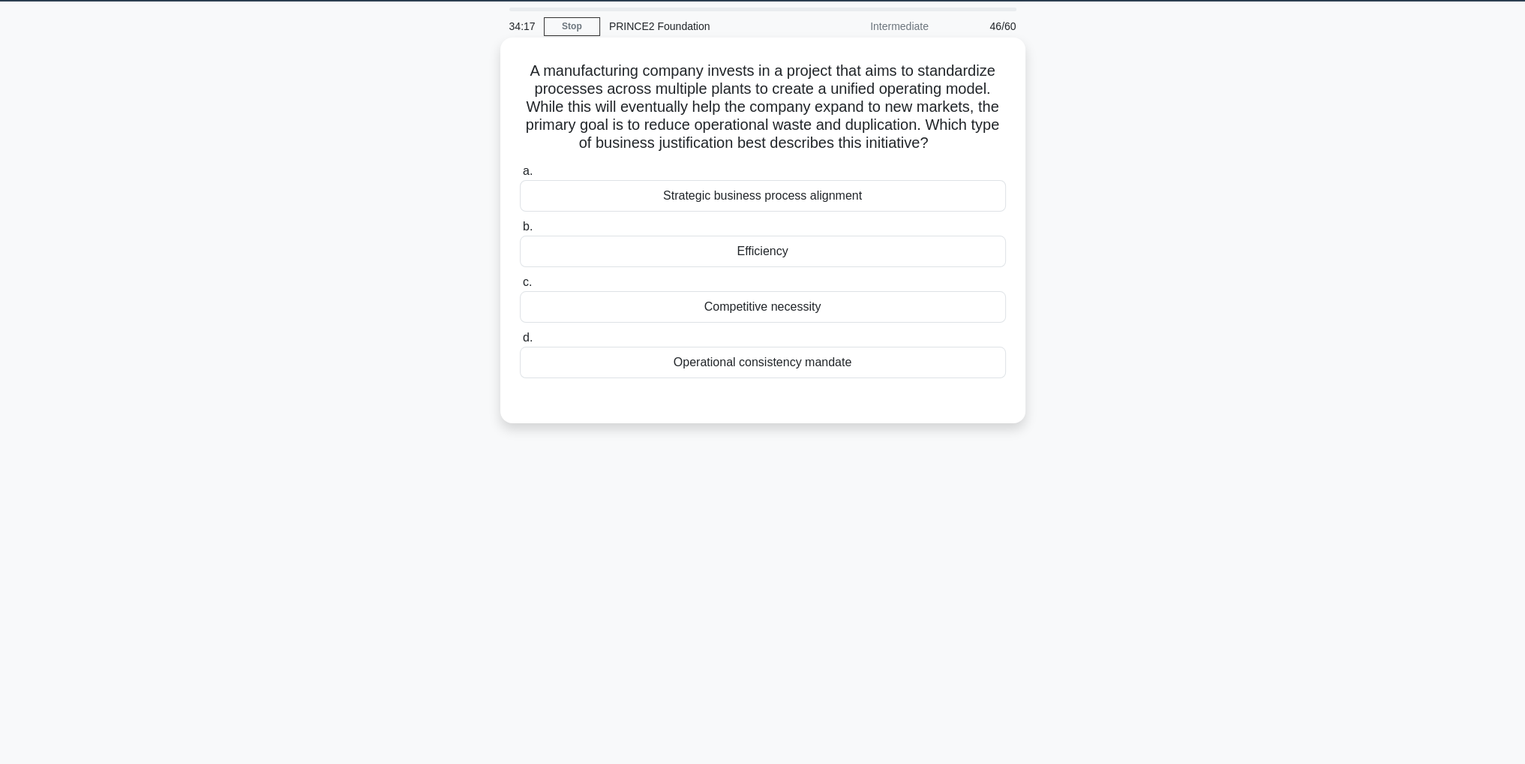
click at [774, 252] on div "Efficiency" at bounding box center [763, 252] width 486 height 32
click at [520, 232] on input "b. Efficiency" at bounding box center [520, 227] width 0 height 10
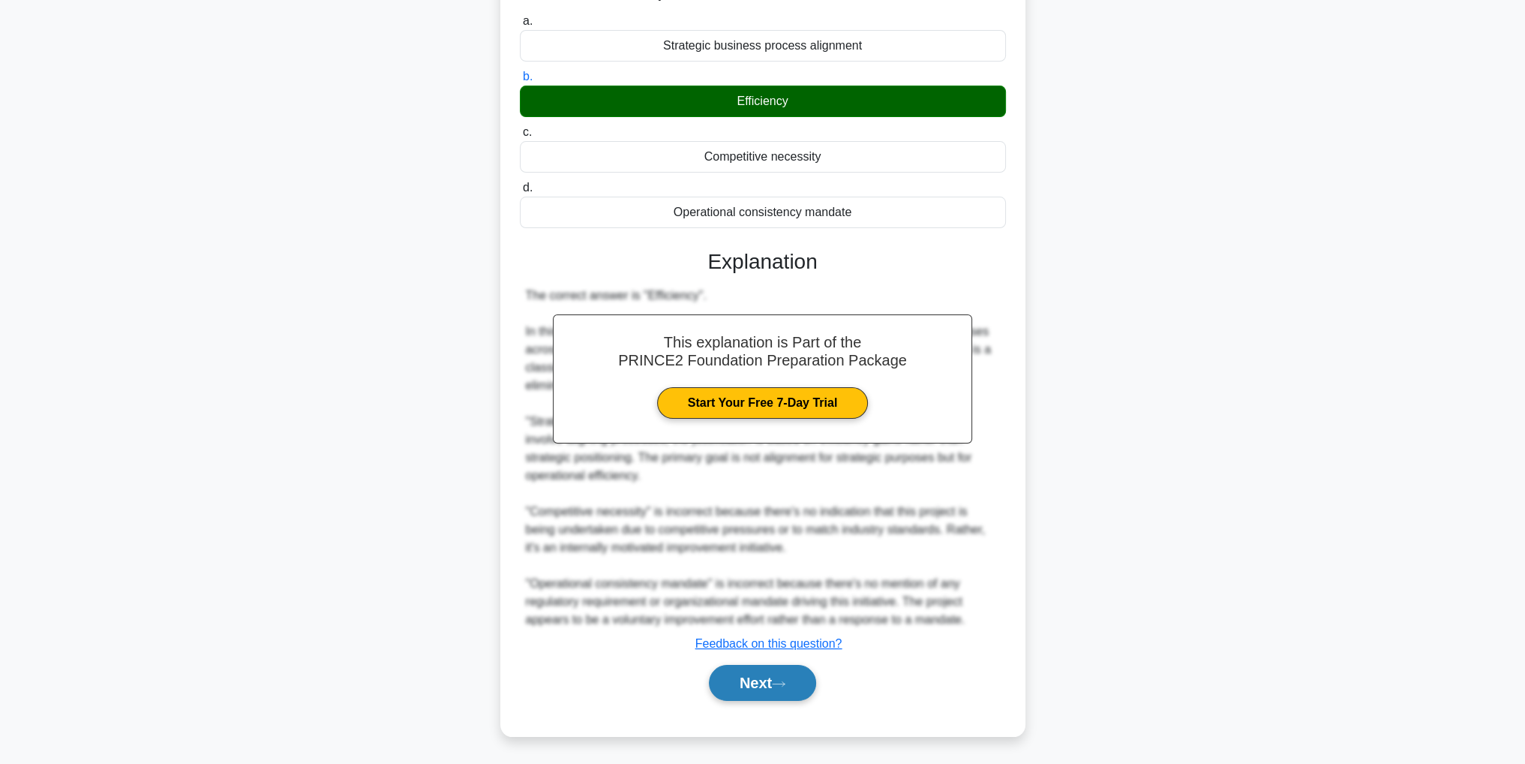
click at [798, 688] on button "Next" at bounding box center [762, 683] width 107 height 36
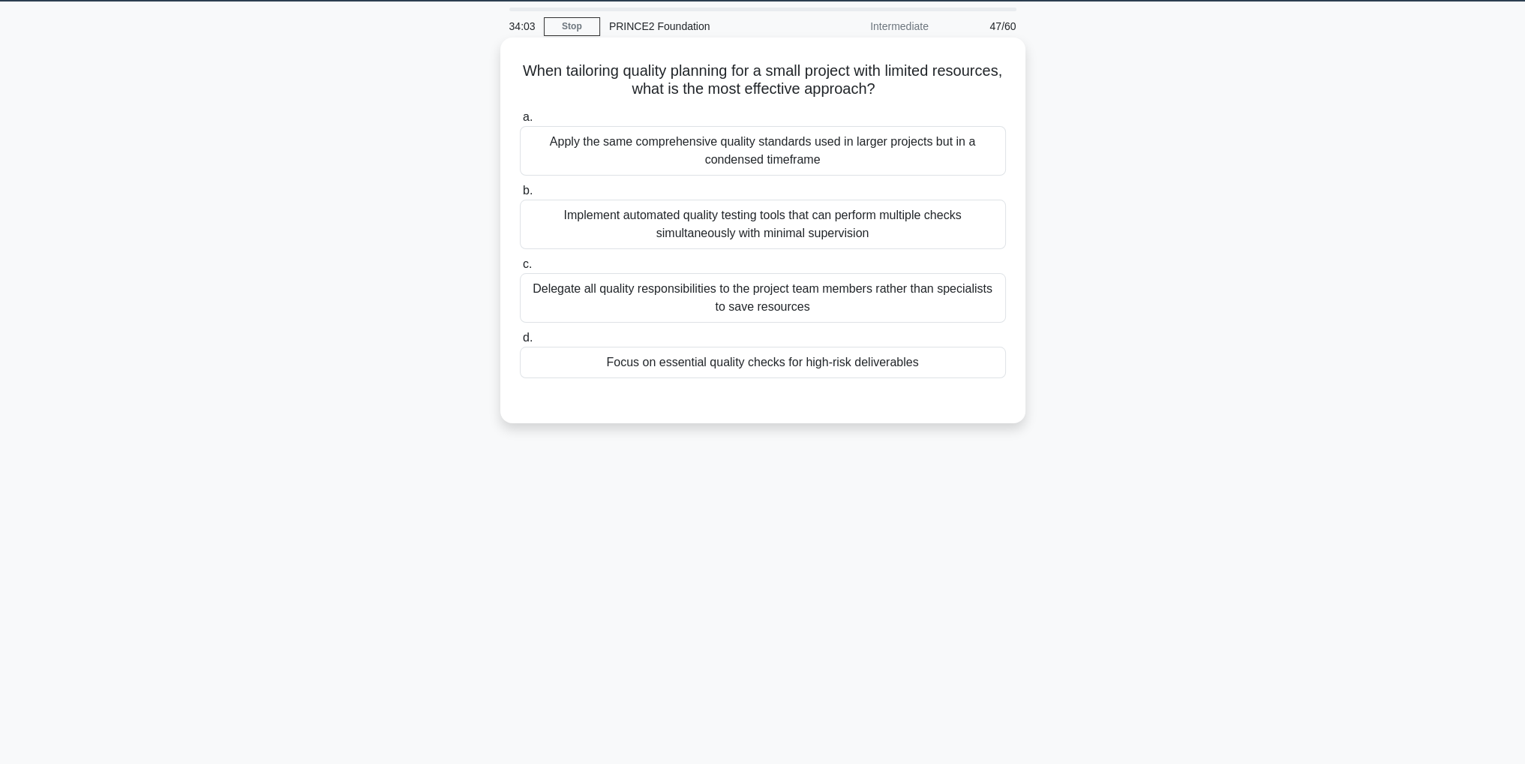
click at [900, 368] on div "Focus on essential quality checks for high-risk deliverables" at bounding box center [763, 363] width 486 height 32
click at [520, 343] on input "d. Focus on essential quality checks for high-risk deliverables" at bounding box center [520, 338] width 0 height 10
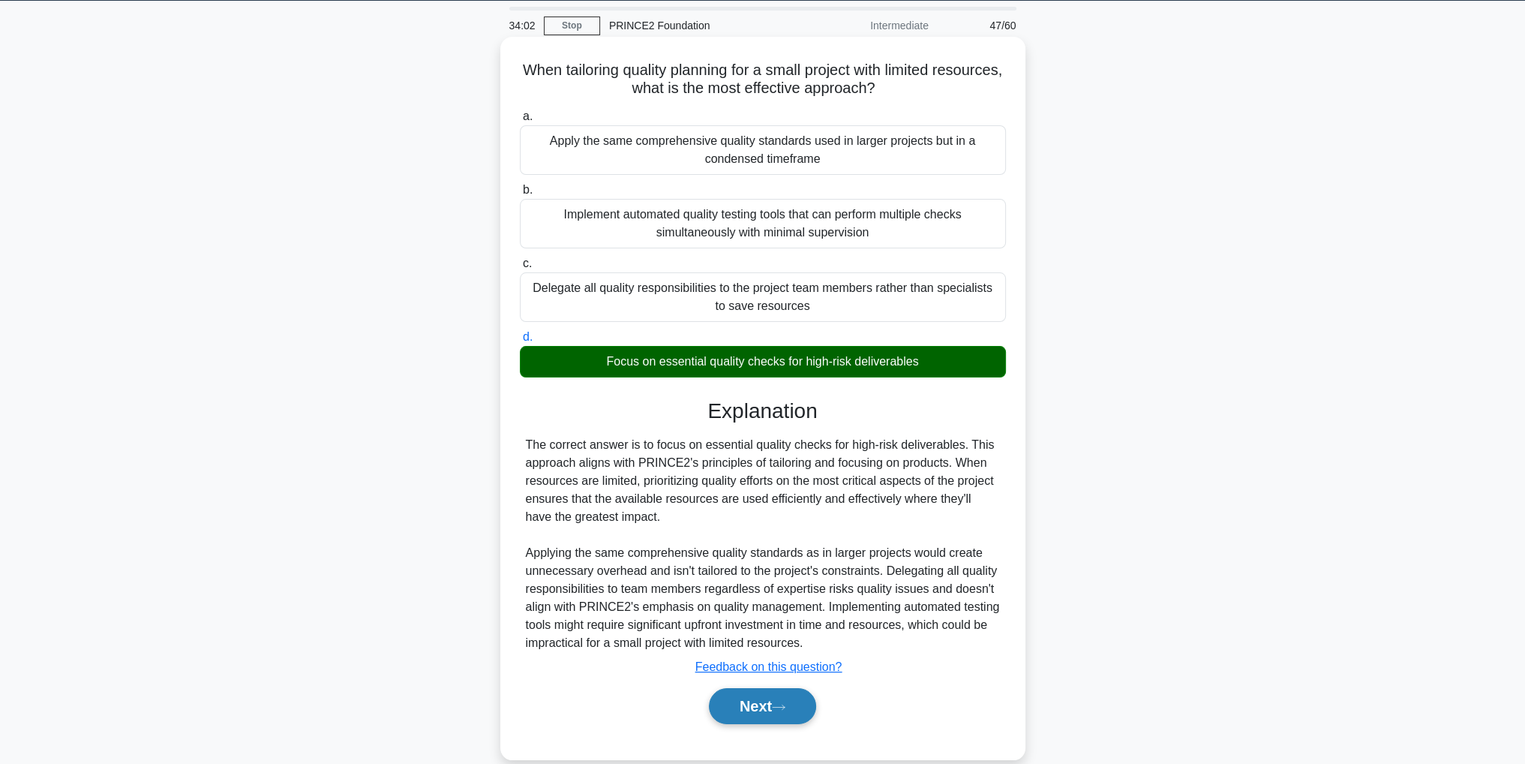
click at [795, 701] on button "Next" at bounding box center [762, 706] width 107 height 36
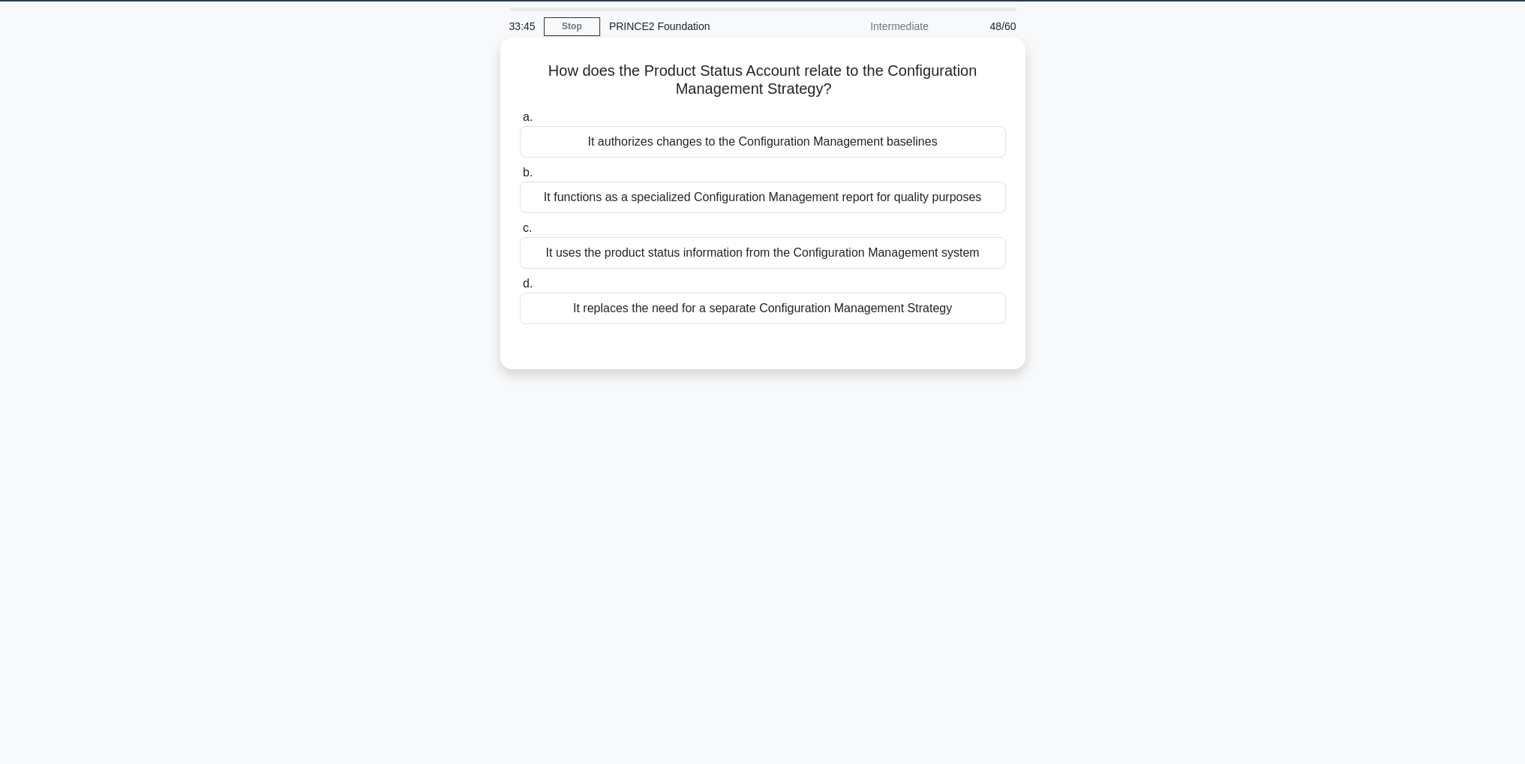
click at [873, 256] on div "It uses the product status information from the Configuration Management system" at bounding box center [763, 253] width 486 height 32
click at [520, 233] on input "c. It uses the product status information from the Configuration Management sys…" at bounding box center [520, 229] width 0 height 10
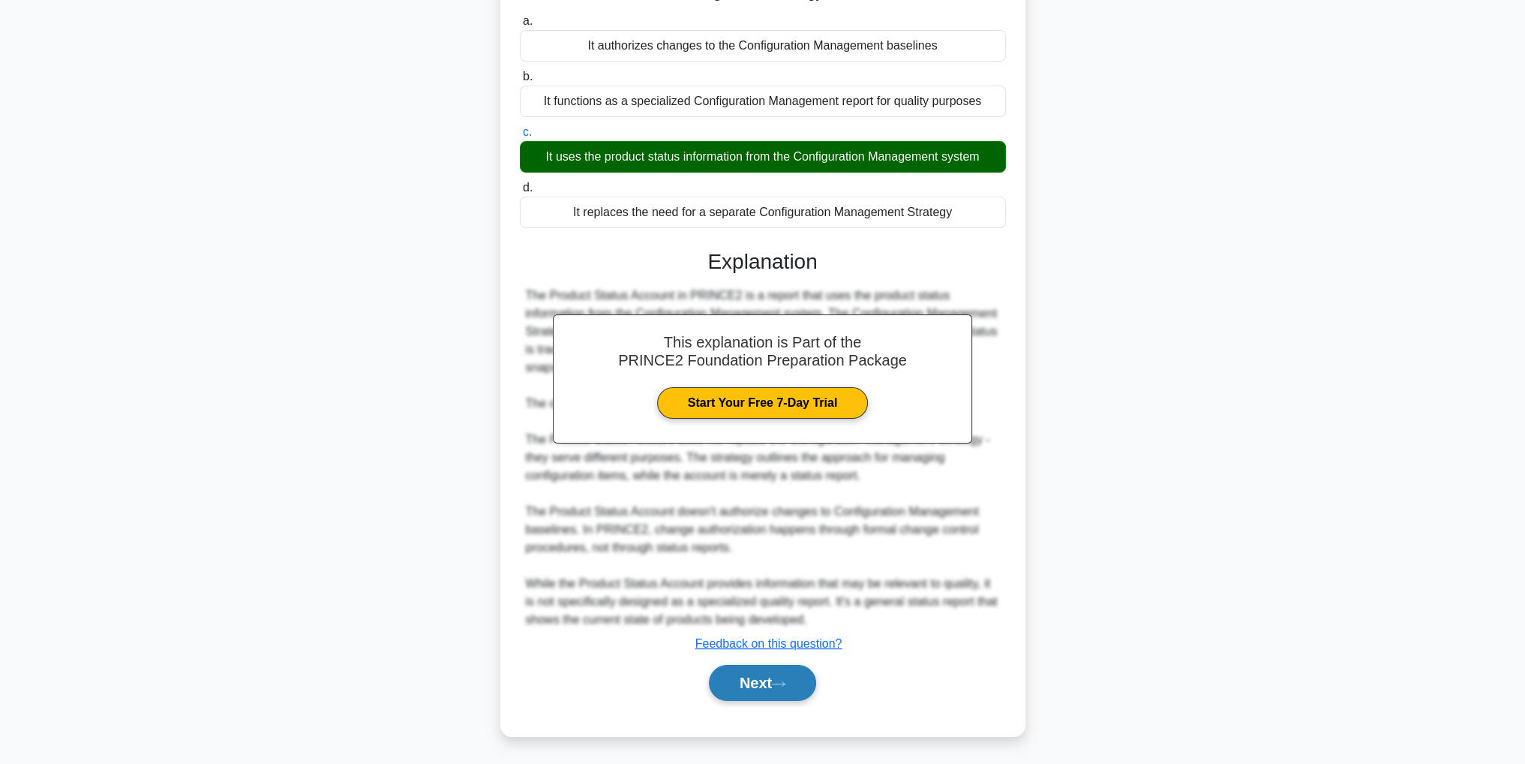
click at [768, 683] on button "Next" at bounding box center [762, 683] width 107 height 36
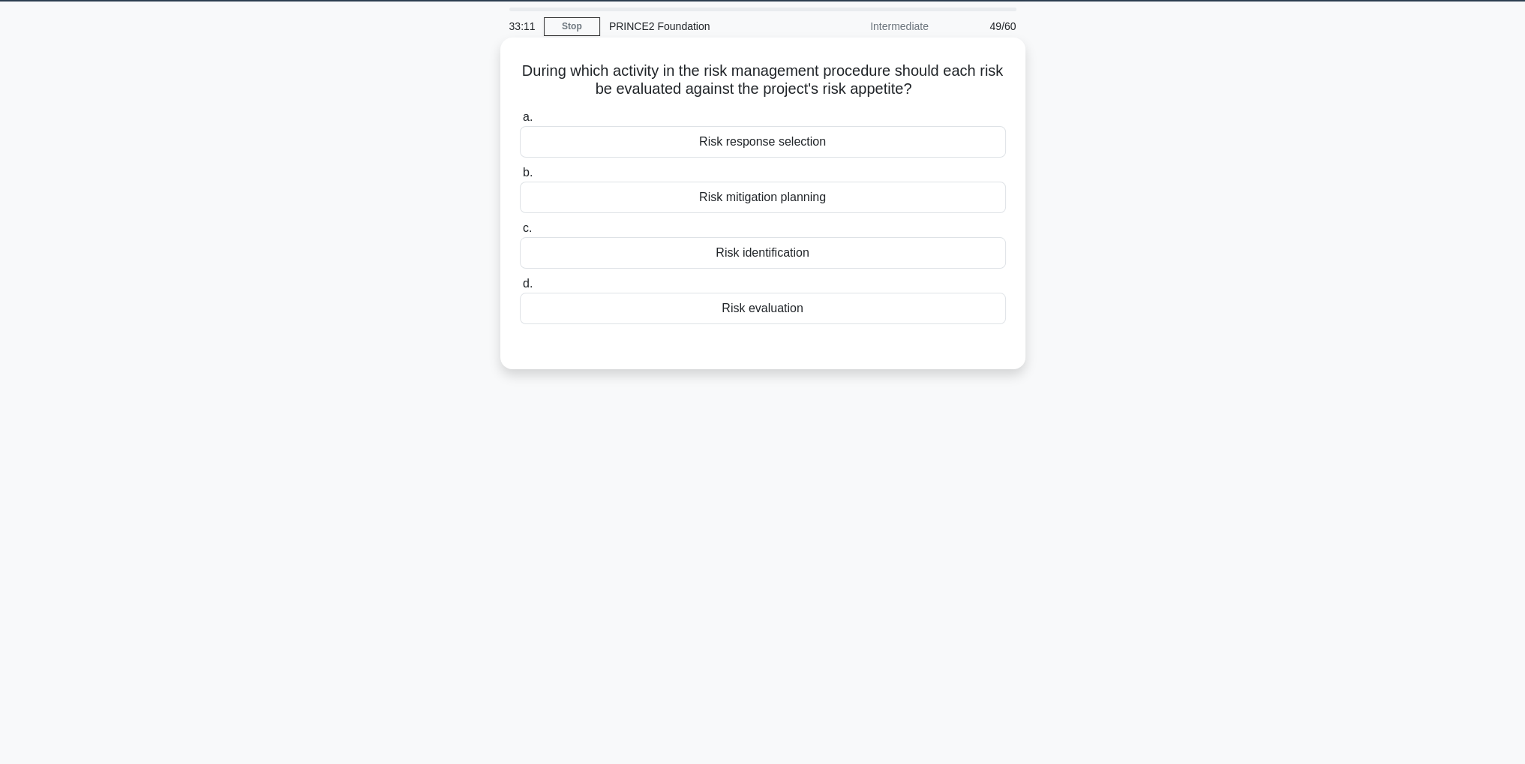
click at [783, 314] on div "Risk evaluation" at bounding box center [763, 309] width 486 height 32
click at [520, 289] on input "d. Risk evaluation" at bounding box center [520, 284] width 0 height 10
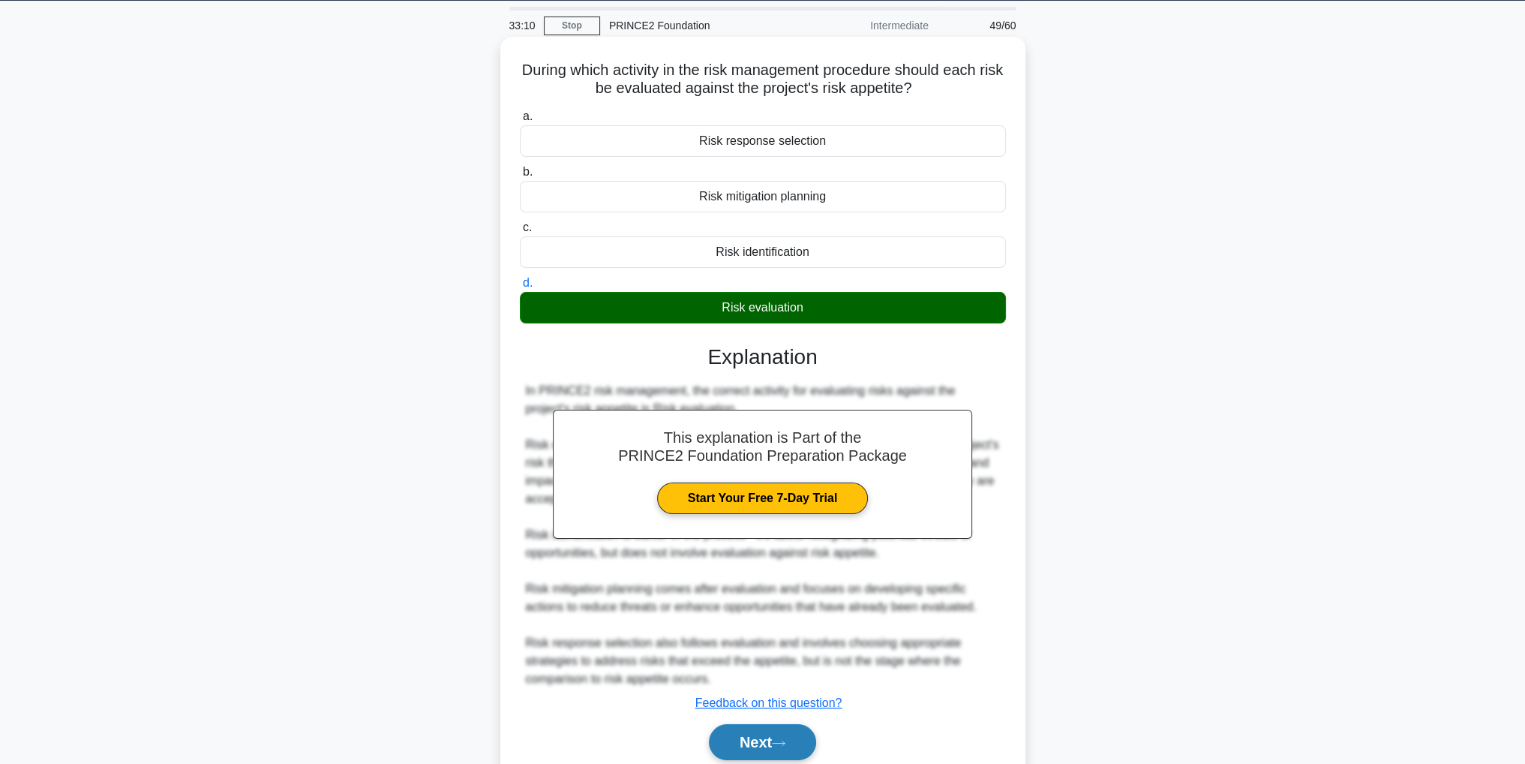
click at [793, 742] on button "Next" at bounding box center [762, 742] width 107 height 36
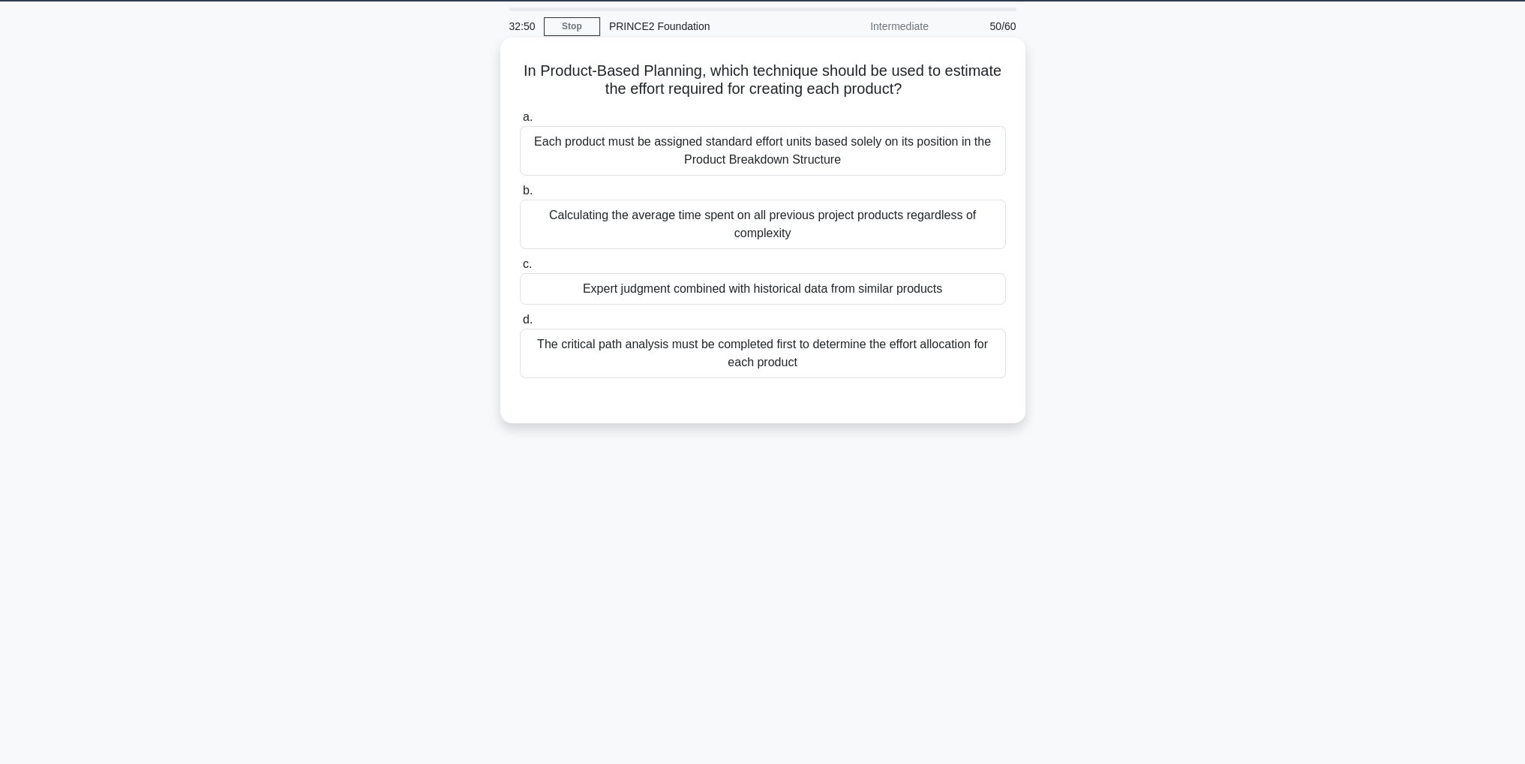
click at [843, 289] on div "Expert judgment combined with historical data from similar products" at bounding box center [763, 289] width 486 height 32
click at [520, 269] on input "c. Expert judgment combined with historical data from similar products" at bounding box center [520, 265] width 0 height 10
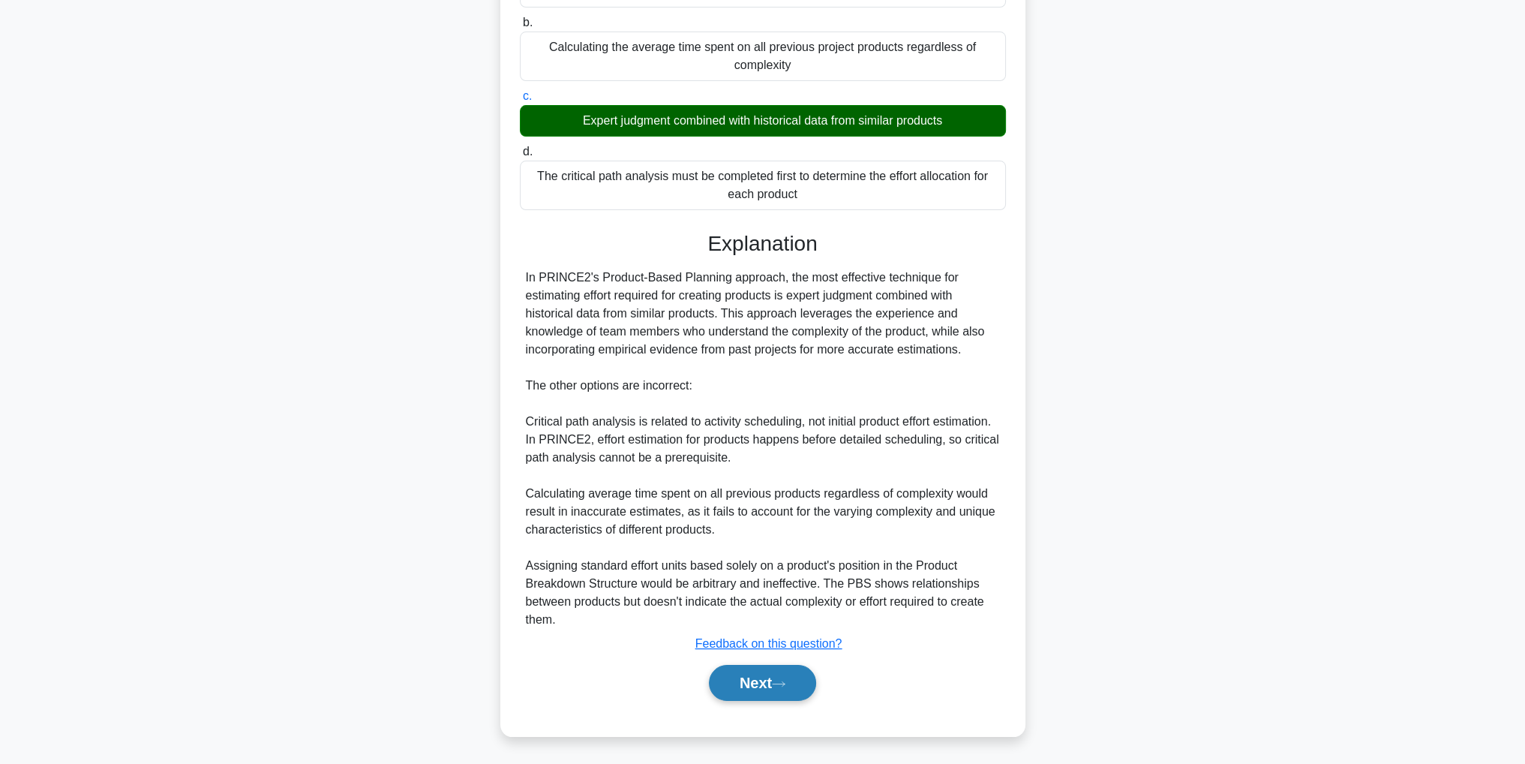
click at [810, 683] on button "Next" at bounding box center [762, 683] width 107 height 36
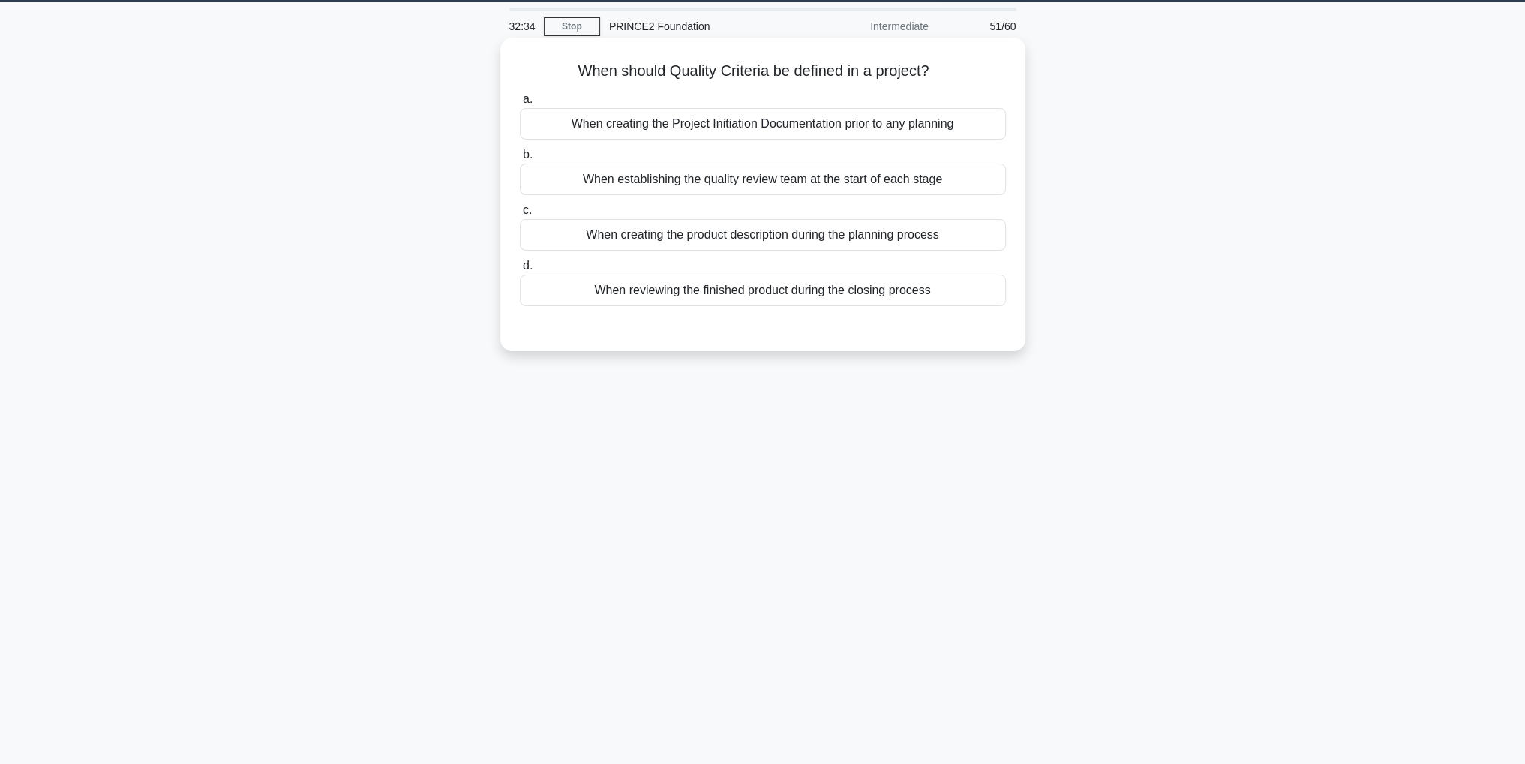
click at [908, 239] on div "When creating the product description during the planning process" at bounding box center [763, 235] width 486 height 32
click at [520, 215] on input "c. When creating the product description during the planning process" at bounding box center [520, 211] width 0 height 10
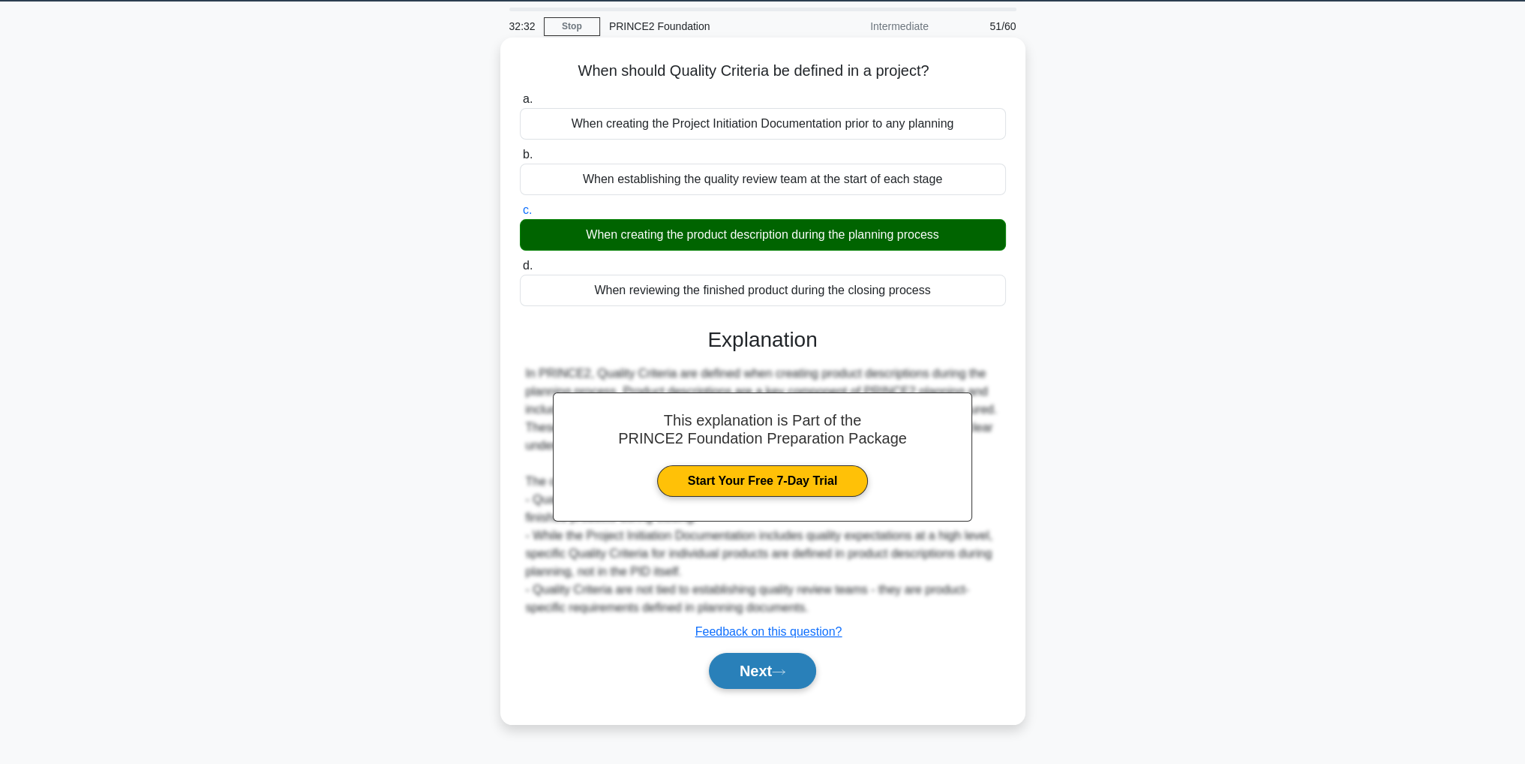
click at [805, 672] on button "Next" at bounding box center [762, 671] width 107 height 36
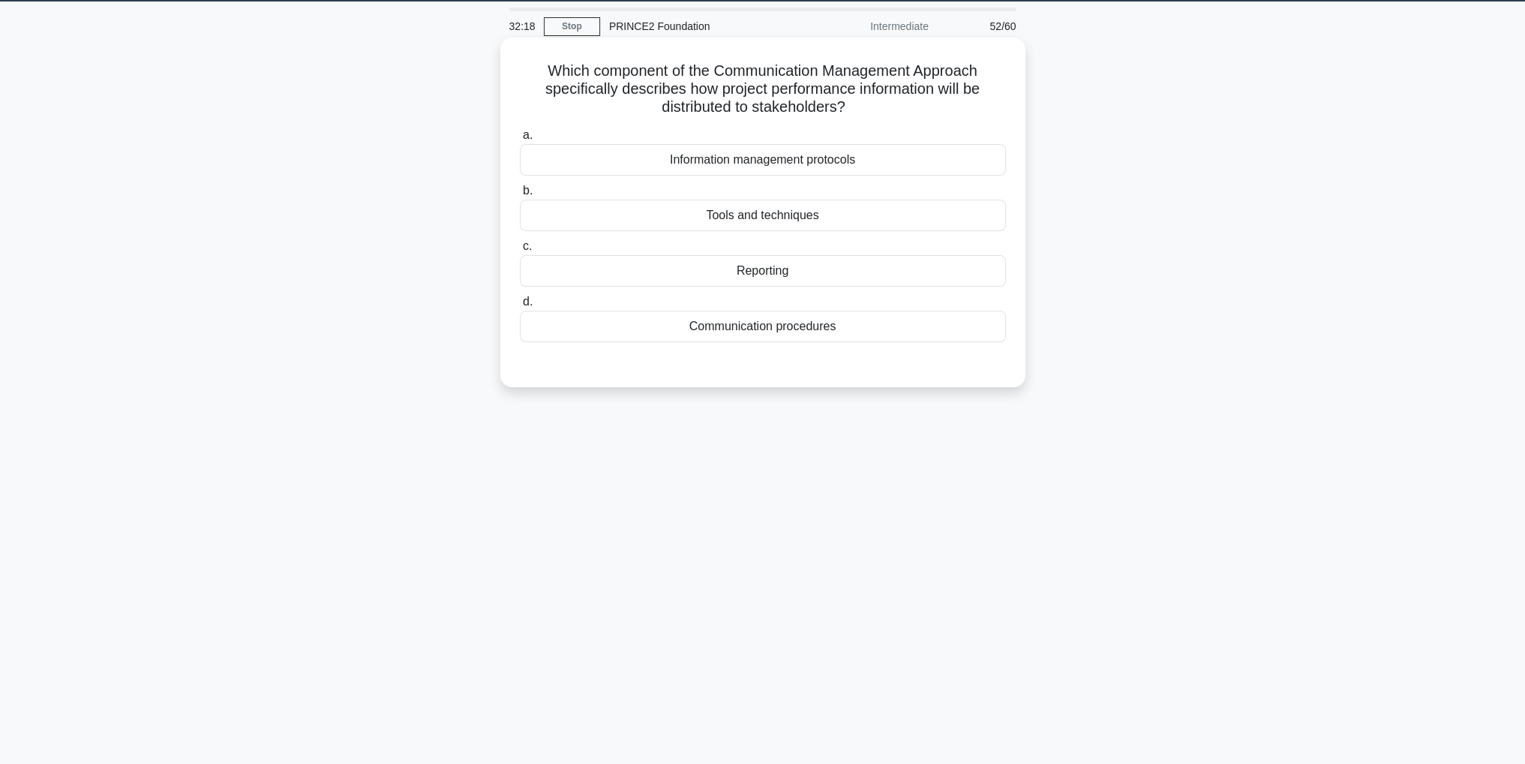
click at [808, 220] on div "Tools and techniques" at bounding box center [763, 216] width 486 height 32
click at [520, 196] on input "b. Tools and techniques" at bounding box center [520, 191] width 0 height 10
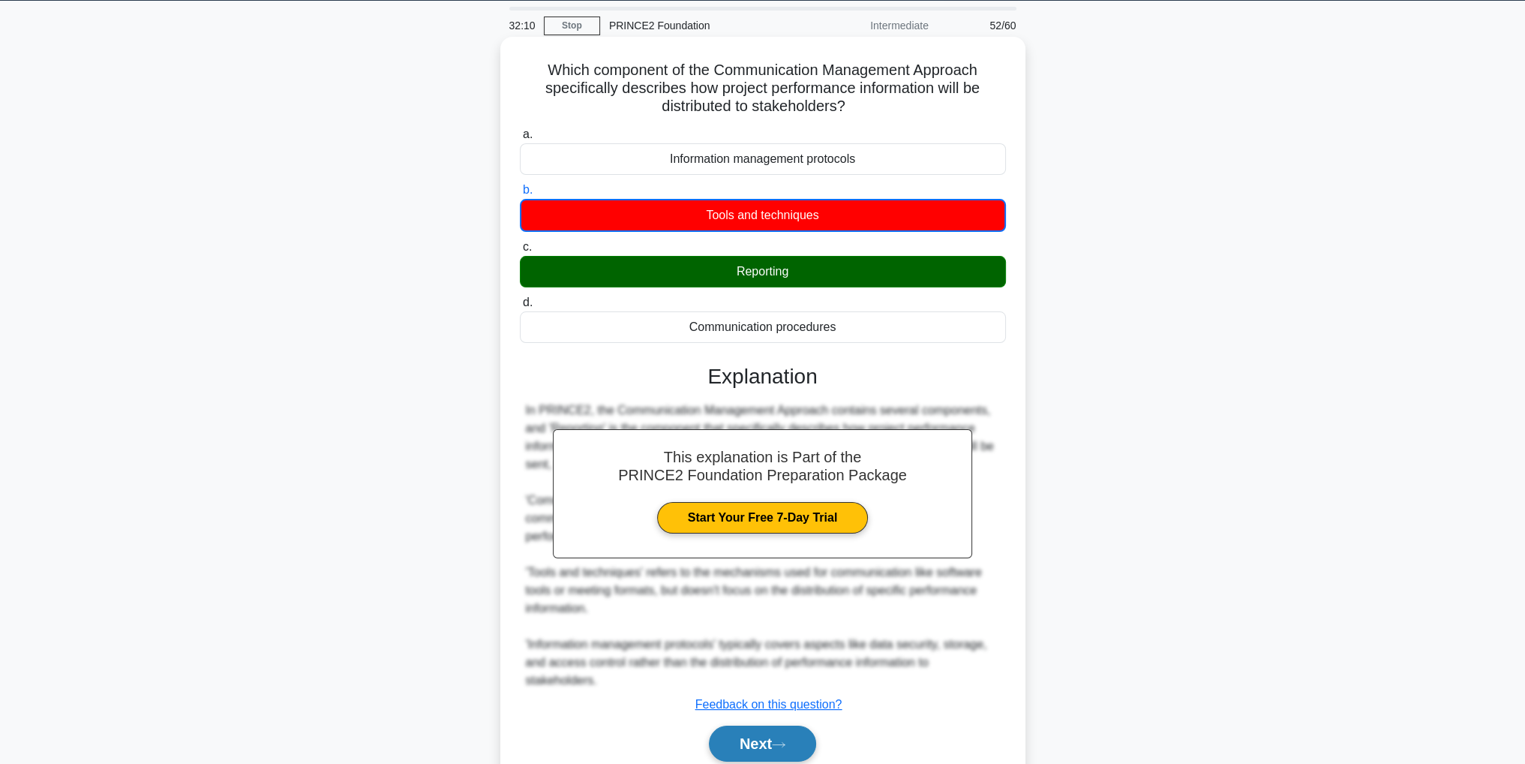
click at [795, 740] on button "Next" at bounding box center [762, 743] width 107 height 36
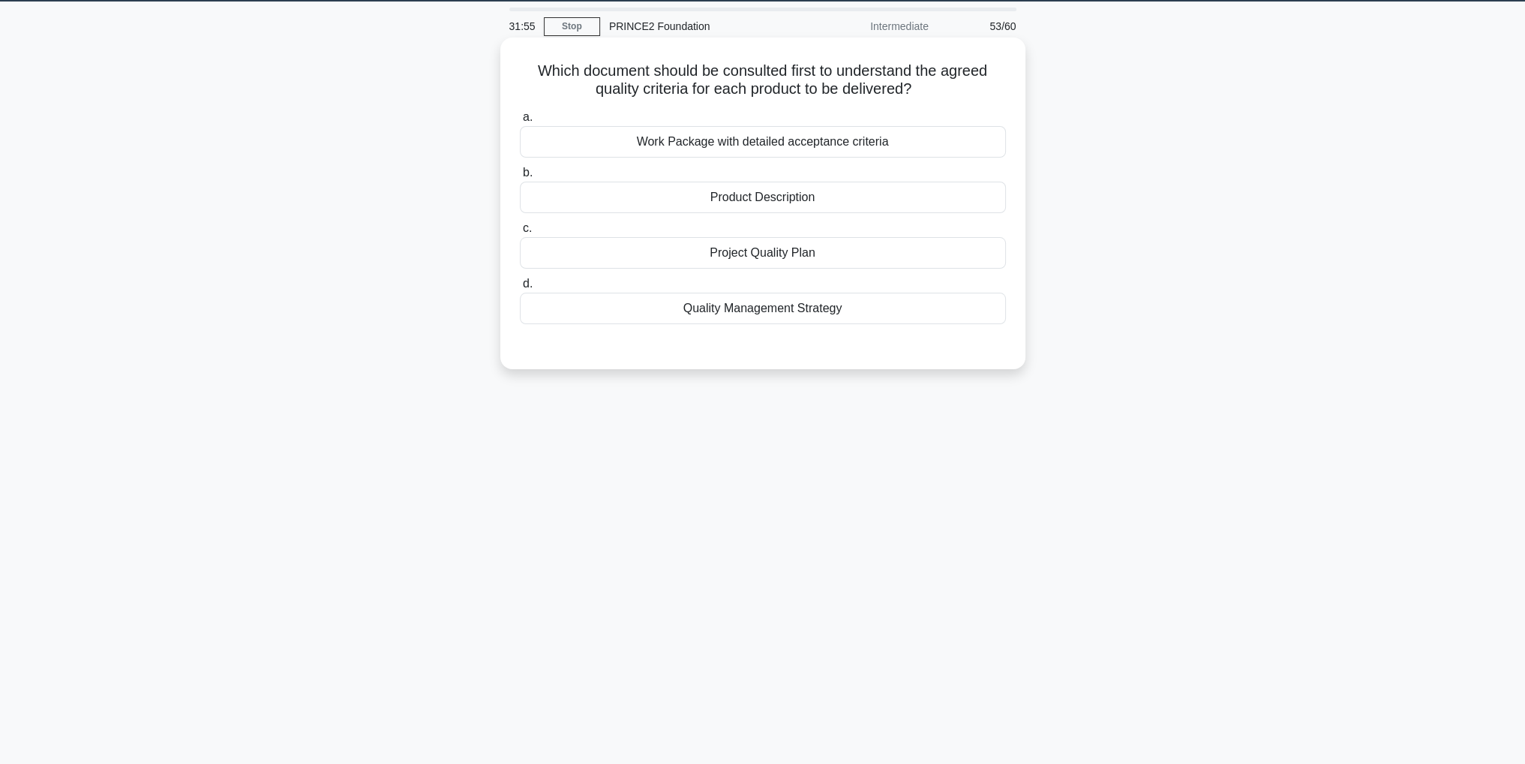
click at [807, 203] on div "Product Description" at bounding box center [763, 198] width 486 height 32
click at [520, 178] on input "b. Product Description" at bounding box center [520, 173] width 0 height 10
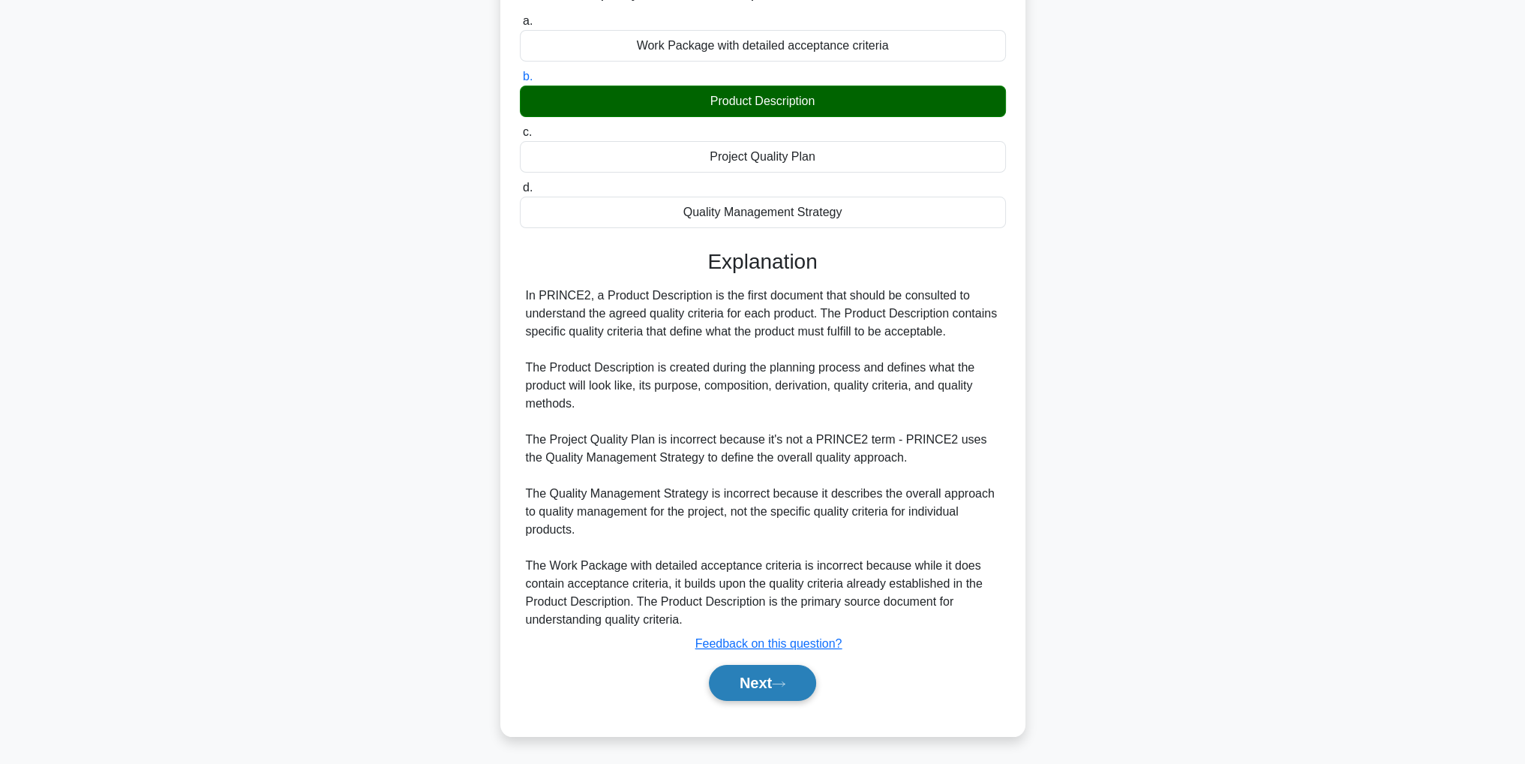
click at [782, 692] on button "Next" at bounding box center [762, 683] width 107 height 36
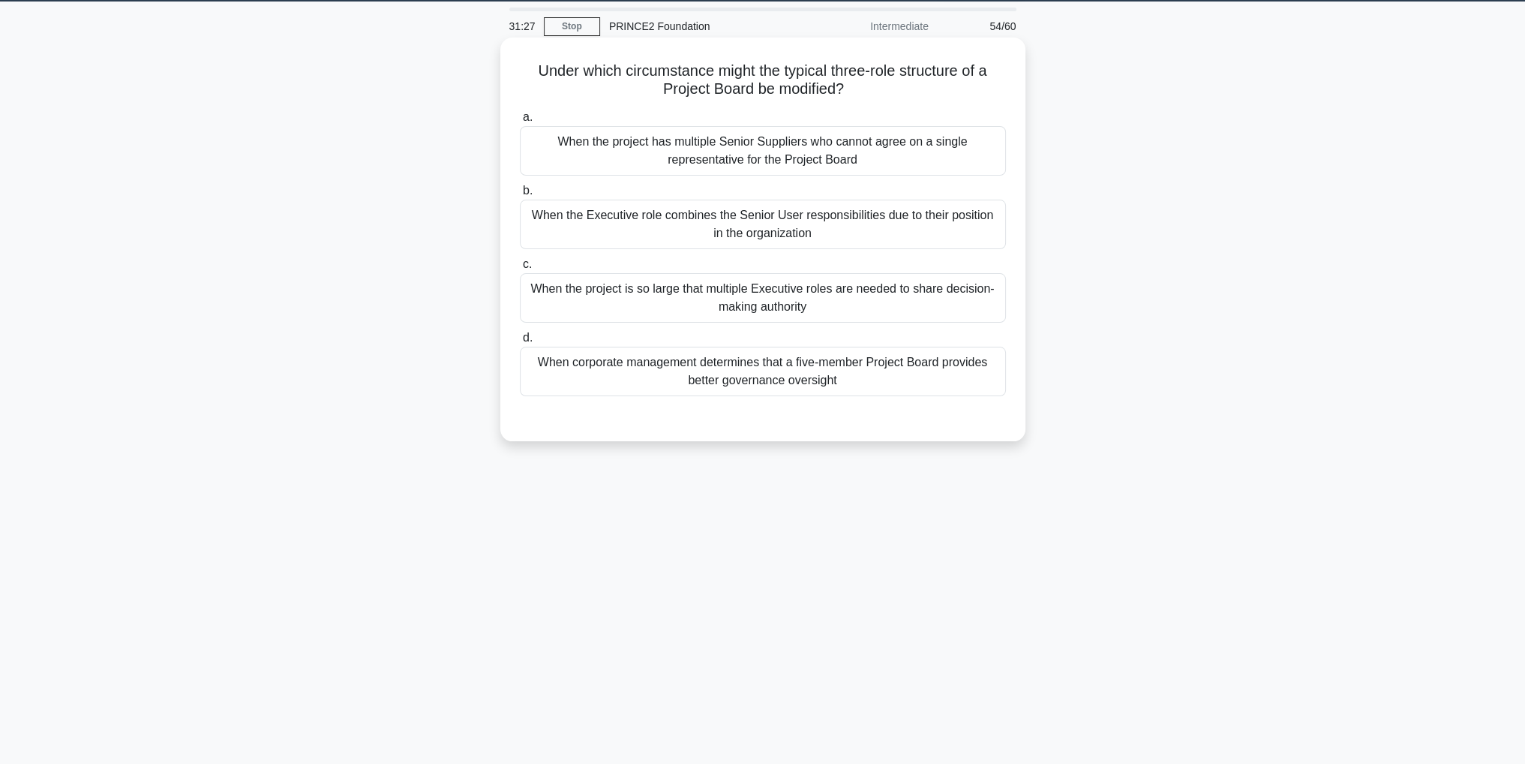
click at [831, 373] on div "When corporate management determines that a five-member Project Board provides …" at bounding box center [763, 372] width 486 height 50
click at [520, 343] on input "d. When corporate management determines that a five-member Project Board provid…" at bounding box center [520, 338] width 0 height 10
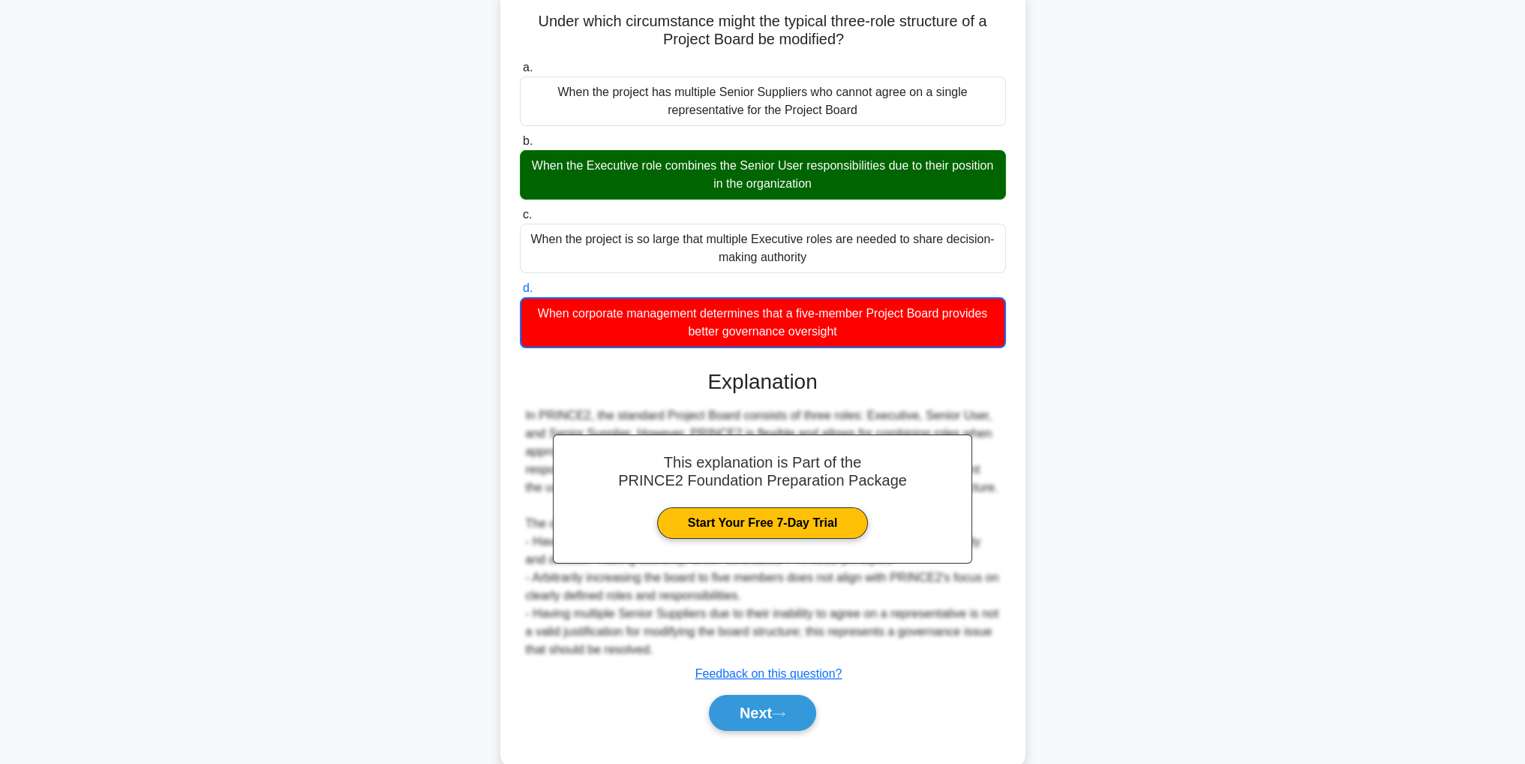
scroll to position [126, 0]
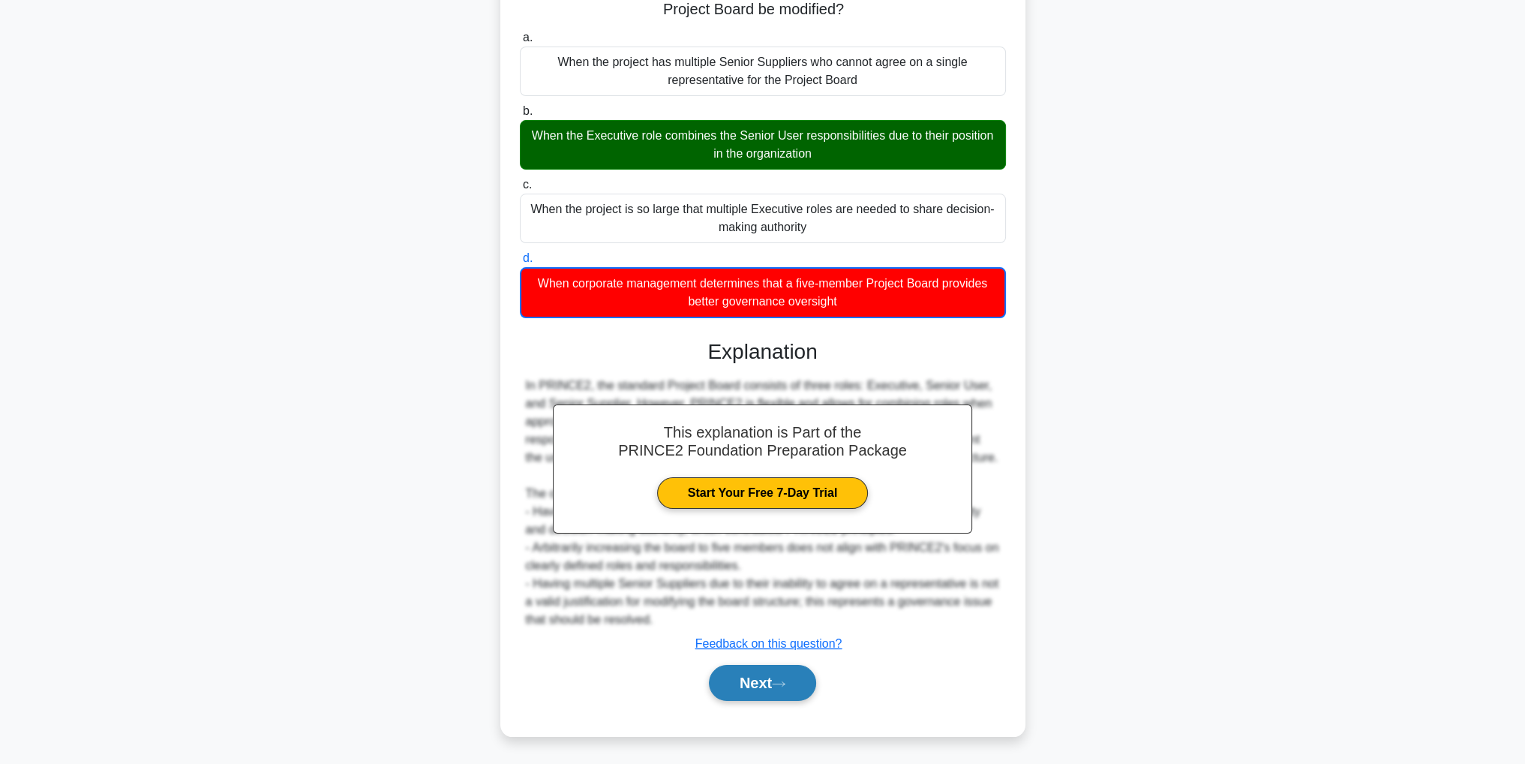
click at [778, 688] on button "Next" at bounding box center [762, 683] width 107 height 36
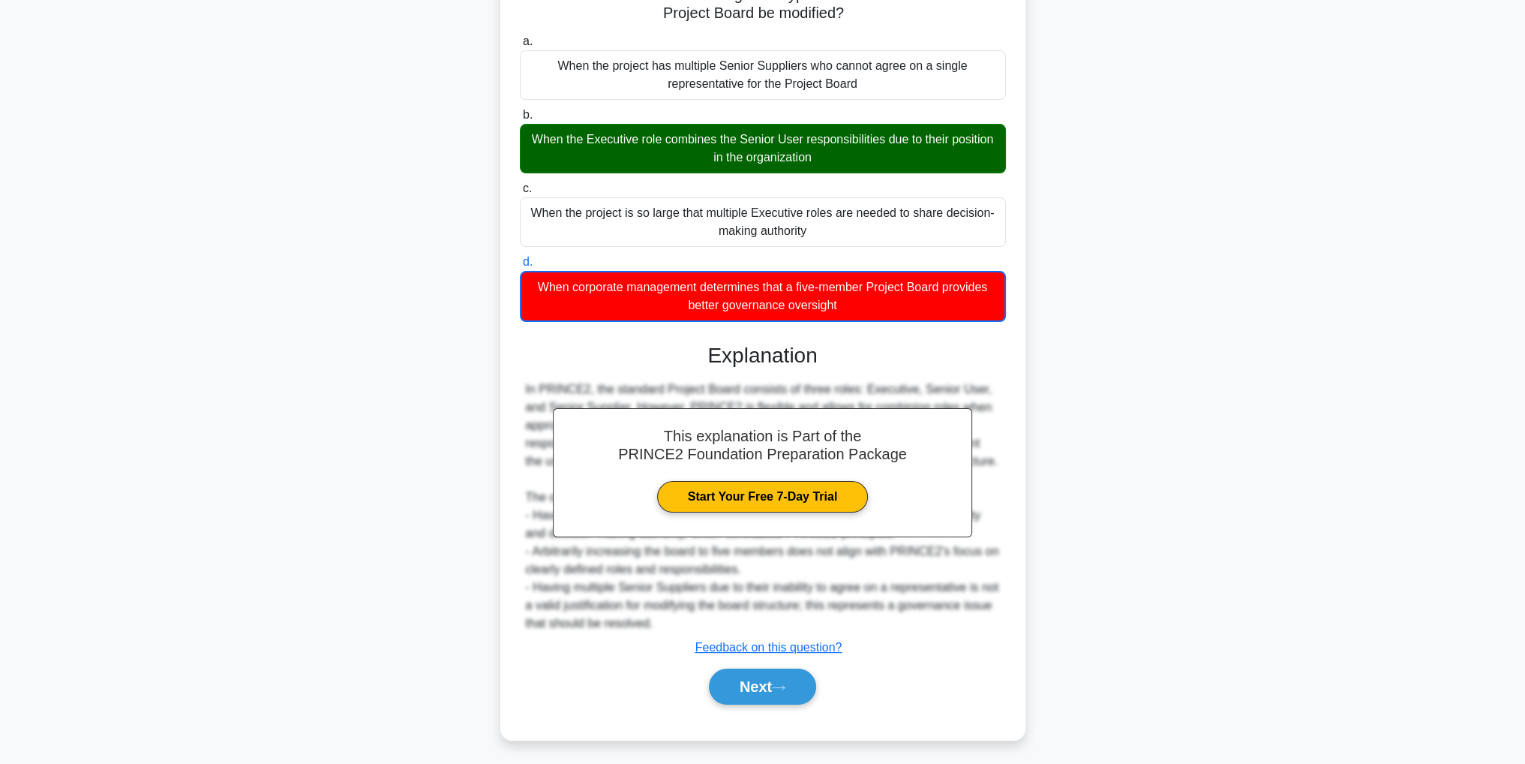
scroll to position [47, 0]
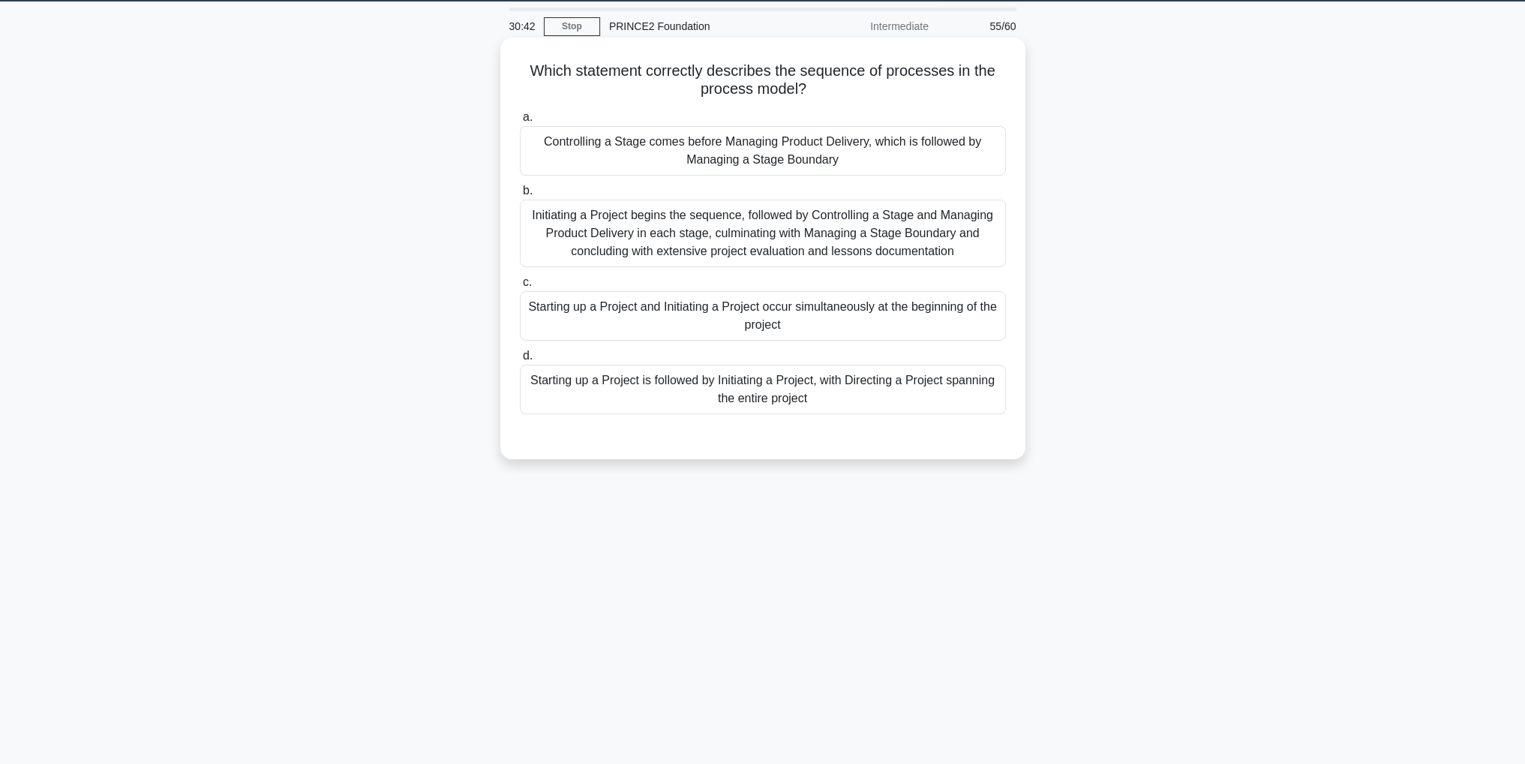
click at [901, 392] on div "Starting up a Project is followed by Initiating a Project, with Directing a Pro…" at bounding box center [763, 390] width 486 height 50
click at [520, 361] on input "d. Starting up a Project is followed by Initiating a Project, with Directing a …" at bounding box center [520, 356] width 0 height 10
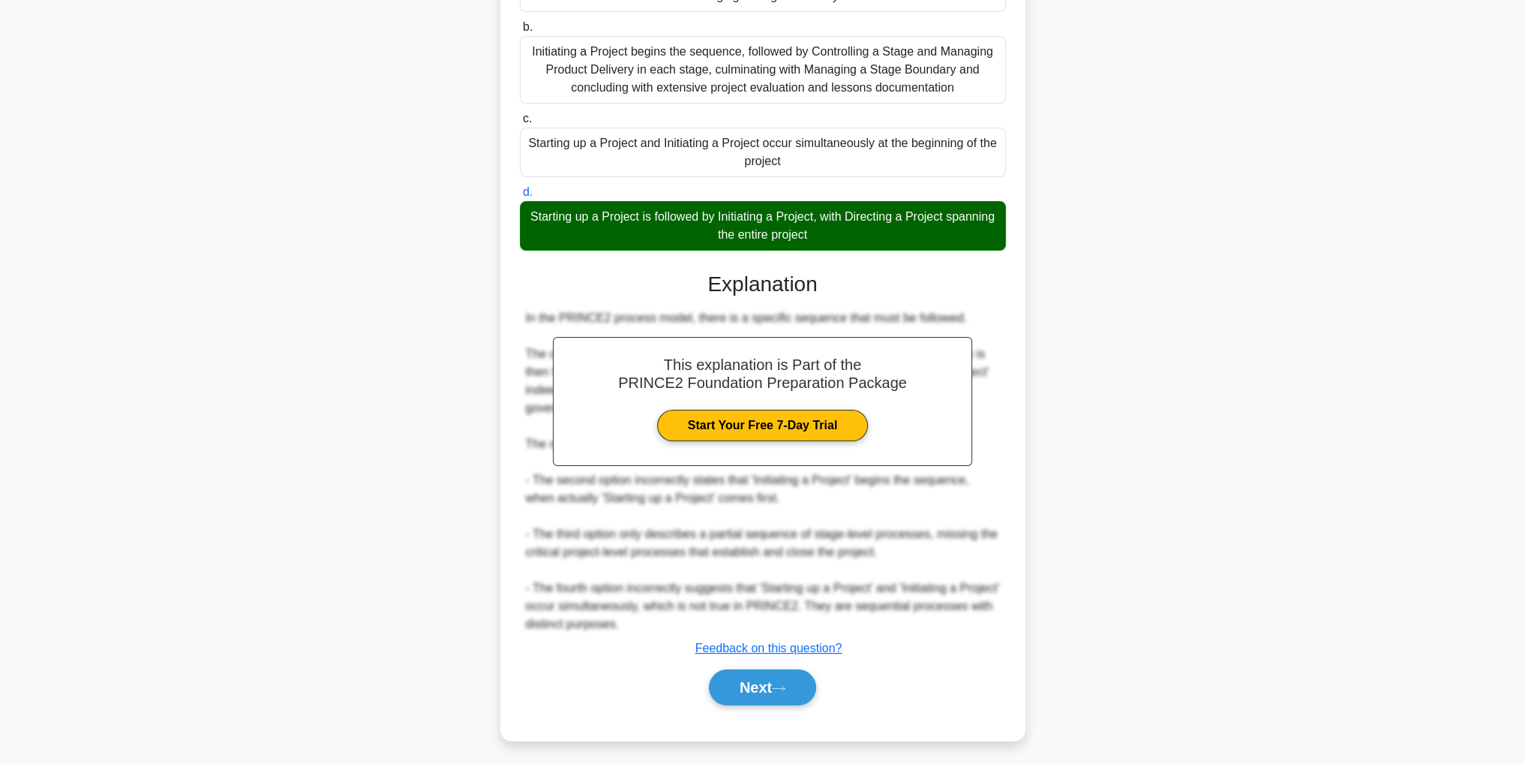
scroll to position [215, 0]
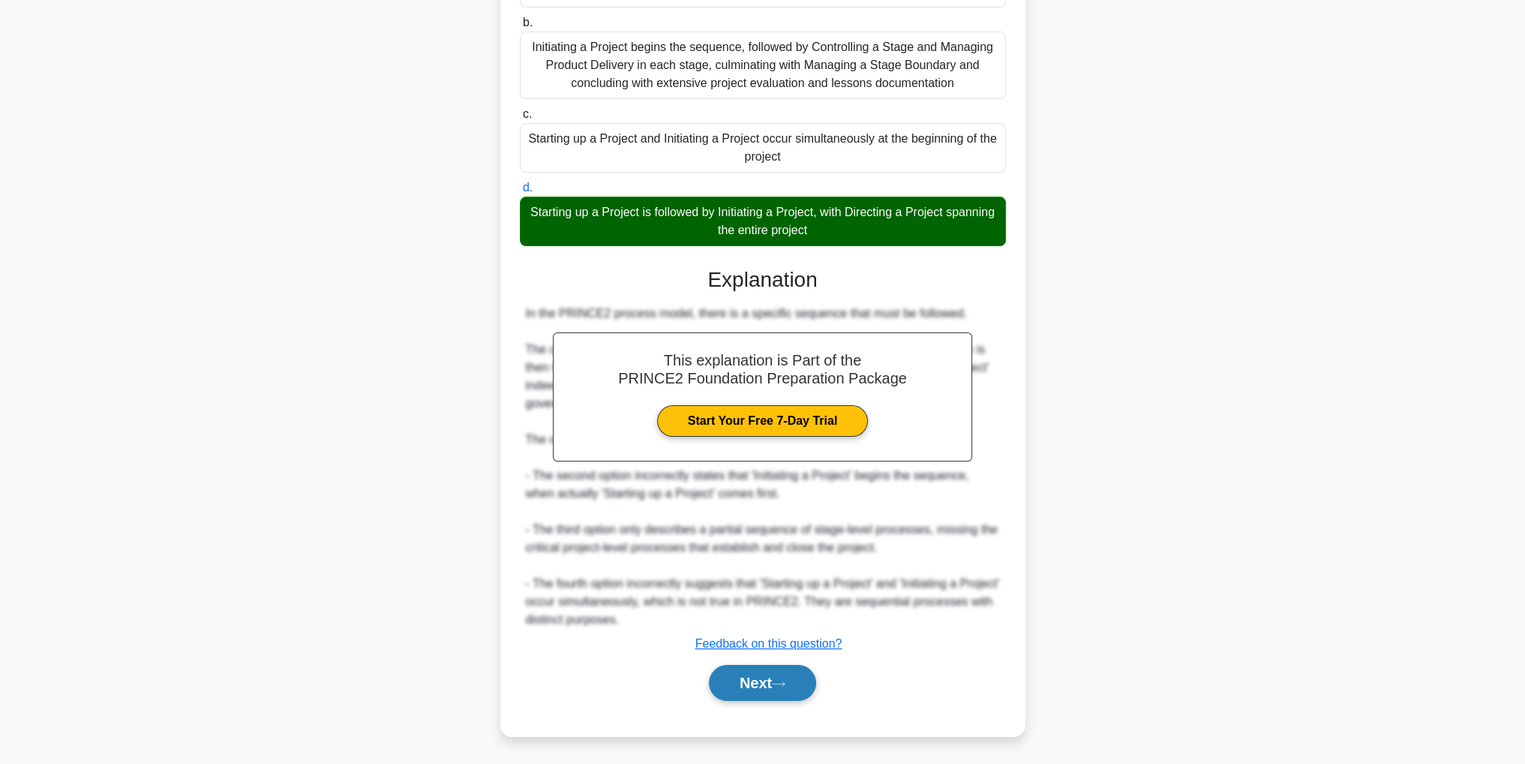
click at [797, 686] on button "Next" at bounding box center [762, 683] width 107 height 36
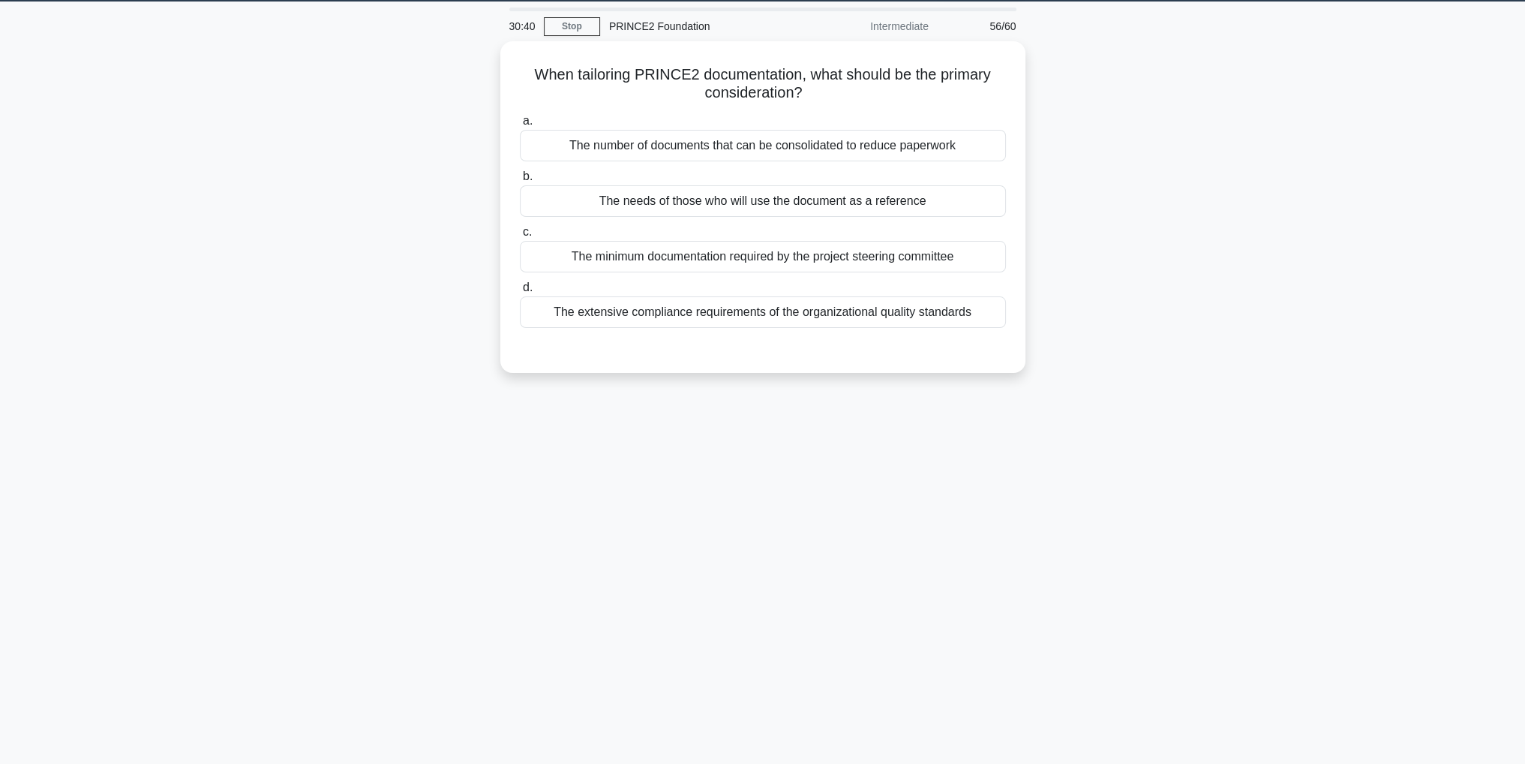
scroll to position [47, 0]
click at [906, 311] on div "The extensive compliance requirements of the organizational quality standards" at bounding box center [763, 309] width 486 height 32
click at [520, 289] on input "d. The extensive compliance requirements of the organizational quality standards" at bounding box center [520, 284] width 0 height 10
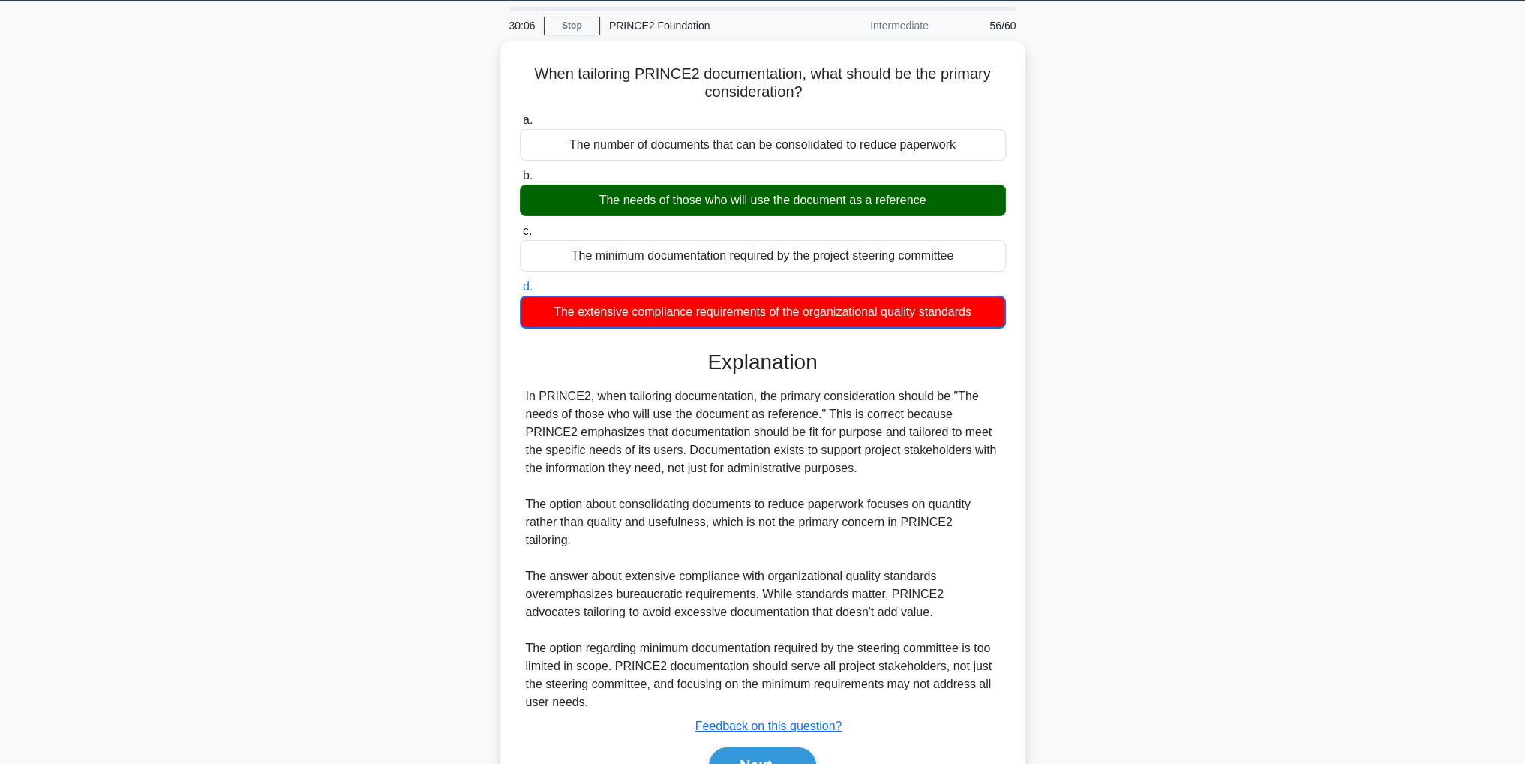
scroll to position [108, 0]
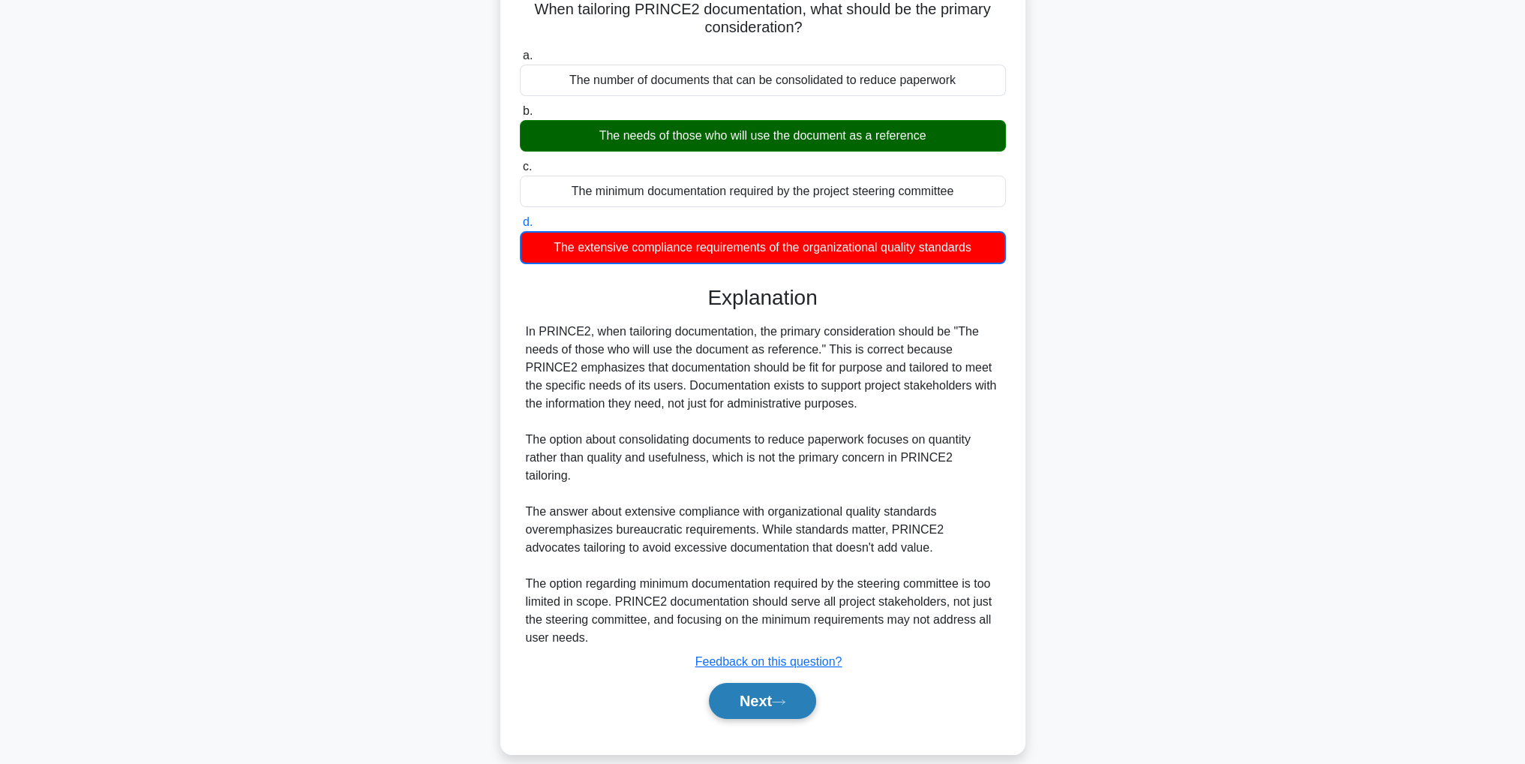
click at [781, 689] on button "Next" at bounding box center [762, 701] width 107 height 36
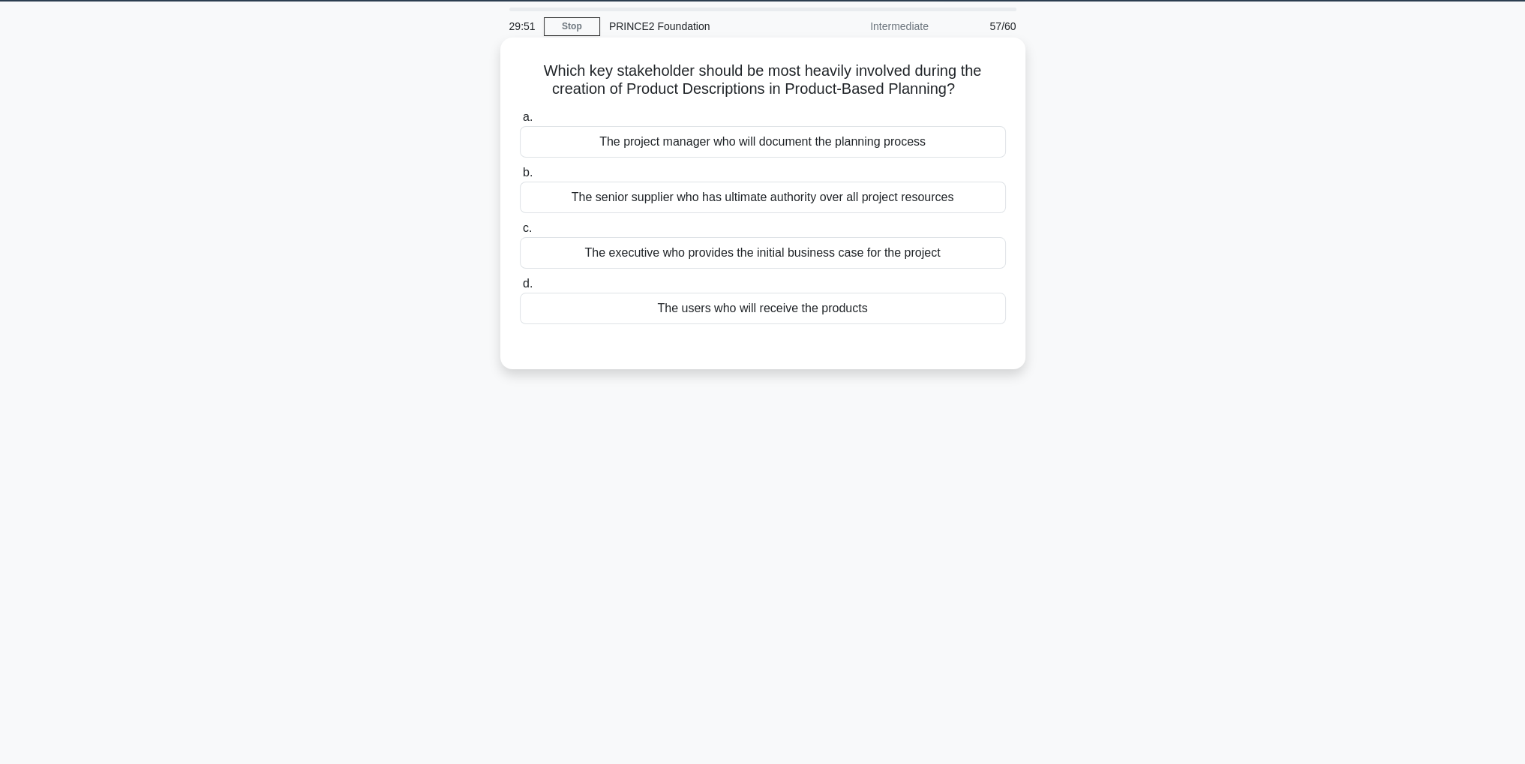
click at [845, 257] on div "The executive who provides the initial business case for the project" at bounding box center [763, 253] width 486 height 32
click at [520, 233] on input "c. The executive who provides the initial business case for the project" at bounding box center [520, 229] width 0 height 10
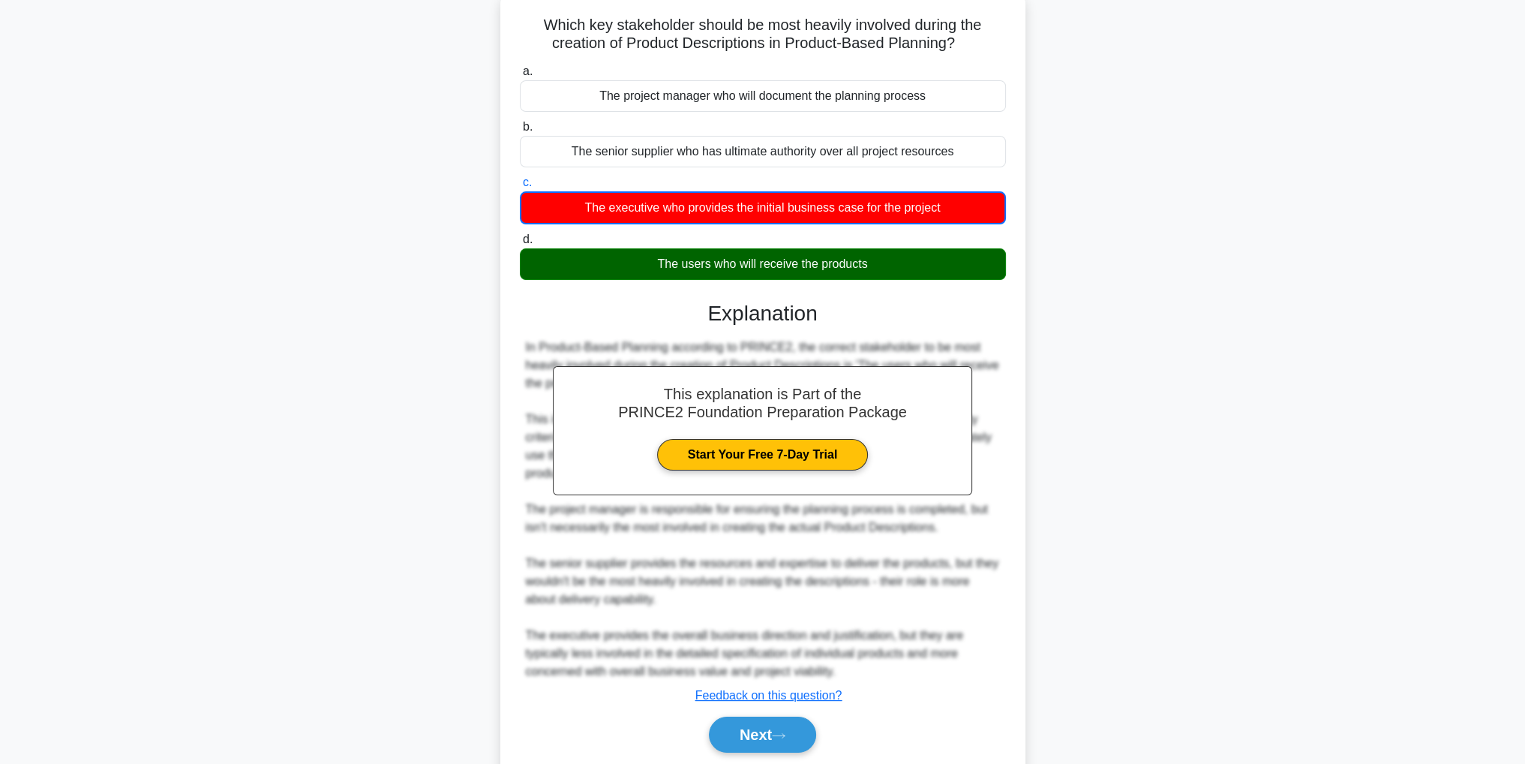
scroll to position [122, 0]
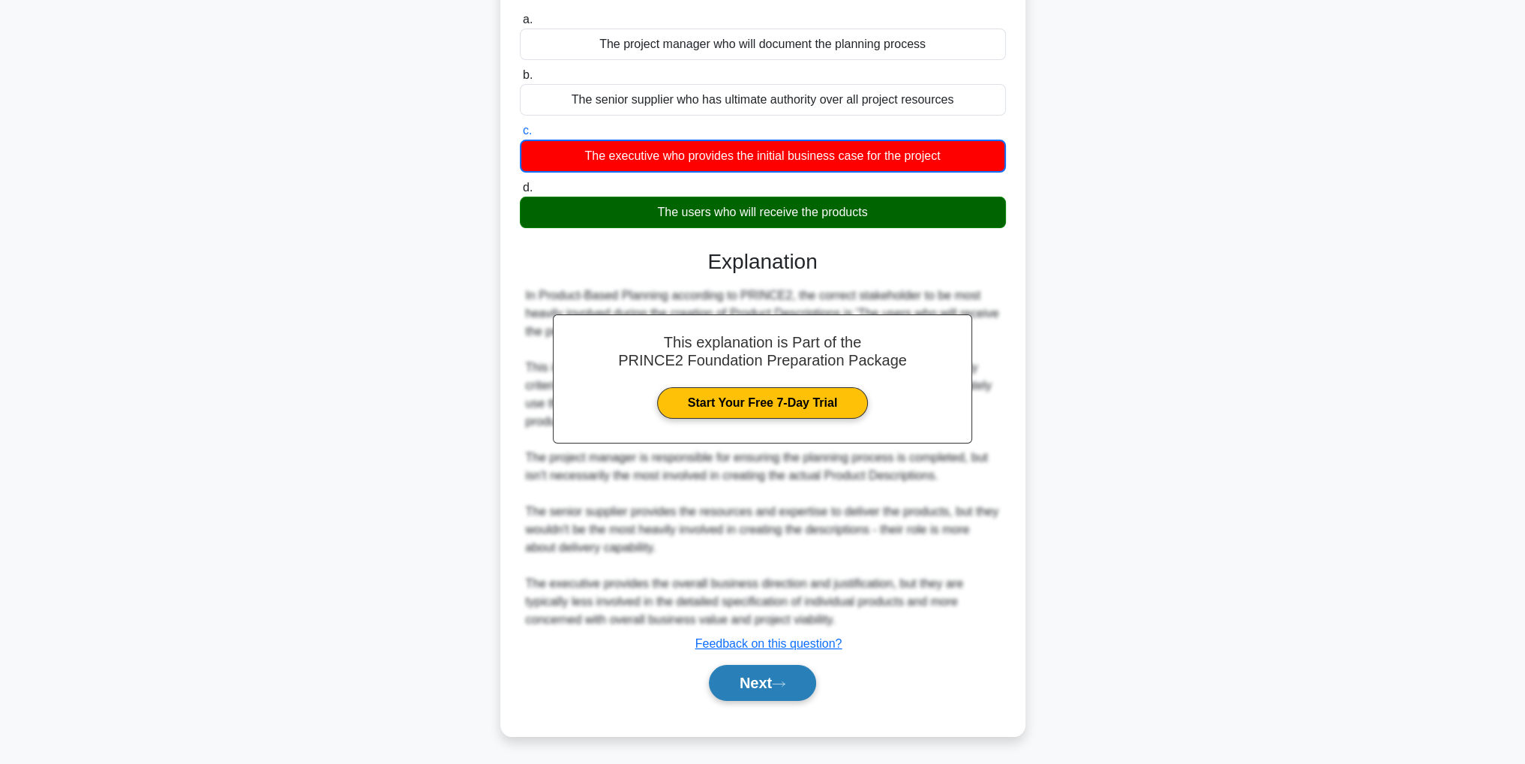
click at [758, 680] on button "Next" at bounding box center [762, 683] width 107 height 36
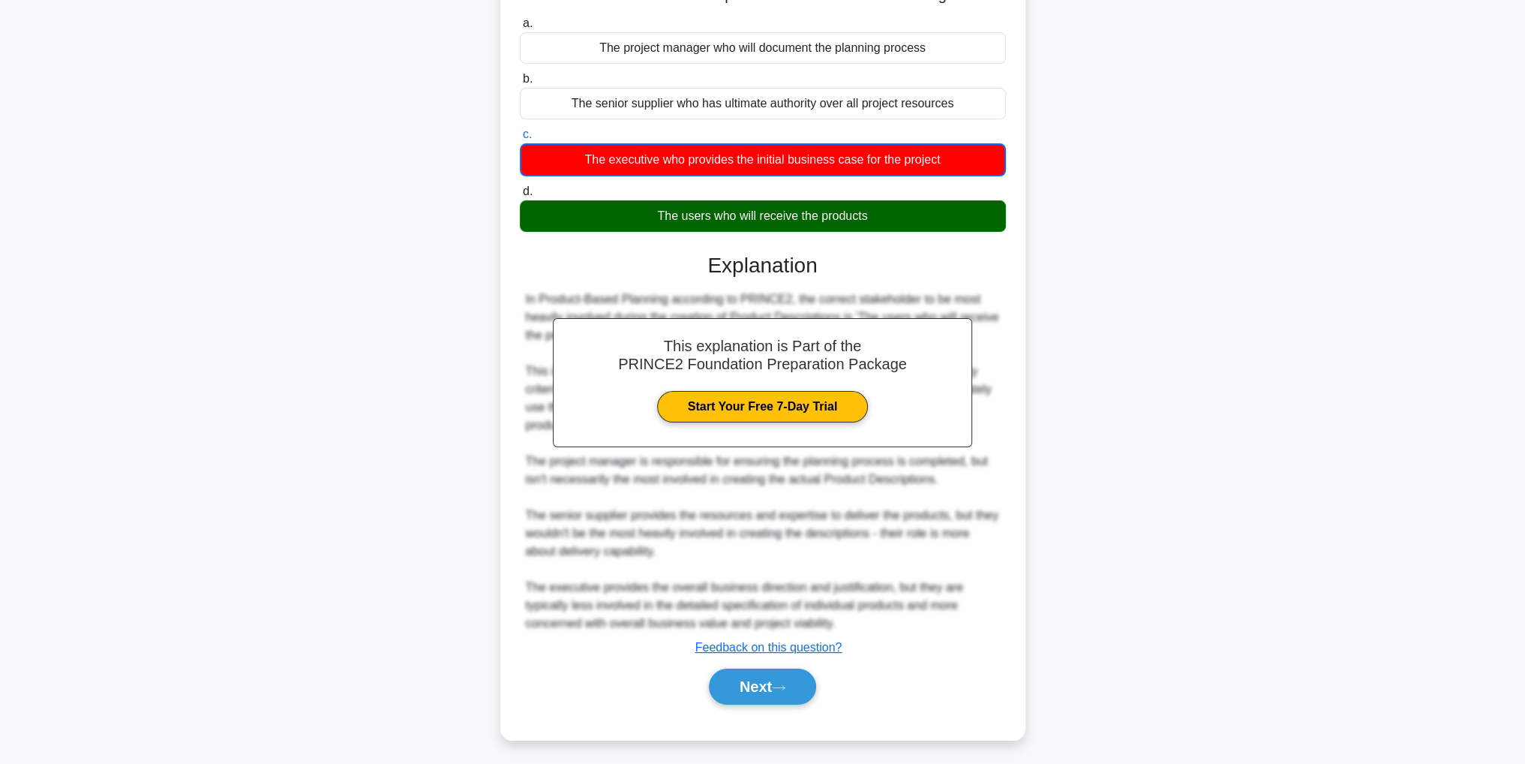
scroll to position [47, 0]
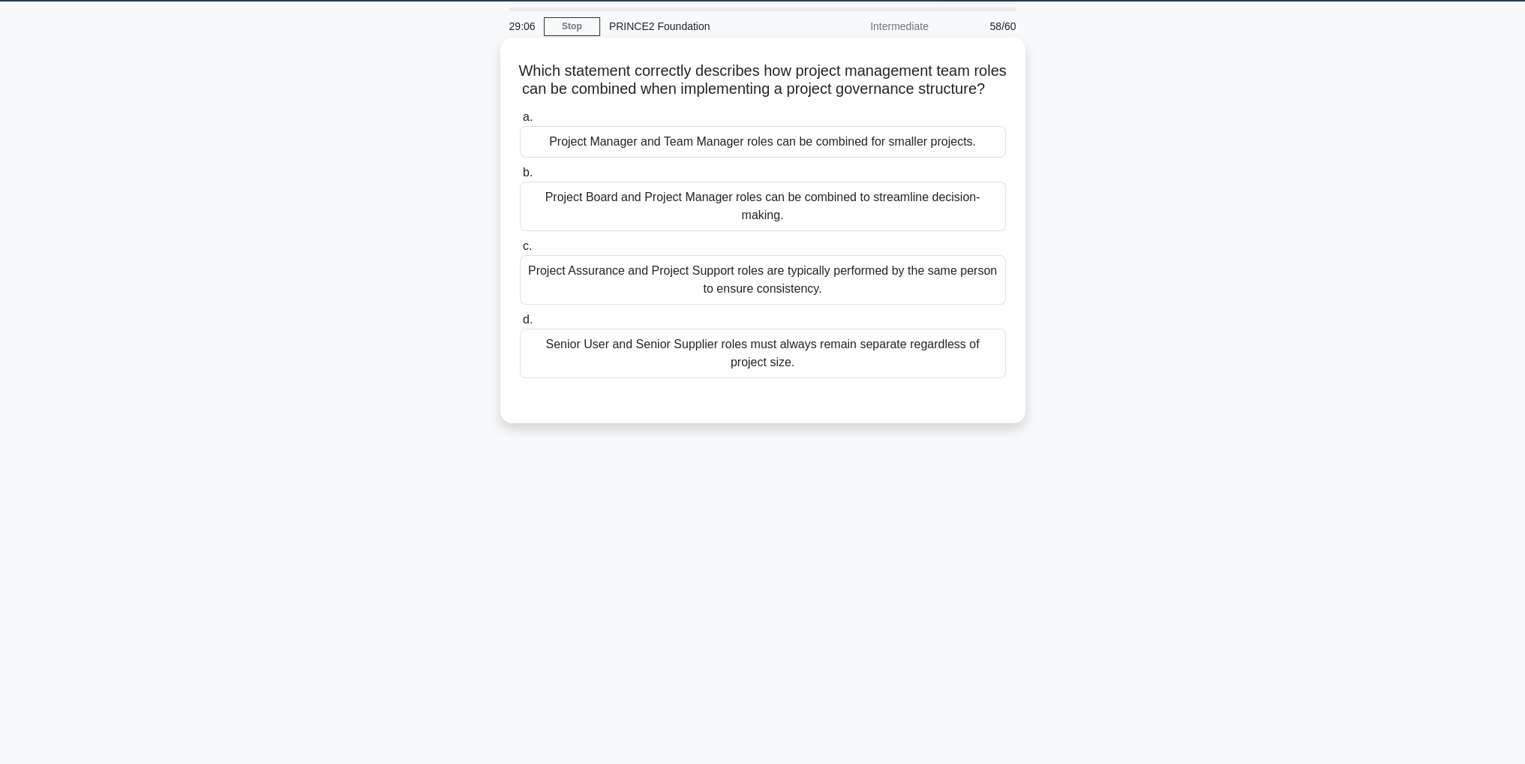
click at [883, 301] on div "Project Assurance and Project Support roles are typically performed by the same…" at bounding box center [763, 280] width 486 height 50
click at [520, 251] on input "c. Project Assurance and Project Support roles are typically performed by the s…" at bounding box center [520, 247] width 0 height 10
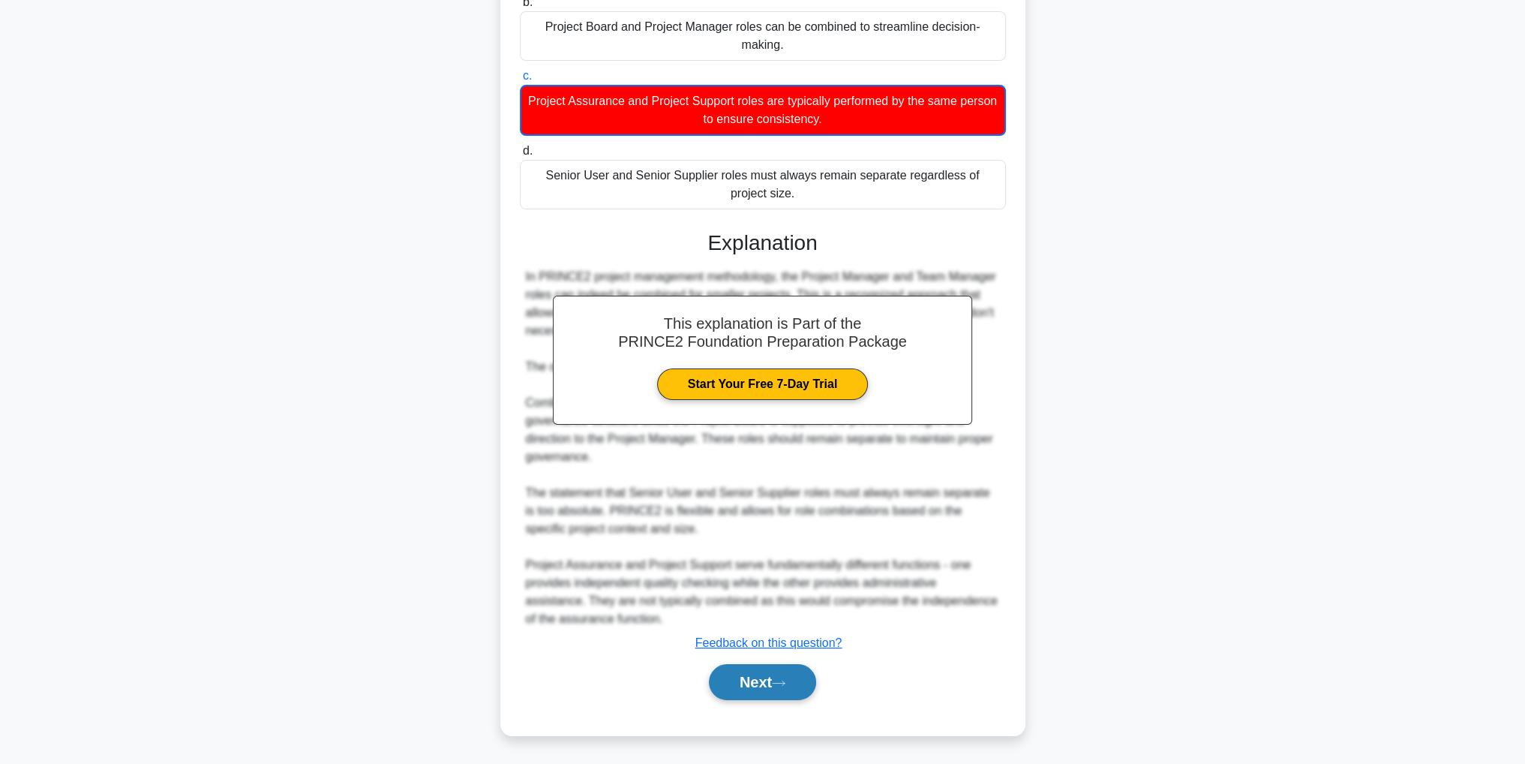
click at [799, 673] on button "Next" at bounding box center [762, 682] width 107 height 36
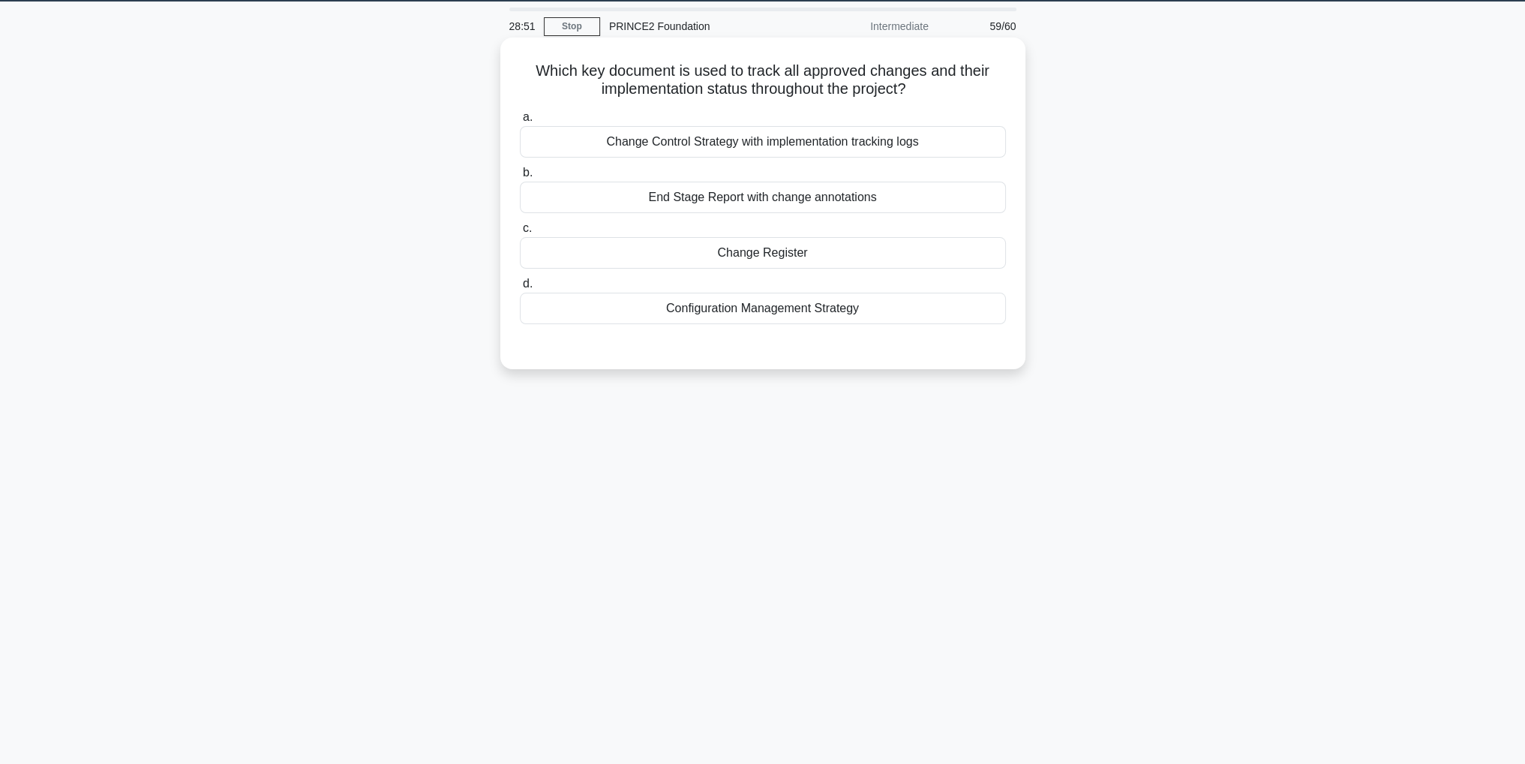
click at [791, 254] on div "Change Register" at bounding box center [763, 253] width 486 height 32
click at [520, 233] on input "c. Change Register" at bounding box center [520, 229] width 0 height 10
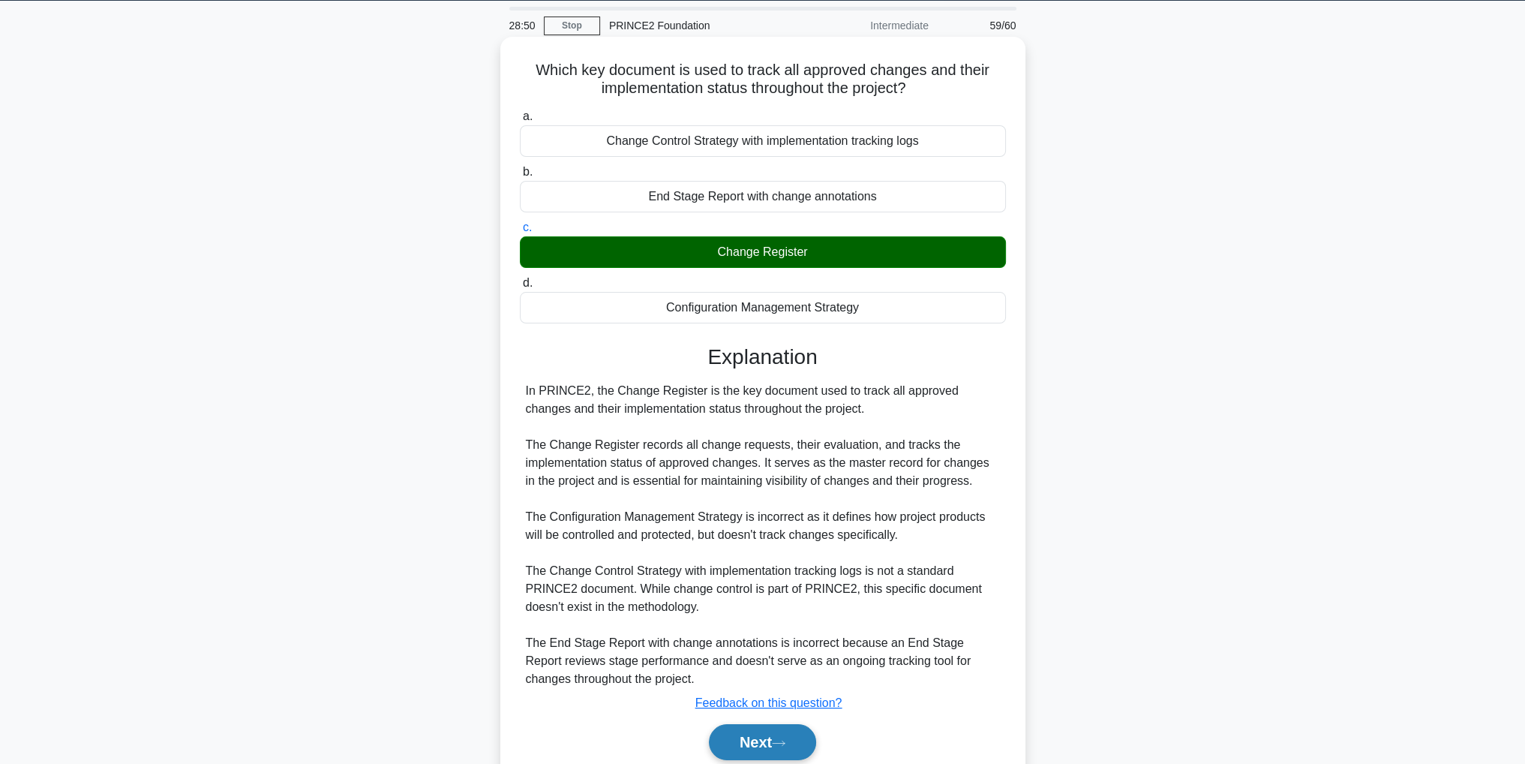
click at [782, 739] on icon at bounding box center [779, 743] width 14 height 8
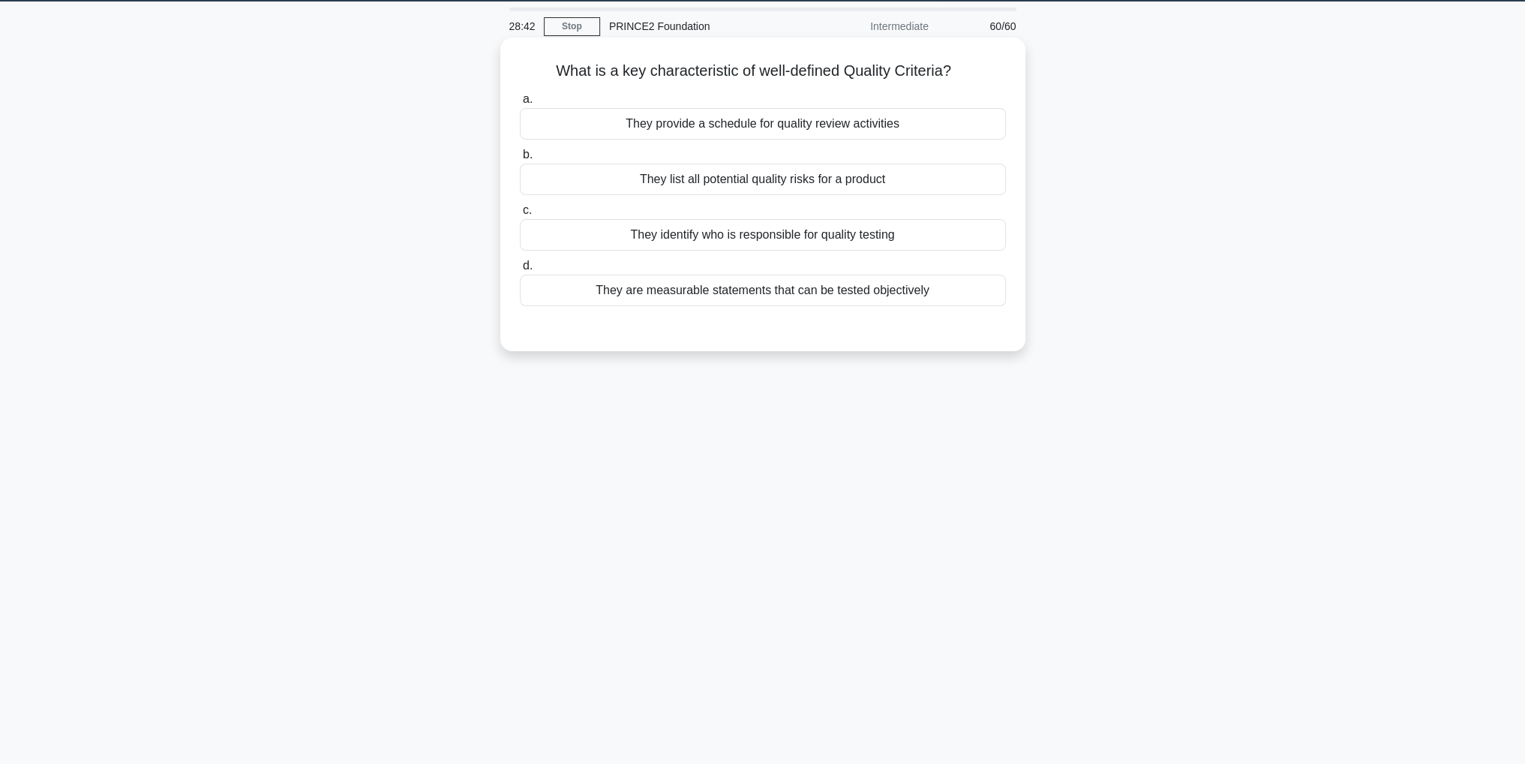
click at [830, 295] on div "They are measurable statements that can be tested objectively" at bounding box center [763, 291] width 486 height 32
click at [520, 271] on input "d. They are measurable statements that can be tested objectively" at bounding box center [520, 266] width 0 height 10
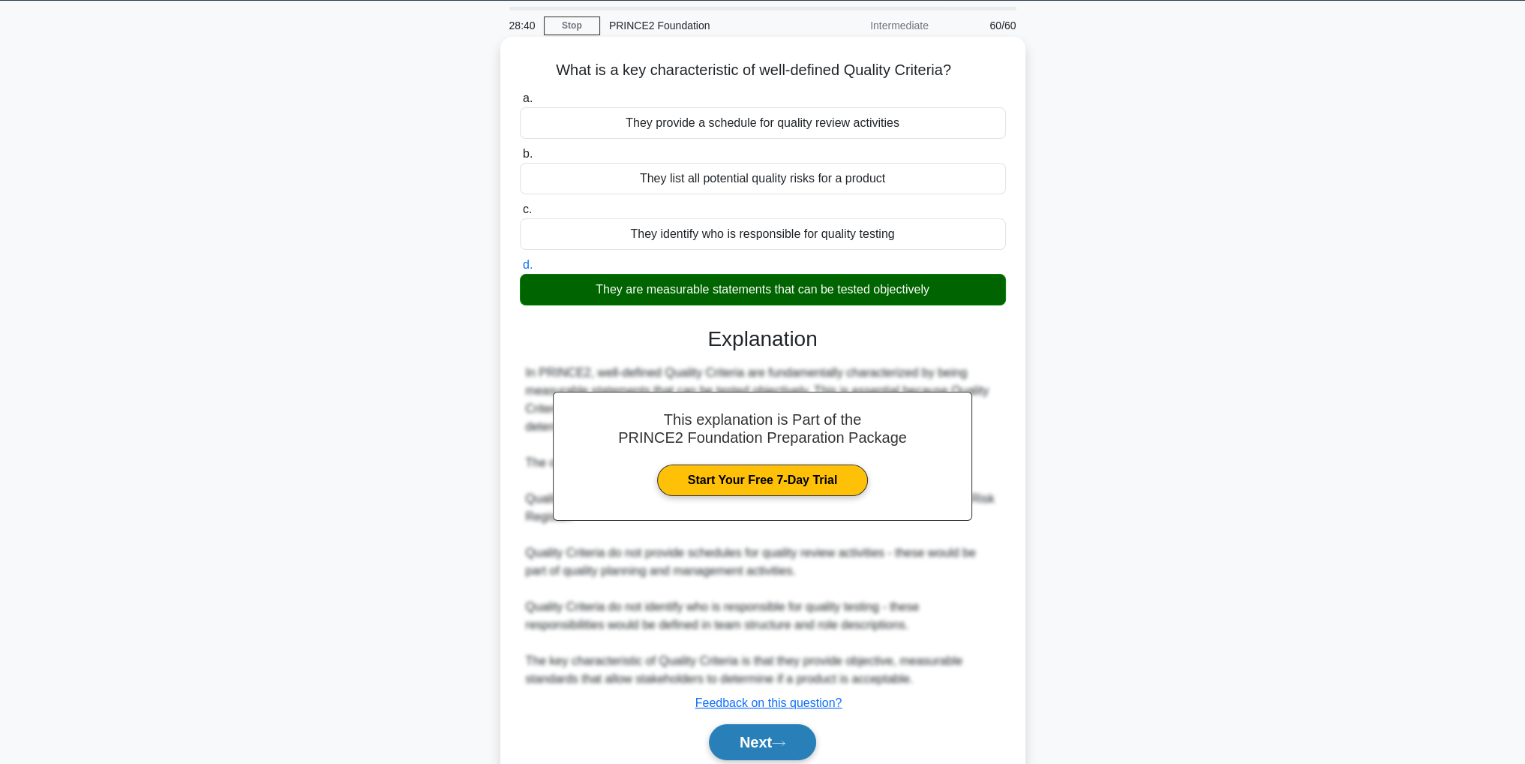
click at [755, 745] on button "Next" at bounding box center [762, 742] width 107 height 36
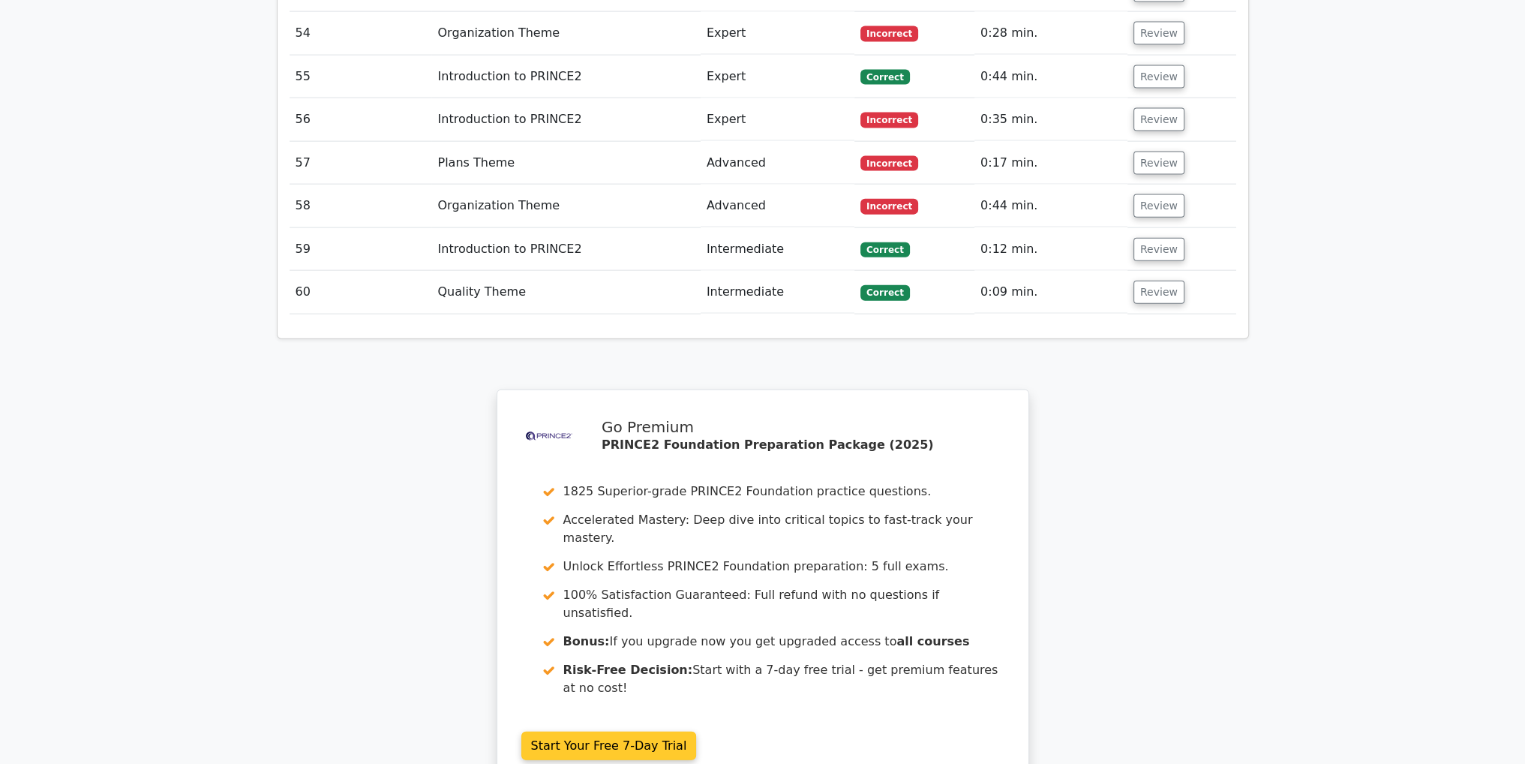
scroll to position [4729, 0]
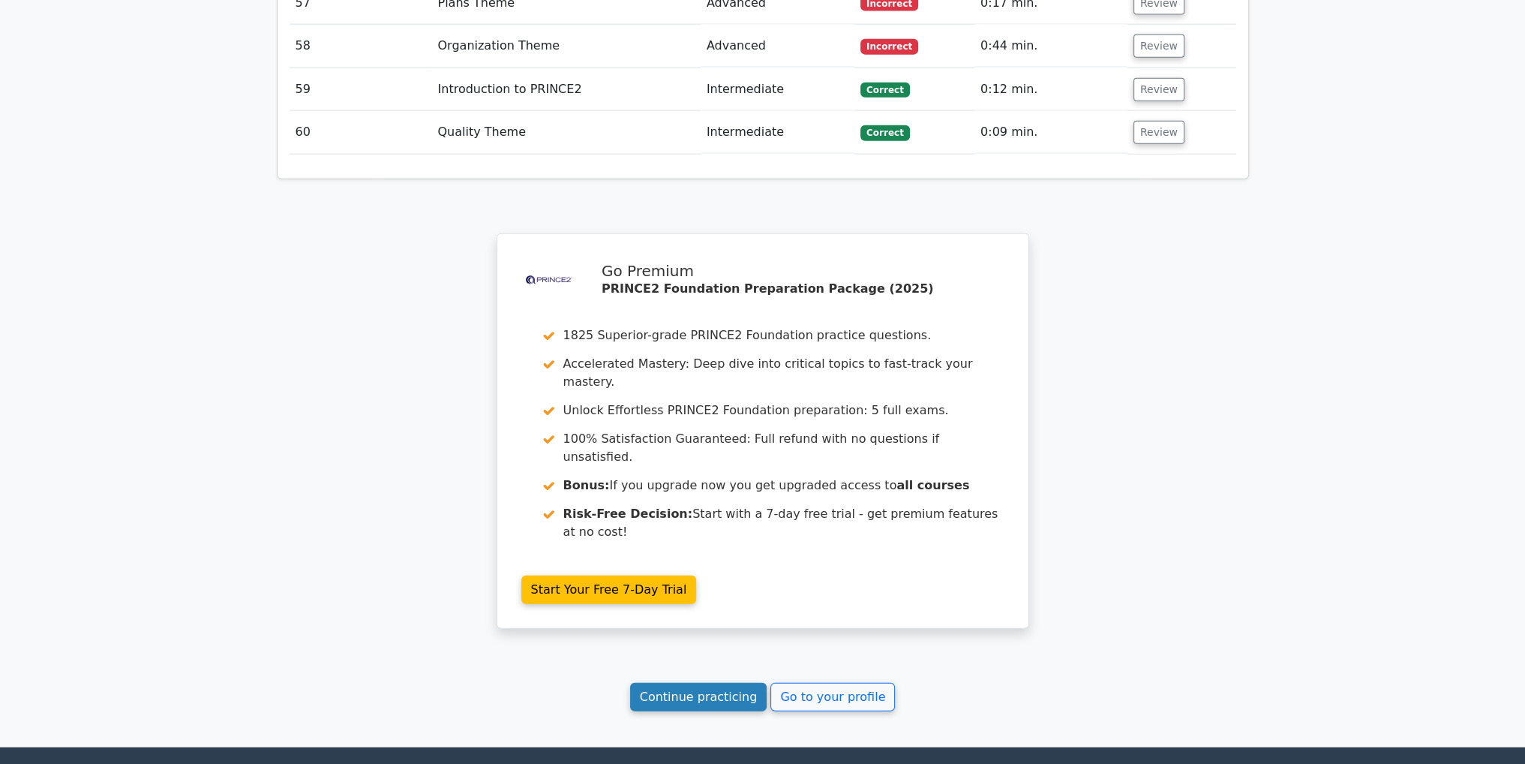
click at [711, 683] on link "Continue practicing" at bounding box center [698, 697] width 137 height 29
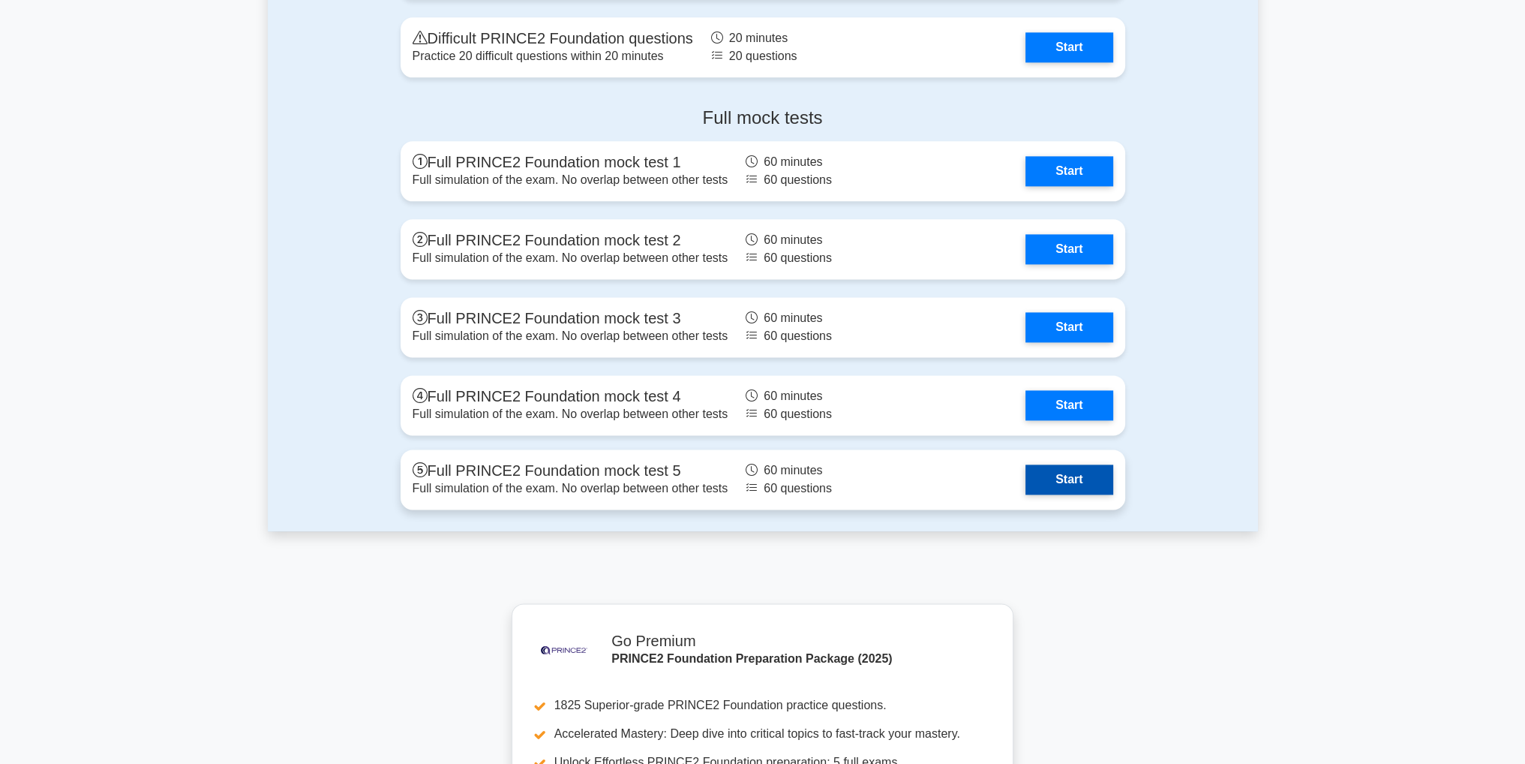
scroll to position [2625, 0]
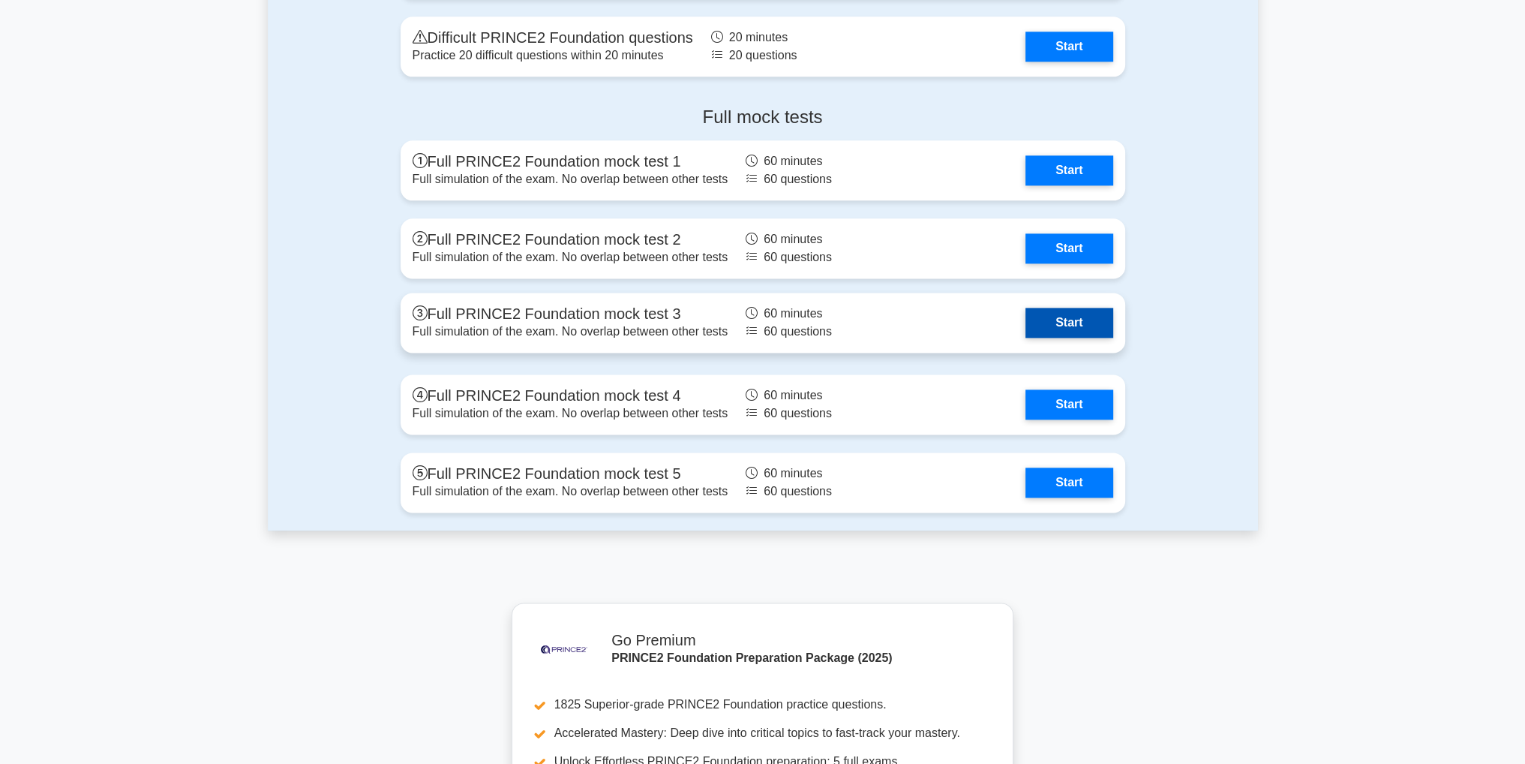
click at [1093, 322] on link "Start" at bounding box center [1068, 323] width 87 height 30
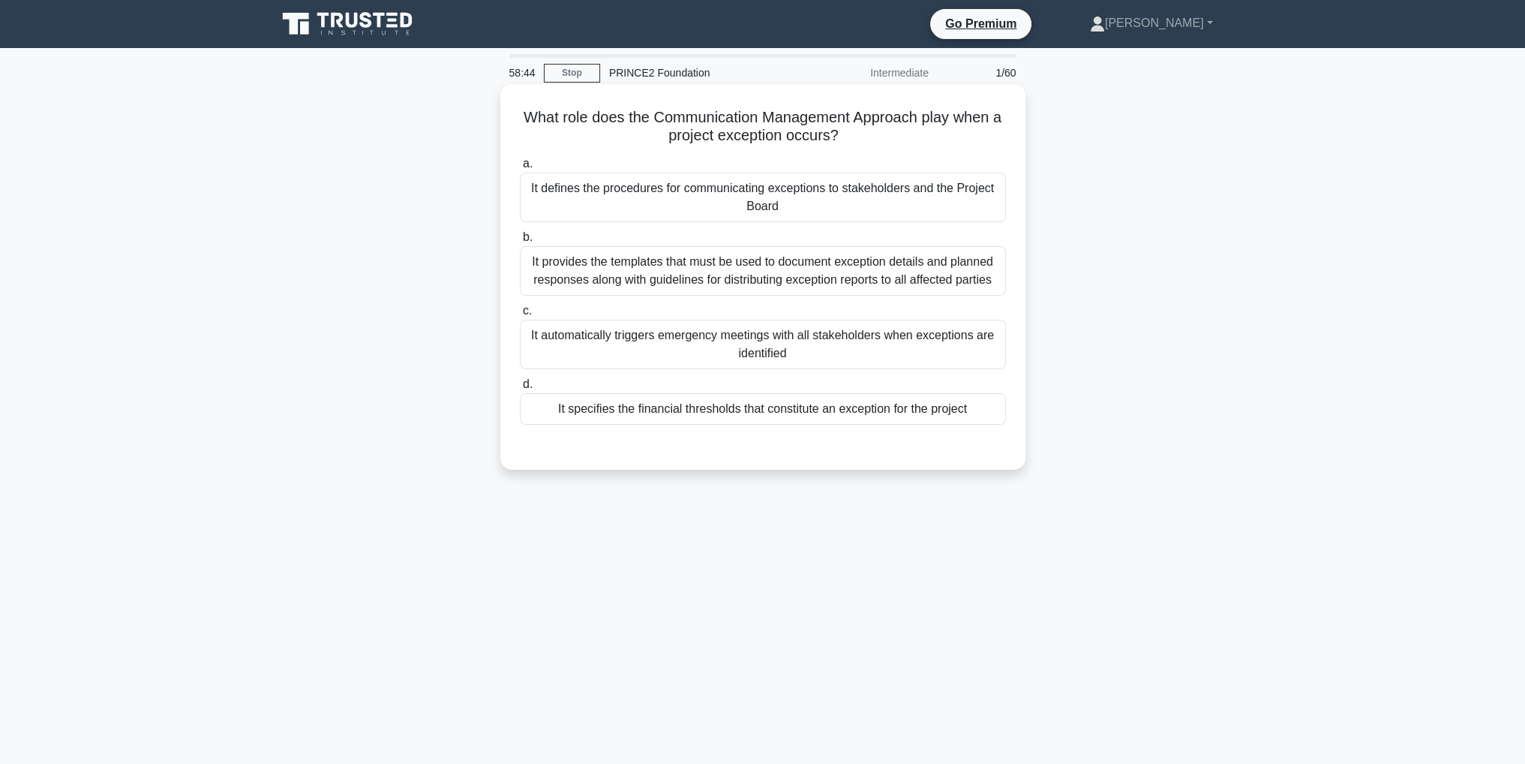
click at [799, 202] on div "It defines the procedures for communicating exceptions to stakeholders and the …" at bounding box center [763, 198] width 486 height 50
click at [520, 169] on input "a. It defines the procedures for communicating exceptions to stakeholders and t…" at bounding box center [520, 164] width 0 height 10
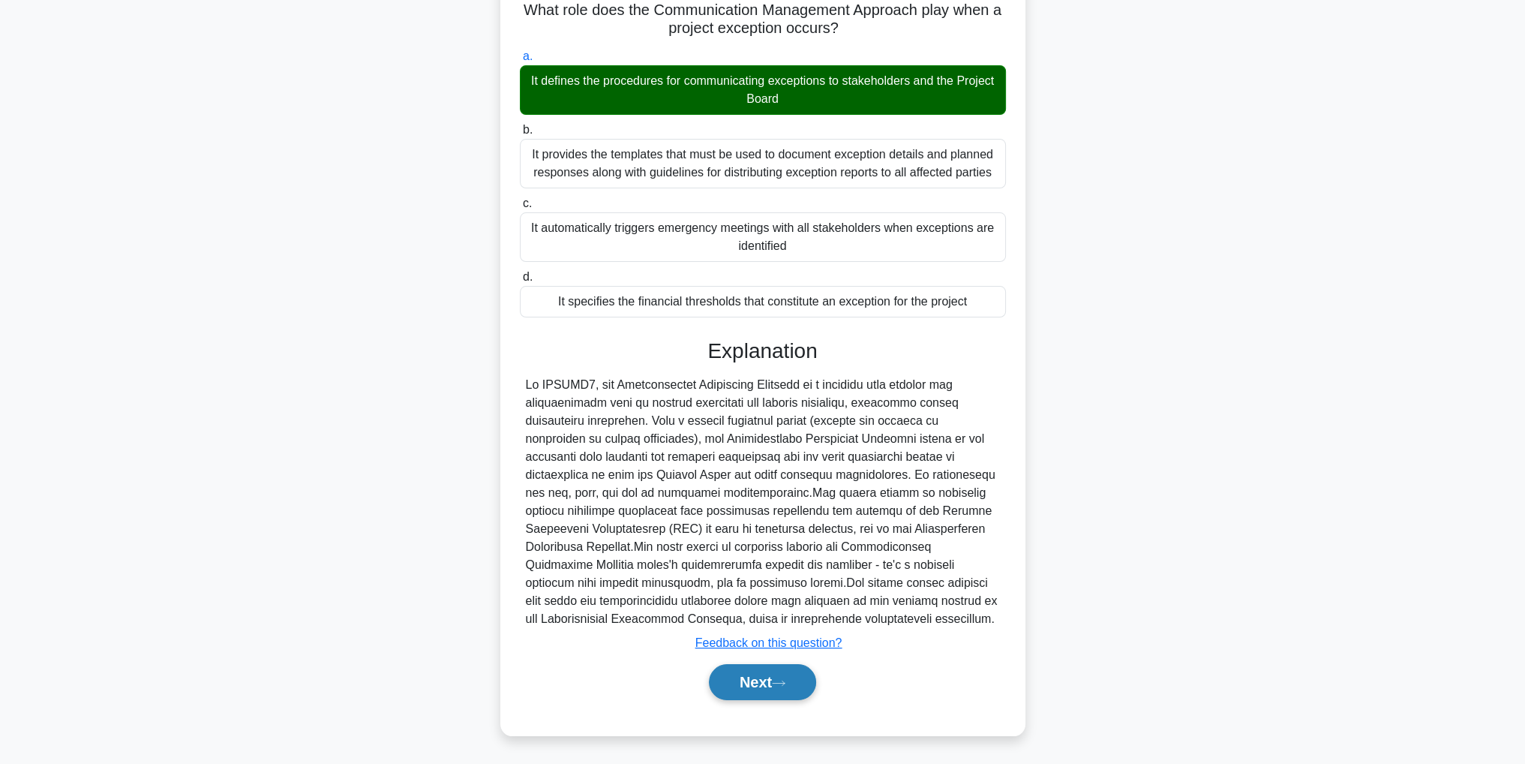
click at [773, 690] on button "Next" at bounding box center [762, 682] width 107 height 36
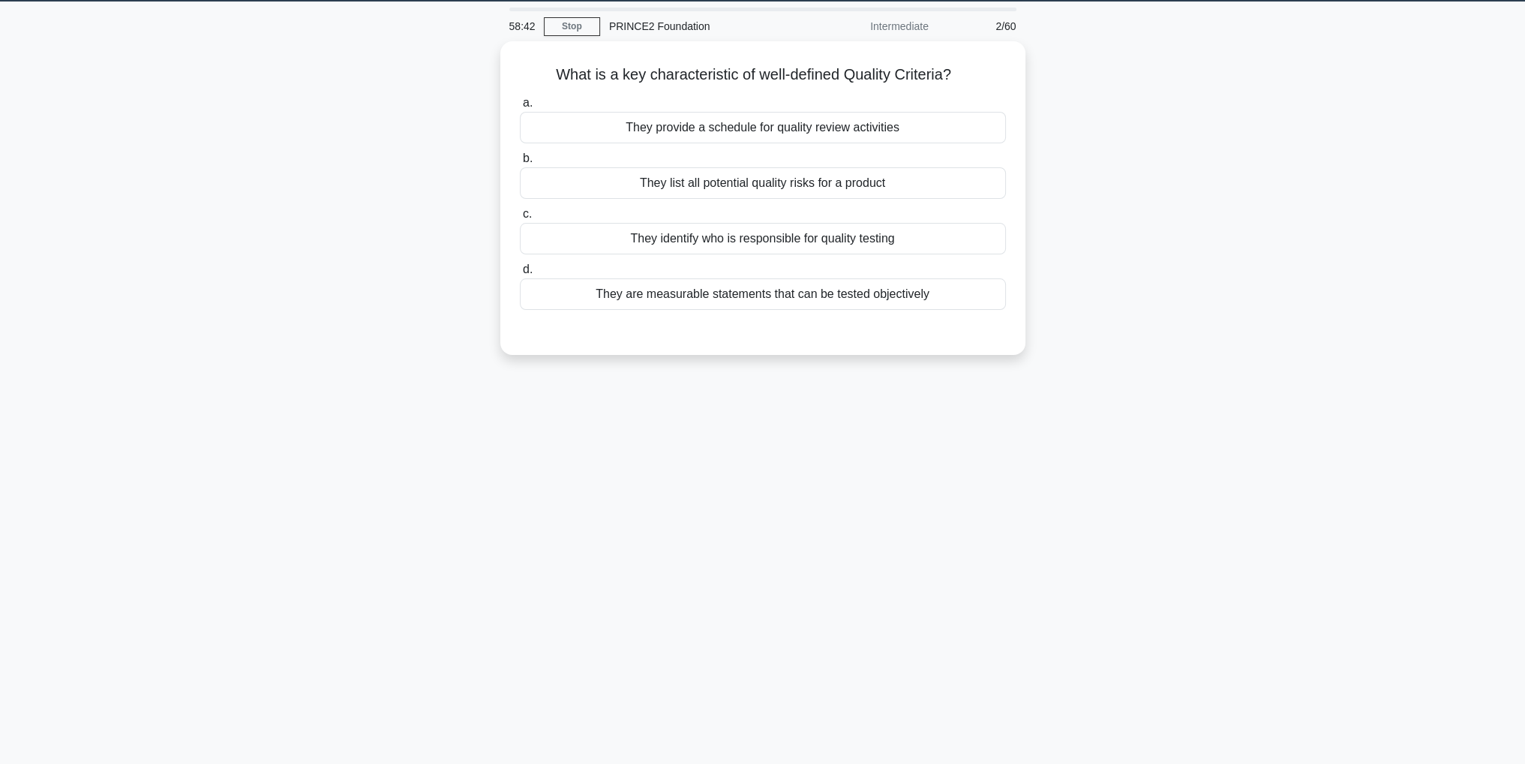
scroll to position [47, 0]
click at [840, 300] on div "They are measurable statements that can be tested objectively" at bounding box center [763, 291] width 486 height 32
click at [520, 271] on input "d. They are measurable statements that can be tested objectively" at bounding box center [520, 266] width 0 height 10
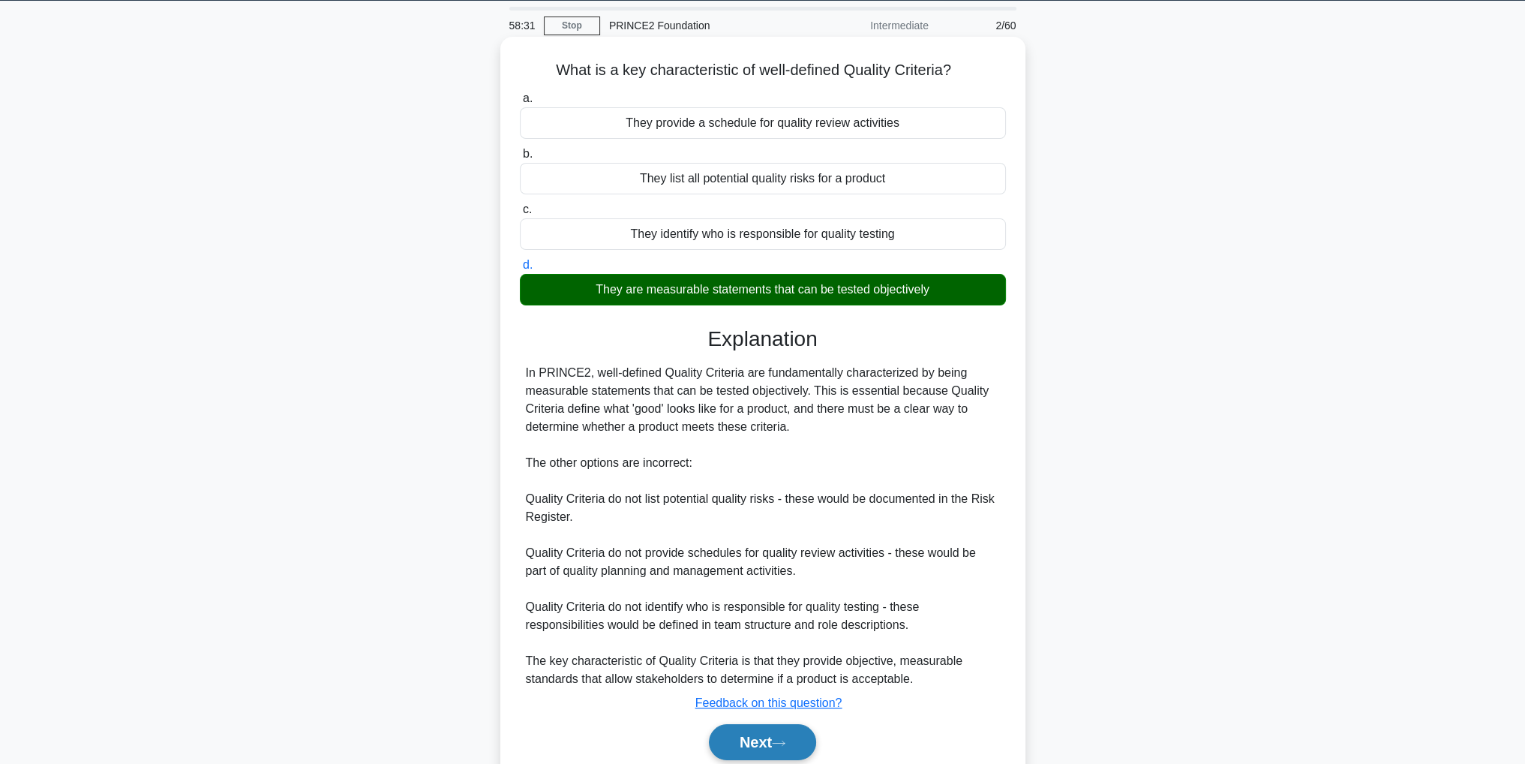
click at [776, 748] on button "Next" at bounding box center [762, 742] width 107 height 36
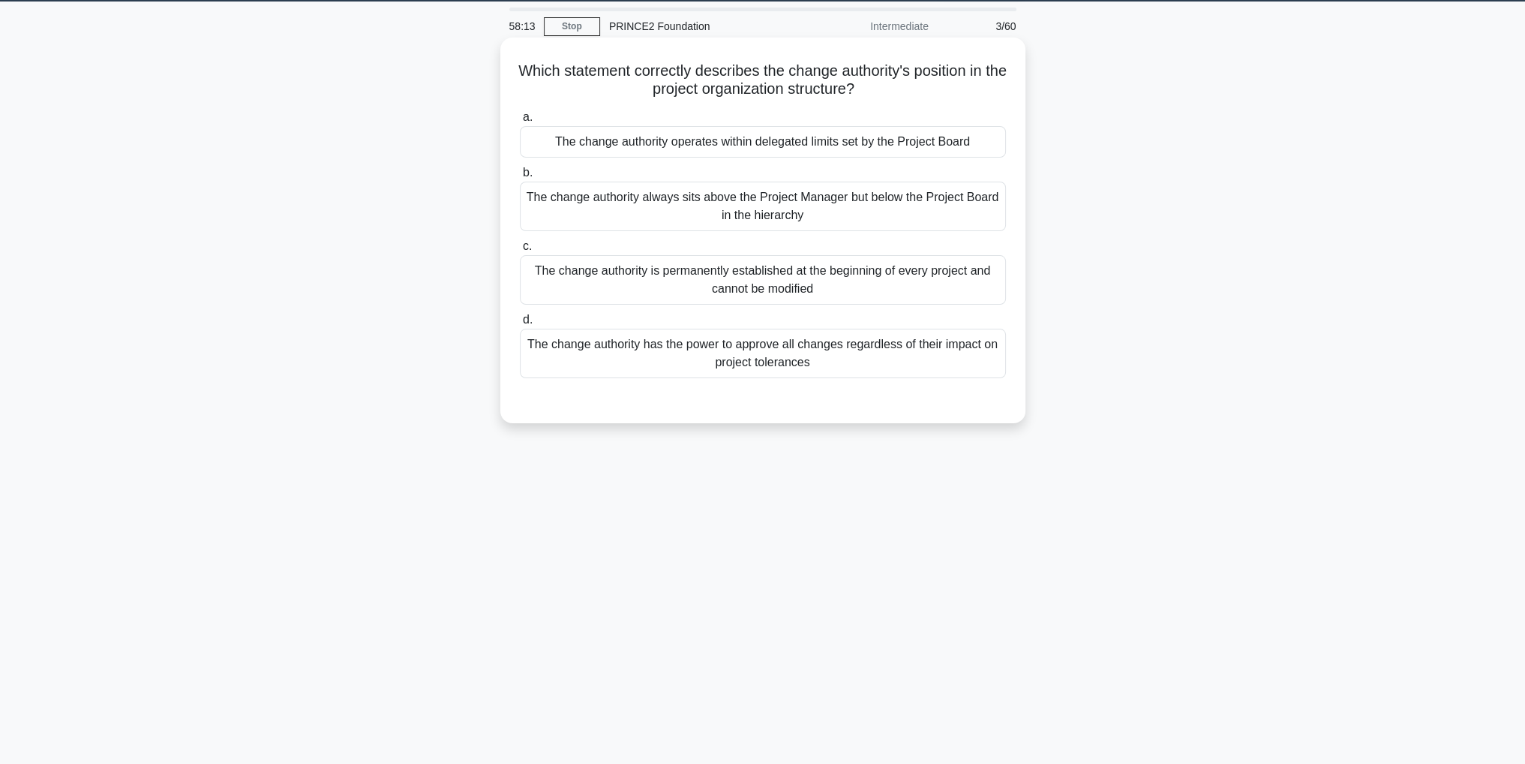
click at [949, 145] on div "The change authority operates within delegated limits set by the Project Board" at bounding box center [763, 142] width 486 height 32
click at [520, 122] on input "a. The change authority operates within delegated limits set by the Project Boa…" at bounding box center [520, 118] width 0 height 10
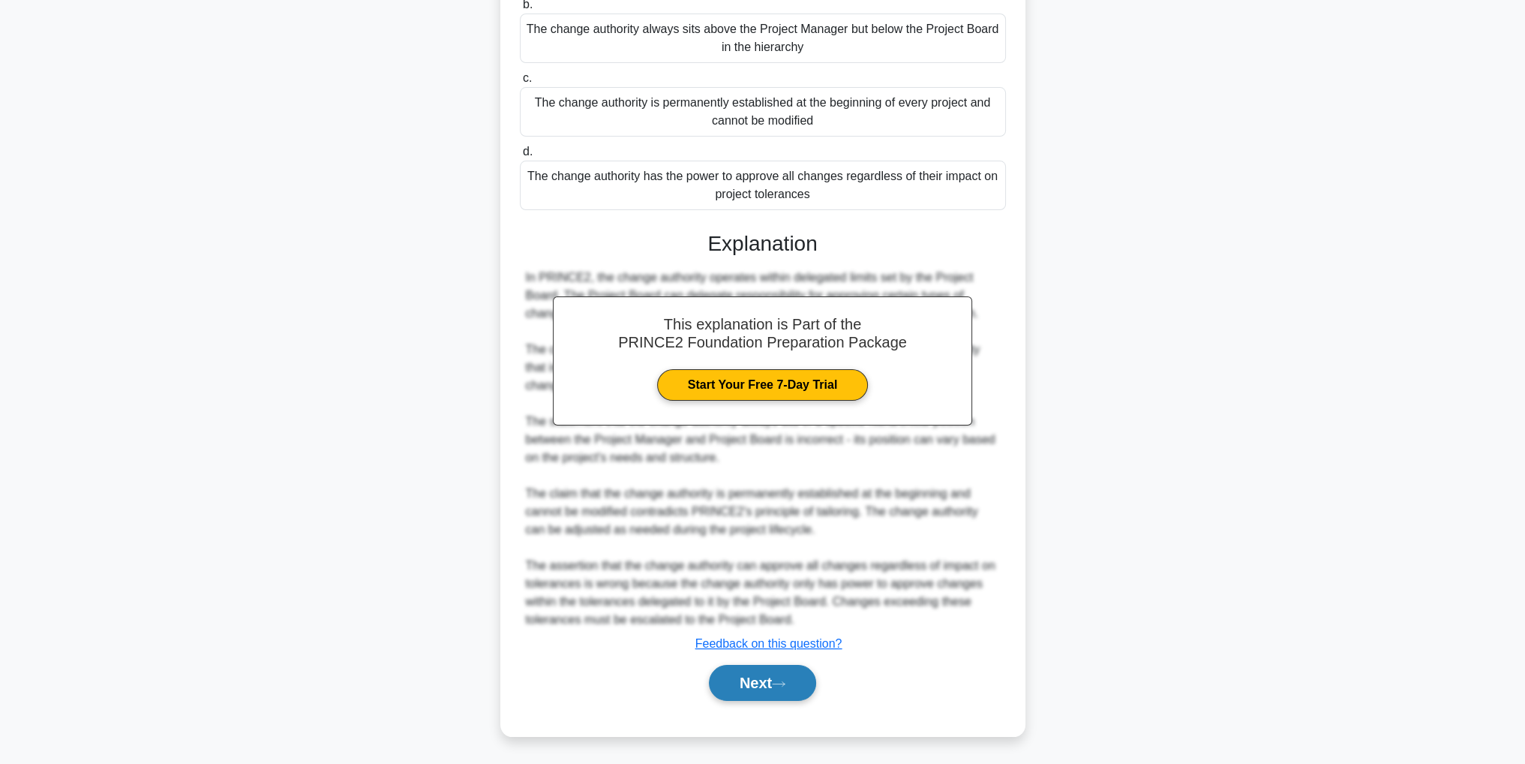
click at [812, 689] on button "Next" at bounding box center [762, 683] width 107 height 36
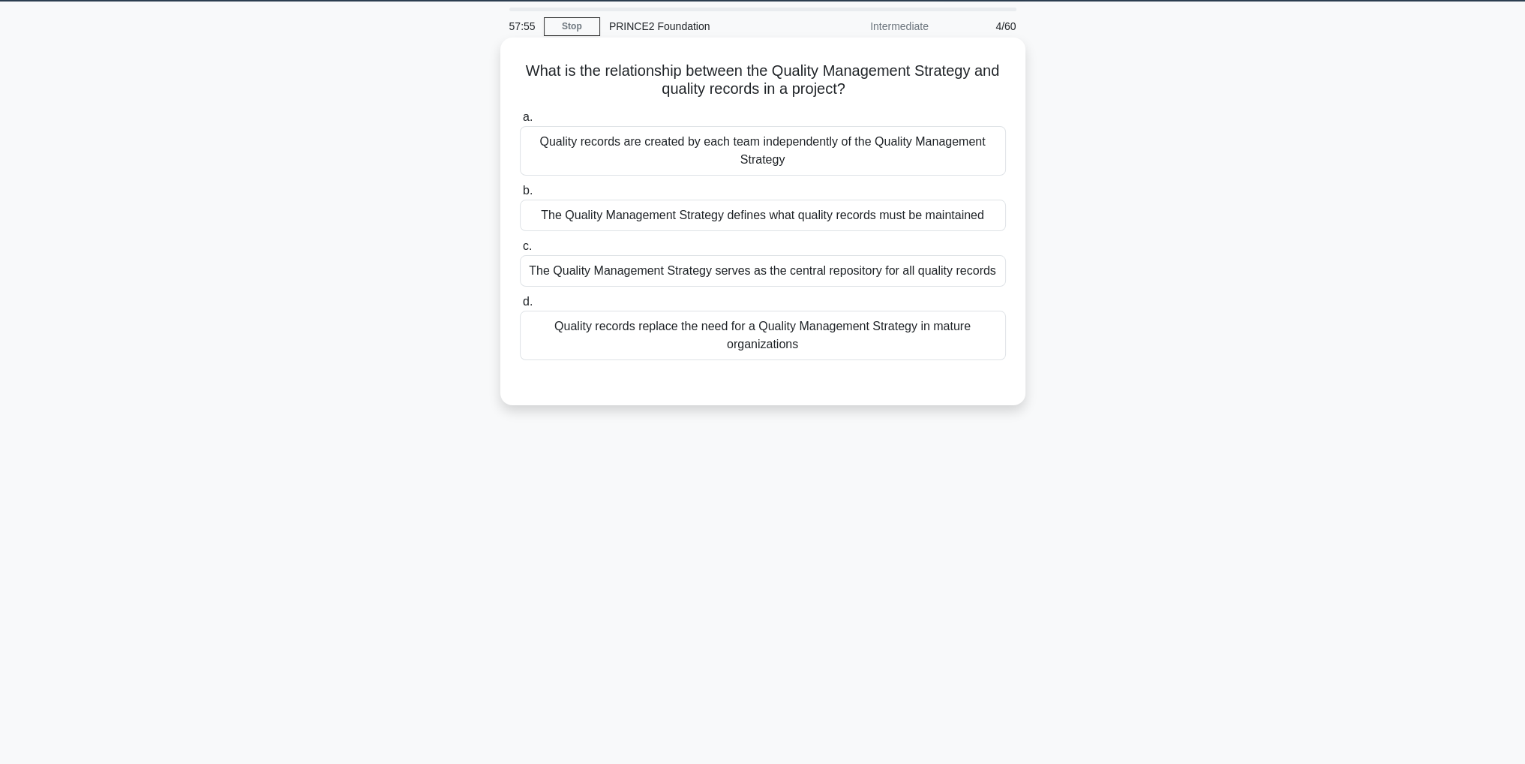
click at [971, 218] on div "The Quality Management Strategy defines what quality records must be maintained" at bounding box center [763, 216] width 486 height 32
click at [520, 196] on input "b. The Quality Management Strategy defines what quality records must be maintai…" at bounding box center [520, 191] width 0 height 10
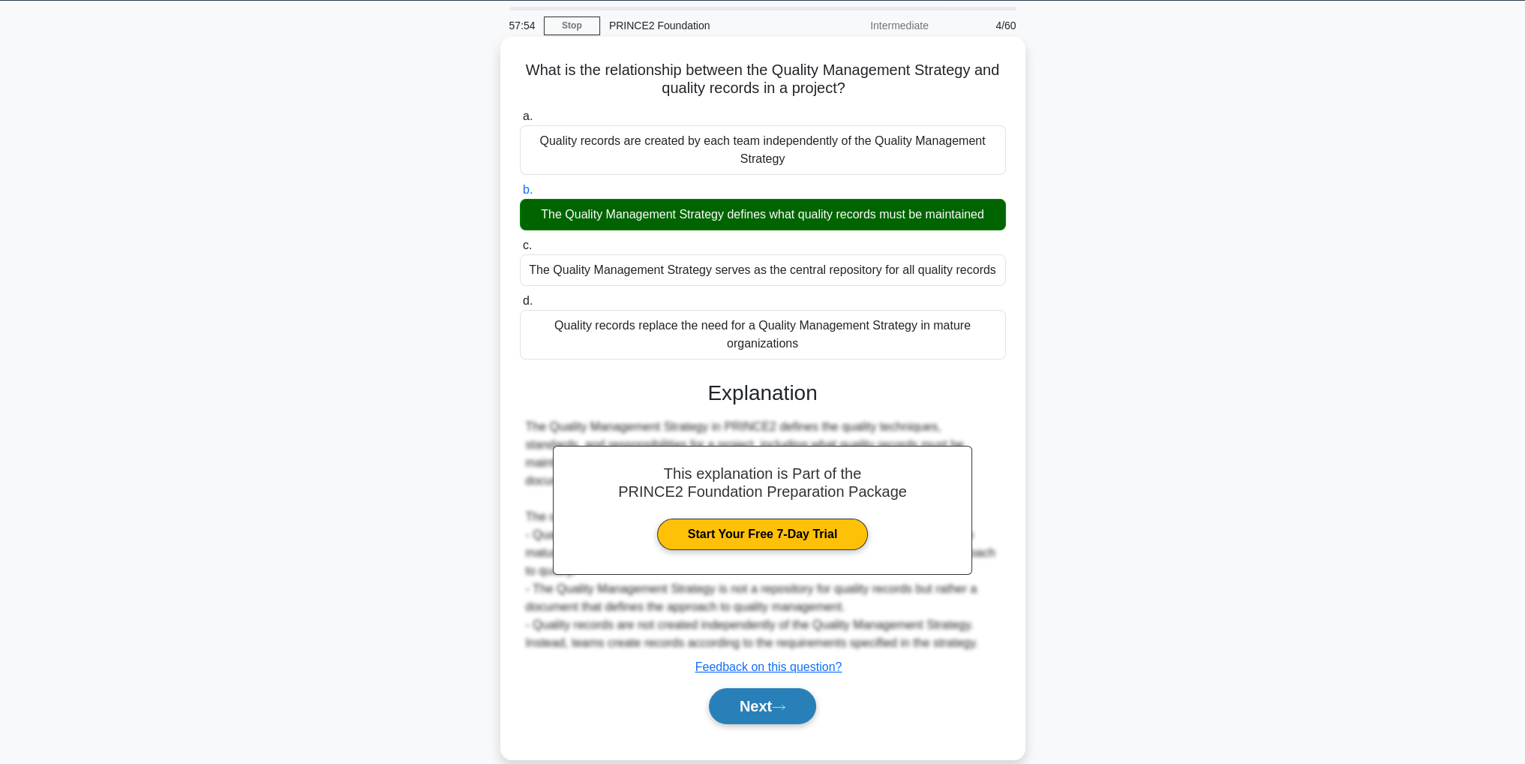
click at [774, 704] on button "Next" at bounding box center [762, 706] width 107 height 36
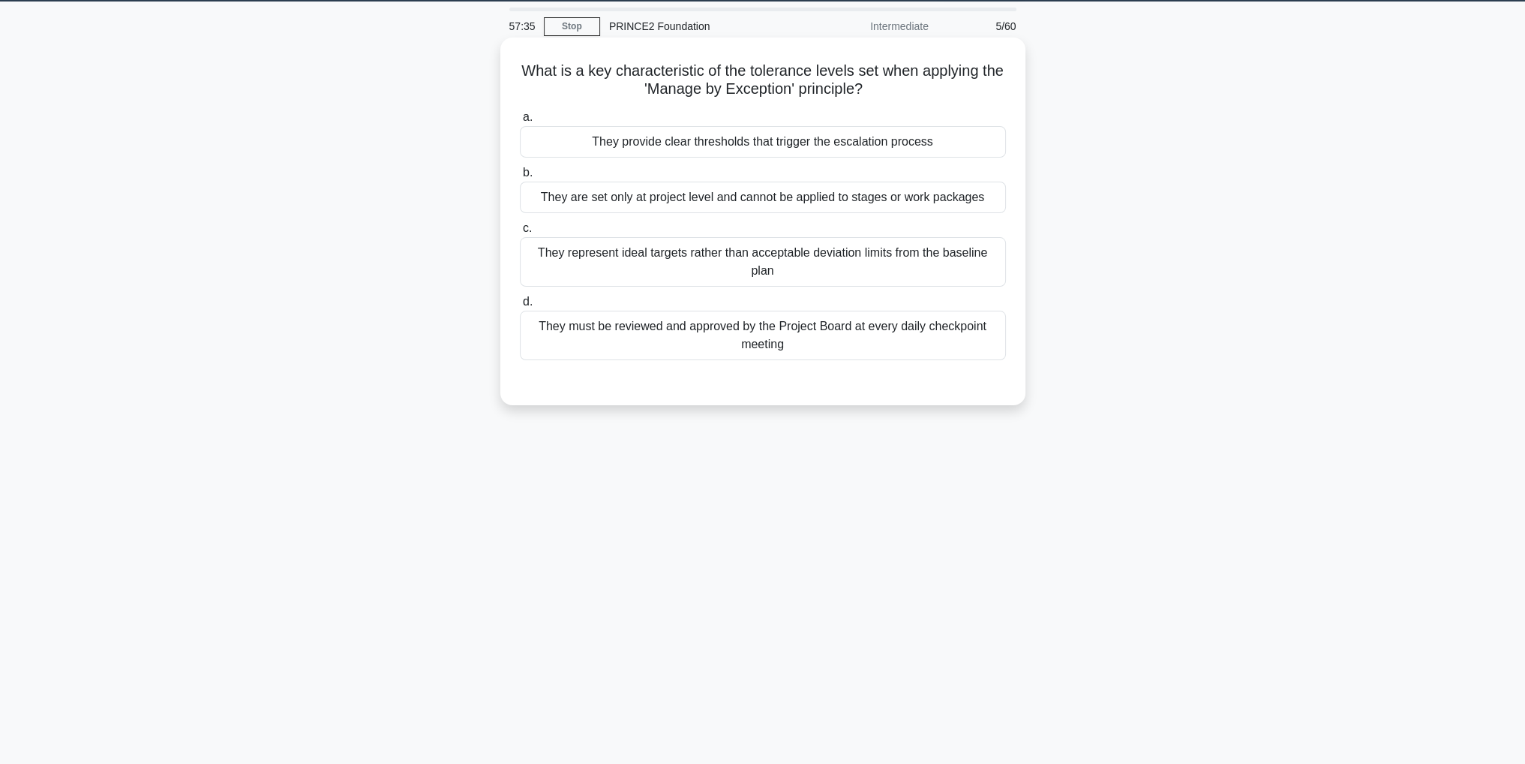
click at [899, 140] on div "They provide clear thresholds that trigger the escalation process" at bounding box center [763, 142] width 486 height 32
click at [520, 122] on input "a. They provide clear thresholds that trigger the escalation process" at bounding box center [520, 118] width 0 height 10
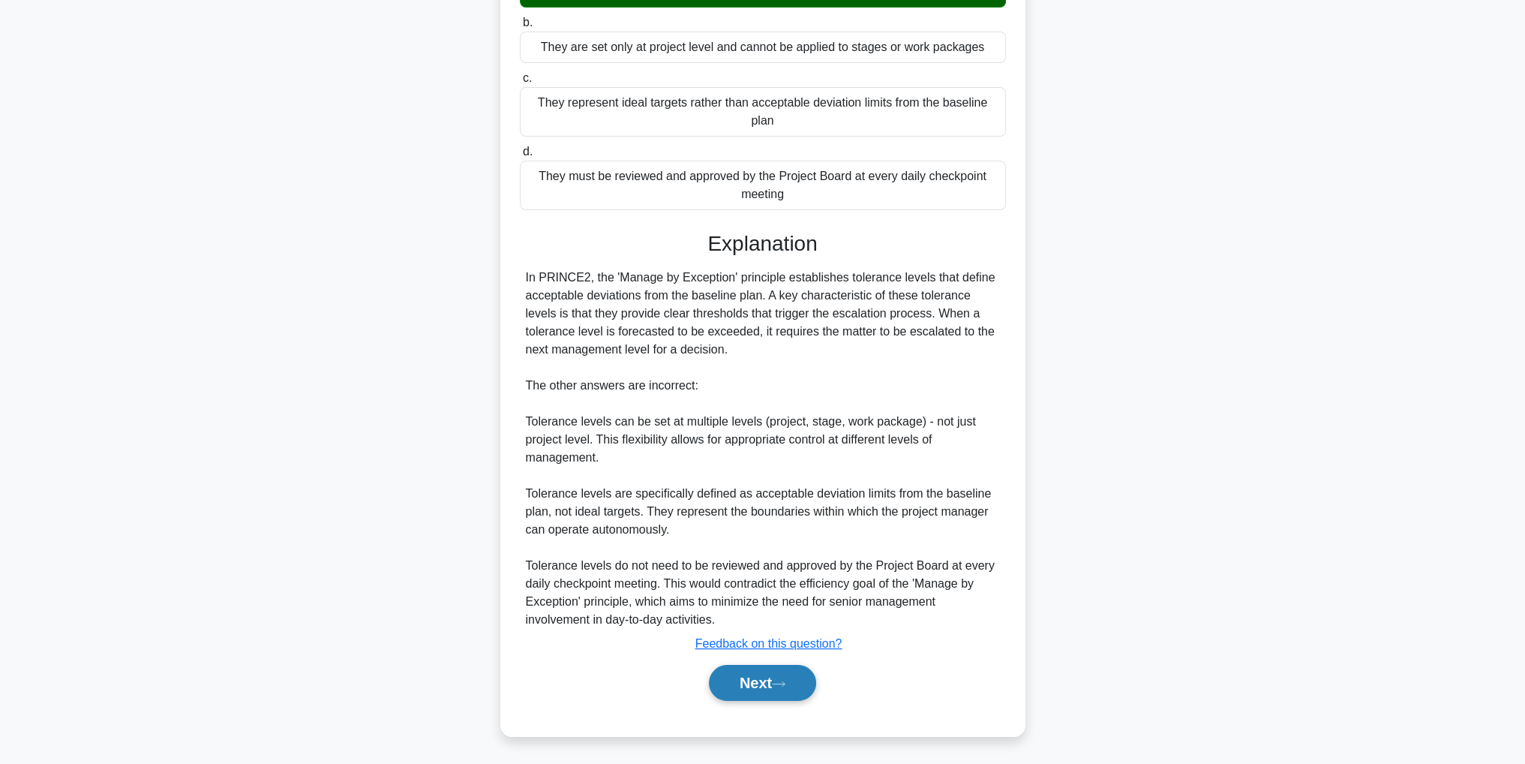
click at [764, 672] on button "Next" at bounding box center [762, 683] width 107 height 36
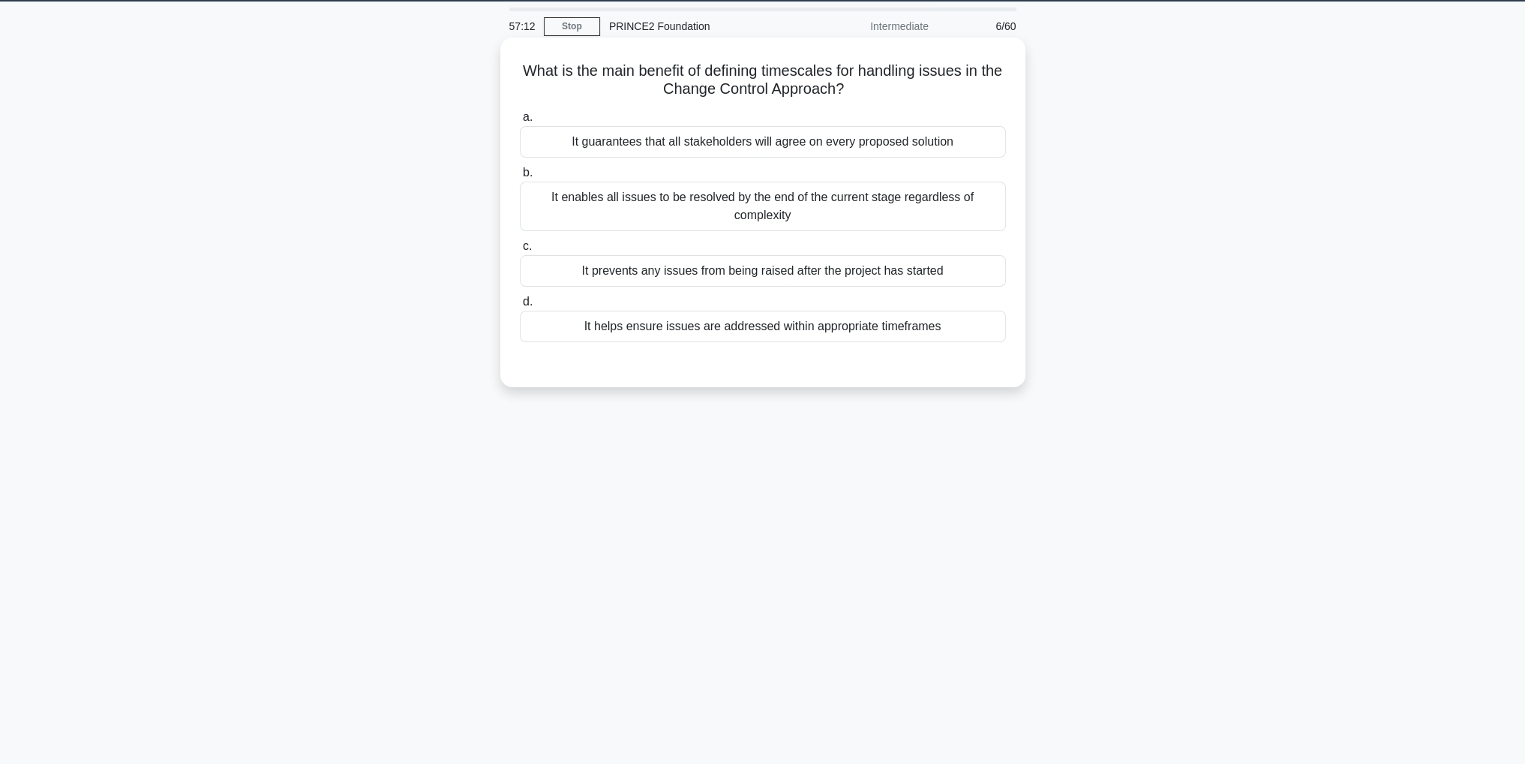
click at [824, 325] on div "It helps ensure issues are addressed within appropriate timeframes" at bounding box center [763, 327] width 486 height 32
click at [520, 307] on input "d. It helps ensure issues are addressed within appropriate timeframes" at bounding box center [520, 302] width 0 height 10
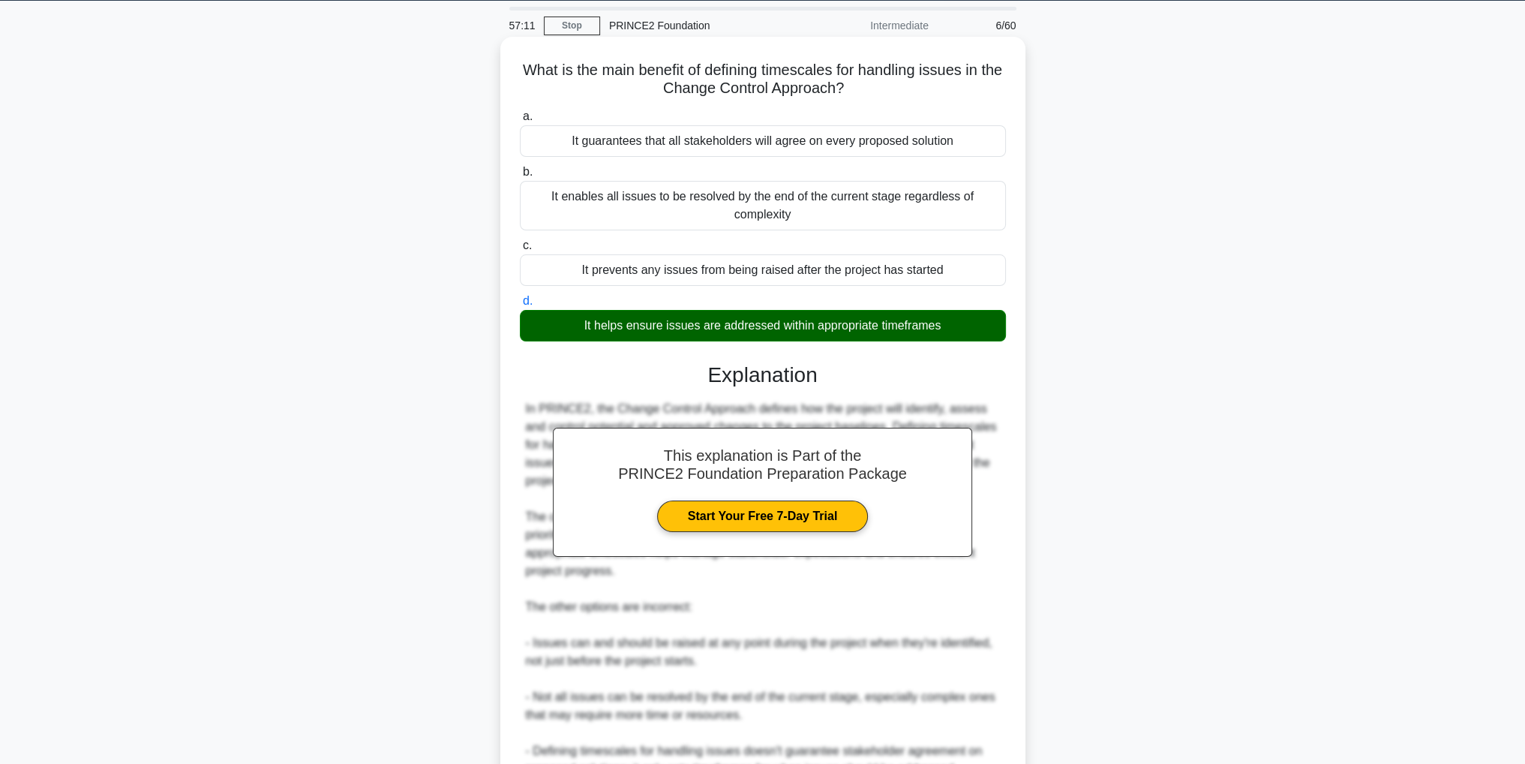
scroll to position [179, 0]
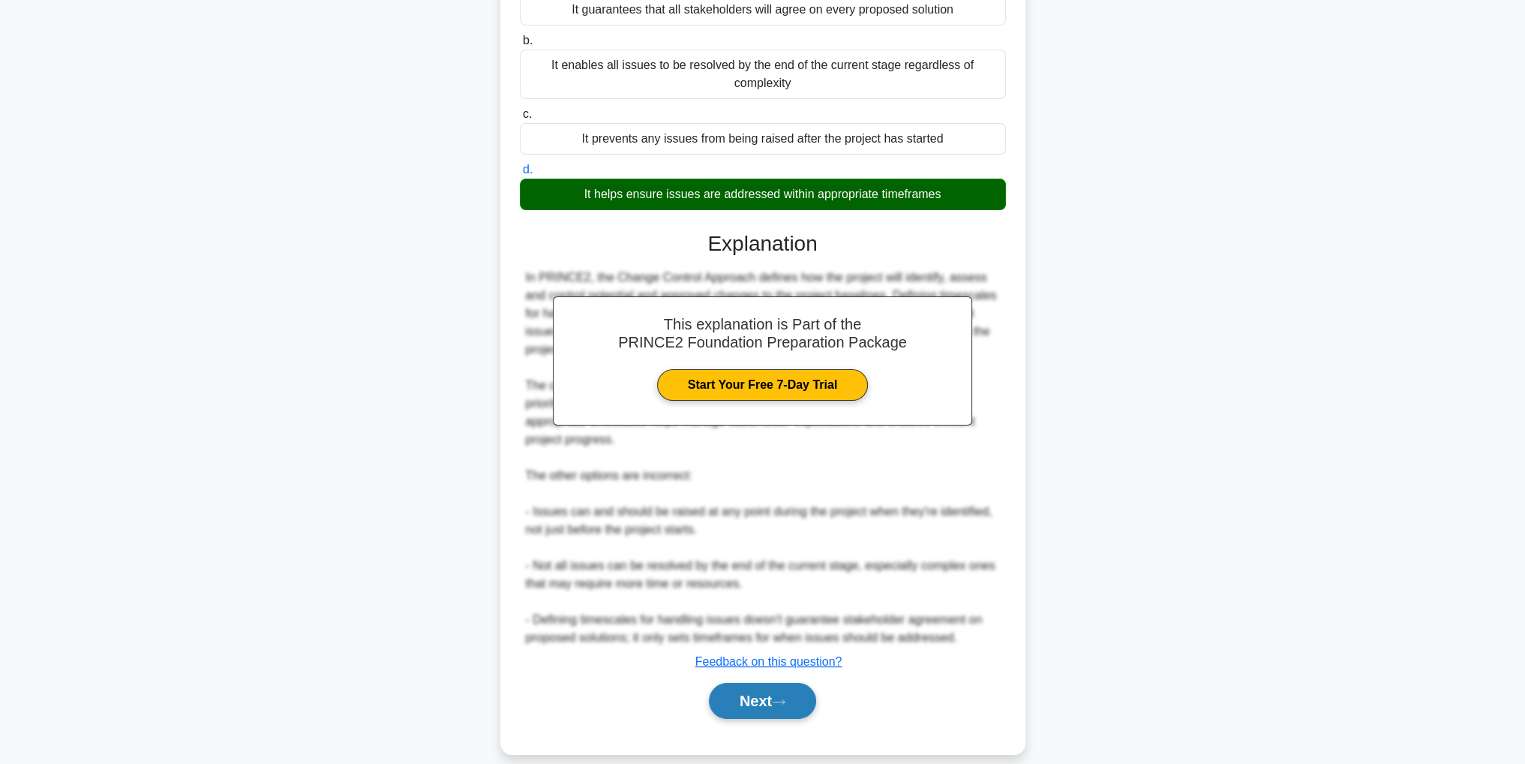
click at [800, 685] on button "Next" at bounding box center [762, 701] width 107 height 36
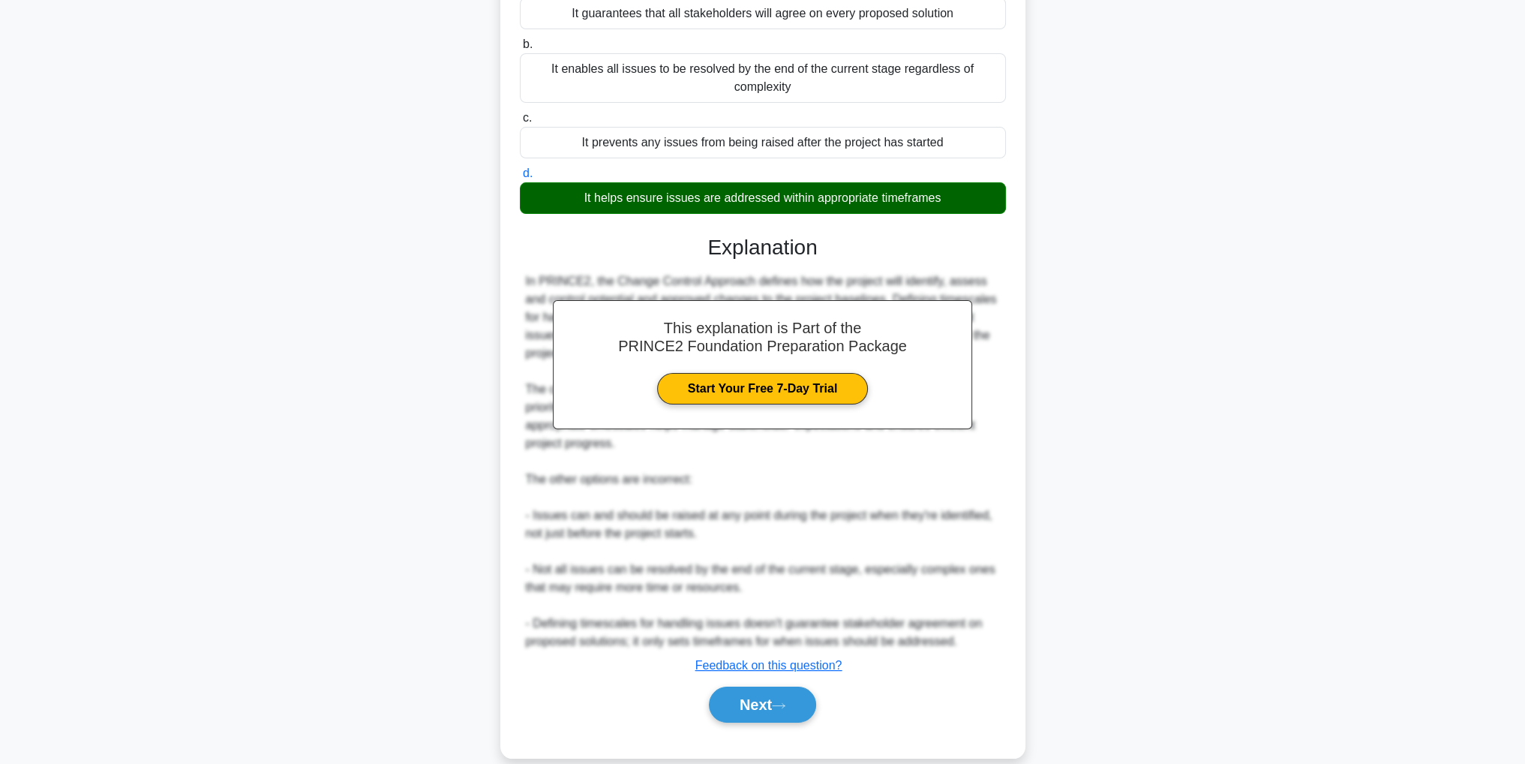
scroll to position [47, 0]
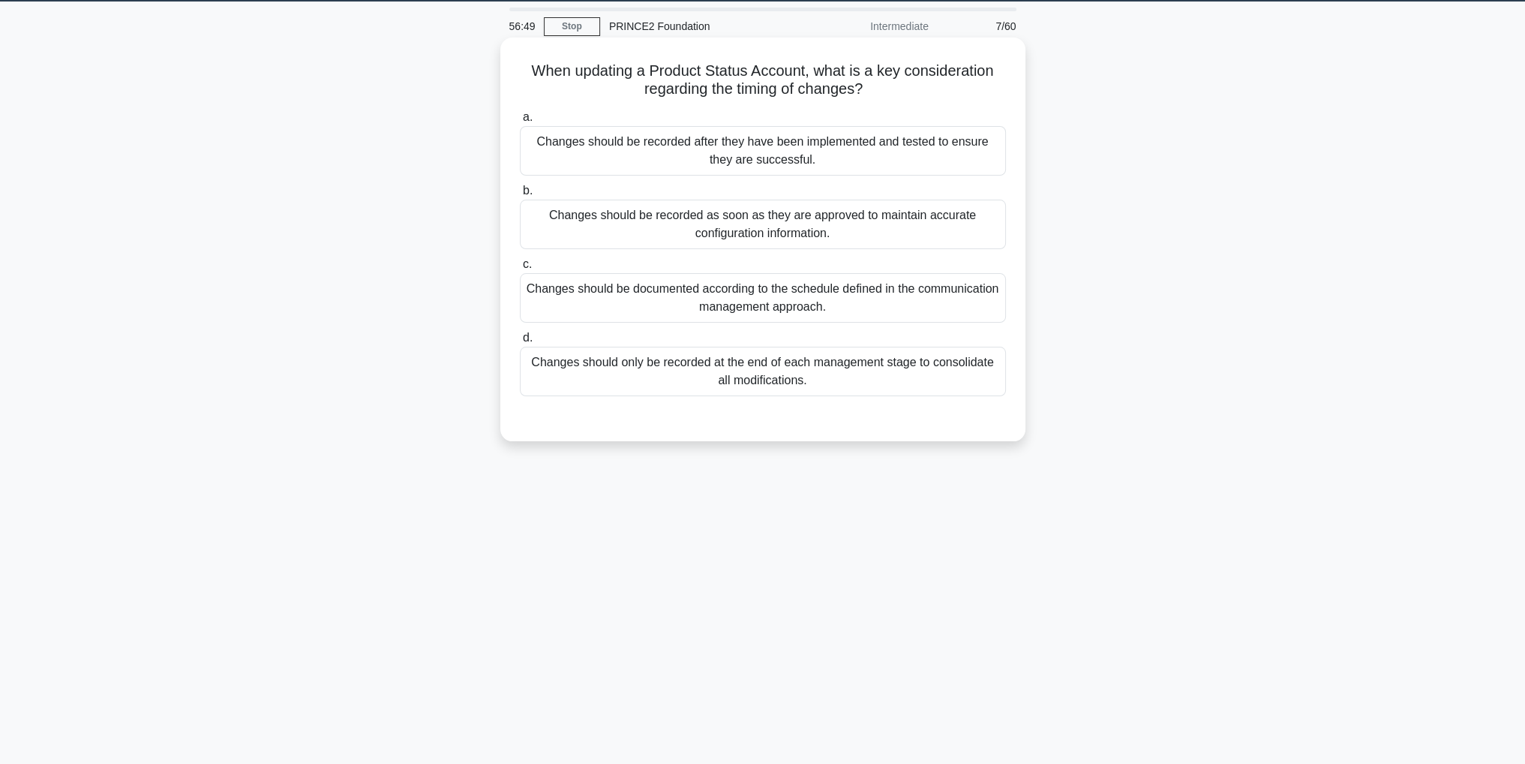
click at [896, 296] on div "Changes should be documented according to the schedule defined in the communica…" at bounding box center [763, 298] width 486 height 50
click at [520, 269] on input "c. Changes should be documented according to the schedule defined in the commun…" at bounding box center [520, 265] width 0 height 10
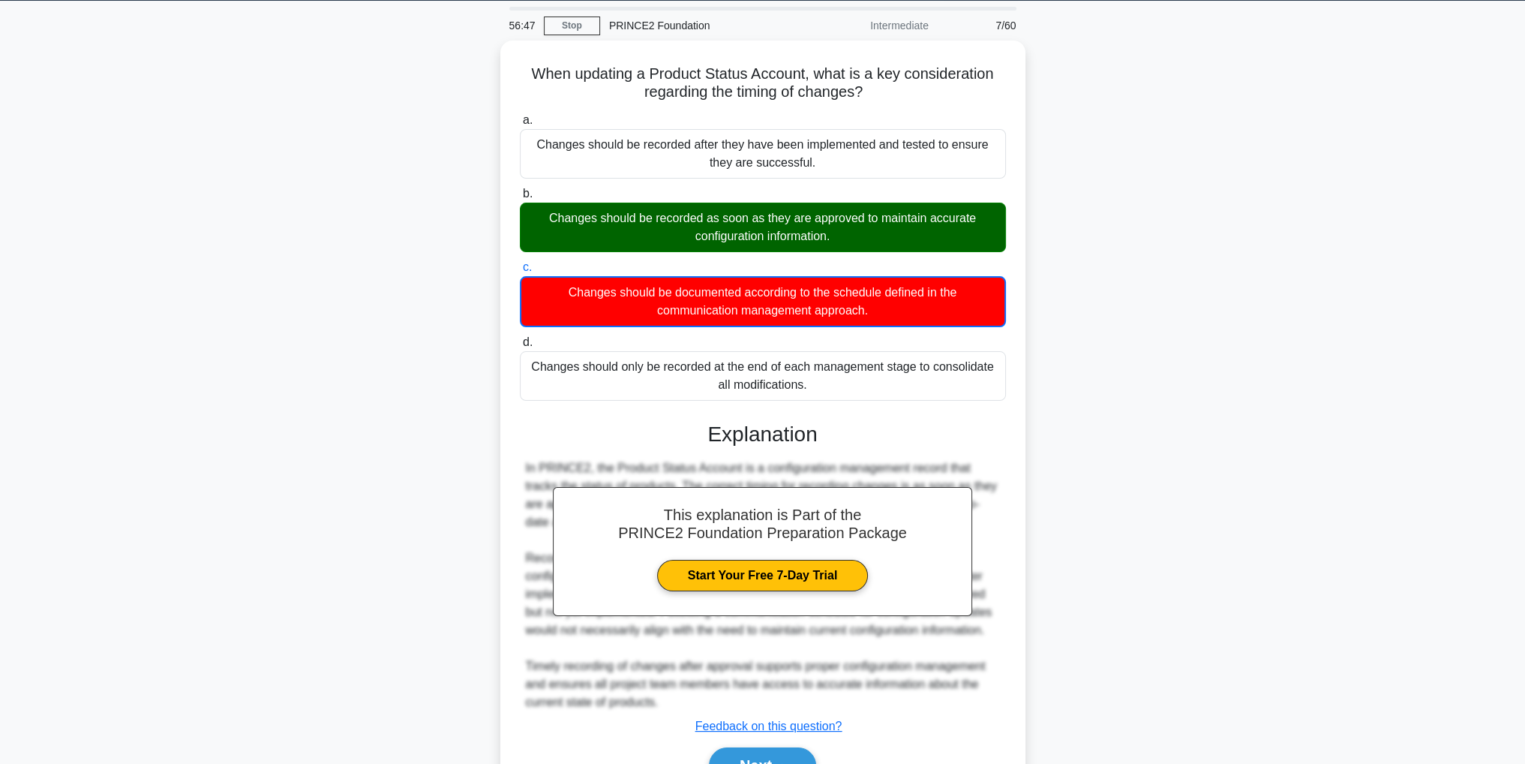
scroll to position [122, 0]
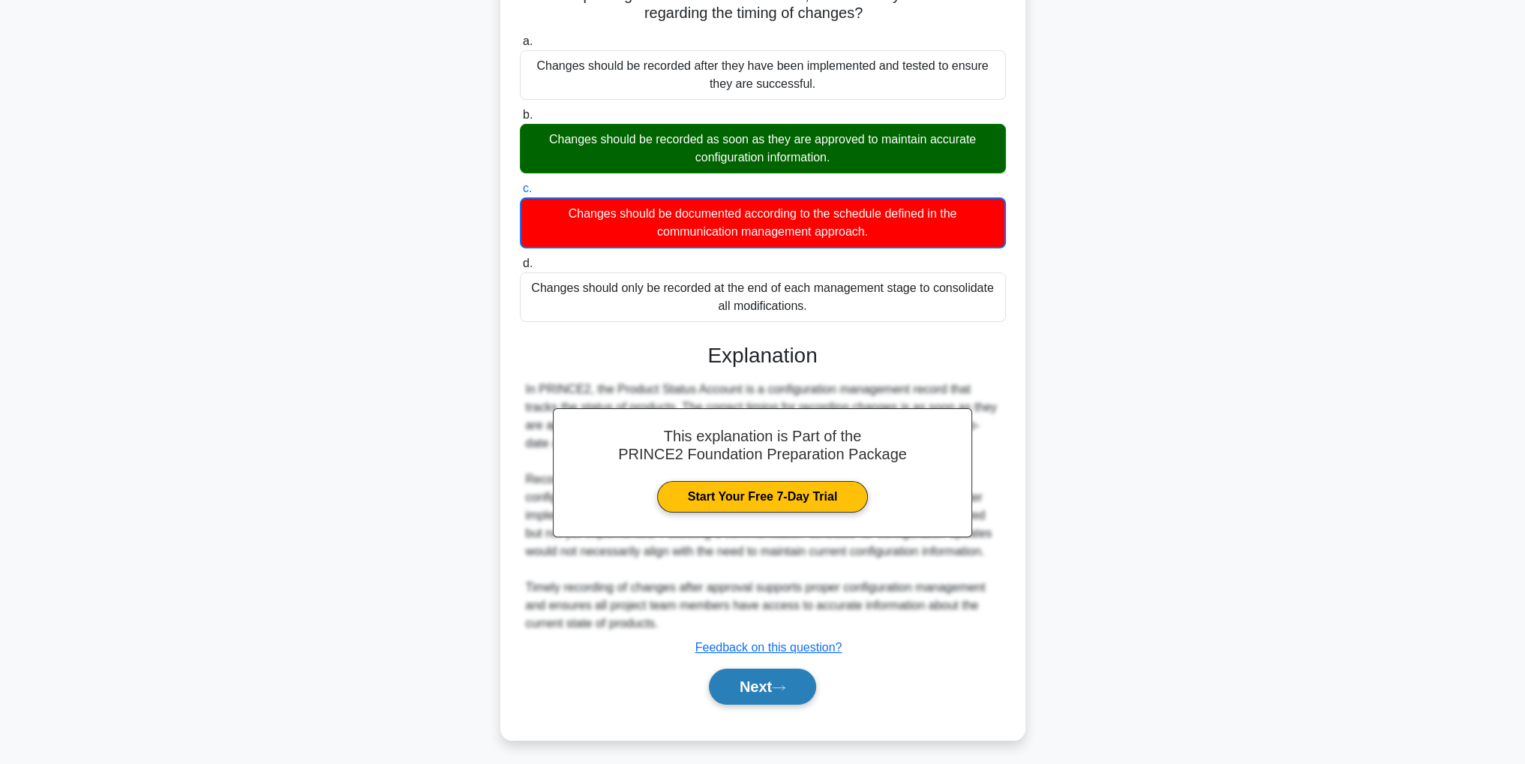
click at [783, 685] on icon at bounding box center [779, 687] width 14 height 8
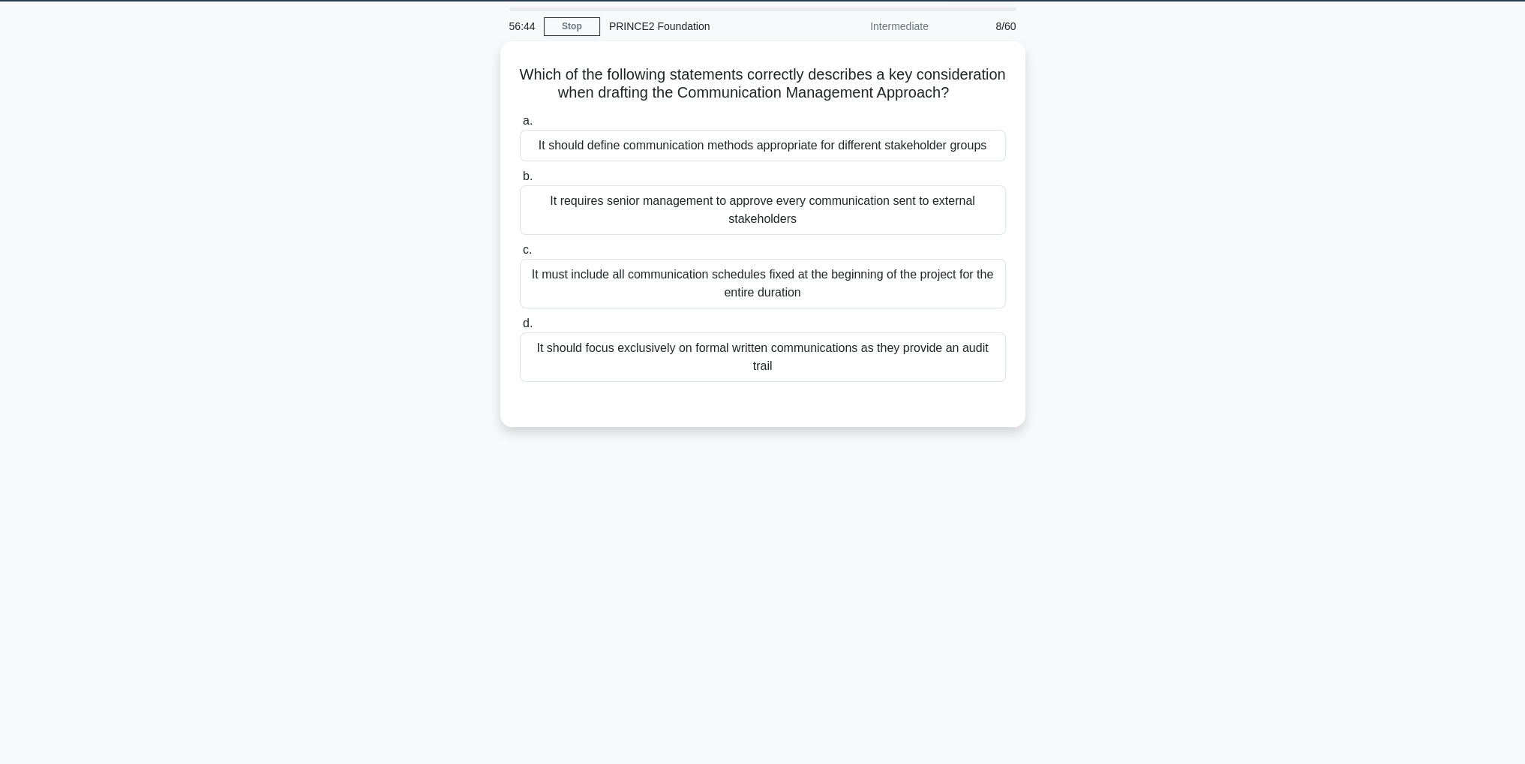
scroll to position [47, 0]
click at [816, 158] on div "It should define communication methods appropriate for different stakeholder gr…" at bounding box center [763, 142] width 486 height 32
click at [520, 122] on input "a. It should define communication methods appropriate for different stakeholder…" at bounding box center [520, 118] width 0 height 10
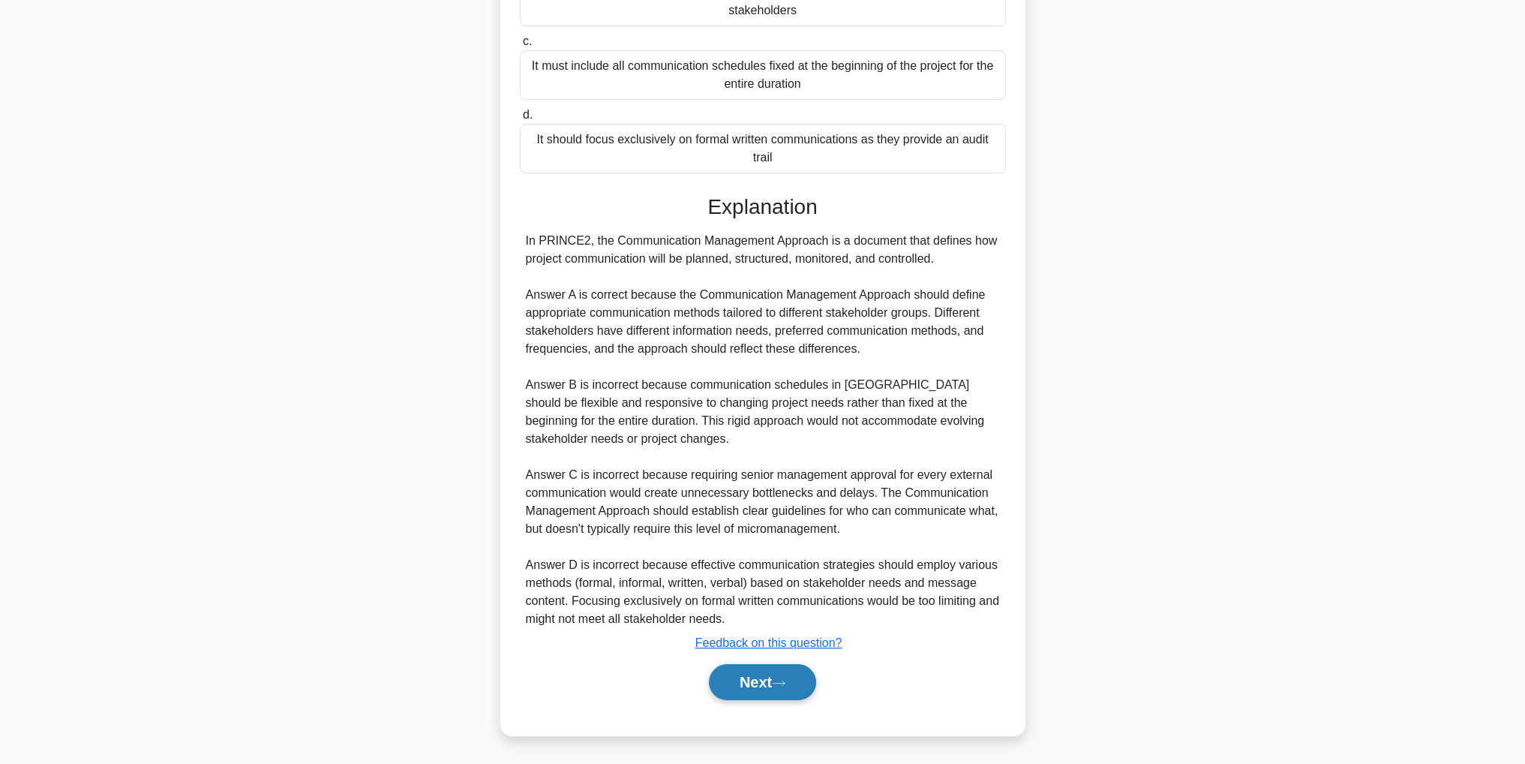
click at [752, 691] on button "Next" at bounding box center [762, 682] width 107 height 36
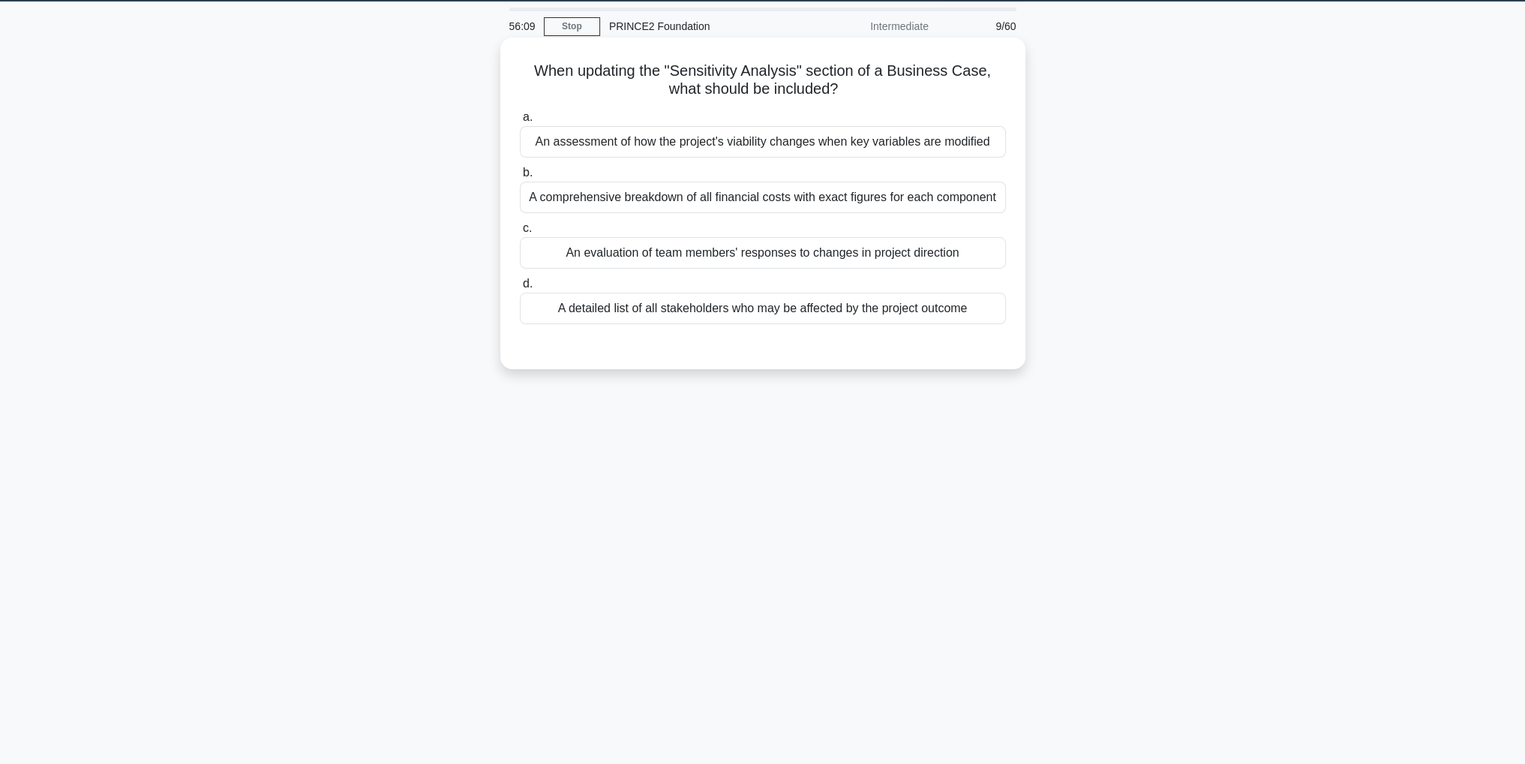
click at [955, 143] on div "An assessment of how the project's viability changes when key variables are mod…" at bounding box center [763, 142] width 486 height 32
click at [520, 122] on input "a. An assessment of how the project's viability changes when key variables are …" at bounding box center [520, 118] width 0 height 10
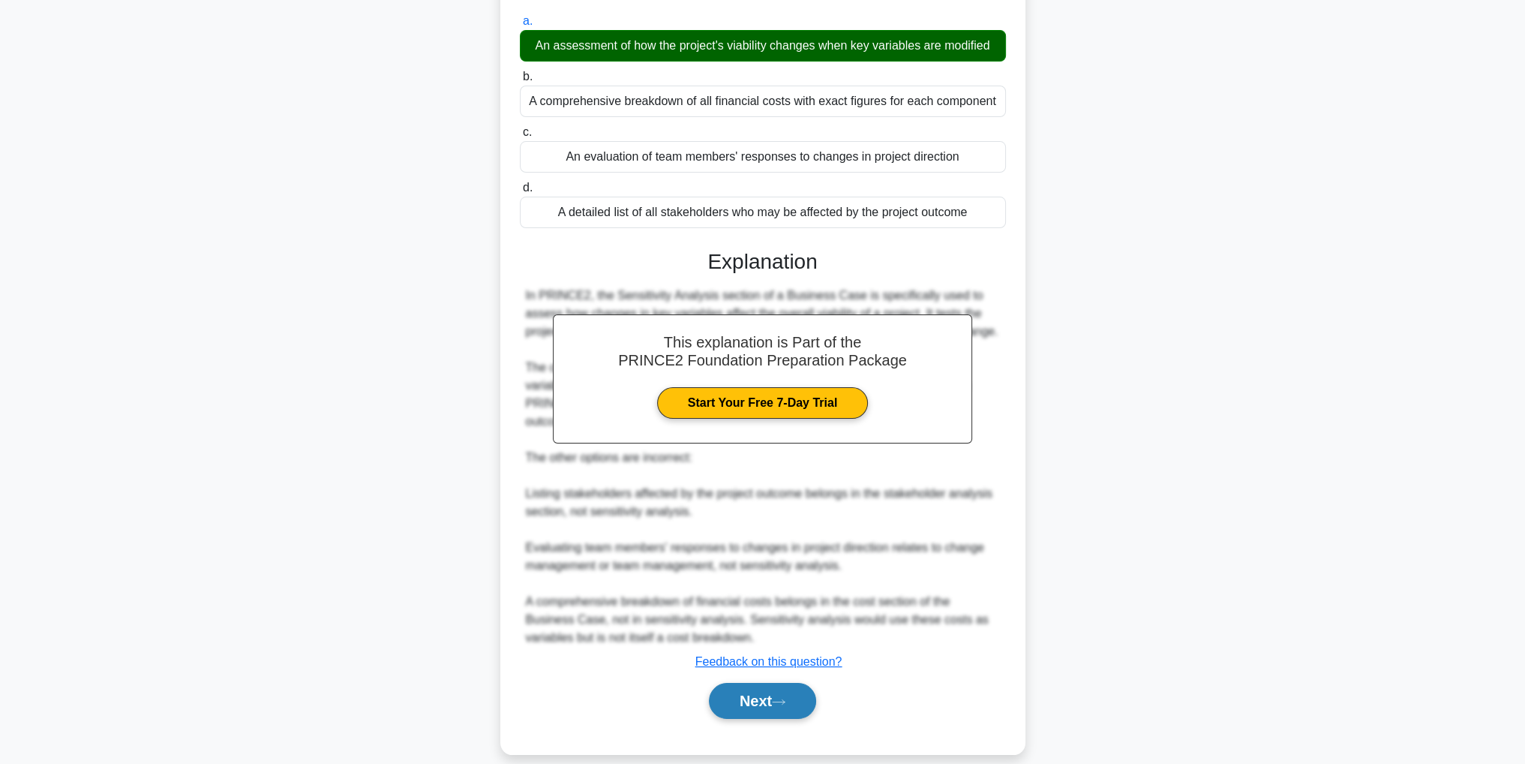
click at [775, 688] on button "Next" at bounding box center [762, 701] width 107 height 36
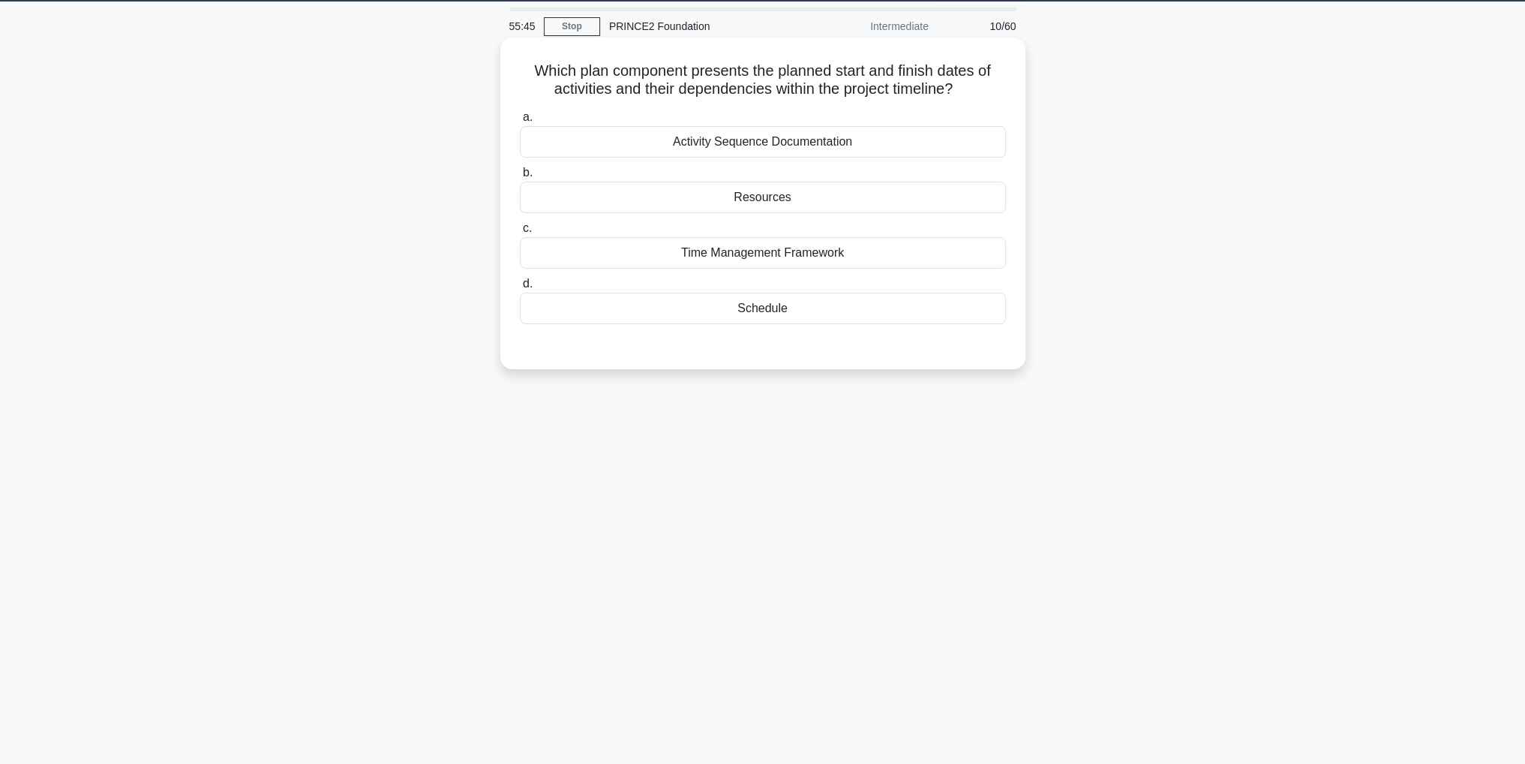
click at [789, 307] on div "Schedule" at bounding box center [763, 309] width 486 height 32
click at [520, 289] on input "d. Schedule" at bounding box center [520, 284] width 0 height 10
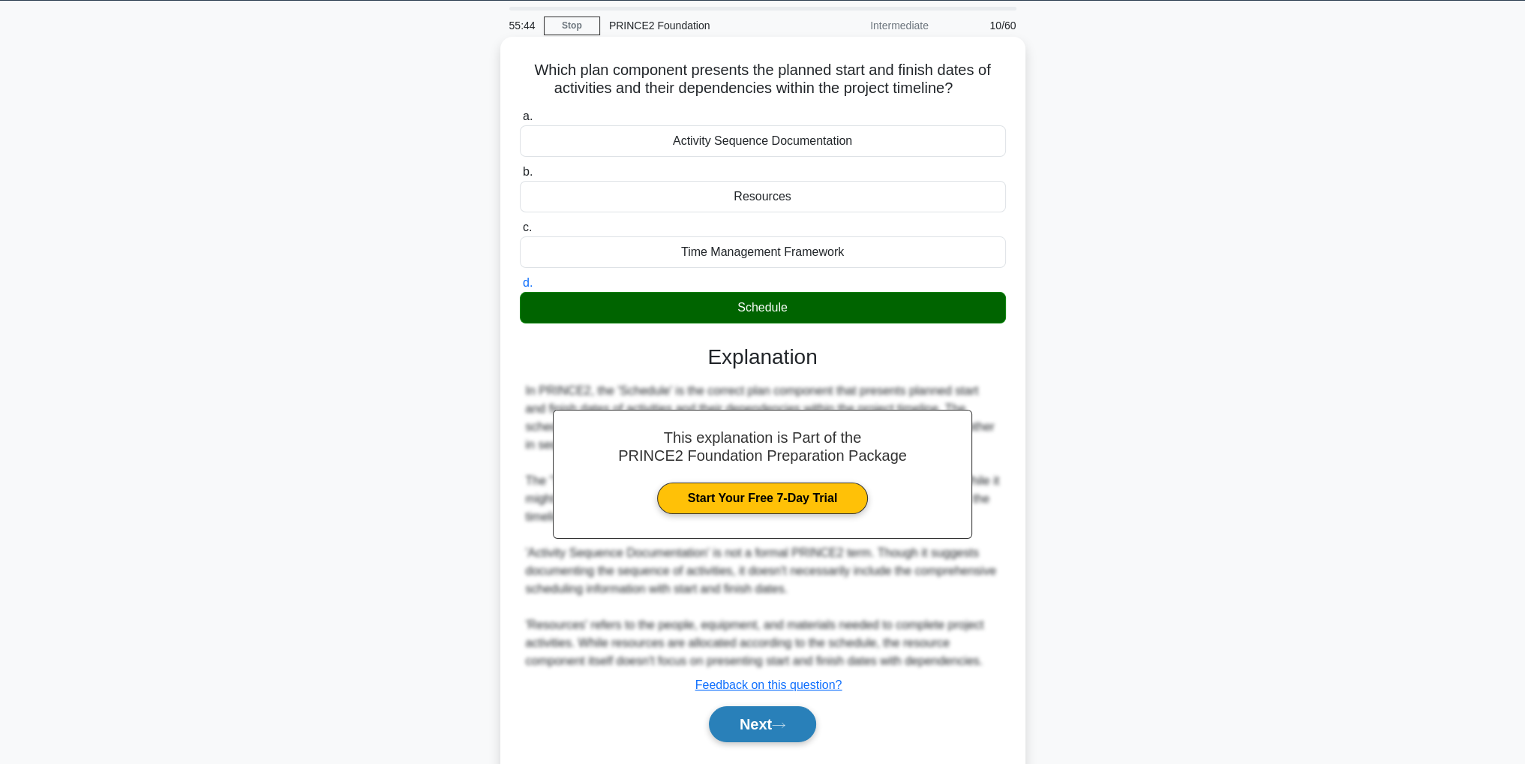
click at [749, 725] on button "Next" at bounding box center [762, 724] width 107 height 36
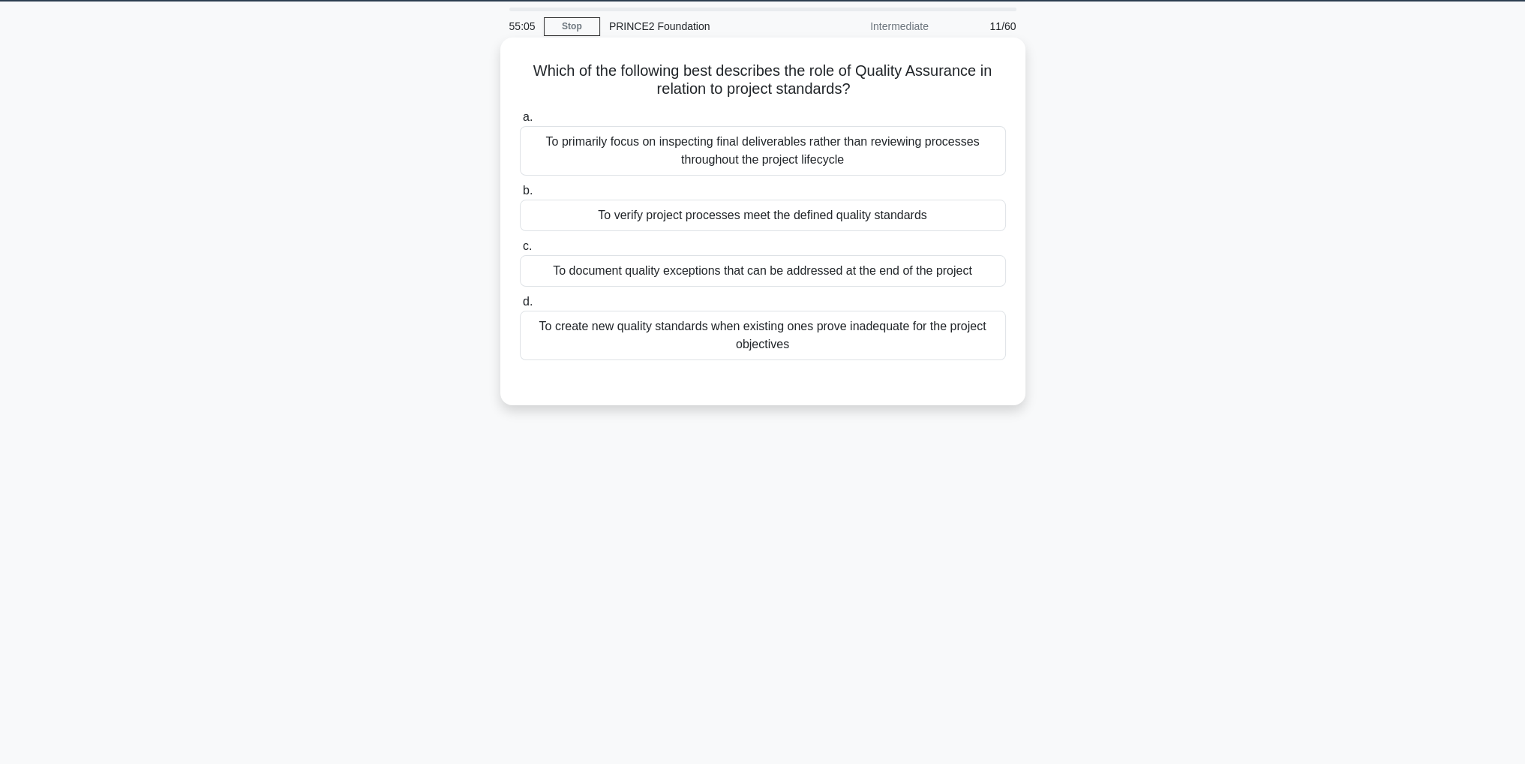
click at [759, 211] on div "To verify project processes meet the defined quality standards" at bounding box center [763, 216] width 486 height 32
click at [520, 196] on input "b. To verify project processes meet the defined quality standards" at bounding box center [520, 191] width 0 height 10
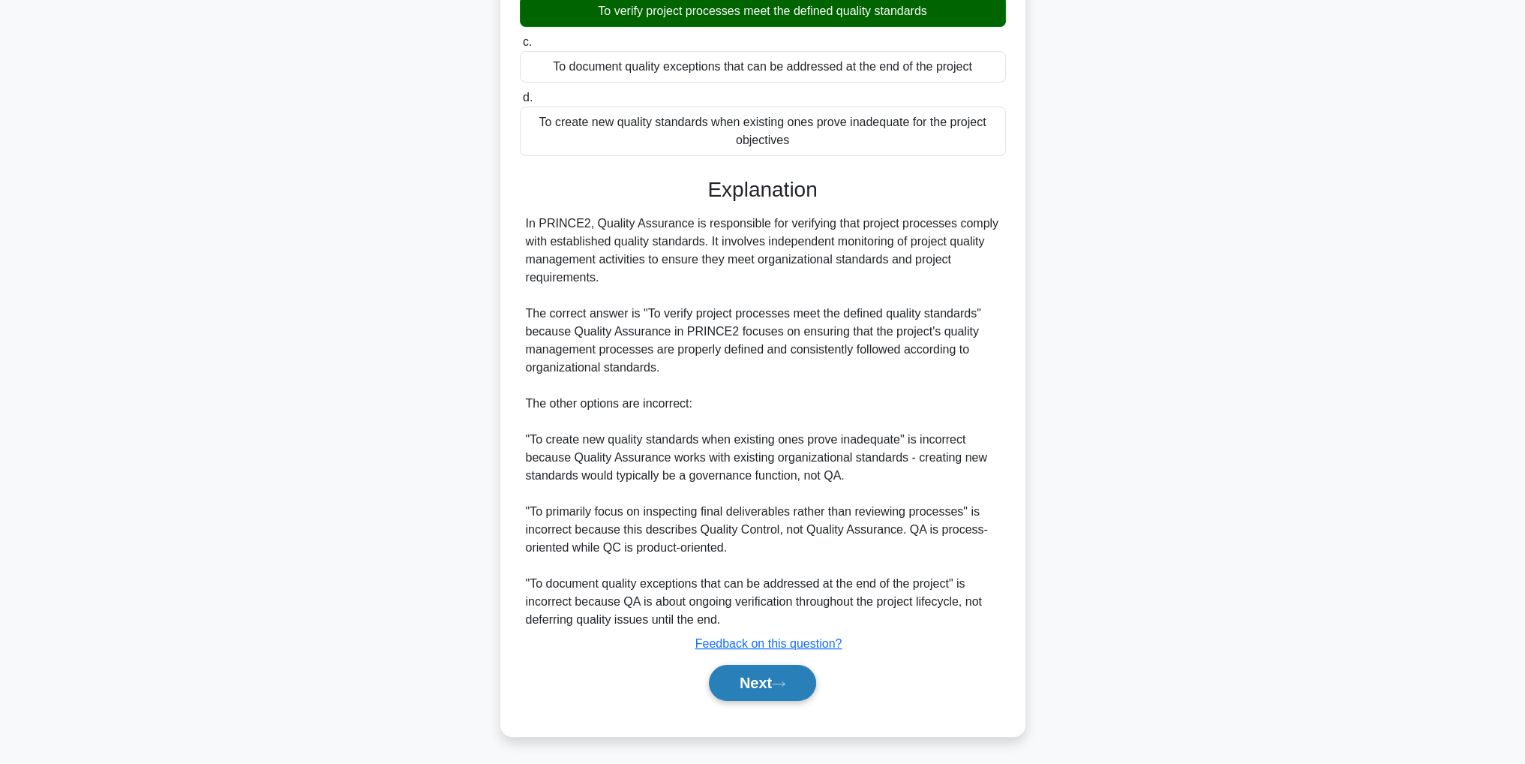
click at [787, 694] on button "Next" at bounding box center [762, 683] width 107 height 36
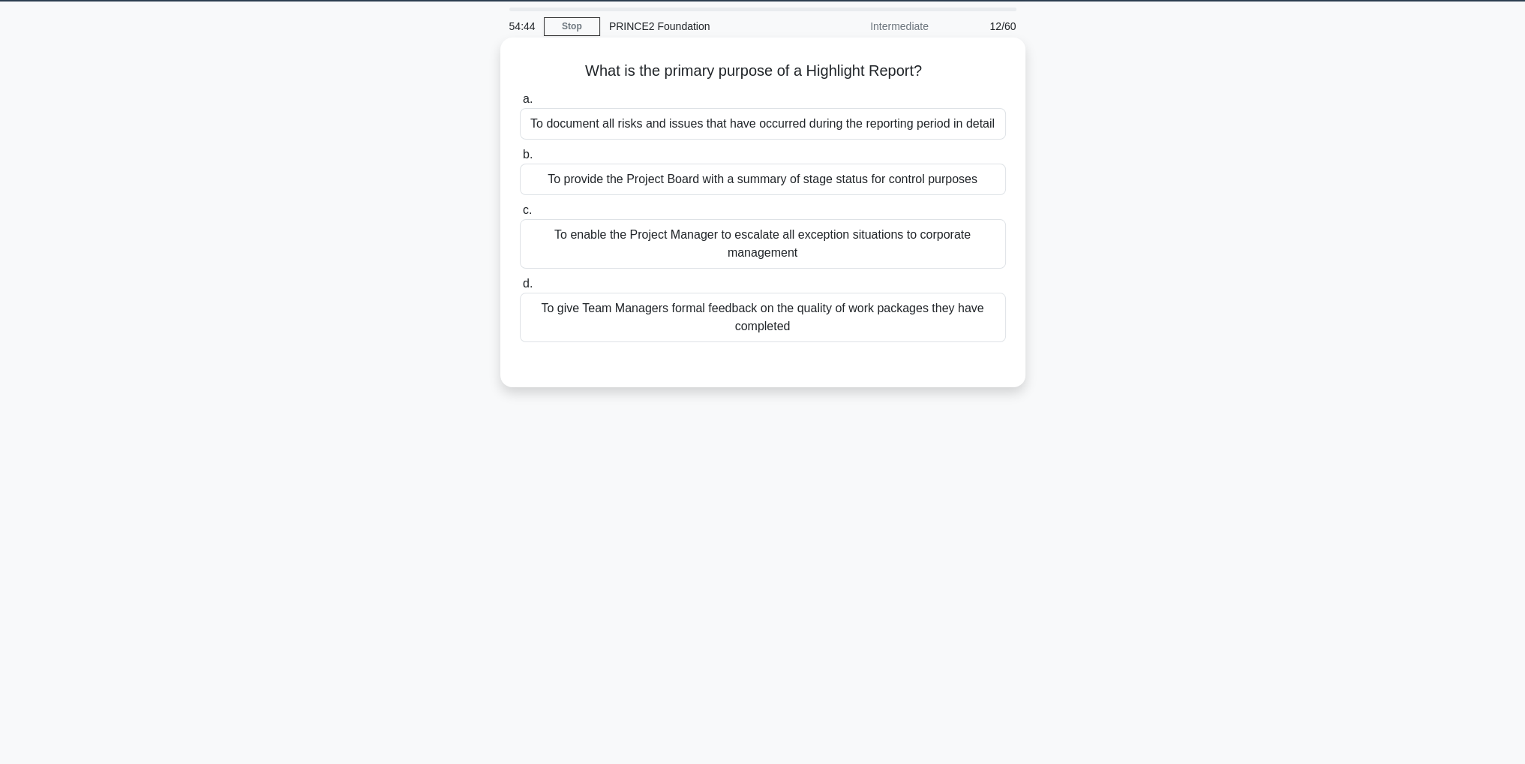
click at [910, 187] on div "To provide the Project Board with a summary of stage status for control purposes" at bounding box center [763, 180] width 486 height 32
click at [520, 160] on input "b. To provide the Project Board with a summary of stage status for control purp…" at bounding box center [520, 155] width 0 height 10
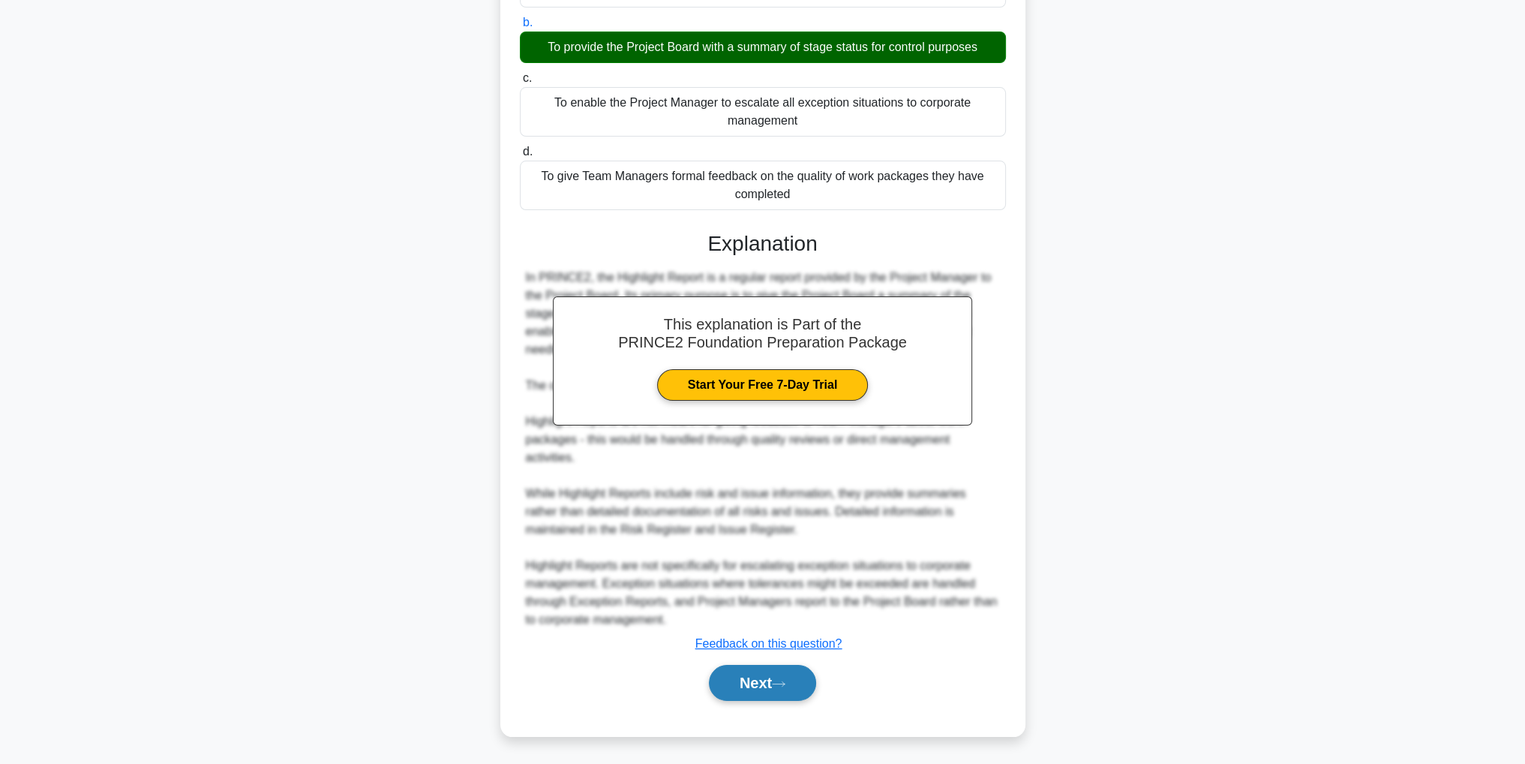
click at [753, 686] on button "Next" at bounding box center [762, 683] width 107 height 36
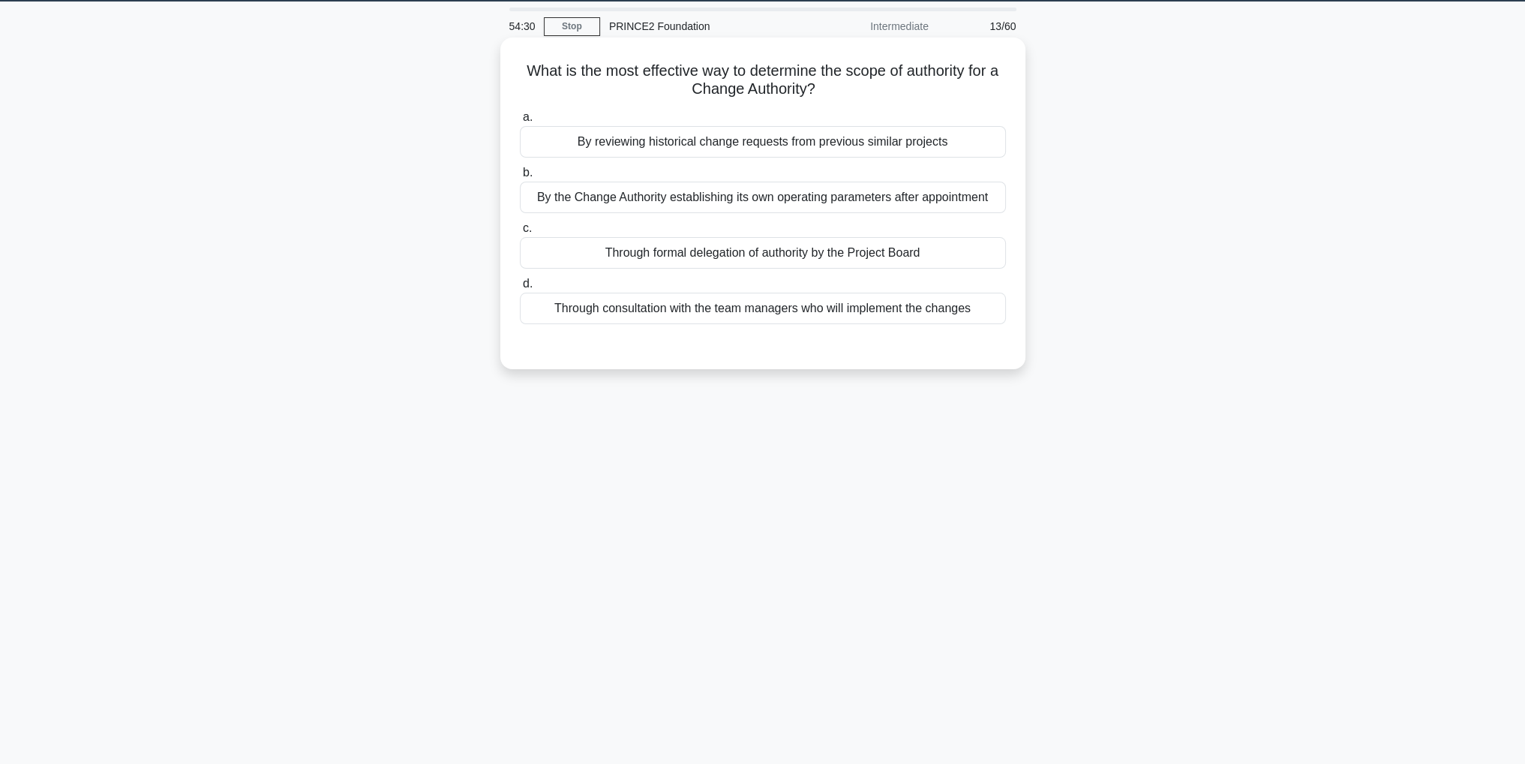
click at [893, 253] on div "Through formal delegation of authority by the Project Board" at bounding box center [763, 253] width 486 height 32
click at [520, 233] on input "c. Through formal delegation of authority by the Project Board" at bounding box center [520, 229] width 0 height 10
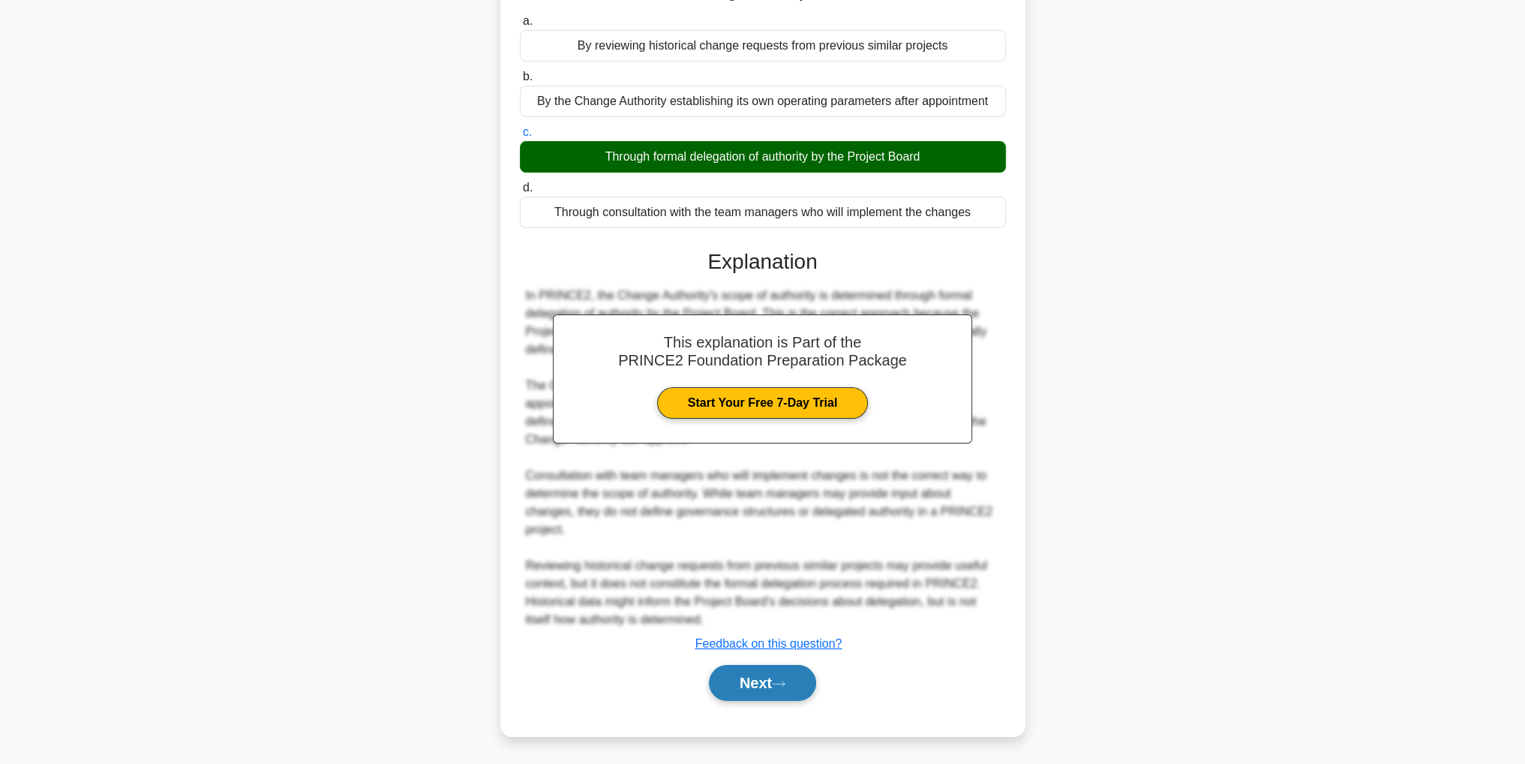
click at [784, 687] on button "Next" at bounding box center [762, 683] width 107 height 36
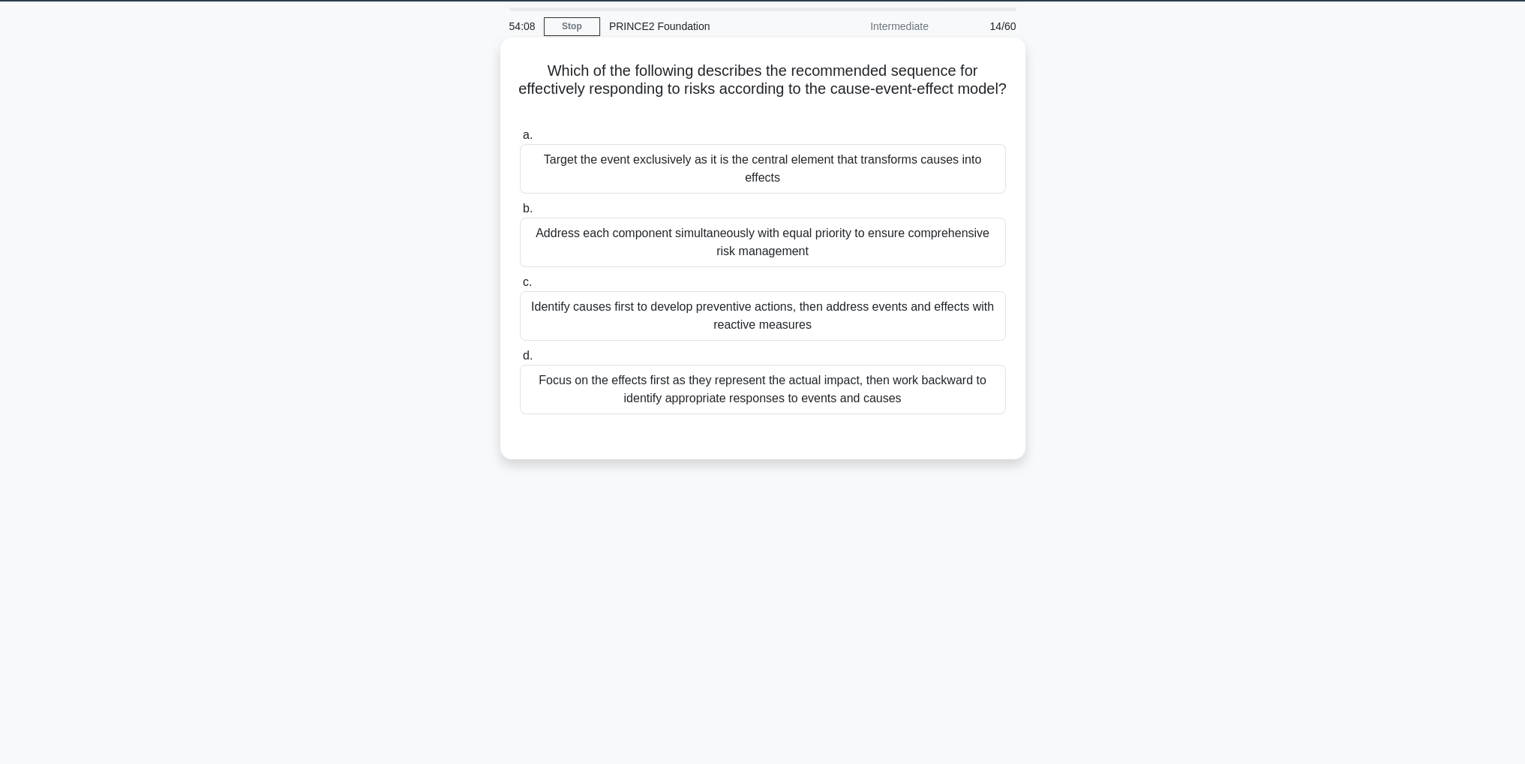
click at [877, 294] on div "Identify causes first to develop preventive actions, then address events and ef…" at bounding box center [763, 316] width 486 height 50
click at [520, 287] on input "c. Identify causes first to develop preventive actions, then address events and…" at bounding box center [520, 283] width 0 height 10
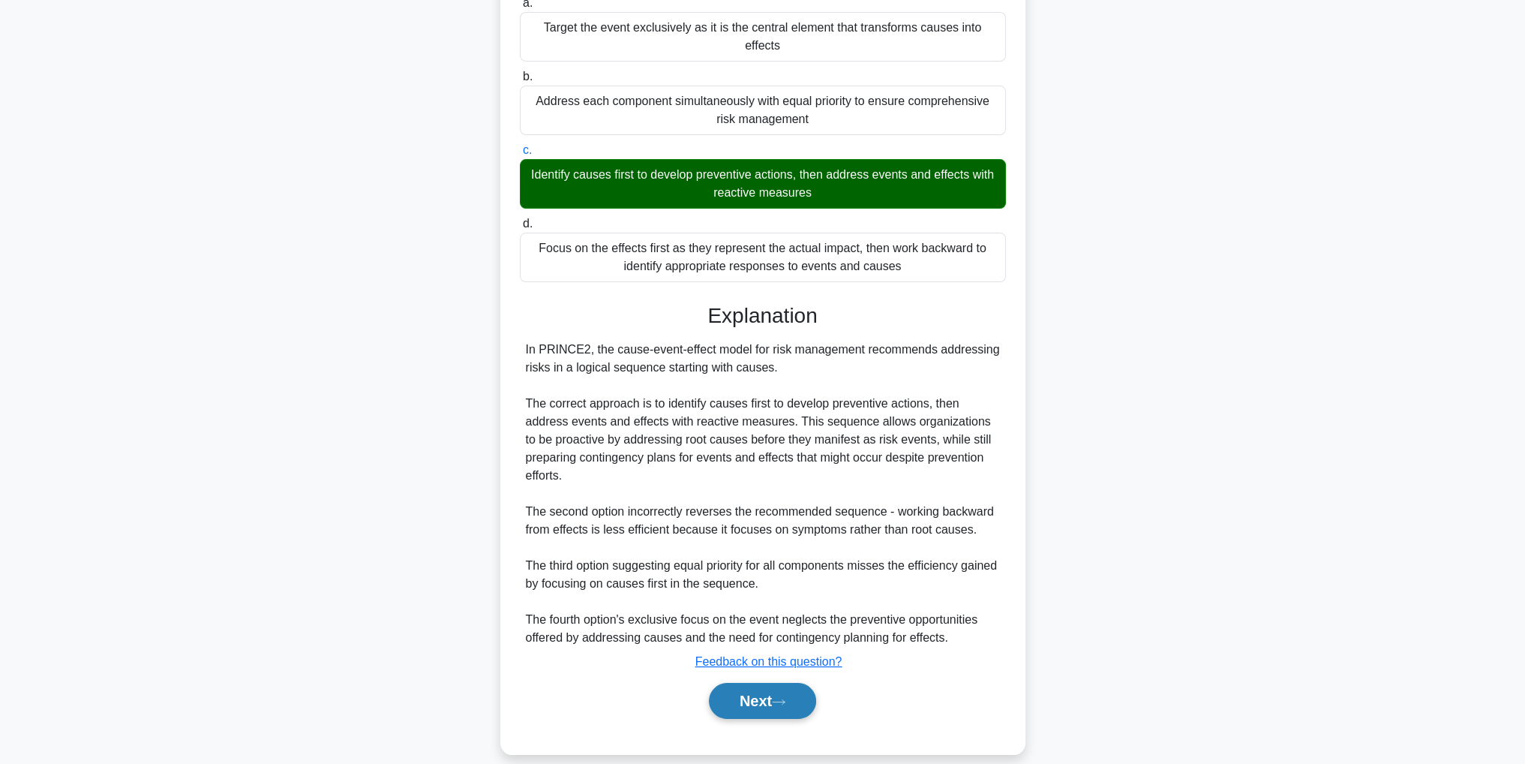
click at [790, 689] on button "Next" at bounding box center [762, 701] width 107 height 36
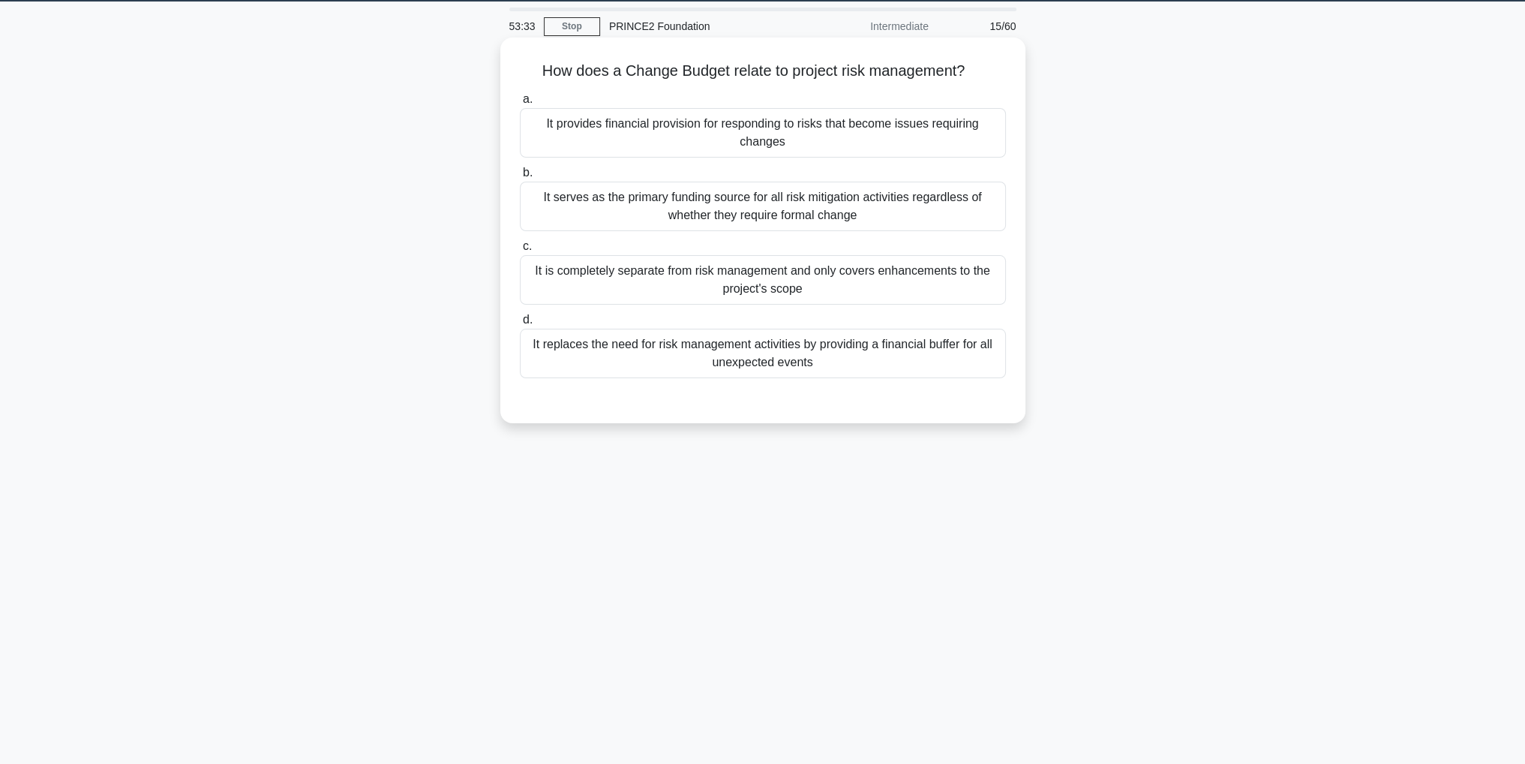
click at [788, 138] on div "It provides financial provision for responding to risks that become issues requ…" at bounding box center [763, 133] width 486 height 50
click at [520, 104] on input "a. It provides financial provision for responding to risks that become issues r…" at bounding box center [520, 100] width 0 height 10
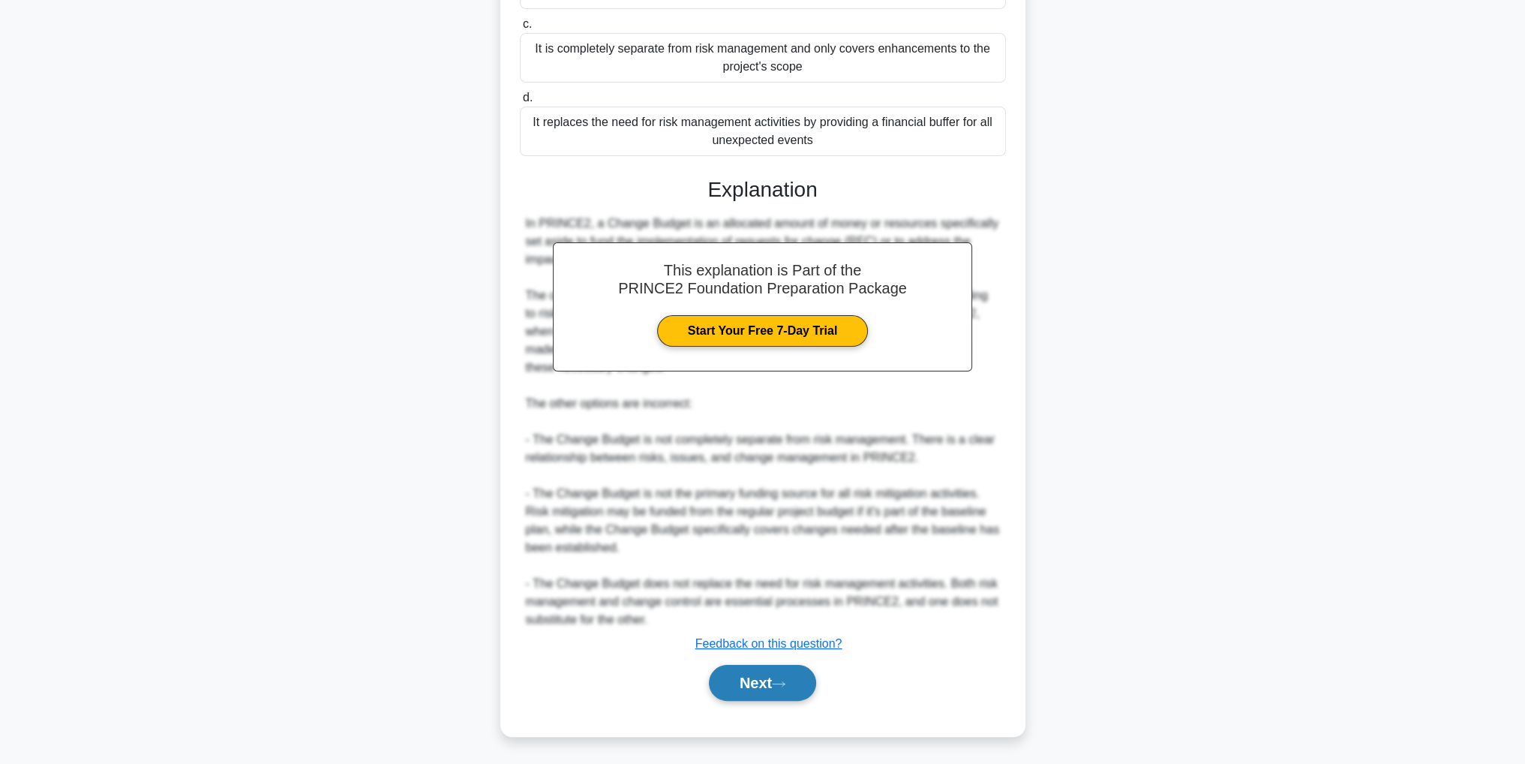
click at [775, 684] on button "Next" at bounding box center [762, 683] width 107 height 36
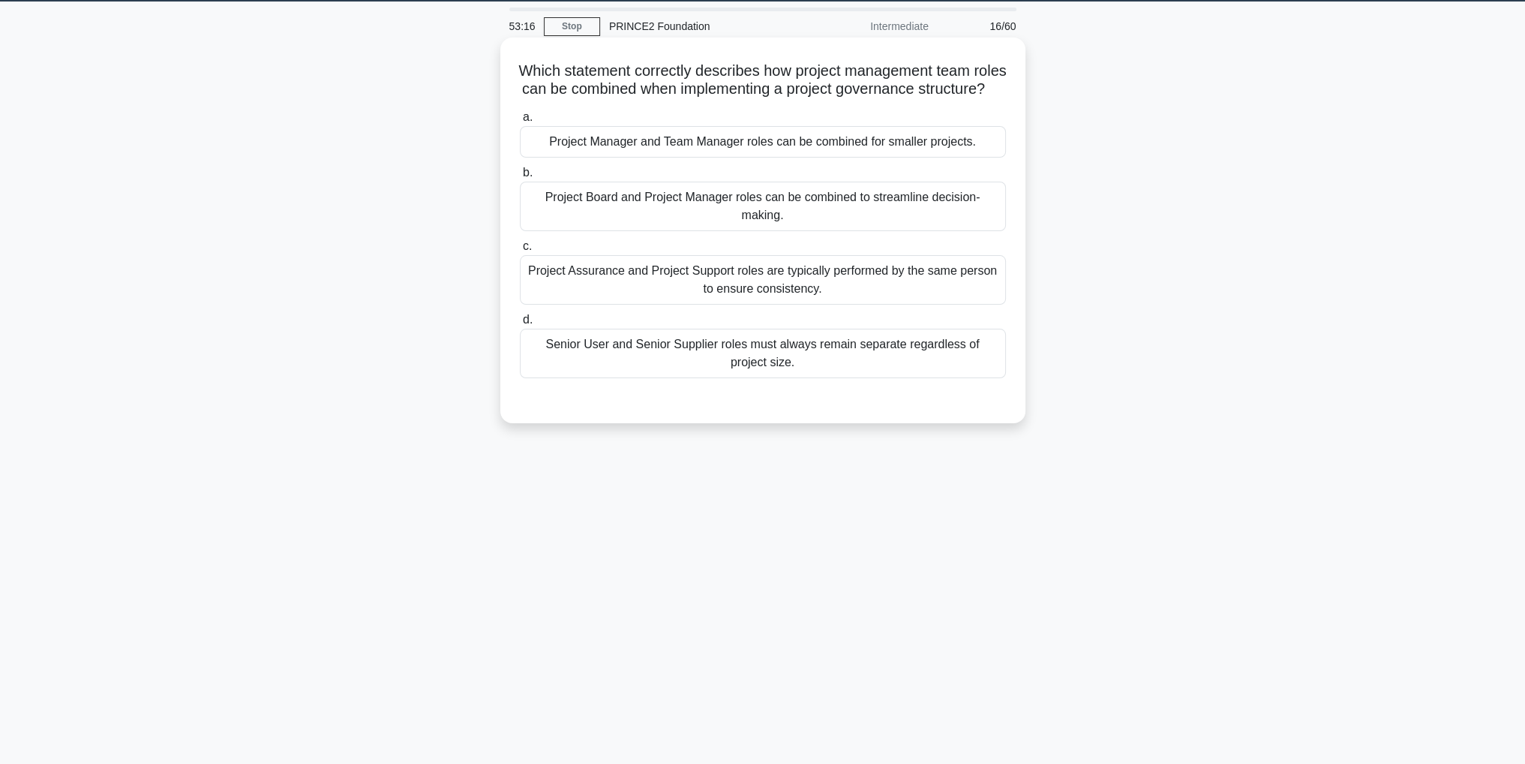
click at [828, 158] on div "Project Manager and Team Manager roles can be combined for smaller projects." at bounding box center [763, 142] width 486 height 32
click at [520, 122] on input "a. Project Manager and Team Manager roles can be combined for smaller projects." at bounding box center [520, 118] width 0 height 10
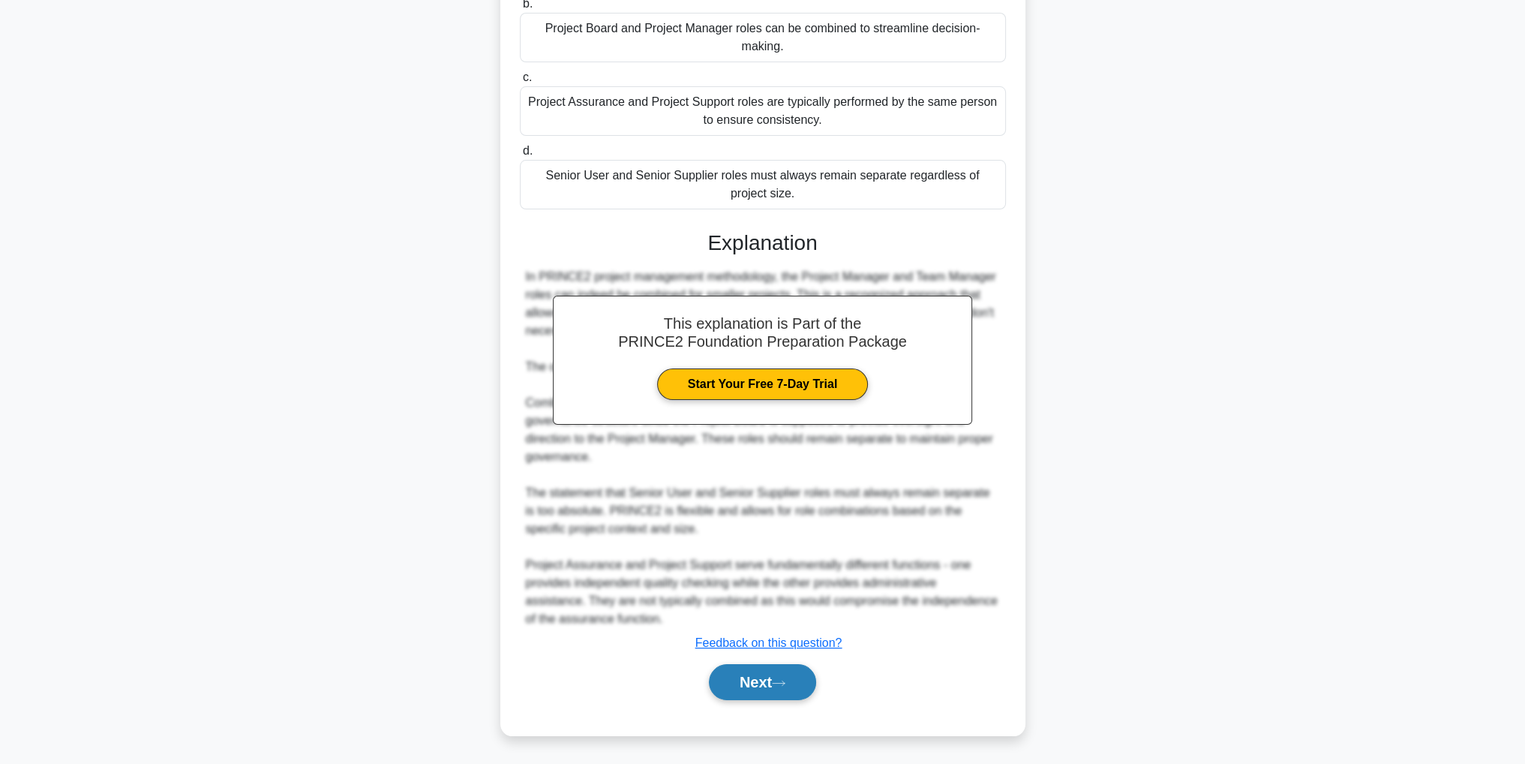
click at [796, 678] on button "Next" at bounding box center [762, 682] width 107 height 36
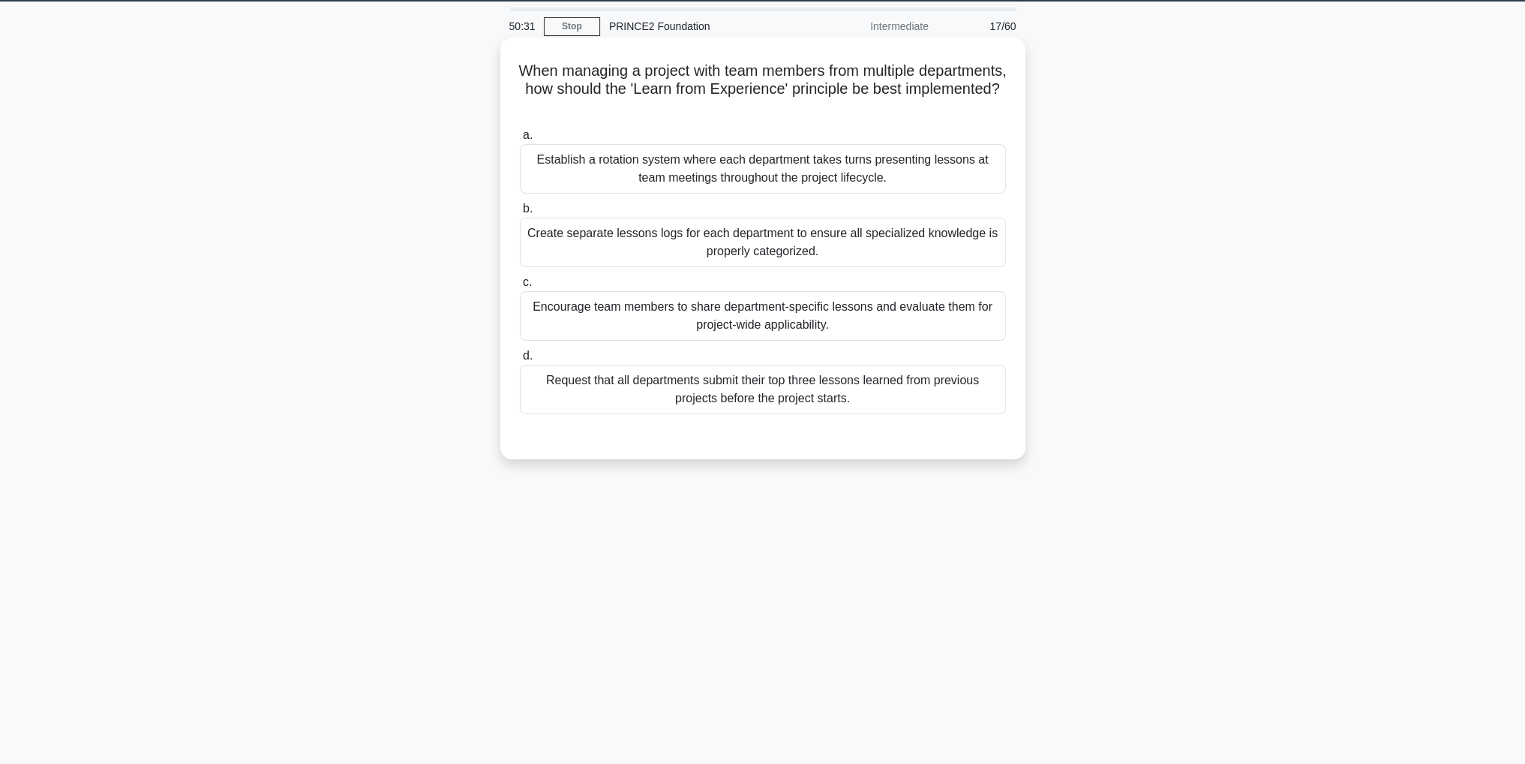
click at [939, 331] on div "Encourage team members to share department-specific lessons and evaluate them f…" at bounding box center [763, 316] width 486 height 50
click at [520, 287] on input "c. Encourage team members to share department-specific lessons and evaluate the…" at bounding box center [520, 283] width 0 height 10
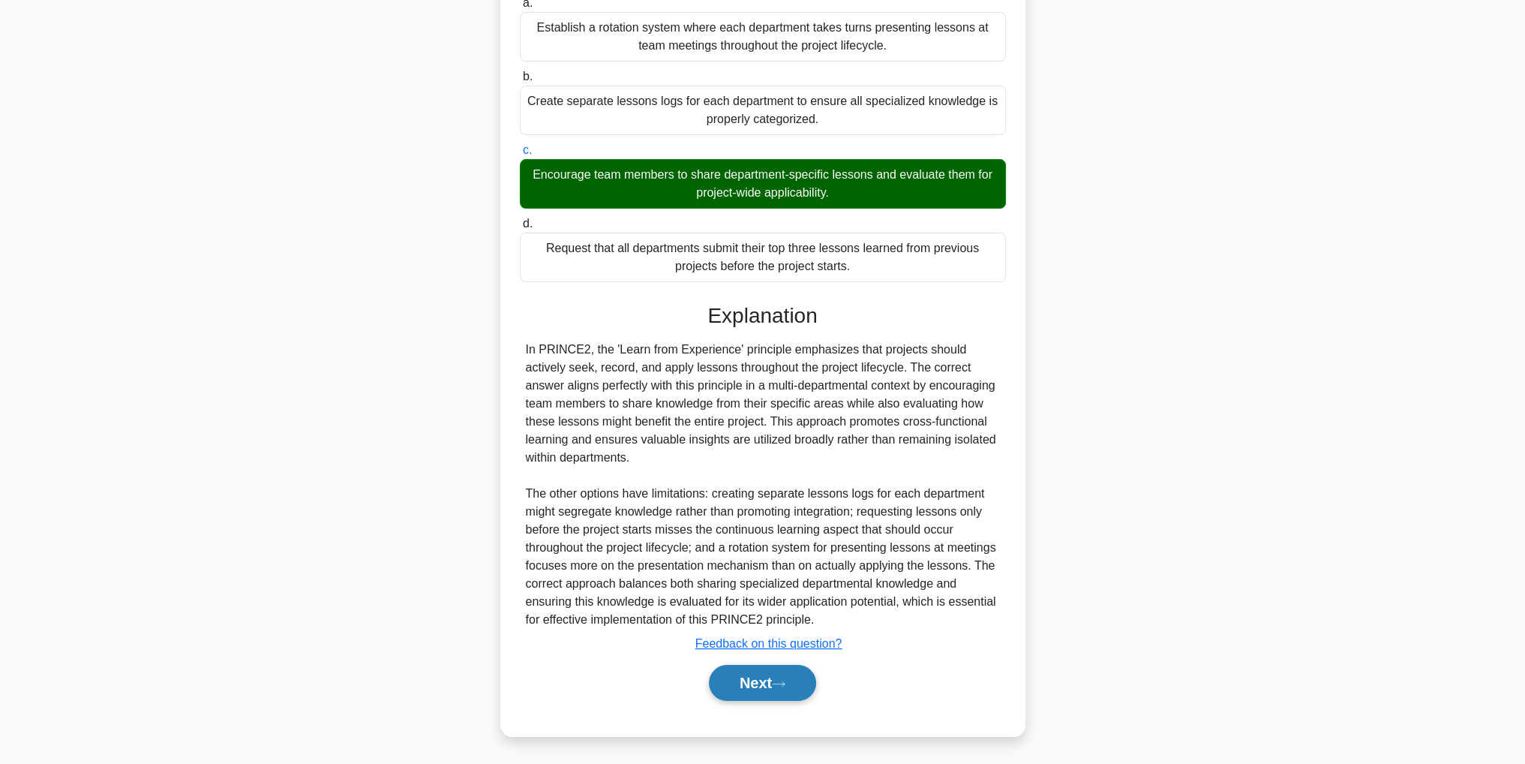
click at [762, 687] on button "Next" at bounding box center [762, 683] width 107 height 36
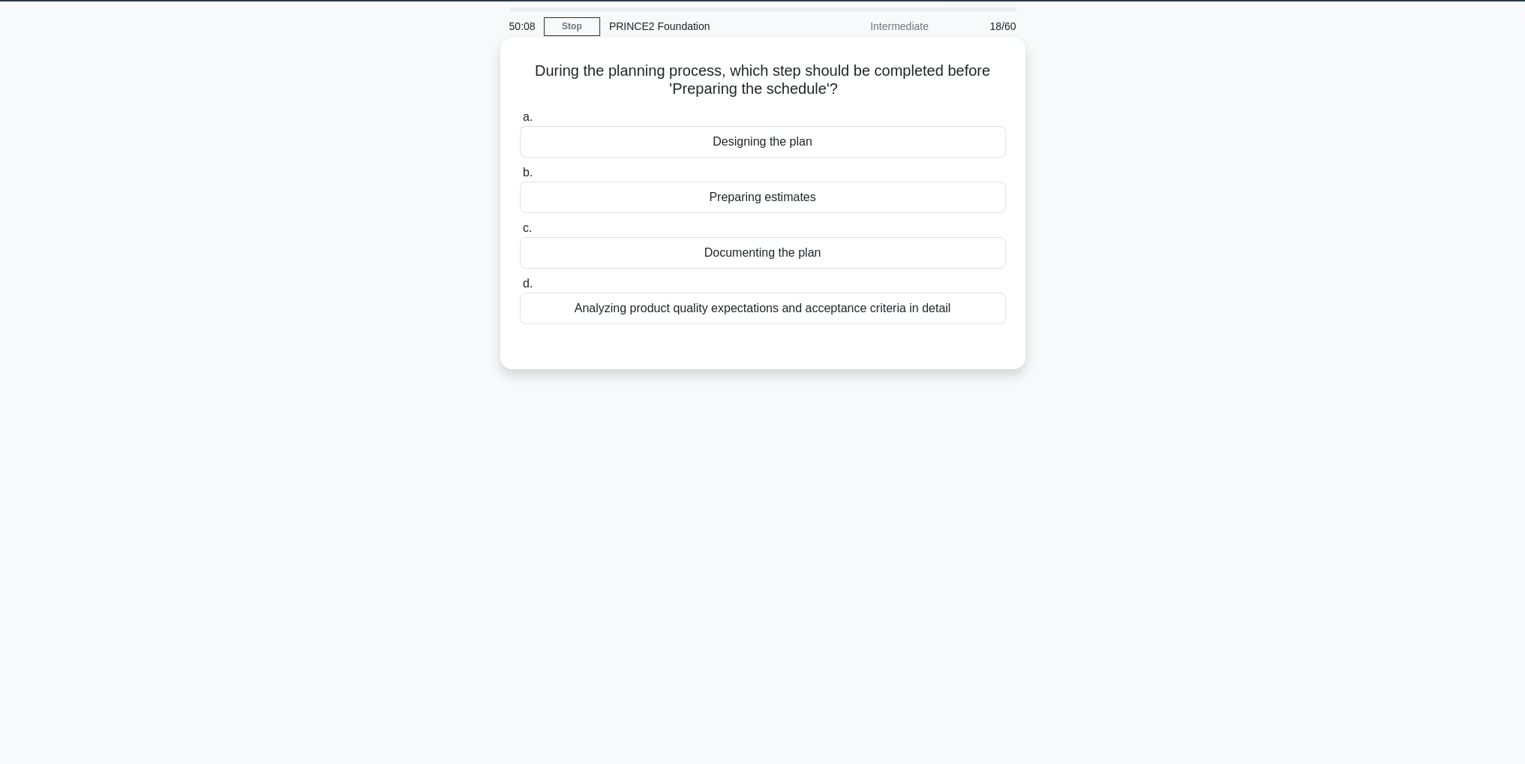
click at [800, 146] on div "Designing the plan" at bounding box center [763, 142] width 486 height 32
click at [520, 122] on input "a. Designing the plan" at bounding box center [520, 118] width 0 height 10
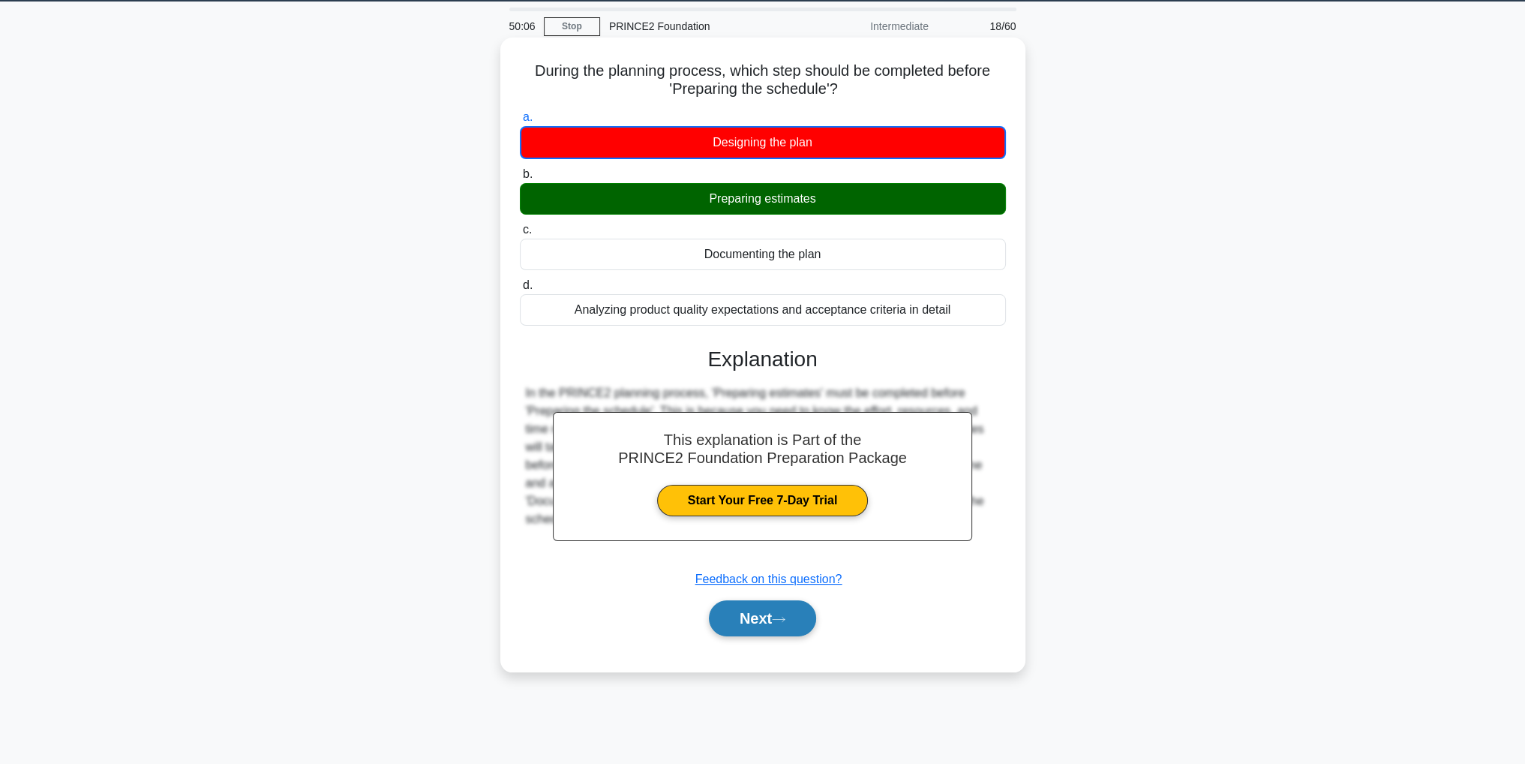
click at [764, 614] on button "Next" at bounding box center [762, 618] width 107 height 36
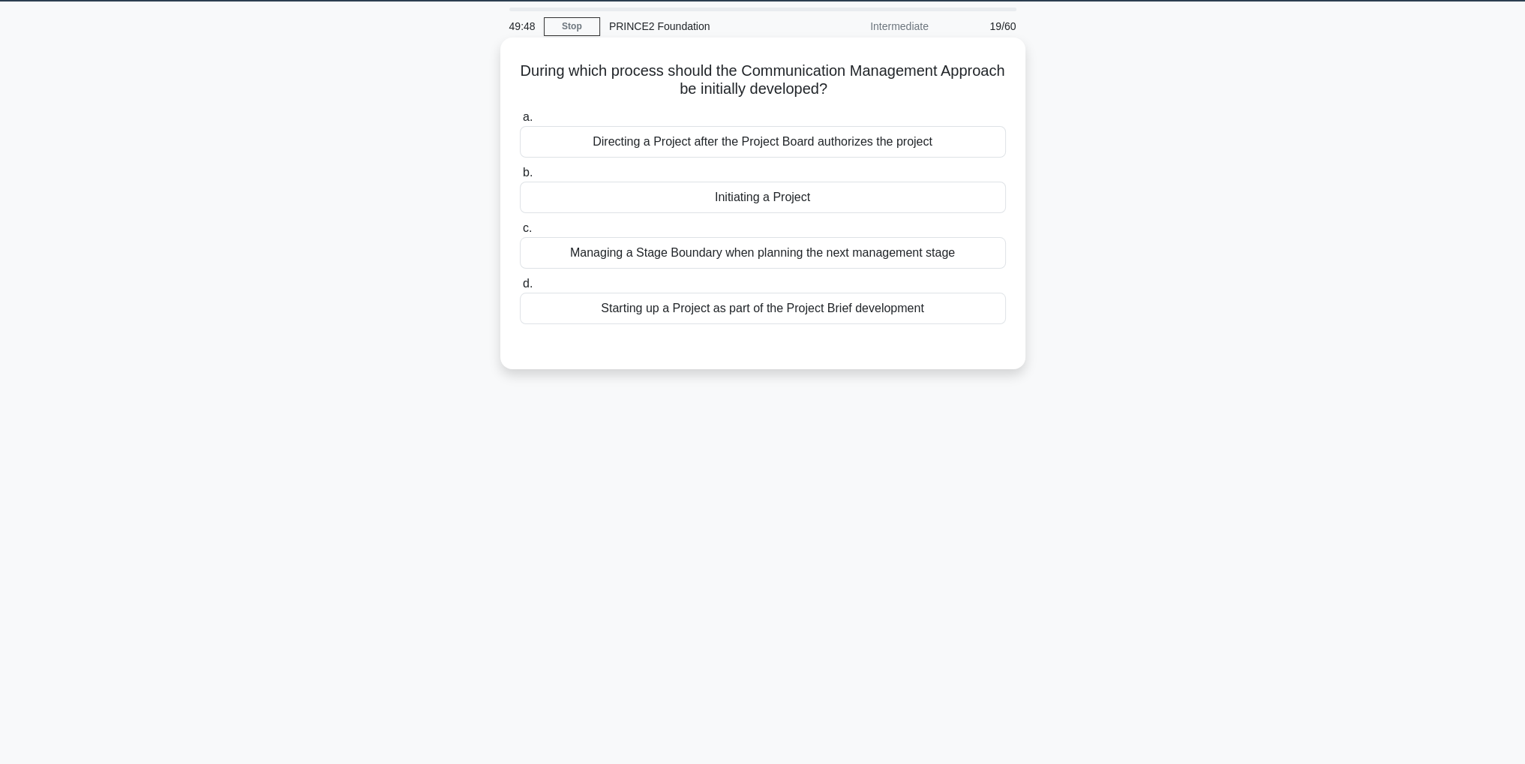
click at [795, 202] on div "Initiating a Project" at bounding box center [763, 198] width 486 height 32
click at [520, 178] on input "b. Initiating a Project" at bounding box center [520, 173] width 0 height 10
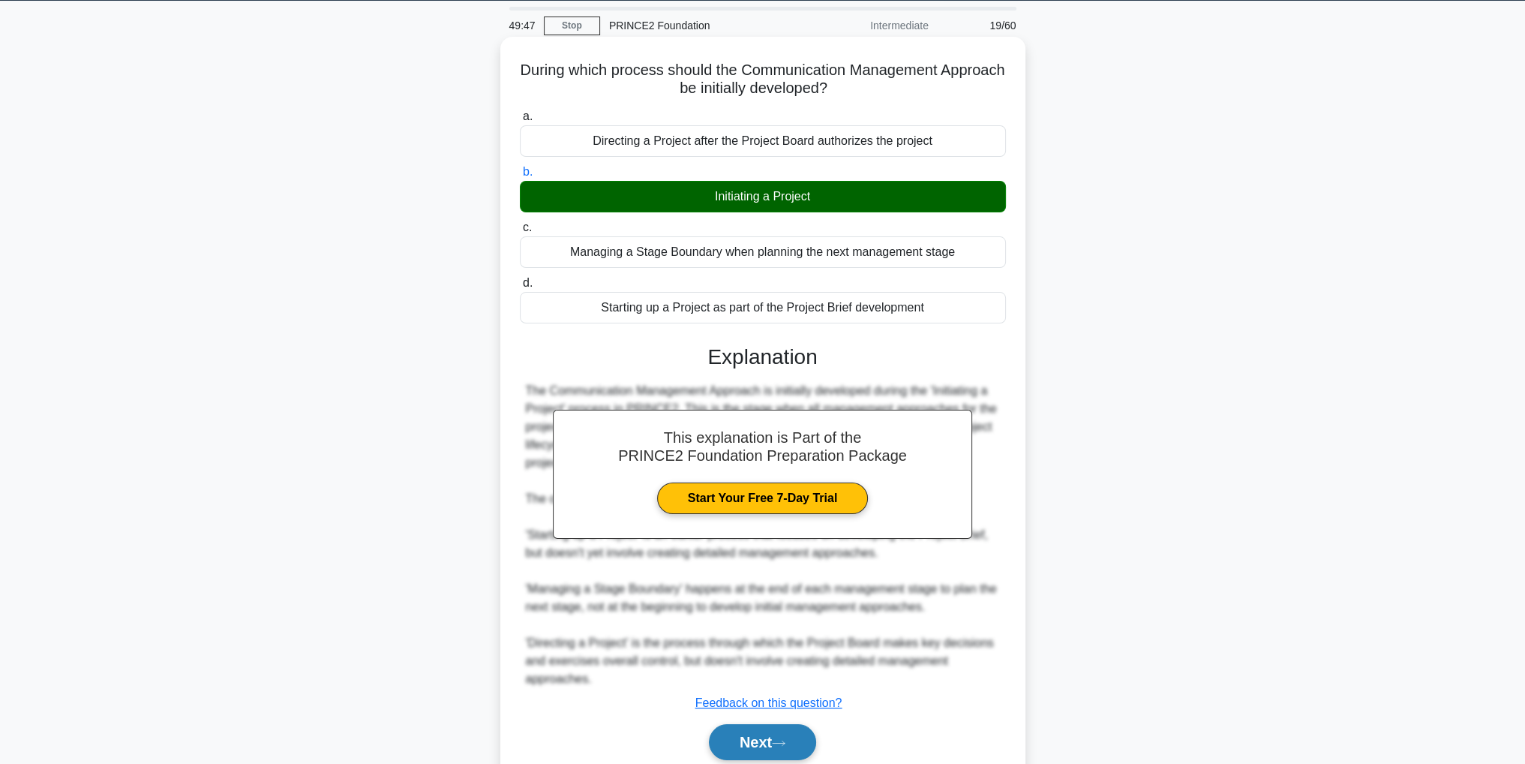
click at [778, 743] on icon at bounding box center [779, 743] width 14 height 8
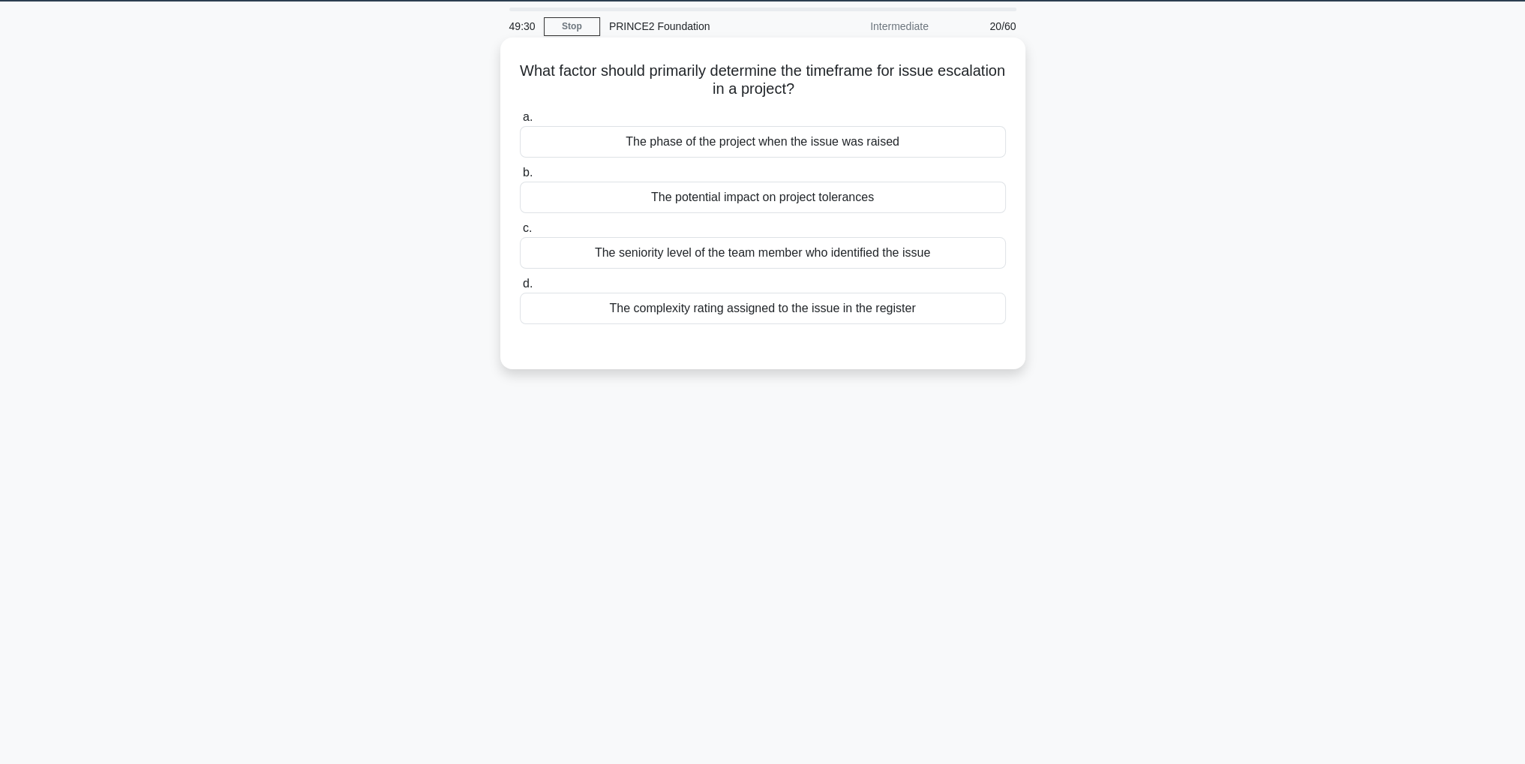
click at [736, 202] on div "The potential impact on project tolerances" at bounding box center [763, 198] width 486 height 32
click at [520, 178] on input "b. The potential impact on project tolerances" at bounding box center [520, 173] width 0 height 10
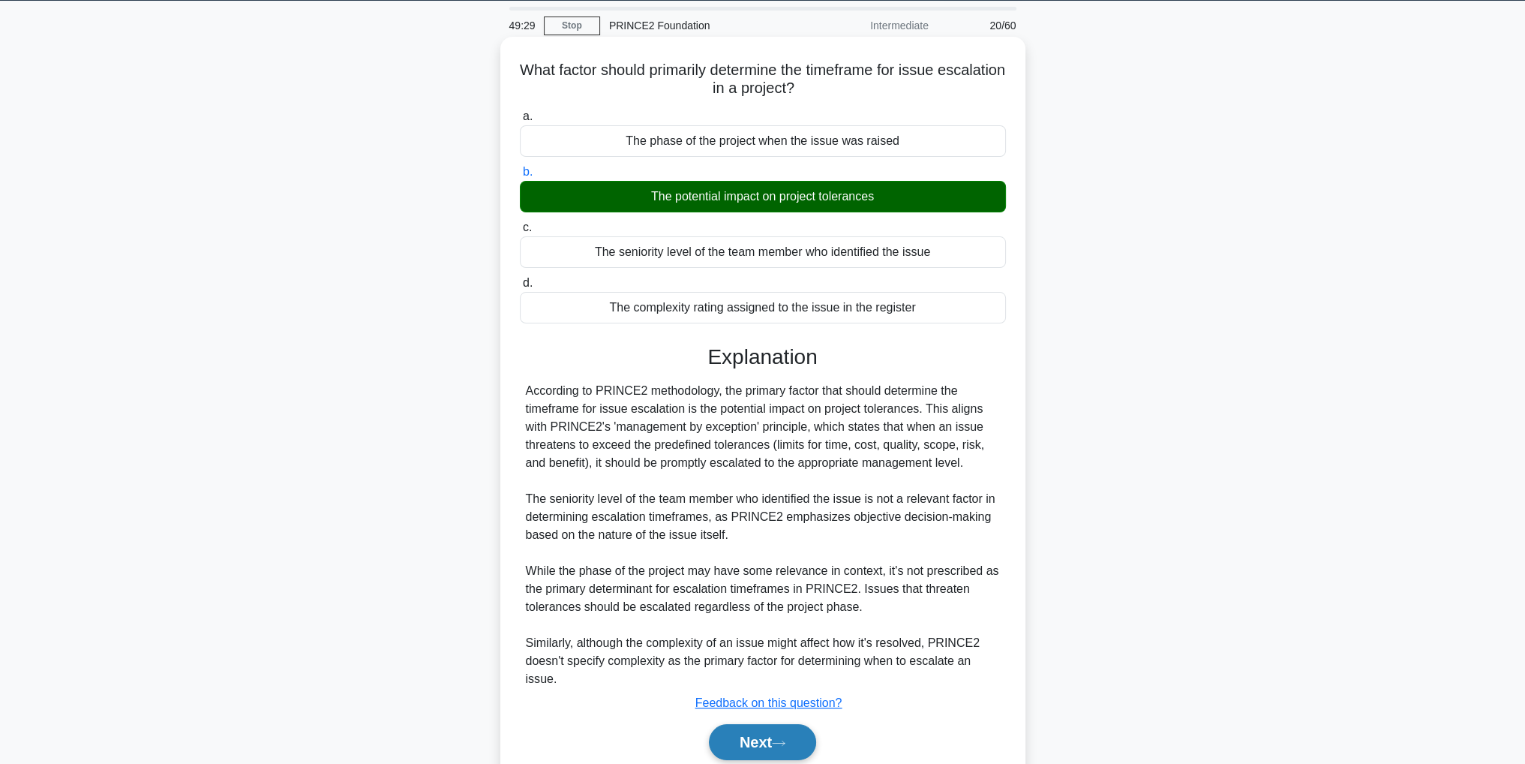
click at [802, 742] on button "Next" at bounding box center [762, 742] width 107 height 36
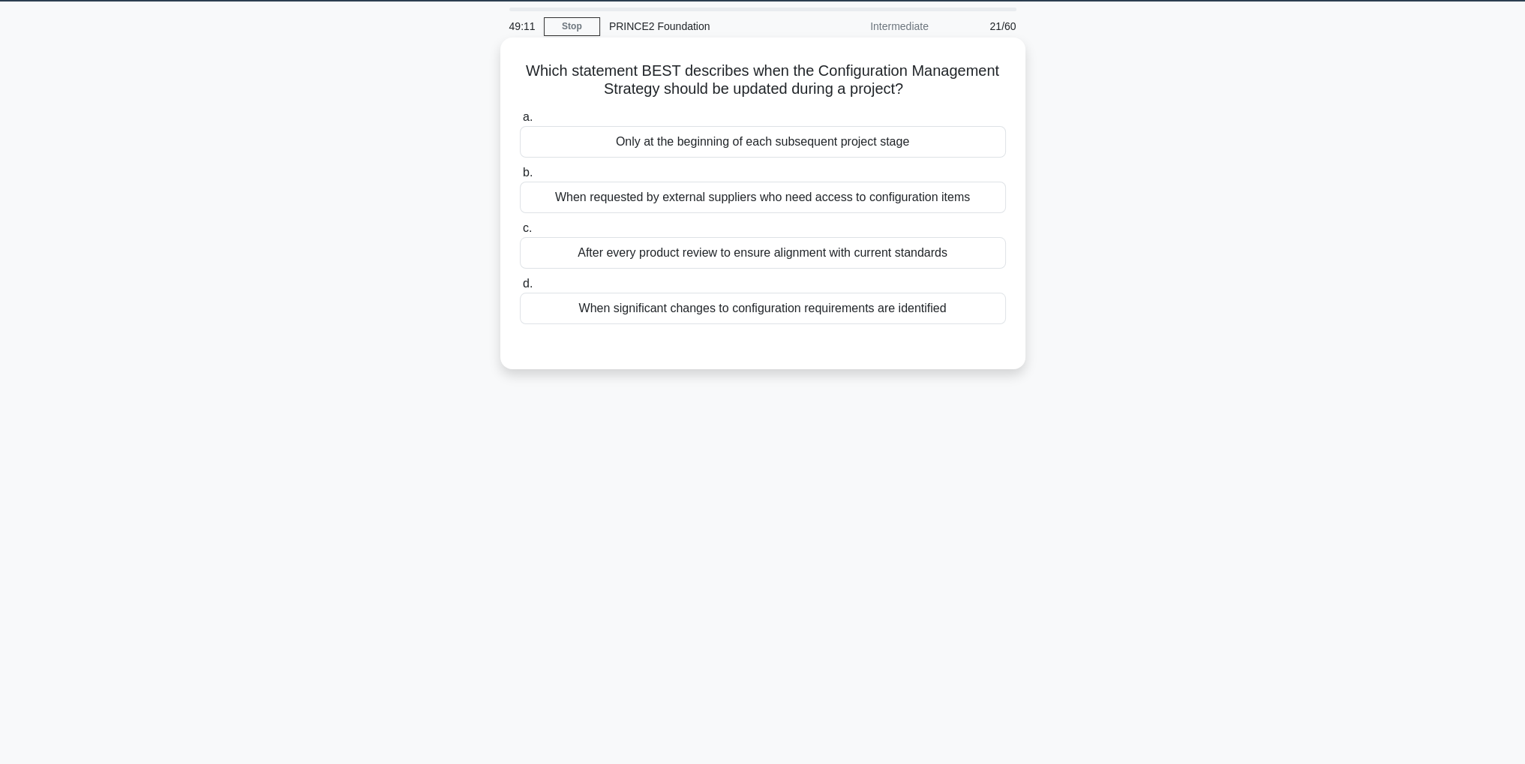
click at [771, 313] on div "When significant changes to configuration requirements are identified" at bounding box center [763, 309] width 486 height 32
click at [520, 289] on input "d. When significant changes to configuration requirements are identified" at bounding box center [520, 284] width 0 height 10
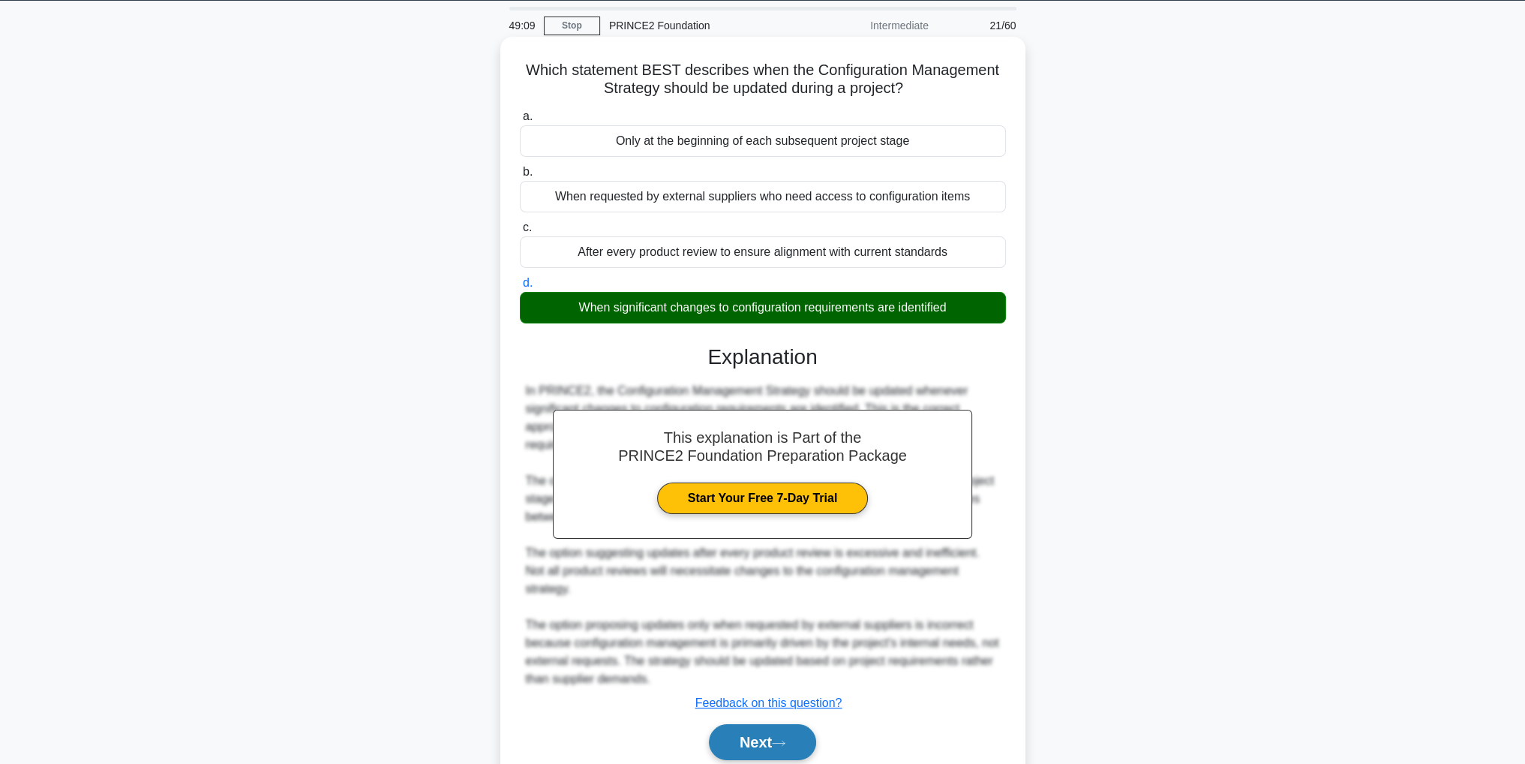
click at [807, 748] on button "Next" at bounding box center [762, 742] width 107 height 36
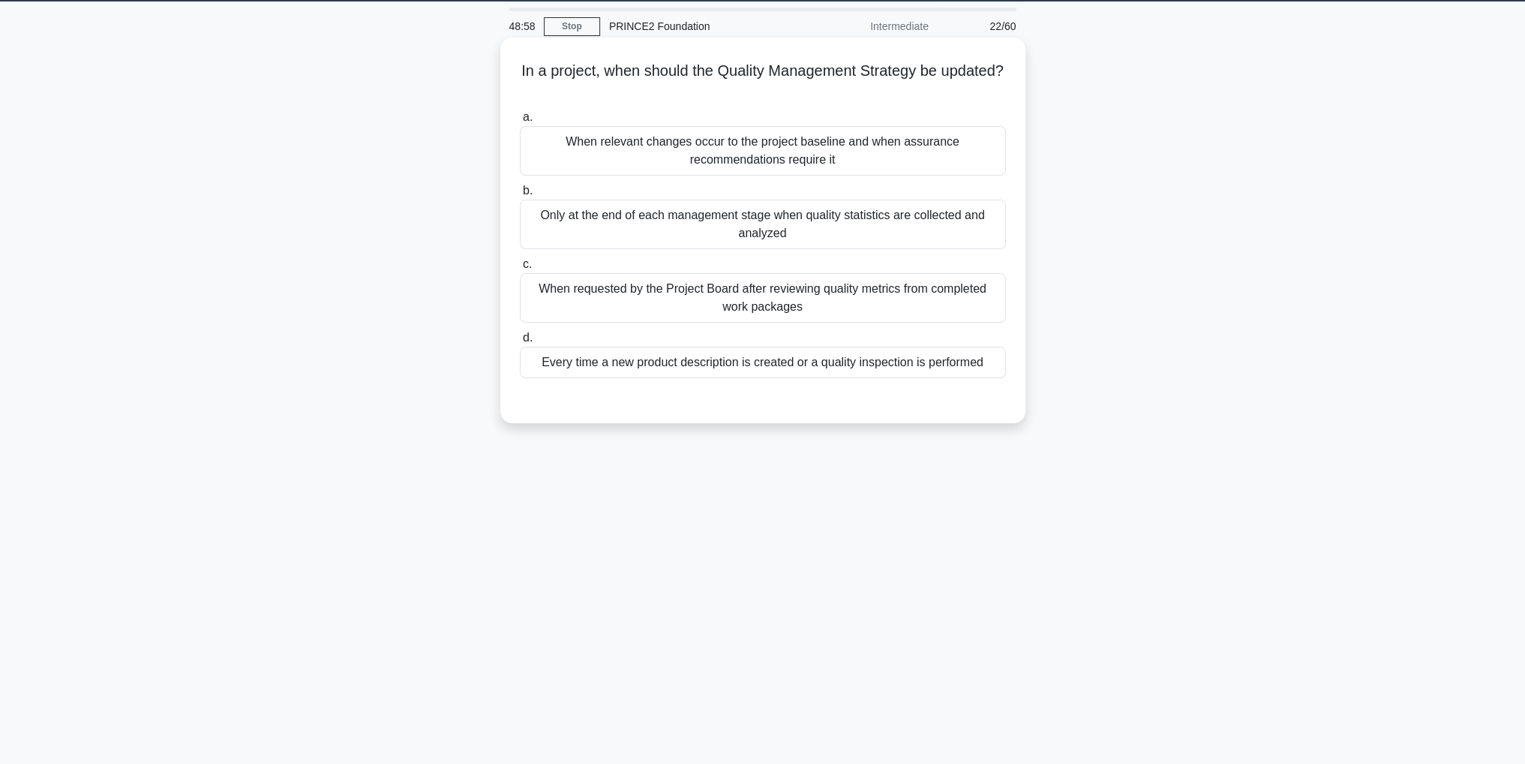
click at [910, 161] on div "When relevant changes occur to the project baseline and when assurance recommen…" at bounding box center [763, 151] width 486 height 50
click at [520, 122] on input "a. When relevant changes occur to the project baseline and when assurance recom…" at bounding box center [520, 118] width 0 height 10
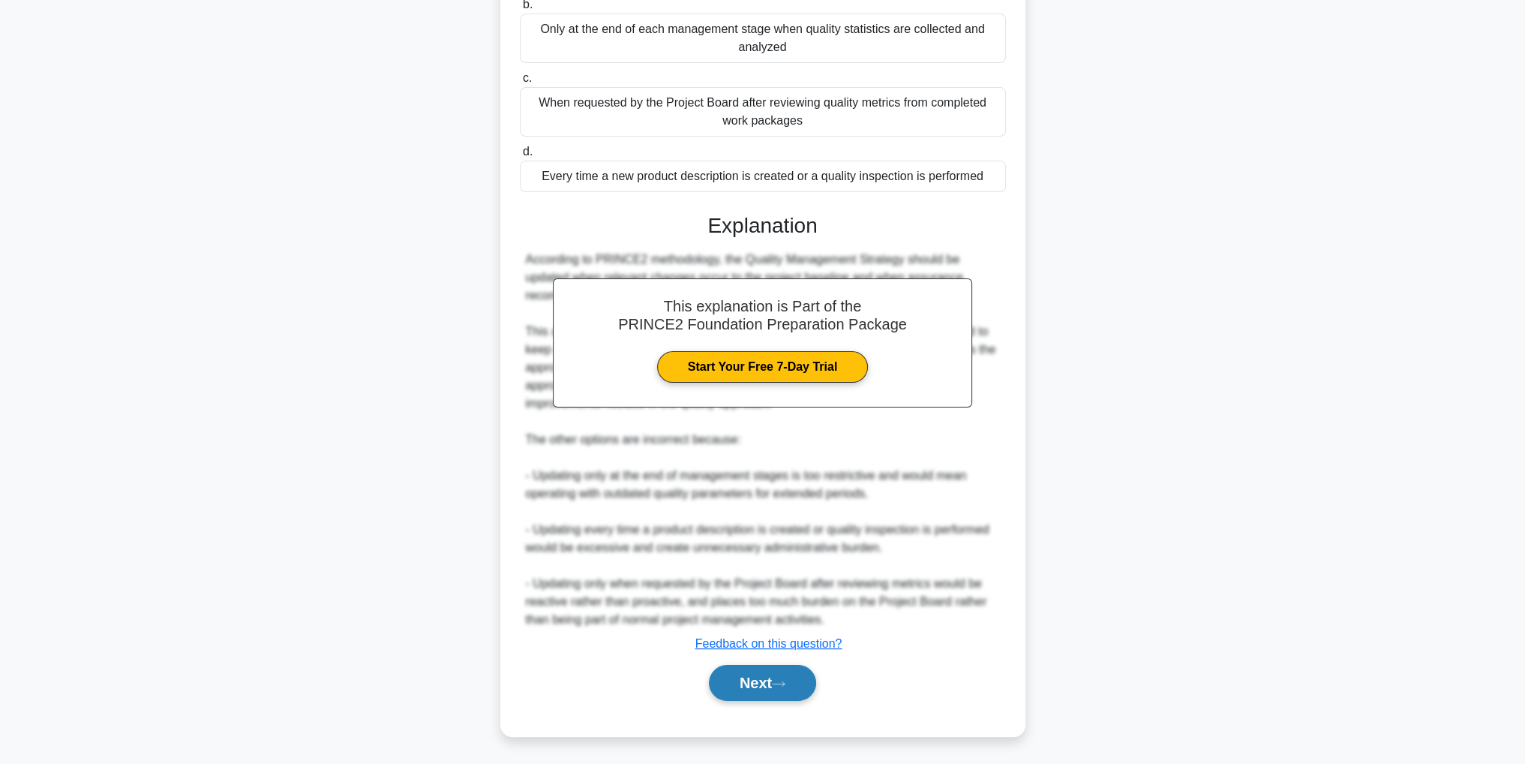
click at [776, 675] on button "Next" at bounding box center [762, 683] width 107 height 36
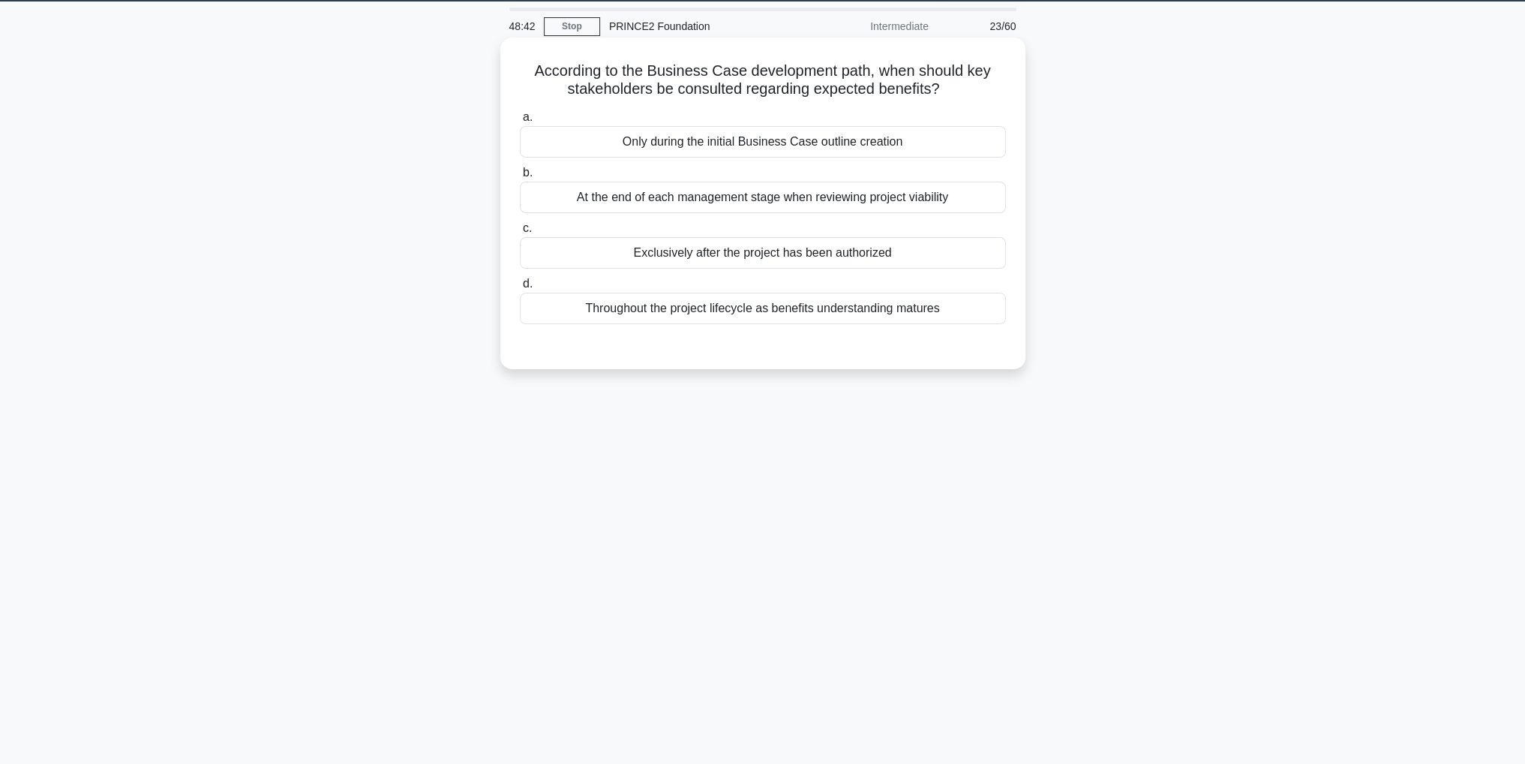
click at [795, 307] on div "Throughout the project lifecycle as benefits understanding matures" at bounding box center [763, 309] width 486 height 32
click at [520, 289] on input "d. Throughout the project lifecycle as benefits understanding matures" at bounding box center [520, 284] width 0 height 10
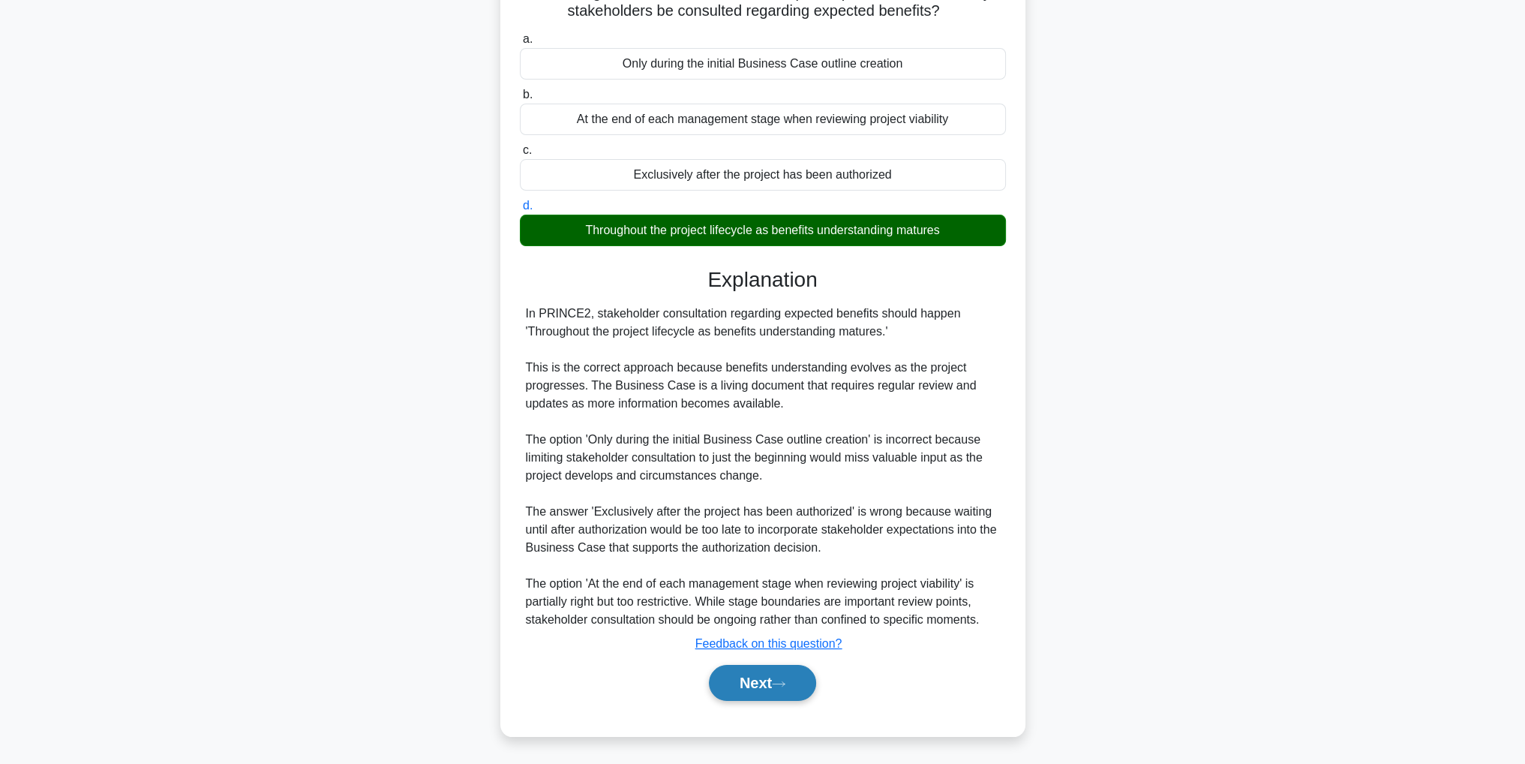
click at [785, 683] on icon at bounding box center [779, 684] width 14 height 8
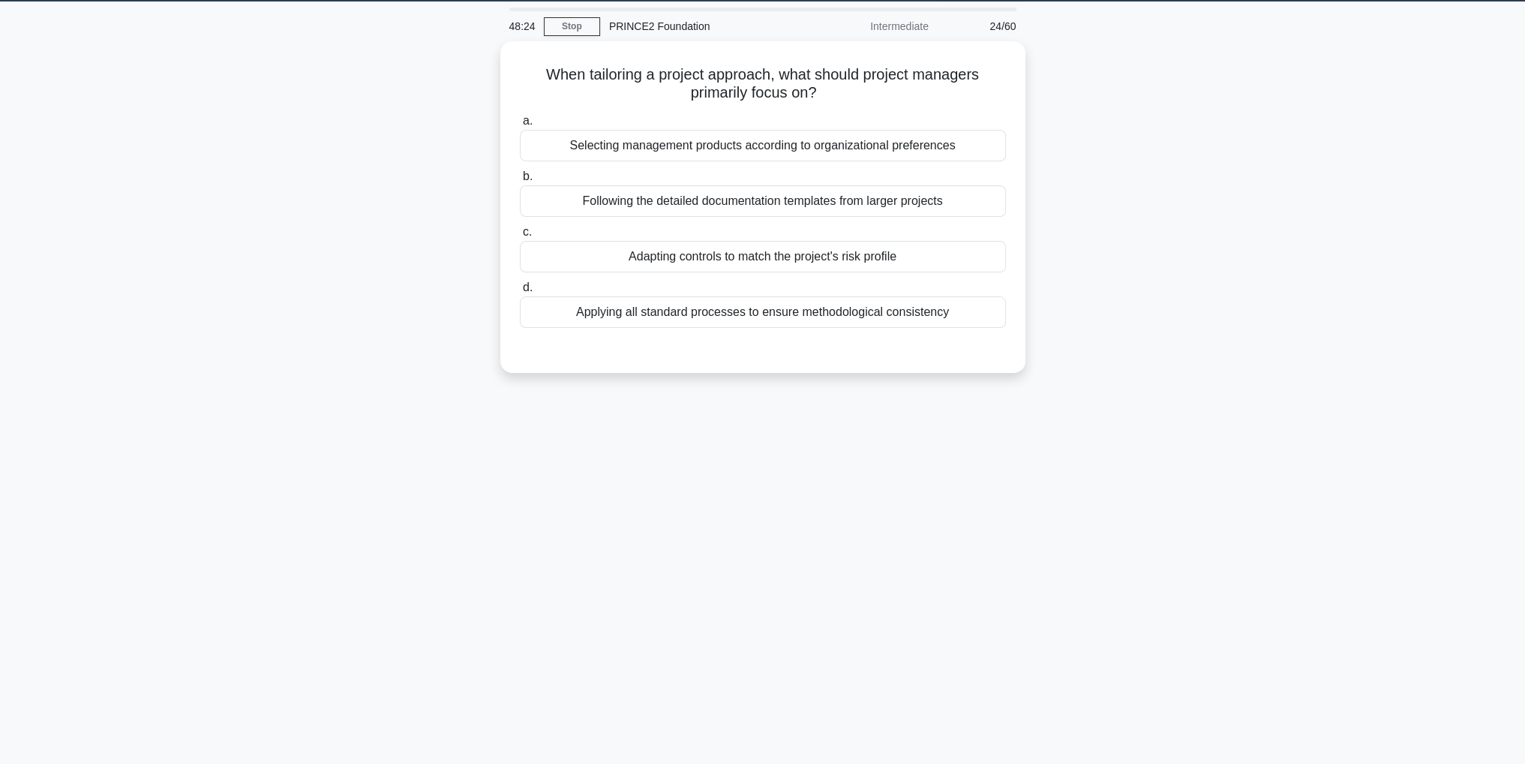
drag, startPoint x: 875, startPoint y: 314, endPoint x: 1076, endPoint y: 316, distance: 201.0
click at [1076, 316] on div "When tailoring a project approach, what should project managers primarily focus…" at bounding box center [763, 216] width 990 height 350
click at [854, 258] on div "Adapting controls to match the project's risk profile" at bounding box center [763, 253] width 486 height 32
click at [520, 233] on input "c. Adapting controls to match the project's risk profile" at bounding box center [520, 229] width 0 height 10
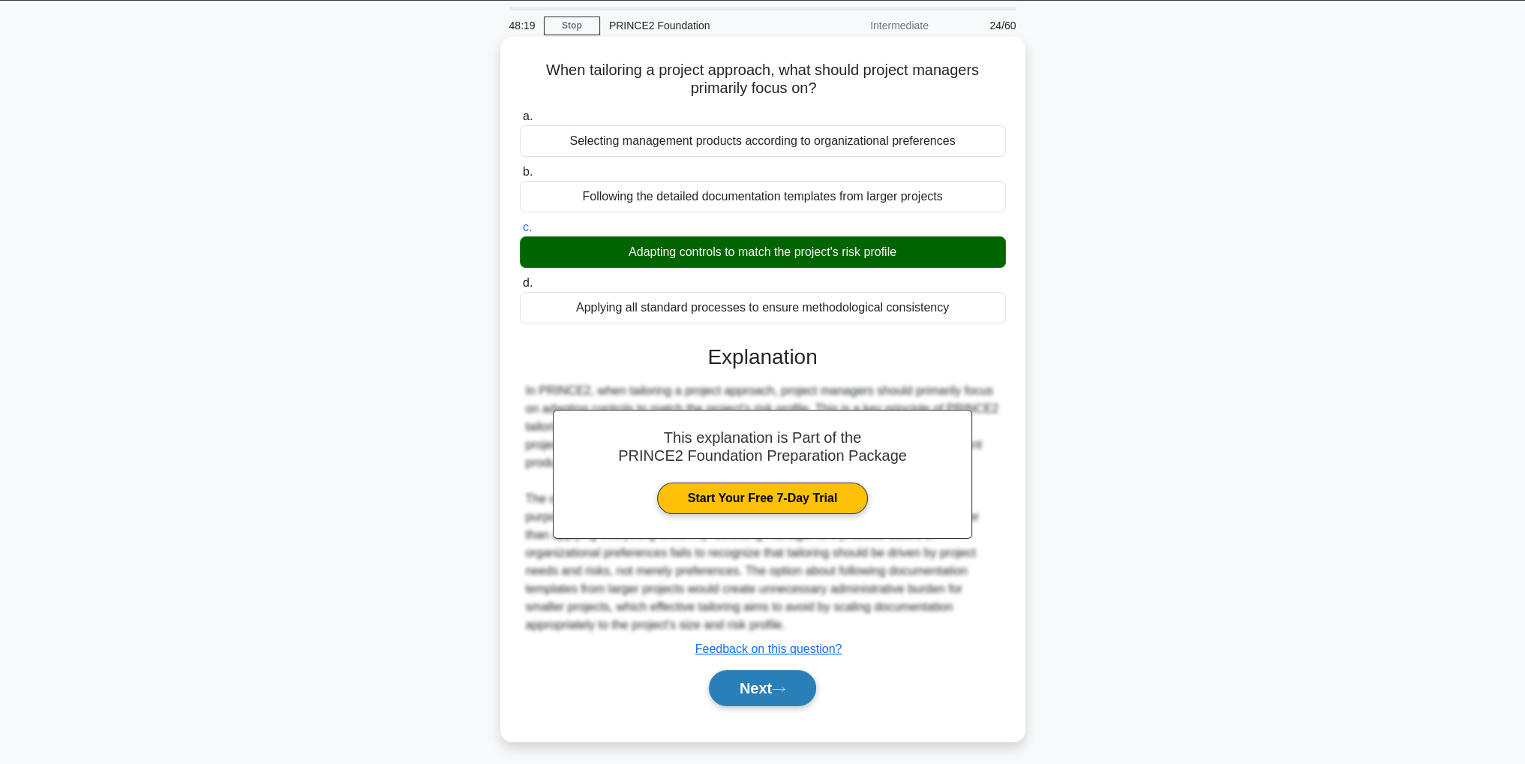
click at [764, 677] on button "Next" at bounding box center [762, 688] width 107 height 36
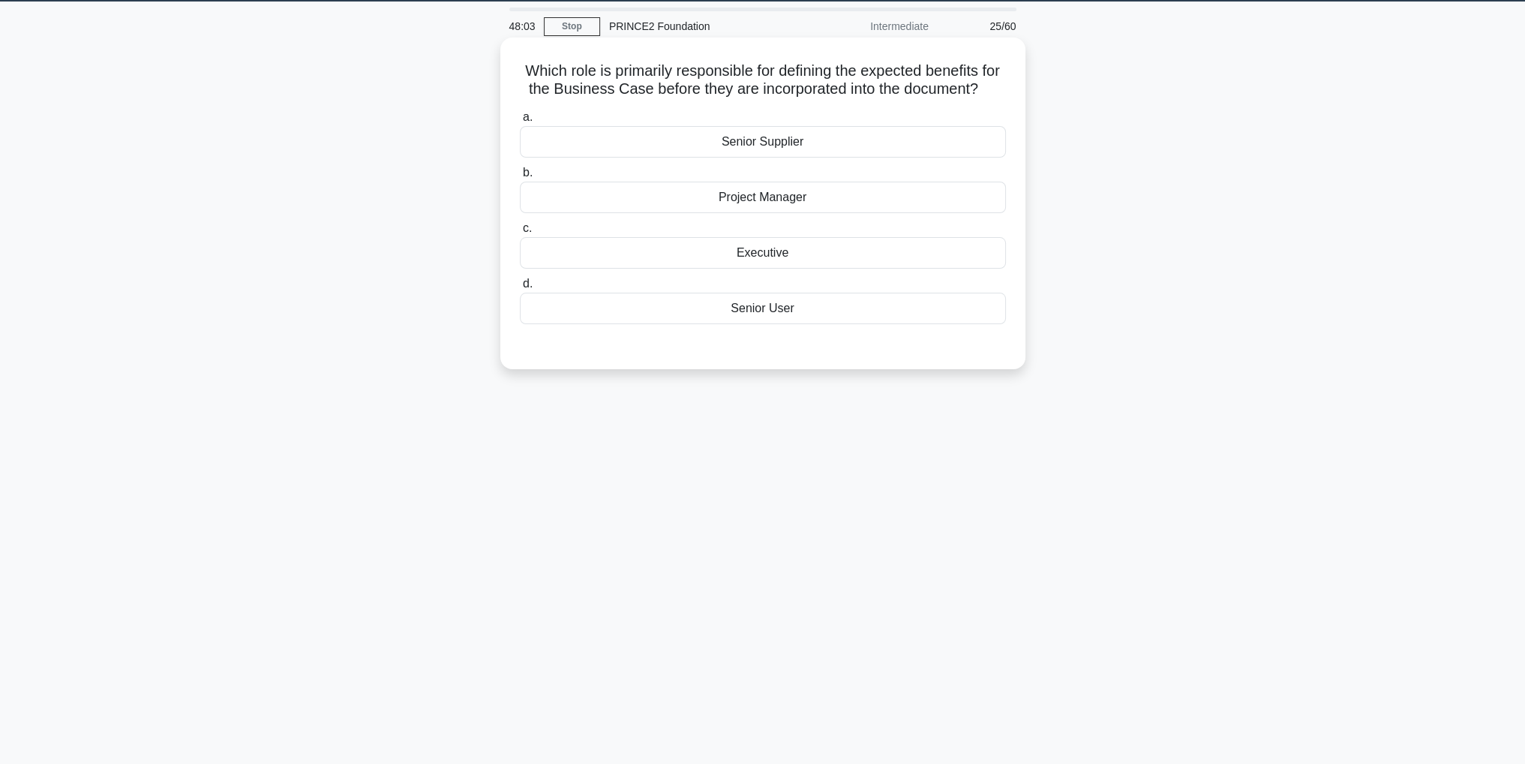
click at [781, 158] on div "Senior Supplier" at bounding box center [763, 142] width 486 height 32
click at [520, 122] on input "a. Senior Supplier" at bounding box center [520, 118] width 0 height 10
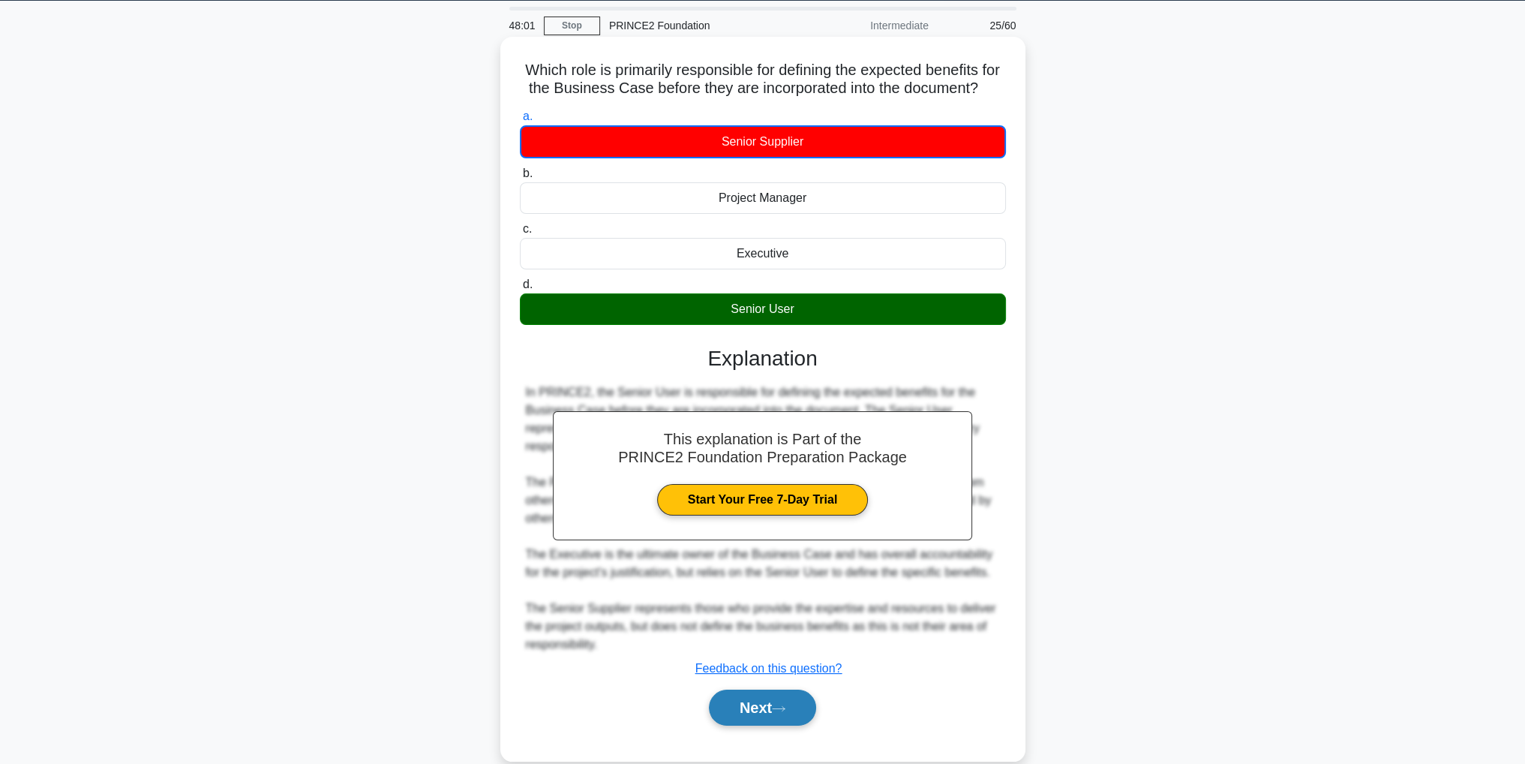
click at [810, 725] on button "Next" at bounding box center [762, 707] width 107 height 36
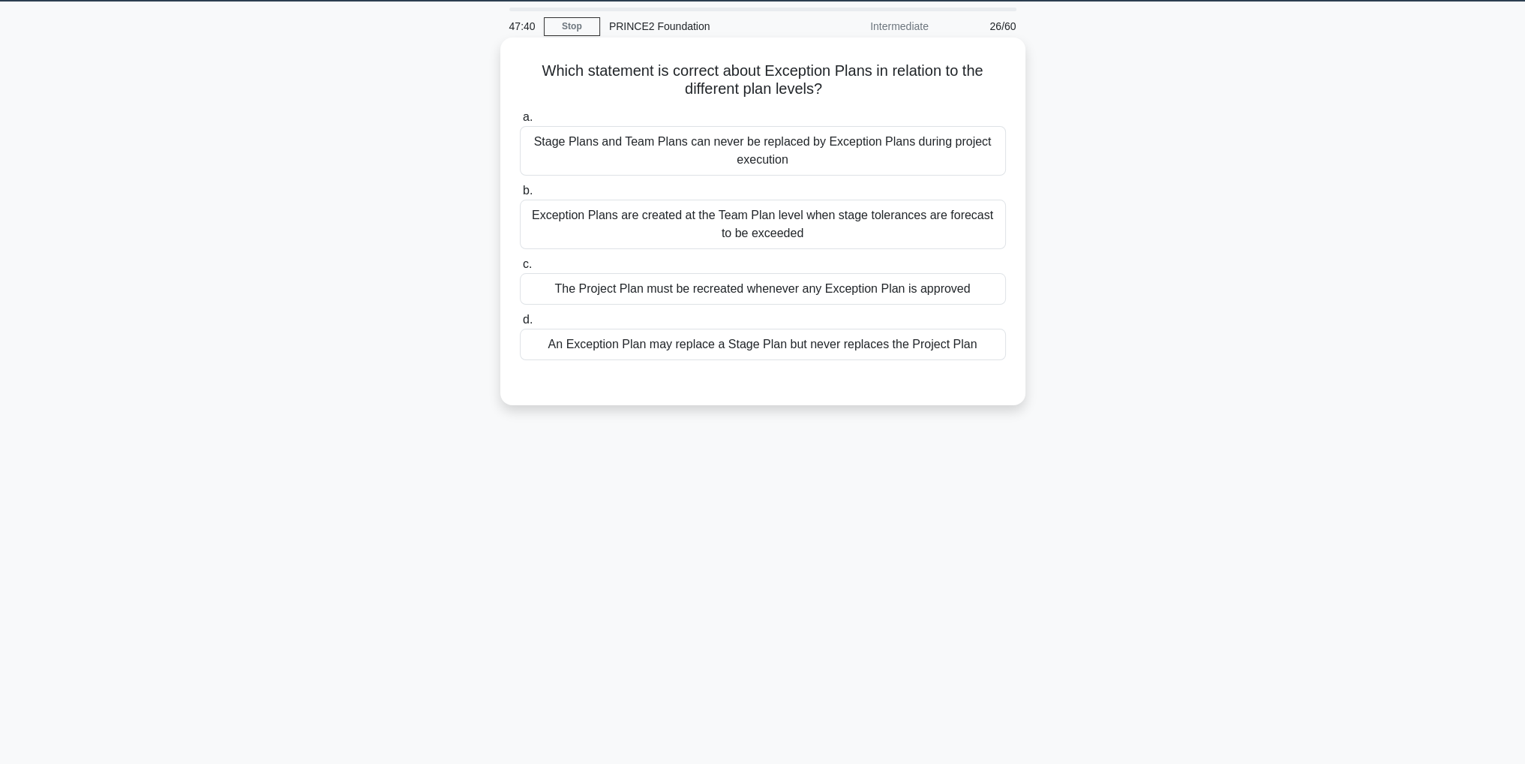
click at [807, 234] on div "Exception Plans are created at the Team Plan level when stage tolerances are fo…" at bounding box center [763, 225] width 486 height 50
click at [520, 196] on input "b. Exception Plans are created at the Team Plan level when stage tolerances are…" at bounding box center [520, 191] width 0 height 10
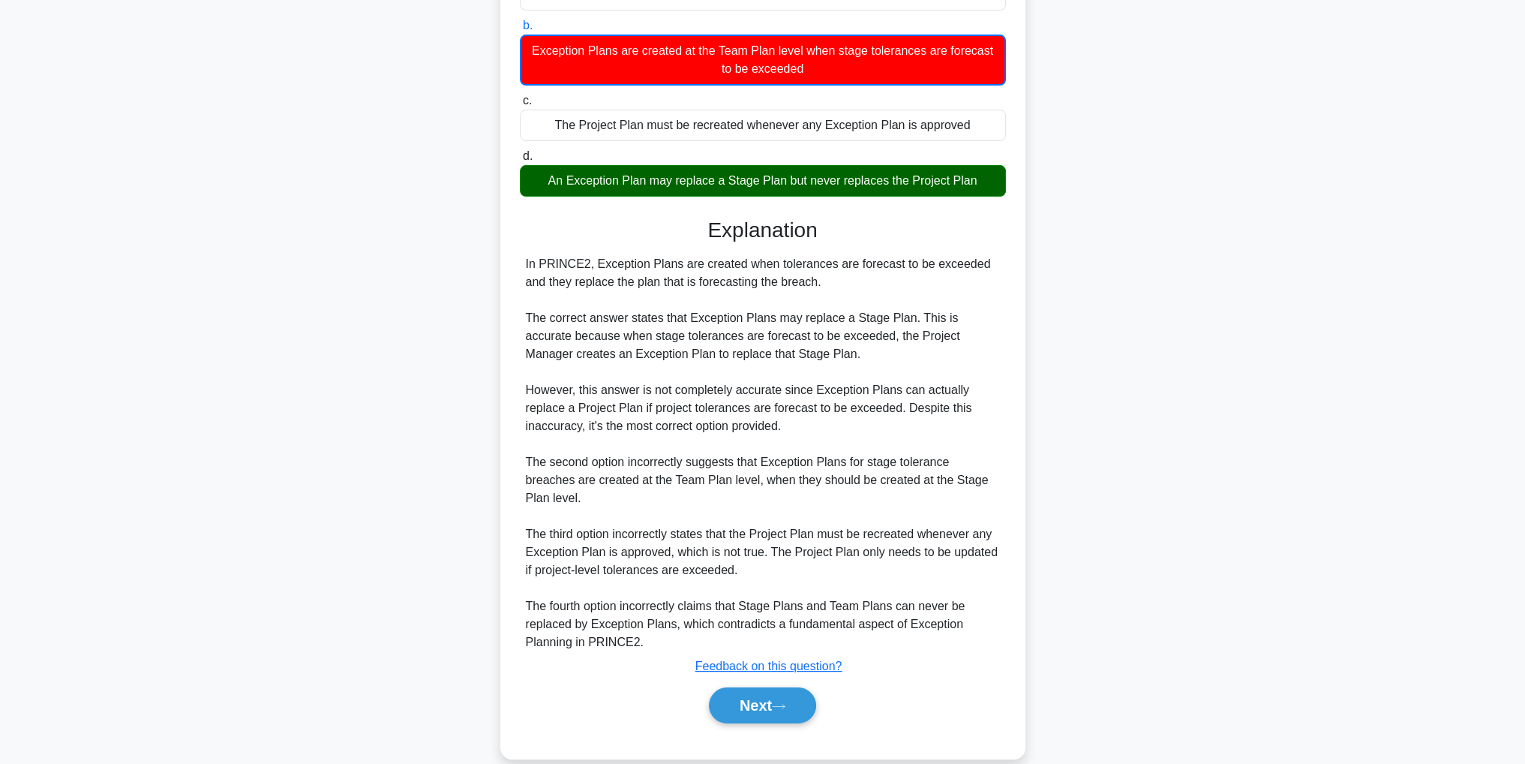
scroll to position [216, 0]
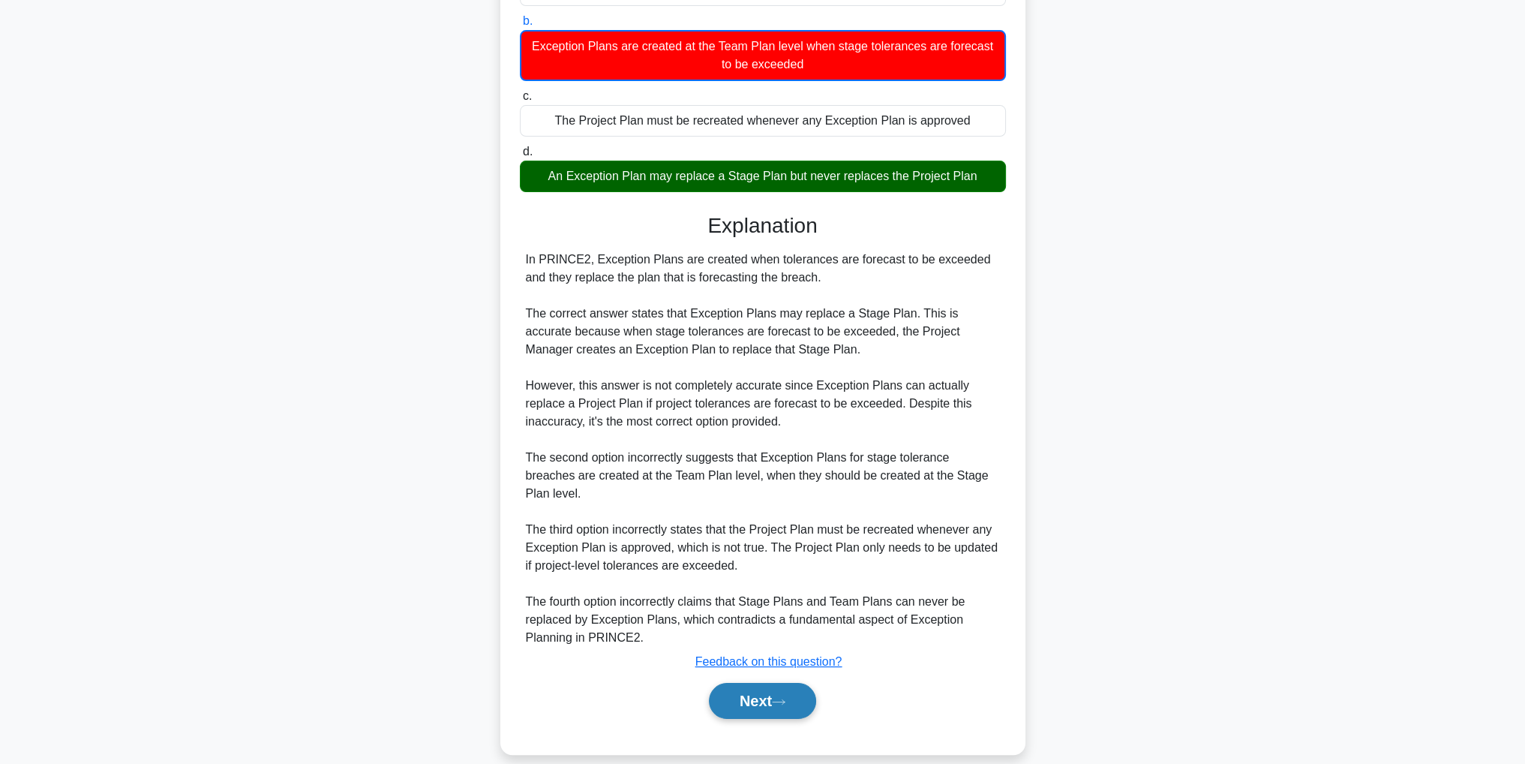
click at [773, 683] on button "Next" at bounding box center [762, 701] width 107 height 36
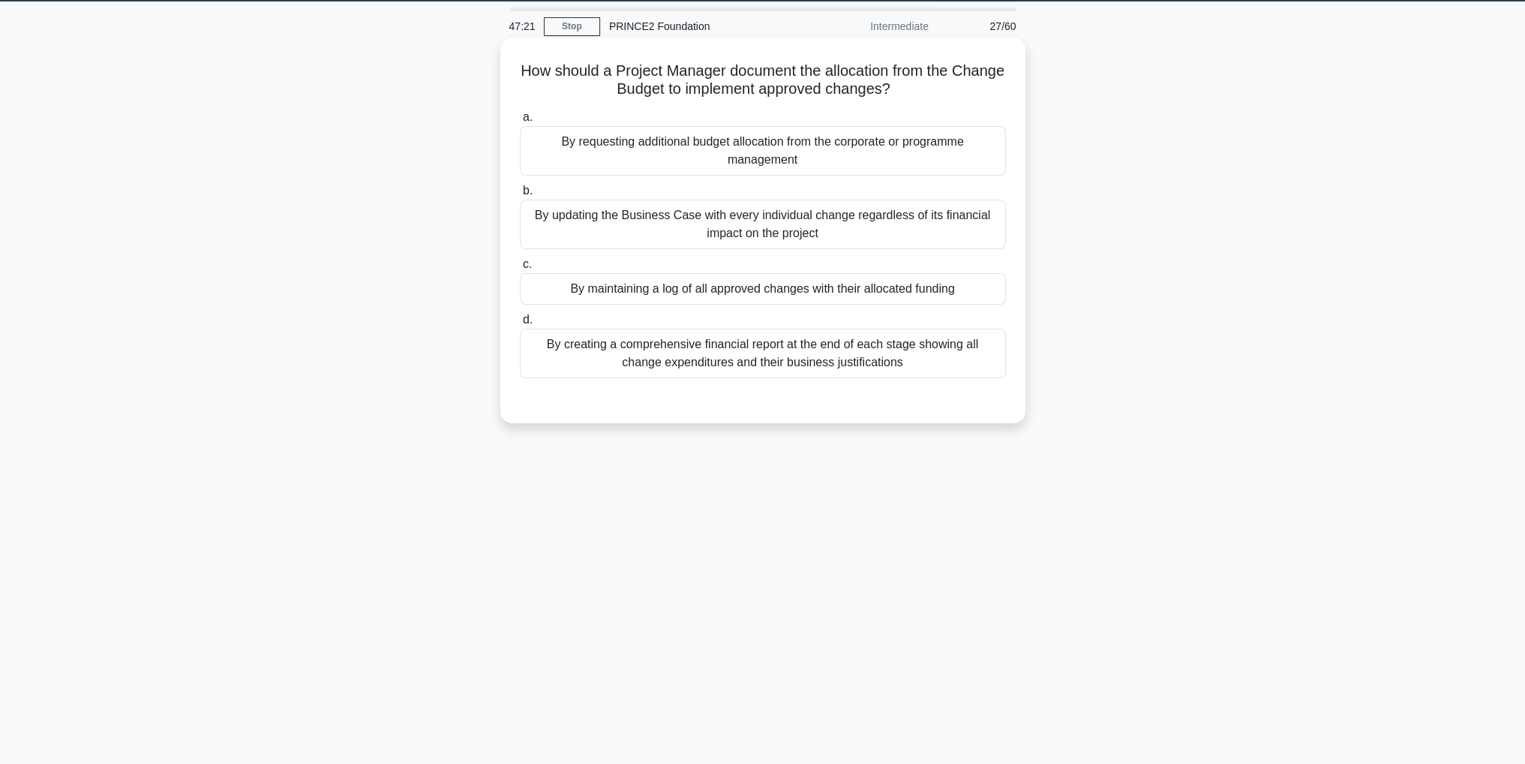
click at [883, 293] on div "By maintaining a log of all approved changes with their allocated funding" at bounding box center [763, 289] width 486 height 32
click at [520, 269] on input "c. By maintaining a log of all approved changes with their allocated funding" at bounding box center [520, 265] width 0 height 10
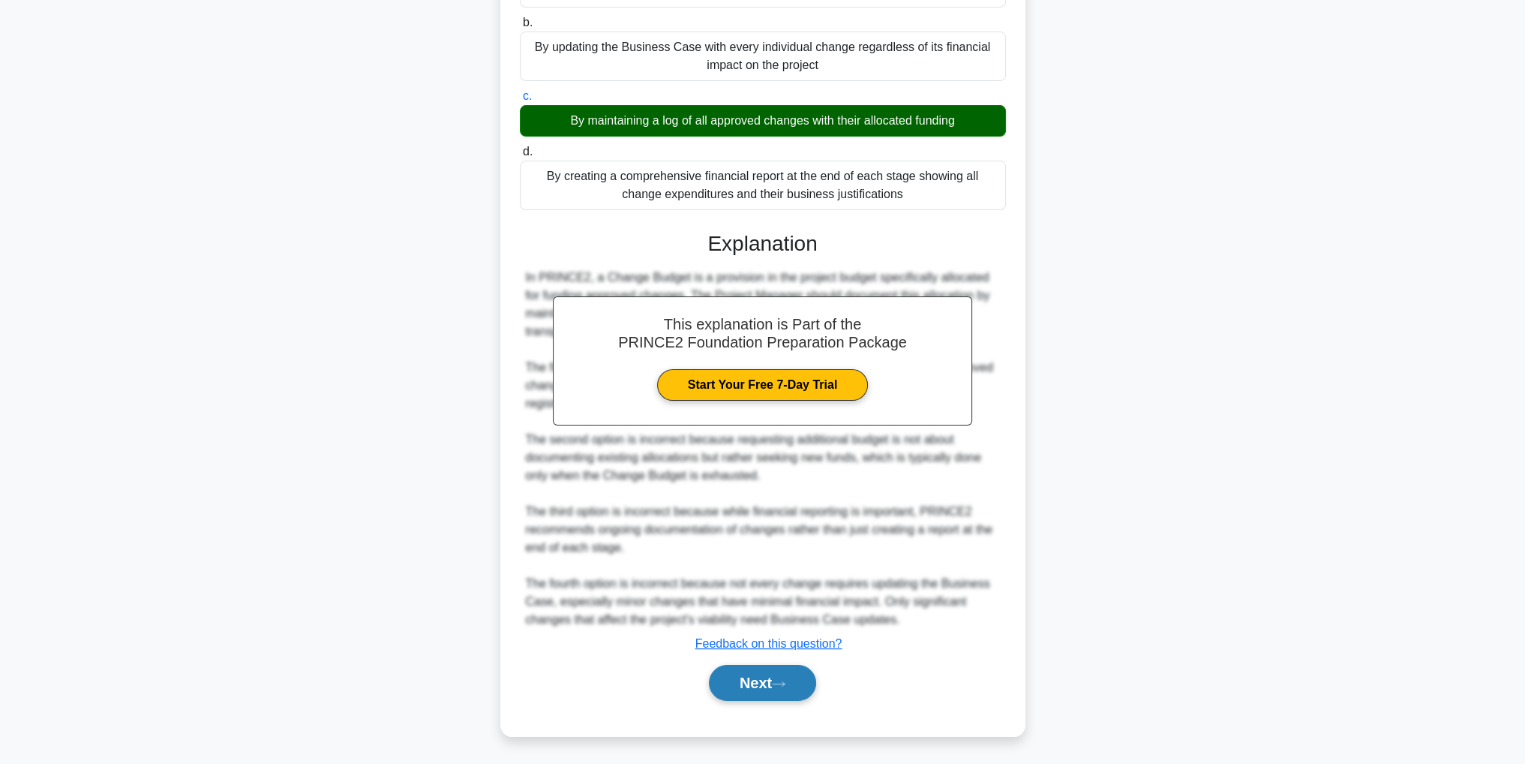
click at [790, 687] on button "Next" at bounding box center [762, 683] width 107 height 36
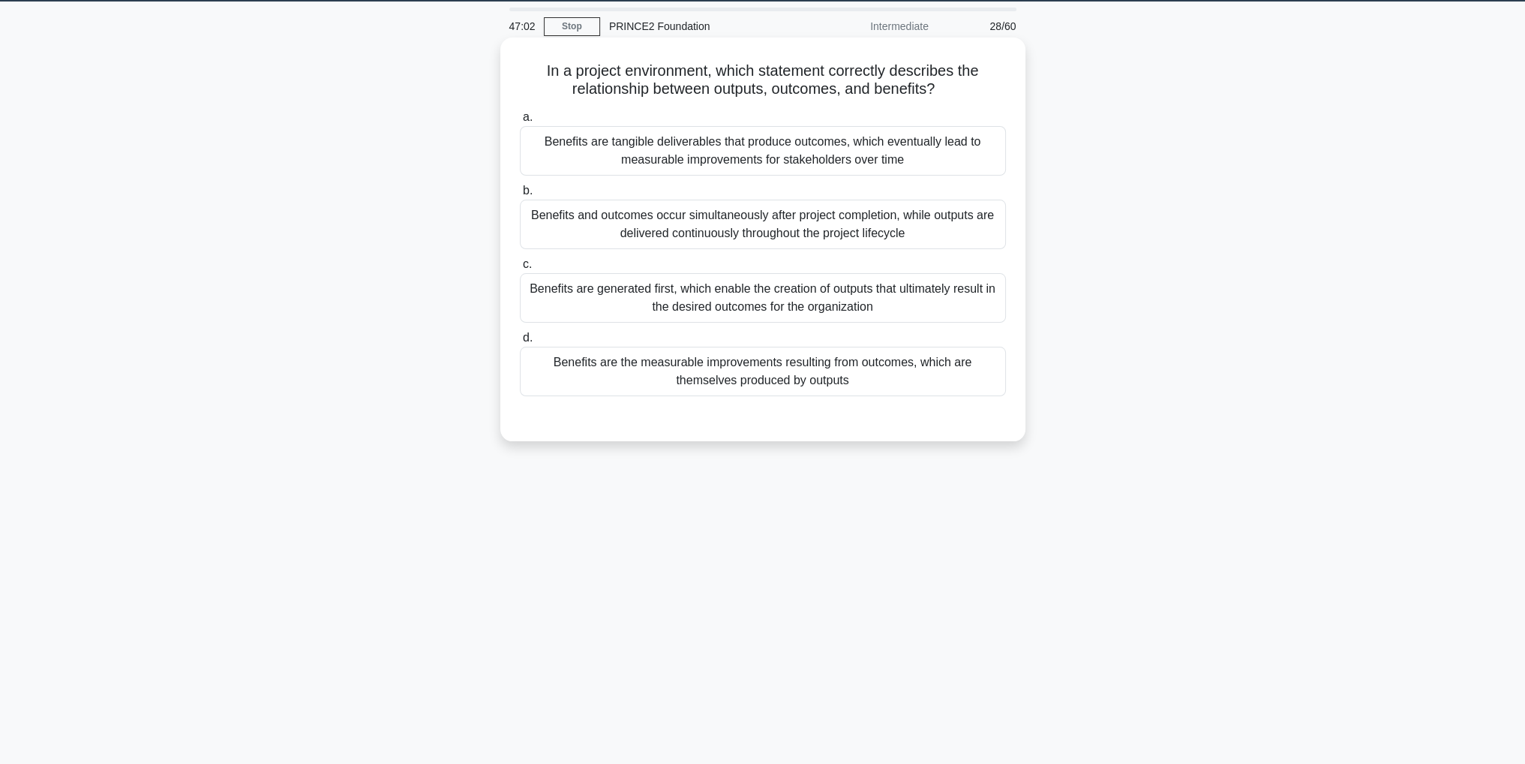
click at [891, 377] on div "Benefits are the measurable improvements resulting from outcomes, which are the…" at bounding box center [763, 372] width 486 height 50
click at [520, 343] on input "d. Benefits are the measurable improvements resulting from outcomes, which are …" at bounding box center [520, 338] width 0 height 10
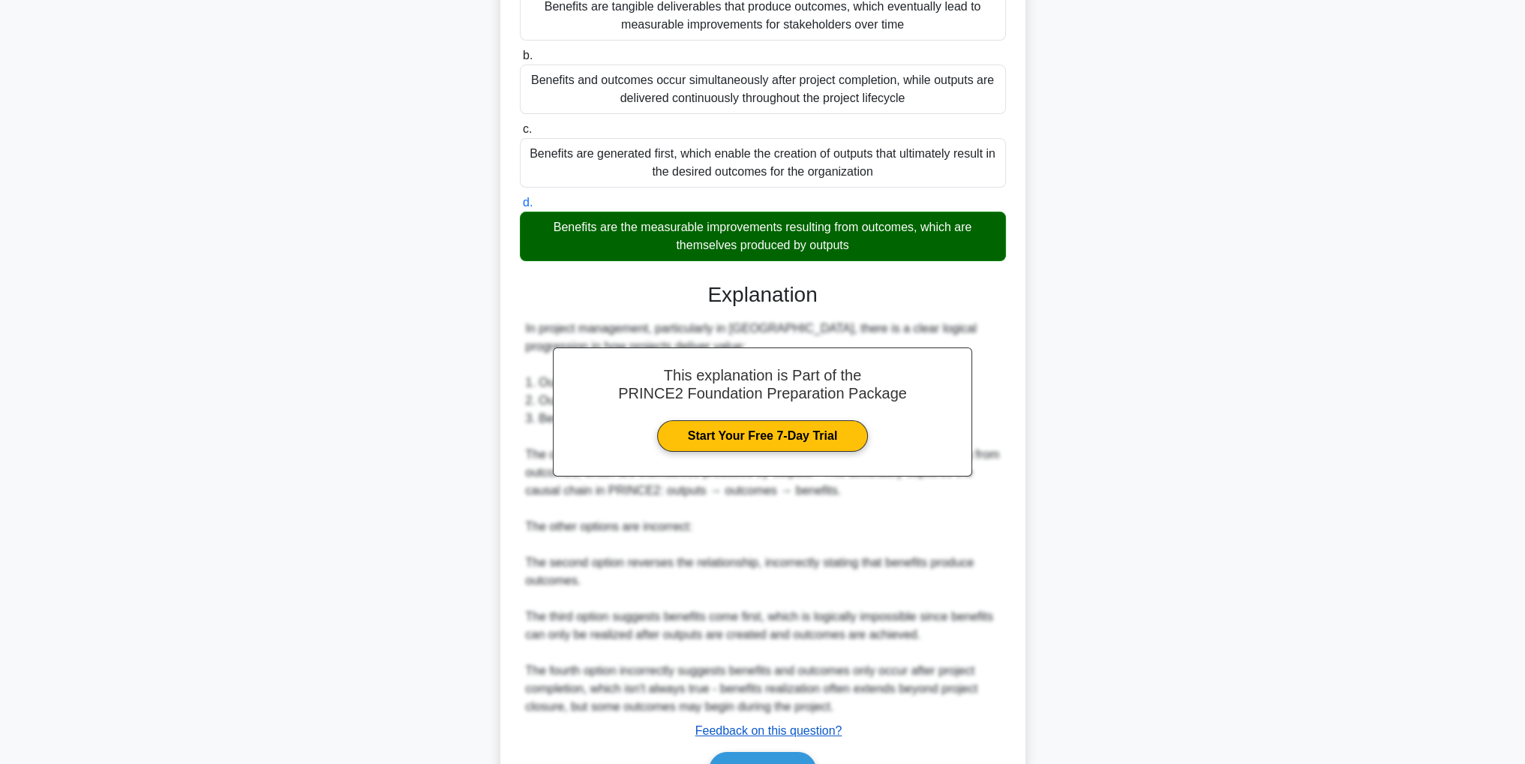
scroll to position [269, 0]
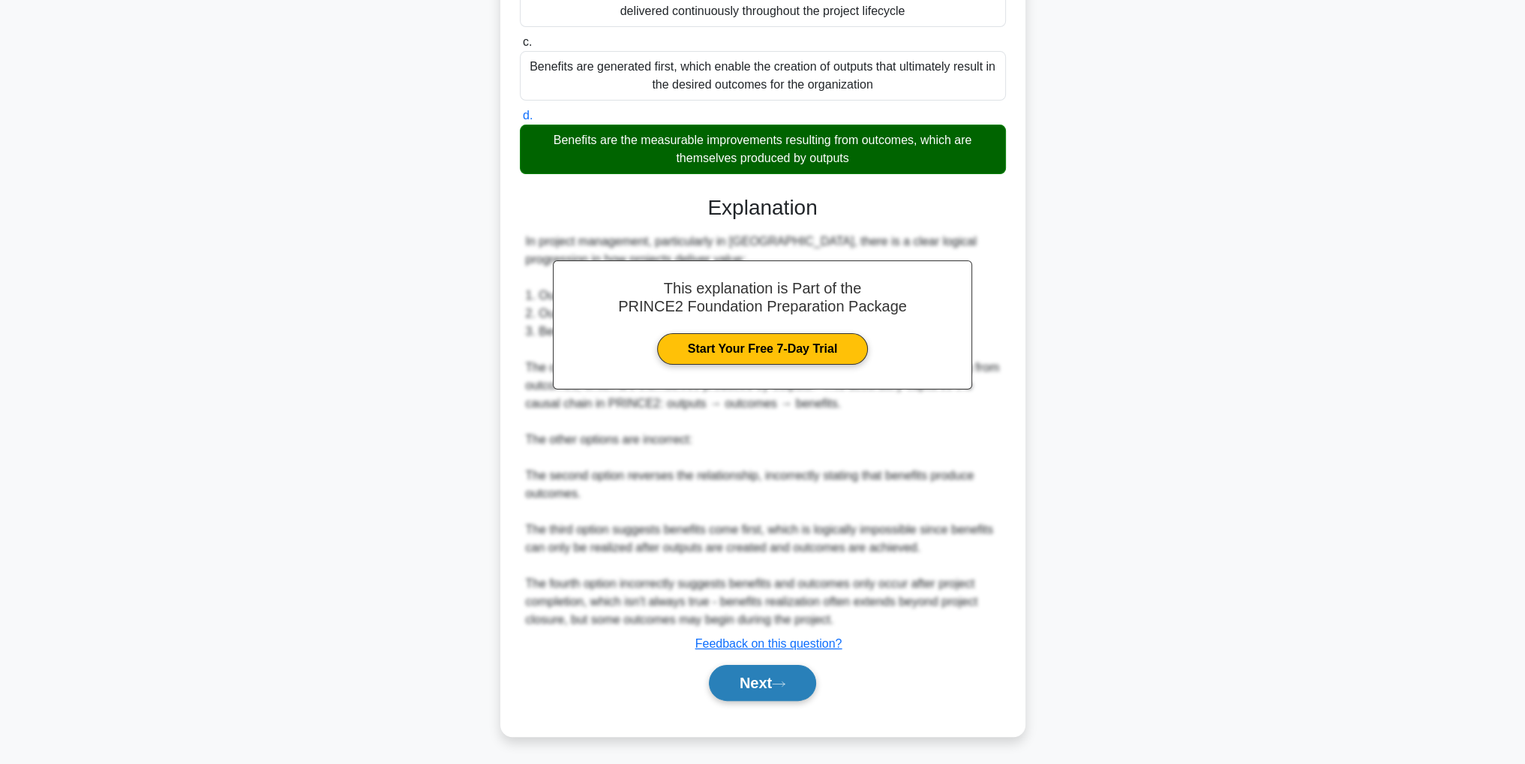
click at [767, 690] on button "Next" at bounding box center [762, 683] width 107 height 36
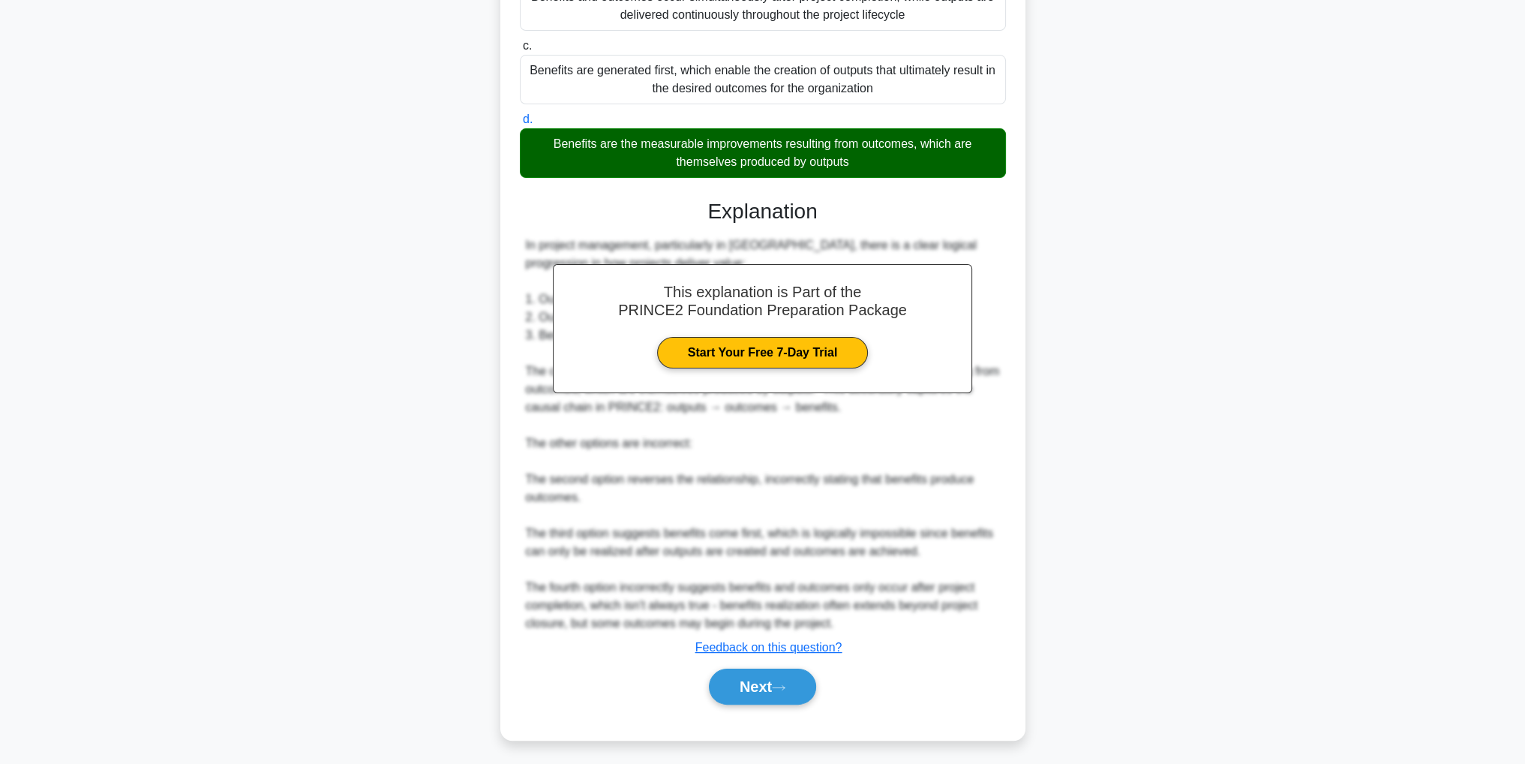
scroll to position [47, 0]
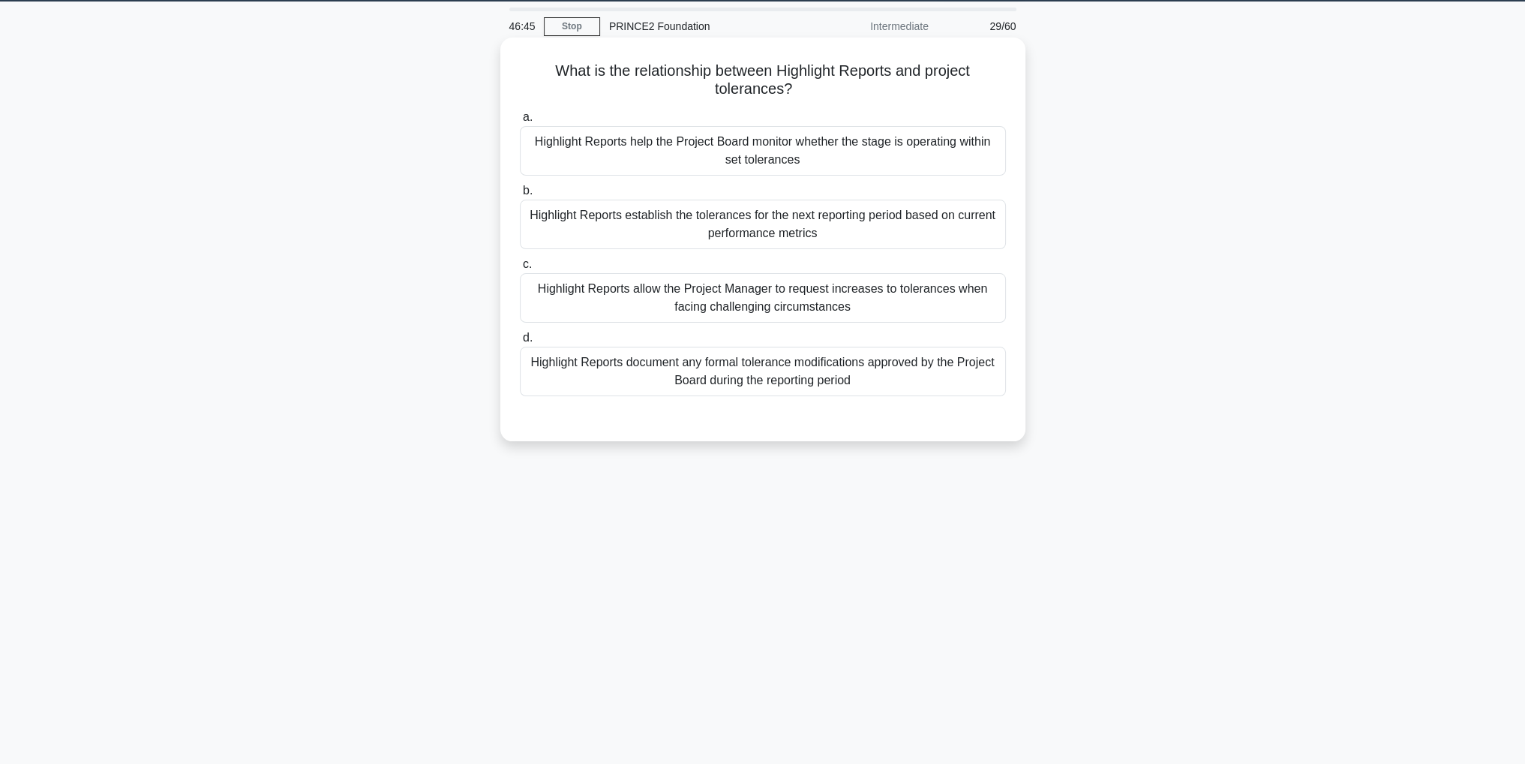
click at [907, 153] on div "Highlight Reports help the Project Board monitor whether the stage is operating…" at bounding box center [763, 151] width 486 height 50
click at [520, 122] on input "a. Highlight Reports help the Project Board monitor whether the stage is operat…" at bounding box center [520, 118] width 0 height 10
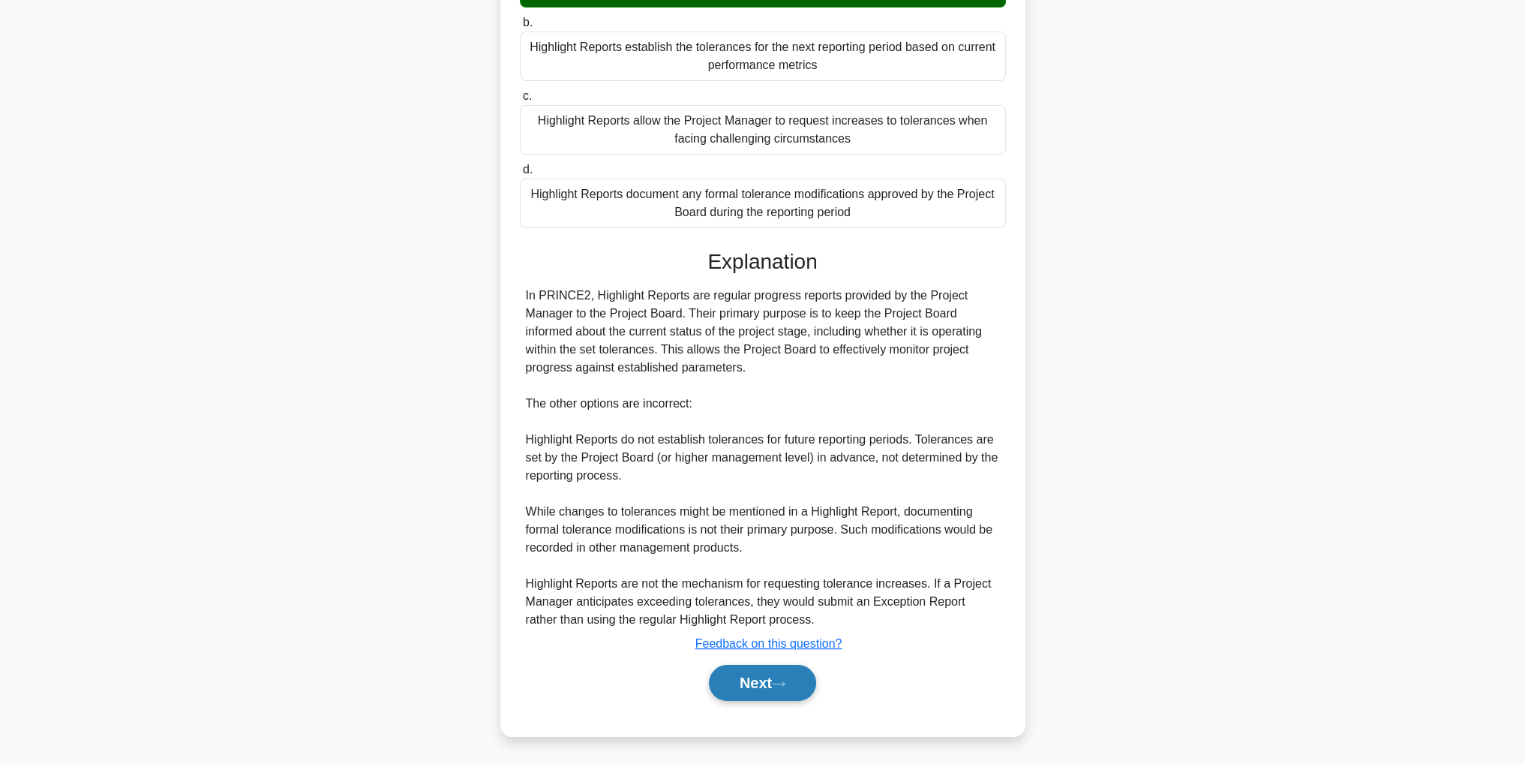
click at [785, 677] on button "Next" at bounding box center [762, 683] width 107 height 36
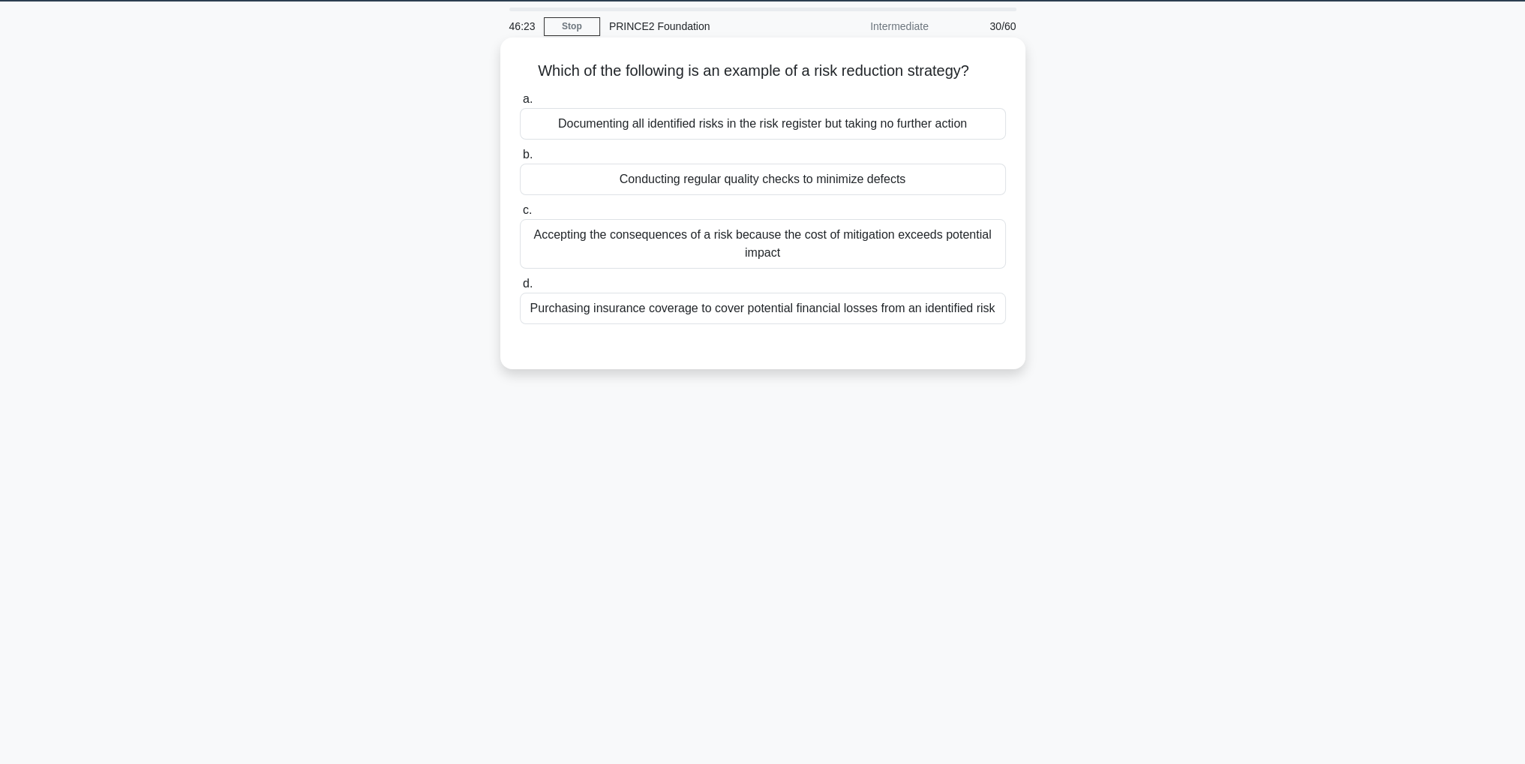
click at [899, 314] on div "Purchasing insurance coverage to cover potential financial losses from an ident…" at bounding box center [763, 309] width 486 height 32
click at [520, 289] on input "d. Purchasing insurance coverage to cover potential financial losses from an id…" at bounding box center [520, 284] width 0 height 10
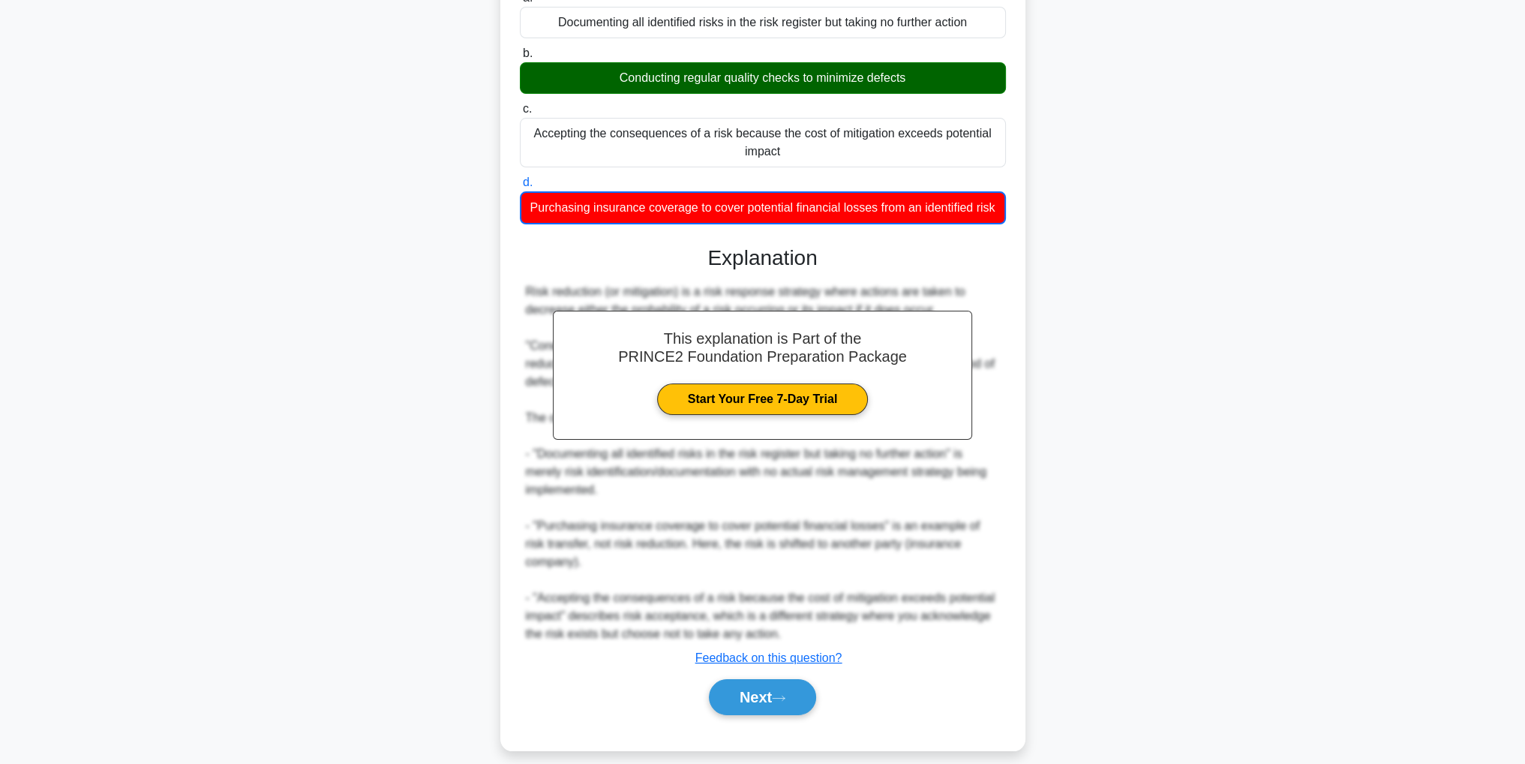
scroll to position [162, 0]
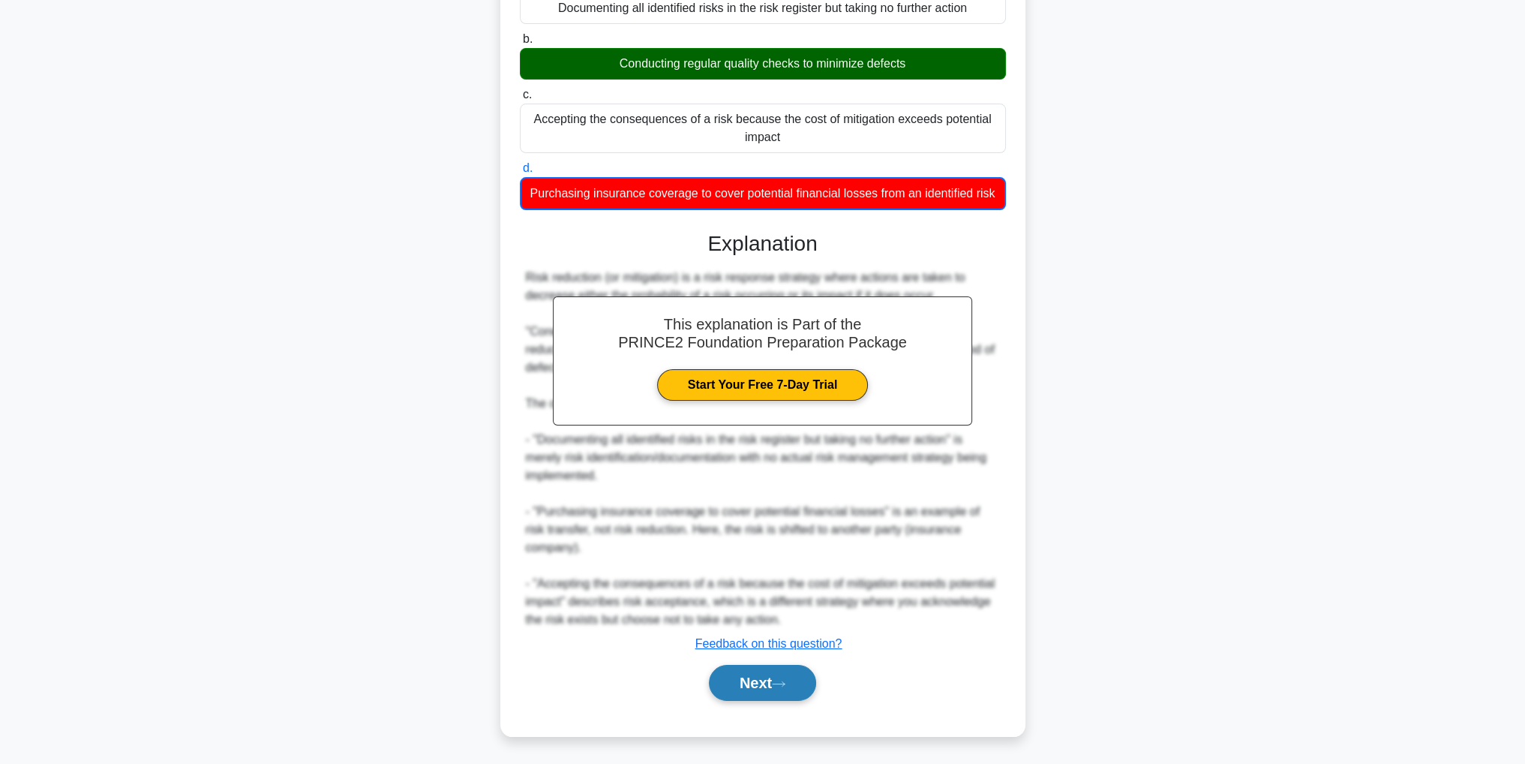
click at [795, 678] on button "Next" at bounding box center [762, 683] width 107 height 36
